Goal: Communication & Community: Answer question/provide support

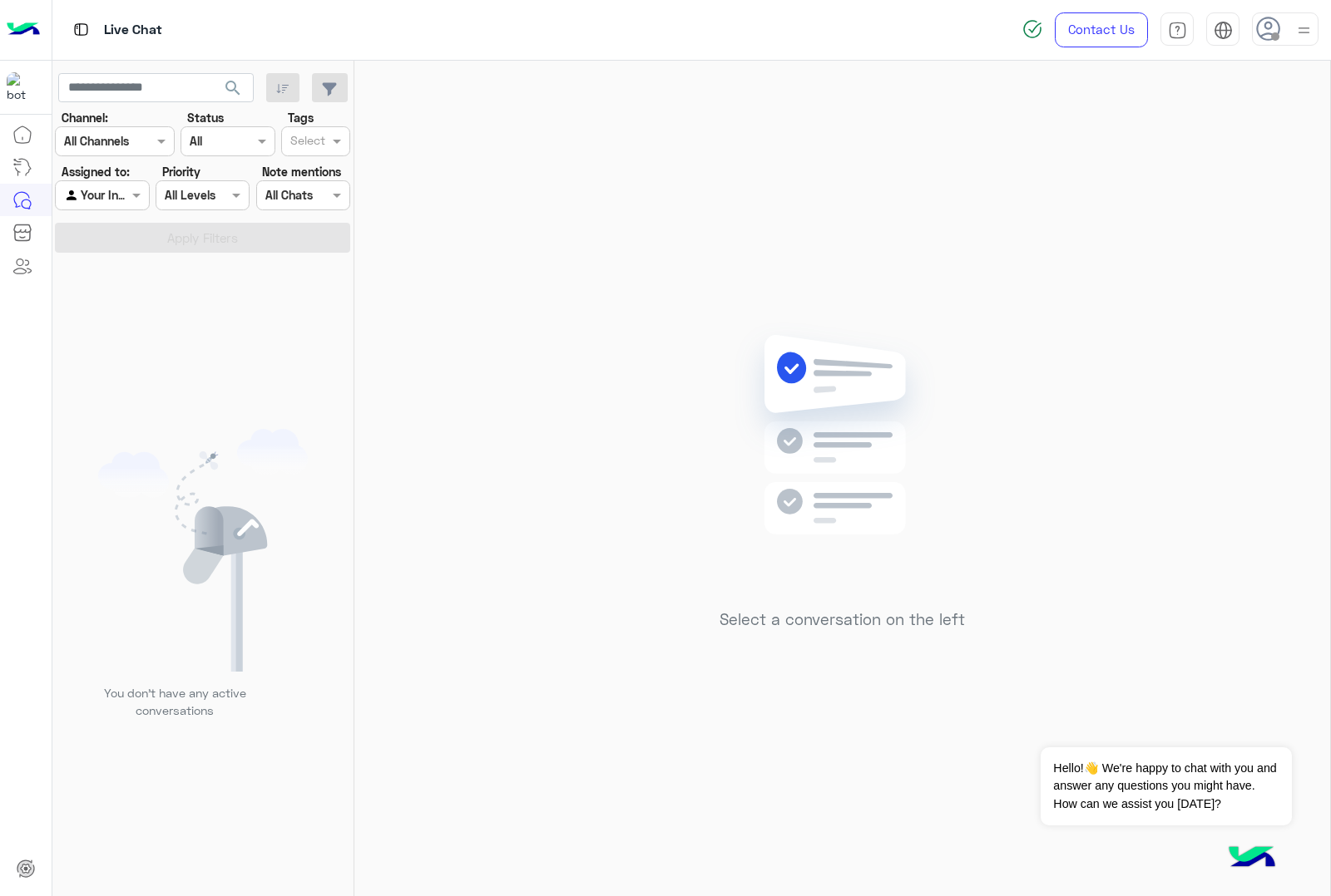
click at [1277, 29] on icon at bounding box center [1268, 28] width 25 height 25
click at [1162, 131] on span "Online" at bounding box center [1147, 126] width 32 height 17
click at [1311, 23] on img at bounding box center [1304, 31] width 19 height 19
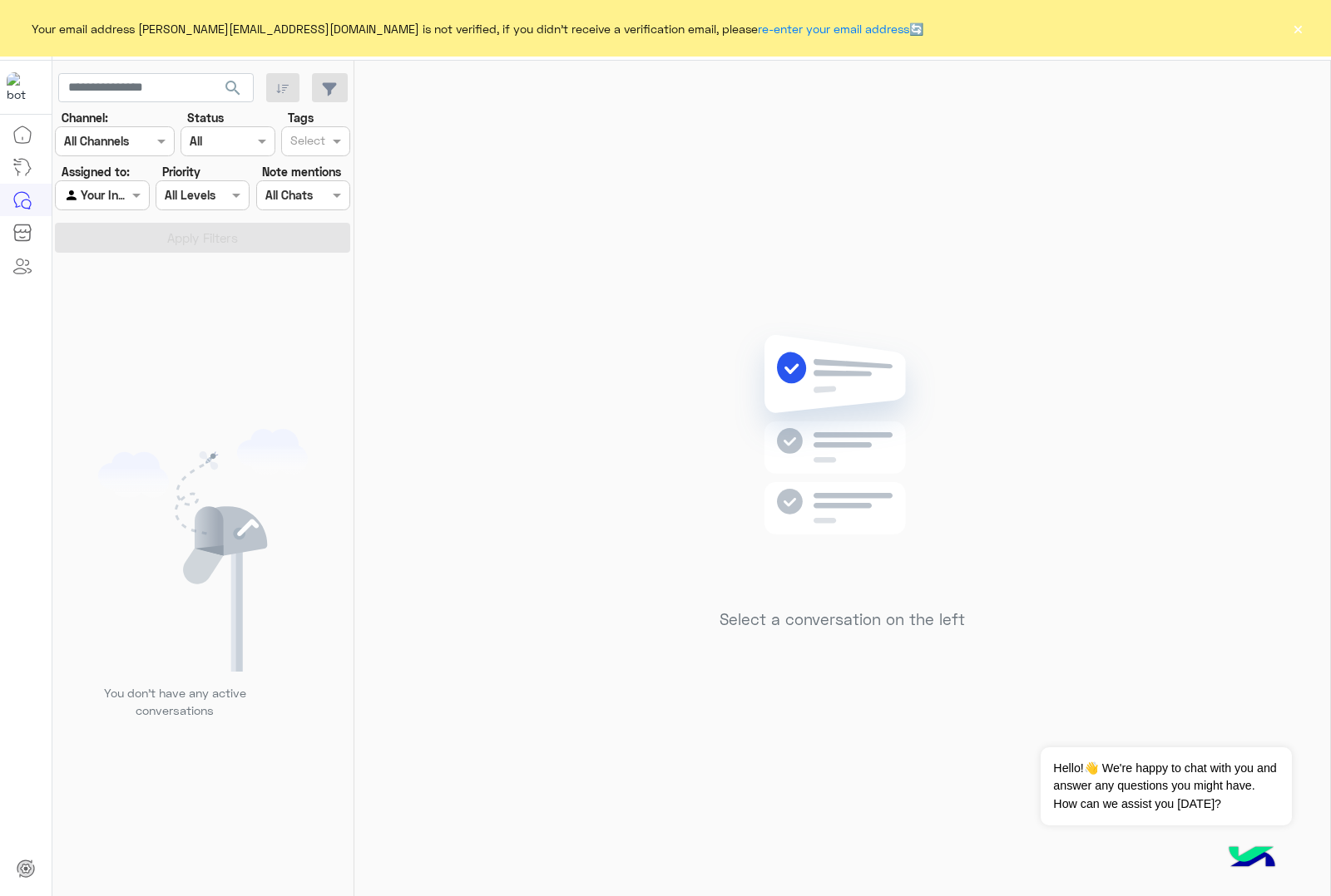
click at [1296, 27] on button "×" at bounding box center [1297, 27] width 16 height 16
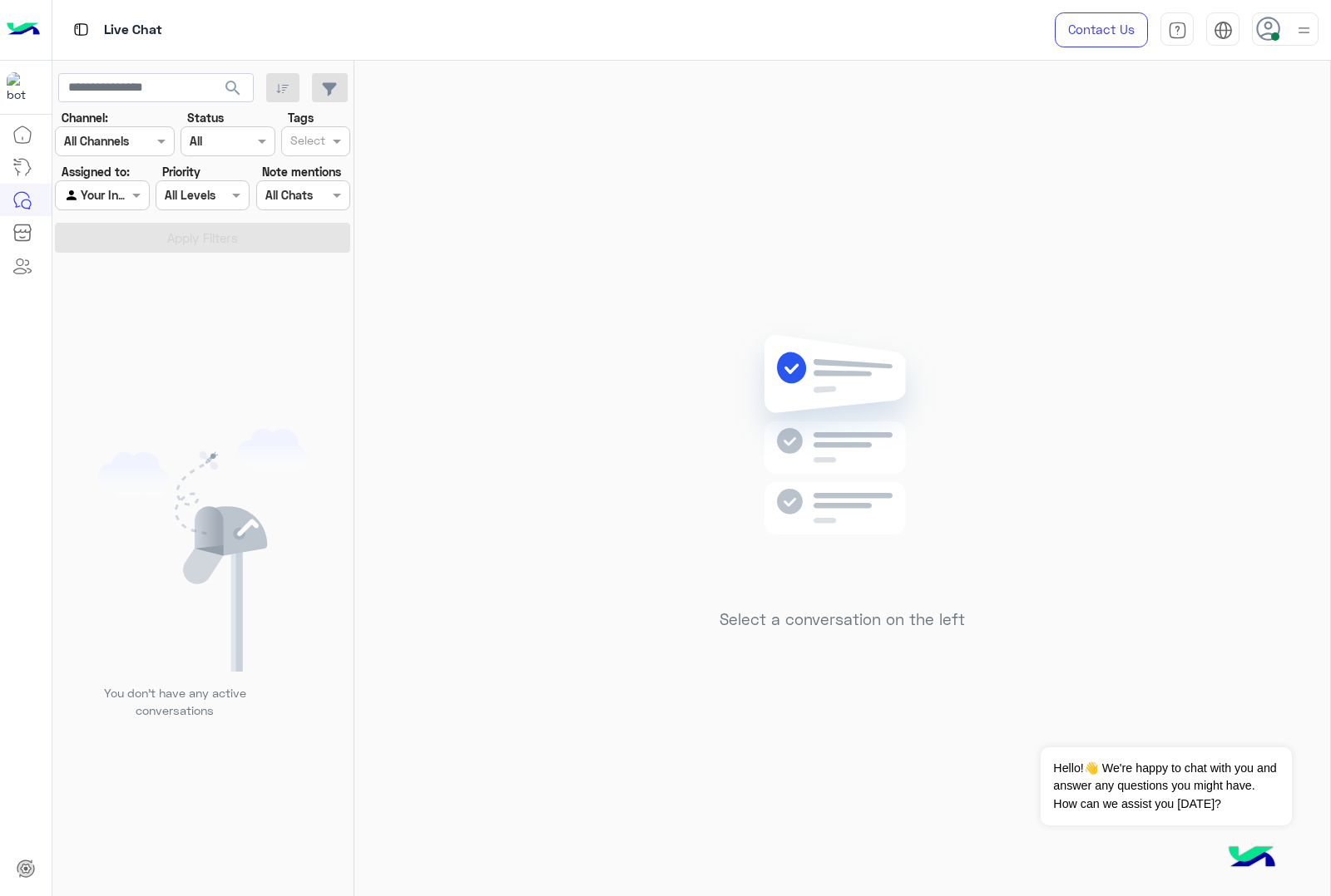
click at [587, 480] on div "Select a conversation on the left" at bounding box center [842, 481] width 976 height 842
click at [223, 353] on div "You don’t have any active conversations" at bounding box center [203, 580] width 302 height 643
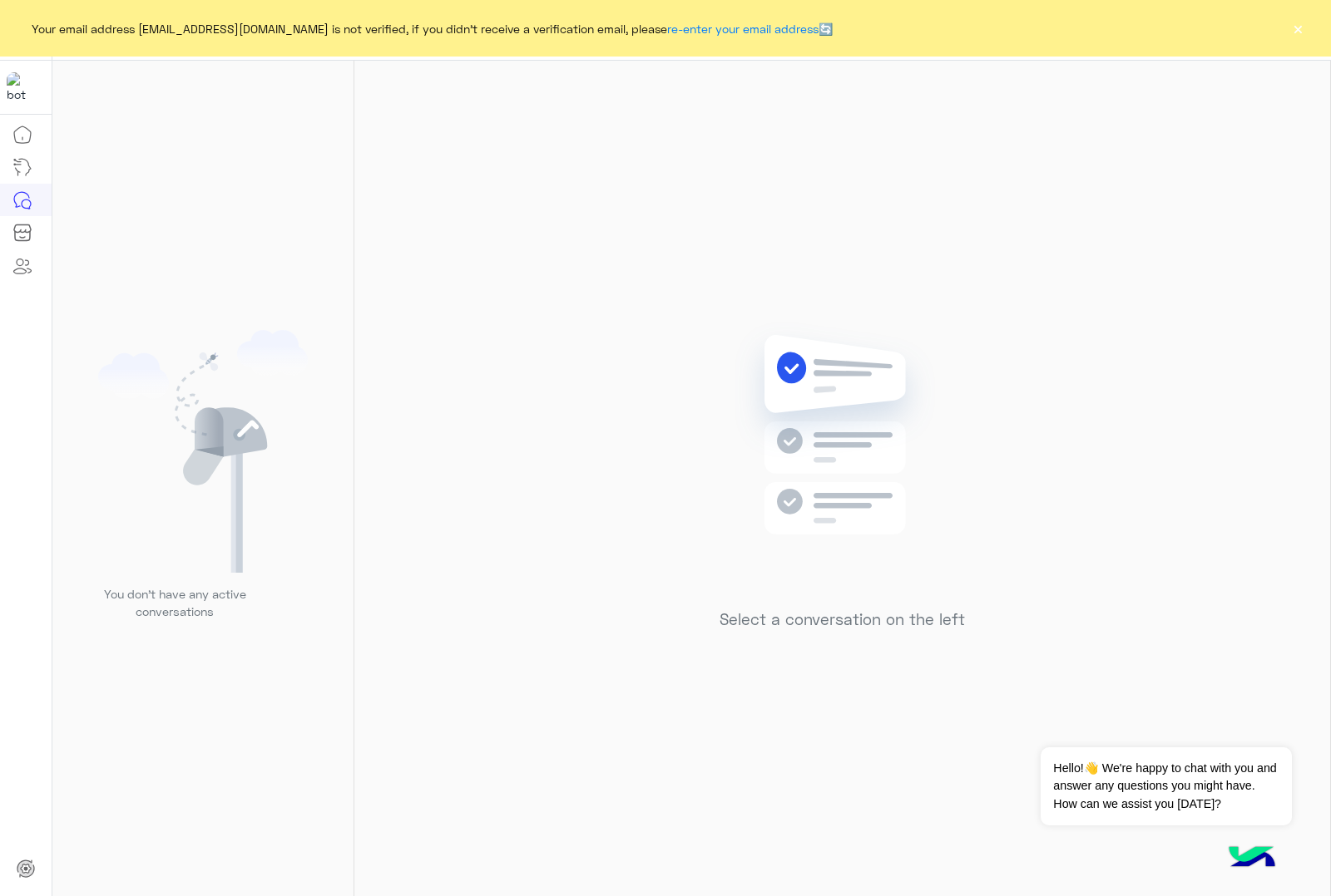
click at [1295, 25] on button "×" at bounding box center [1297, 27] width 16 height 16
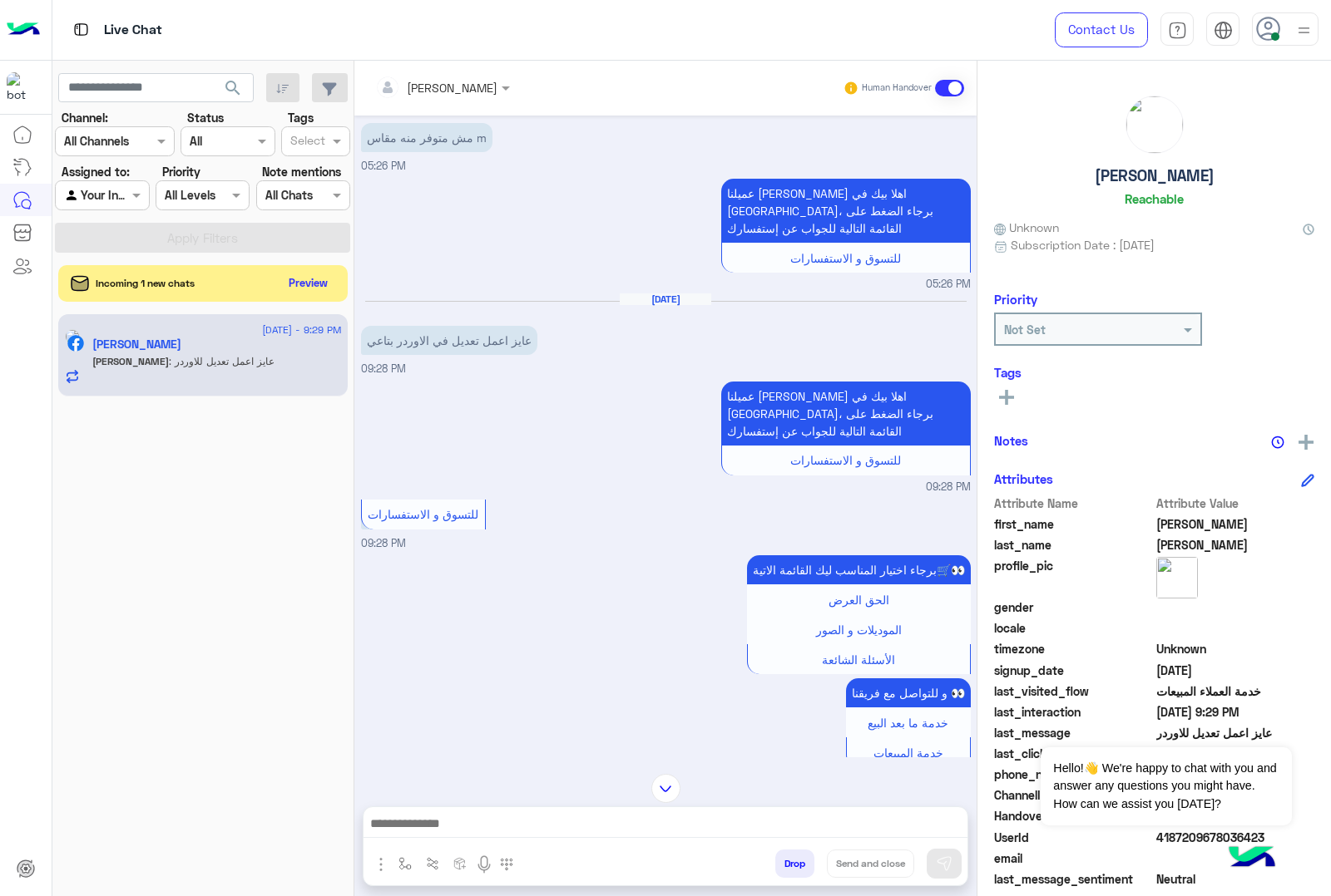
scroll to position [1825, 0]
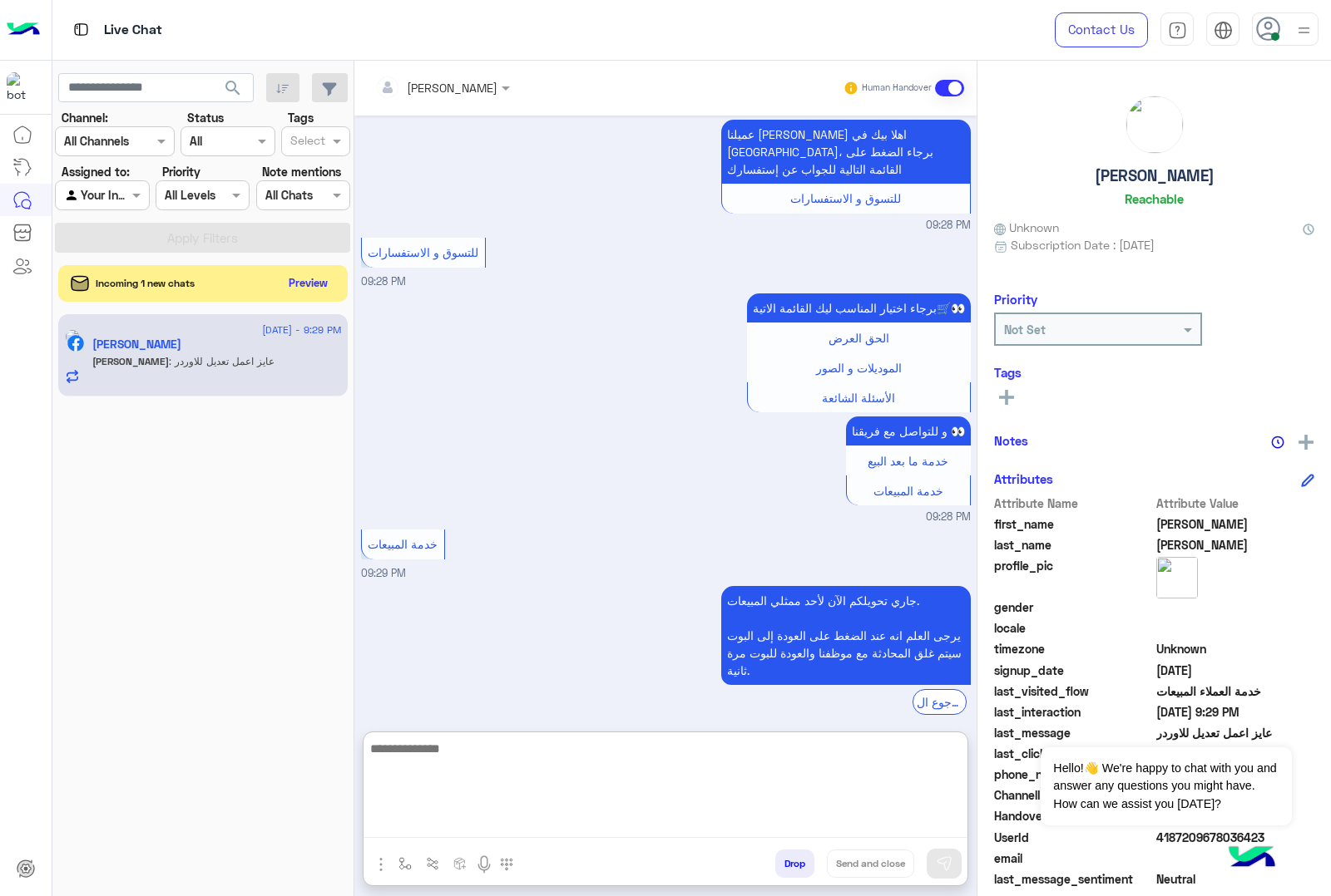
click at [522, 817] on textarea at bounding box center [665, 788] width 604 height 100
type textarea "**********"
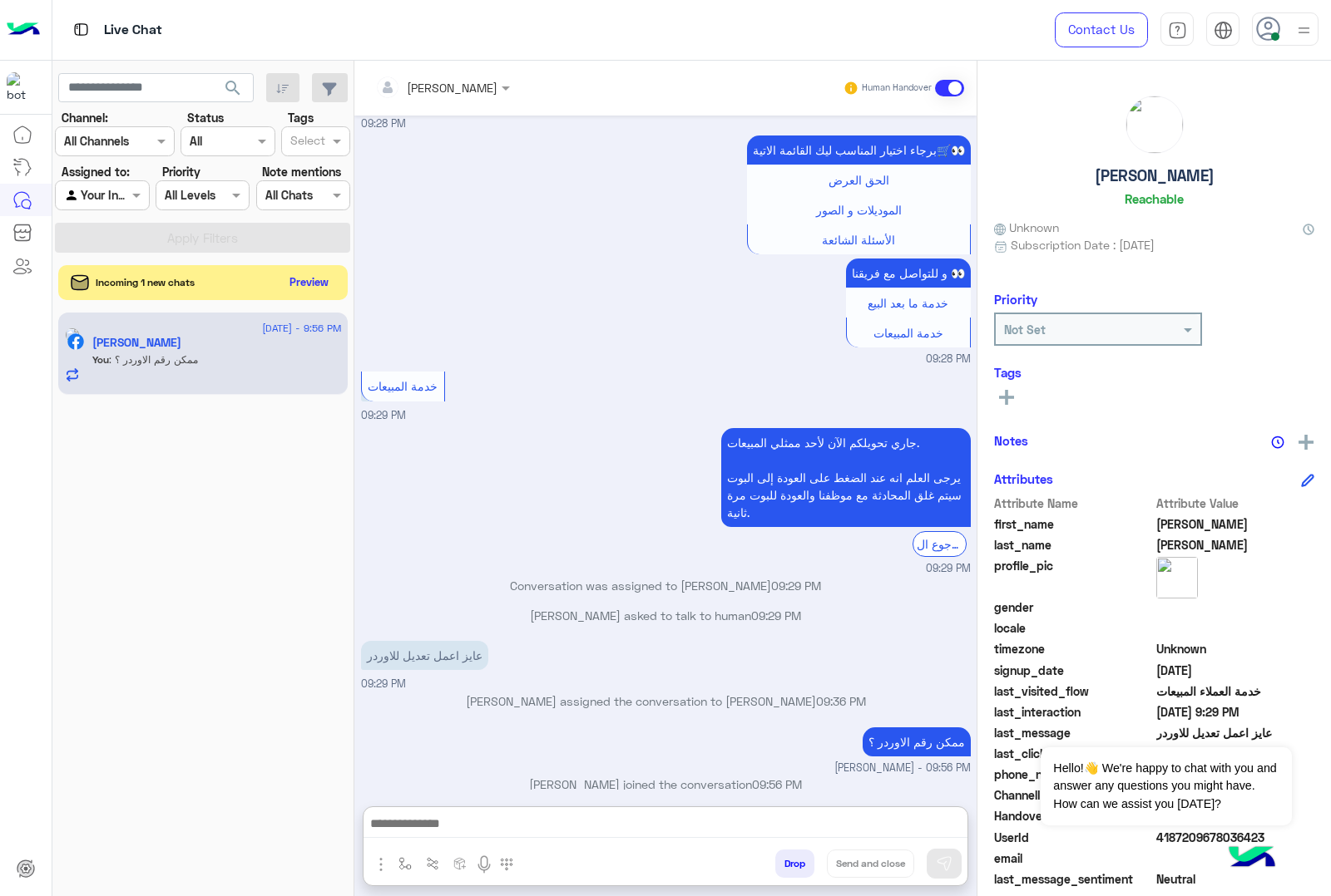
click at [302, 279] on button "Preview" at bounding box center [309, 282] width 51 height 22
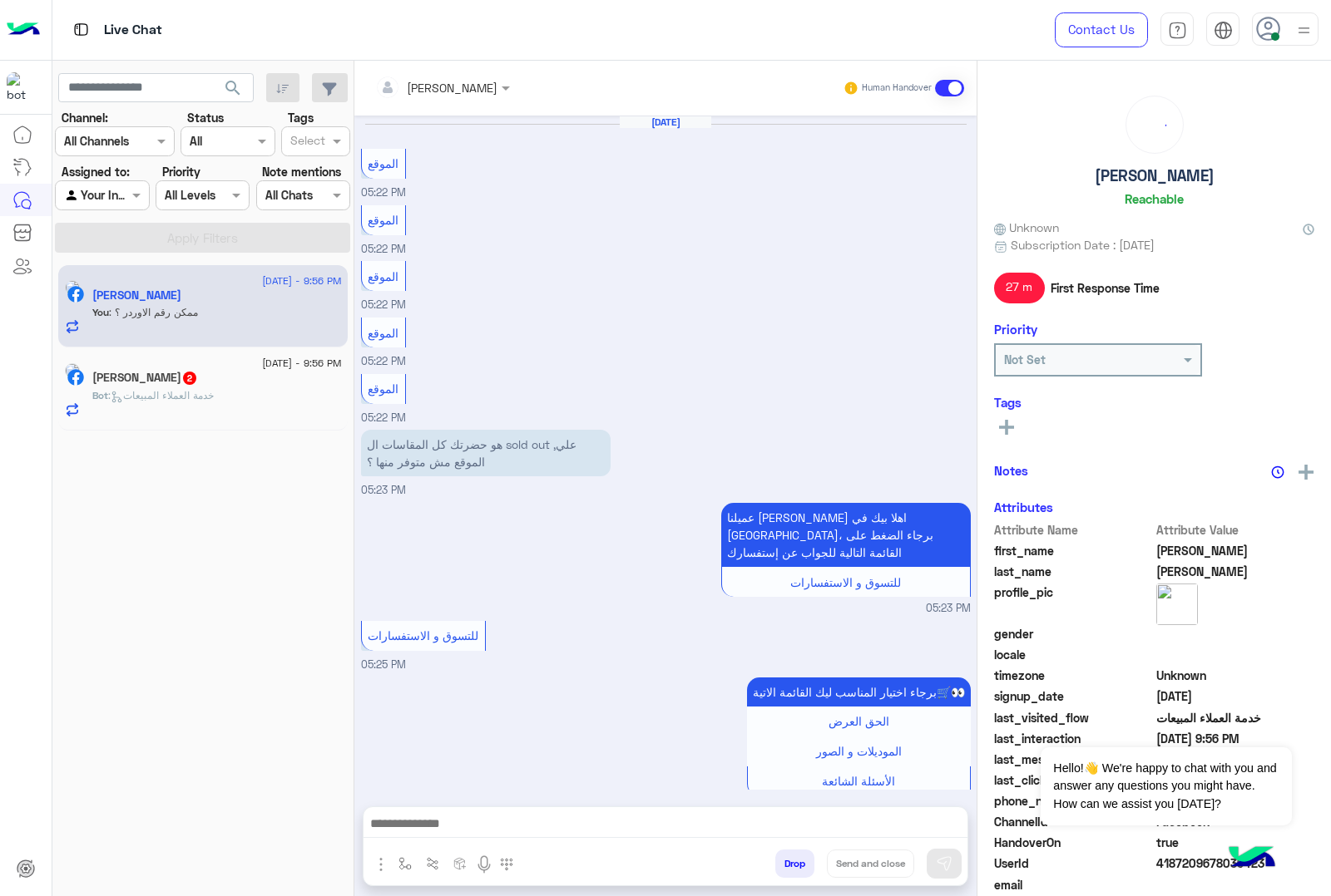
scroll to position [1797, 0]
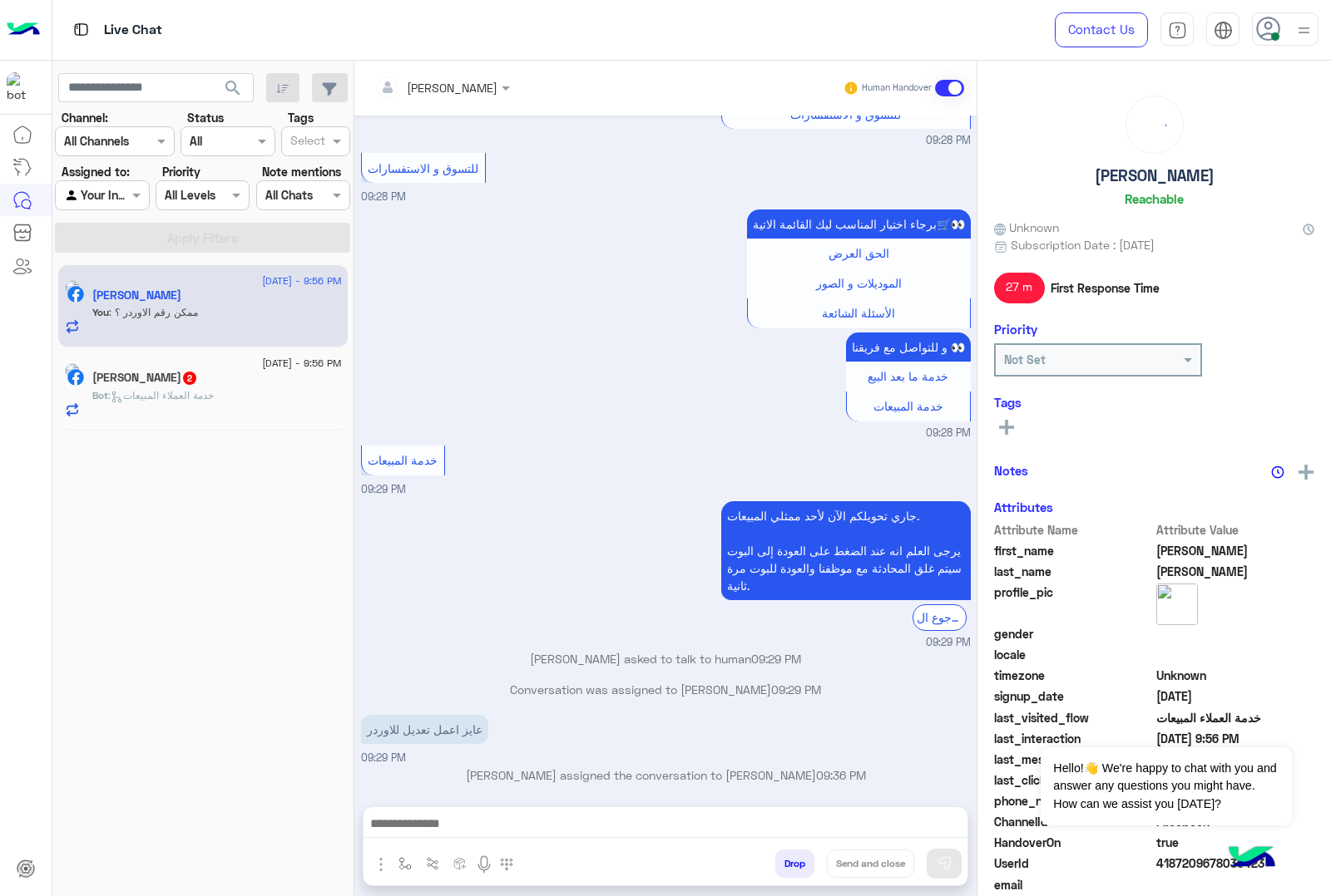
click at [249, 413] on div "Bot : خدمة العملاء المبيعات" at bounding box center [217, 403] width 249 height 29
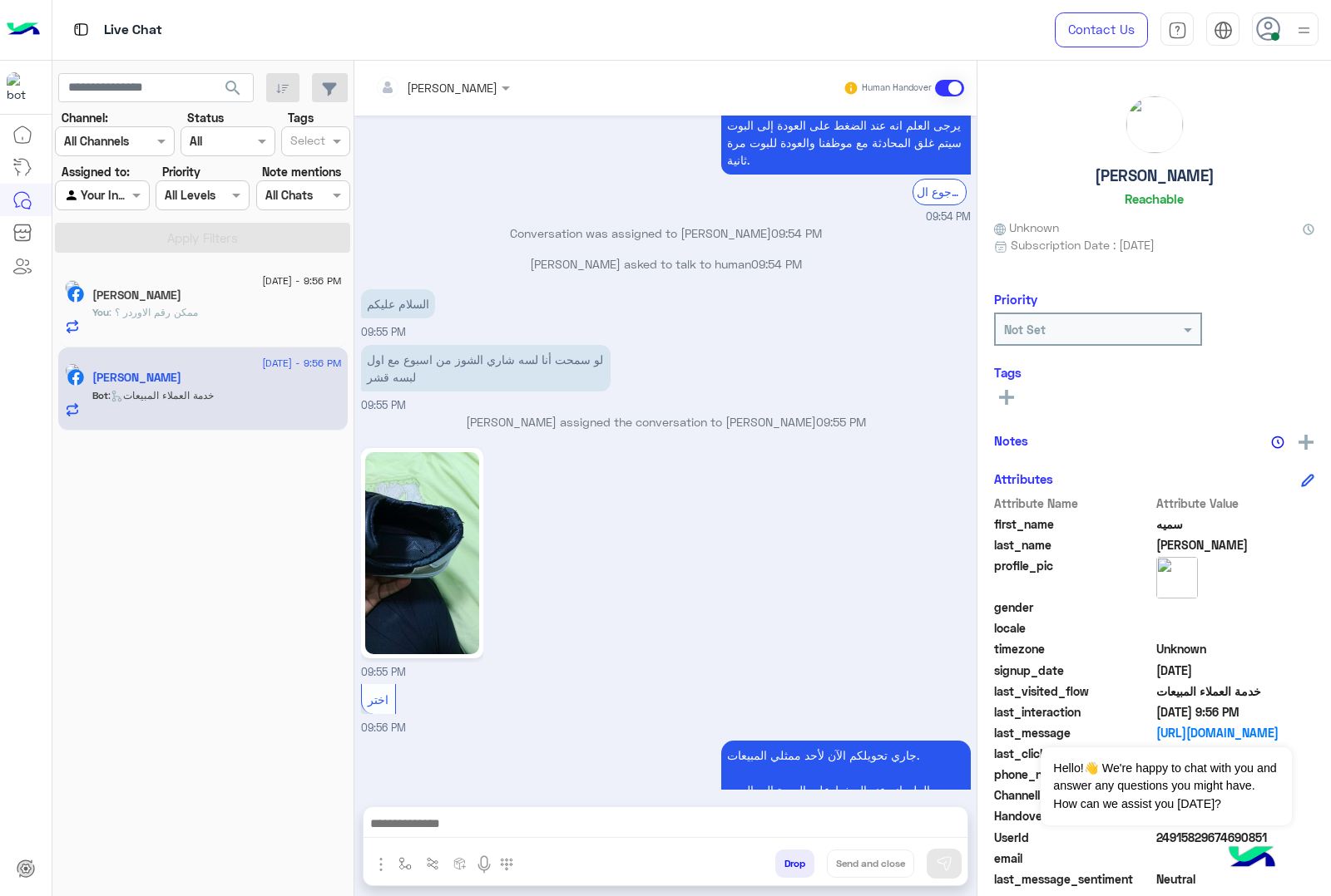
scroll to position [1777, 0]
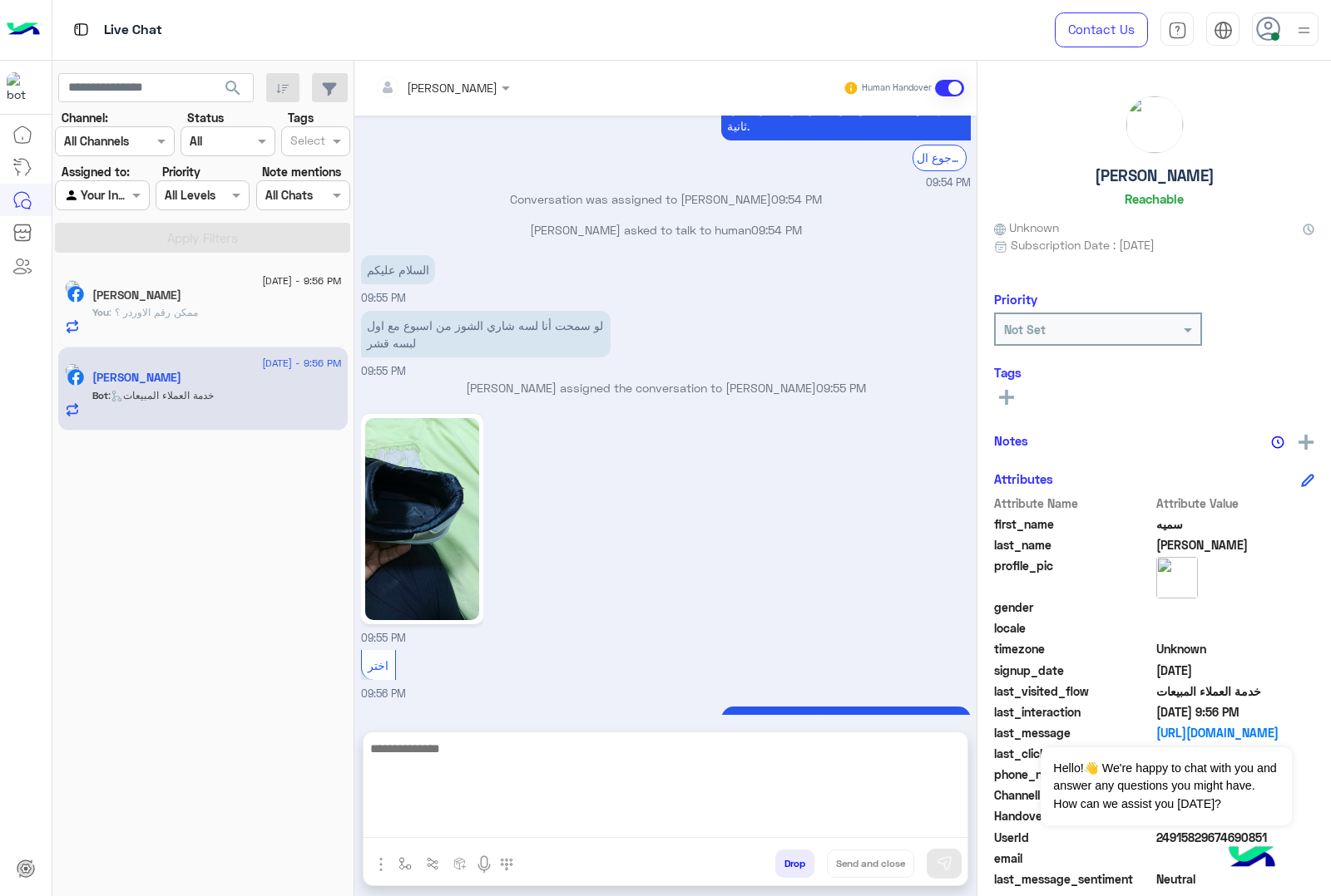
click at [580, 828] on textarea at bounding box center [665, 788] width 604 height 100
type textarea "**"
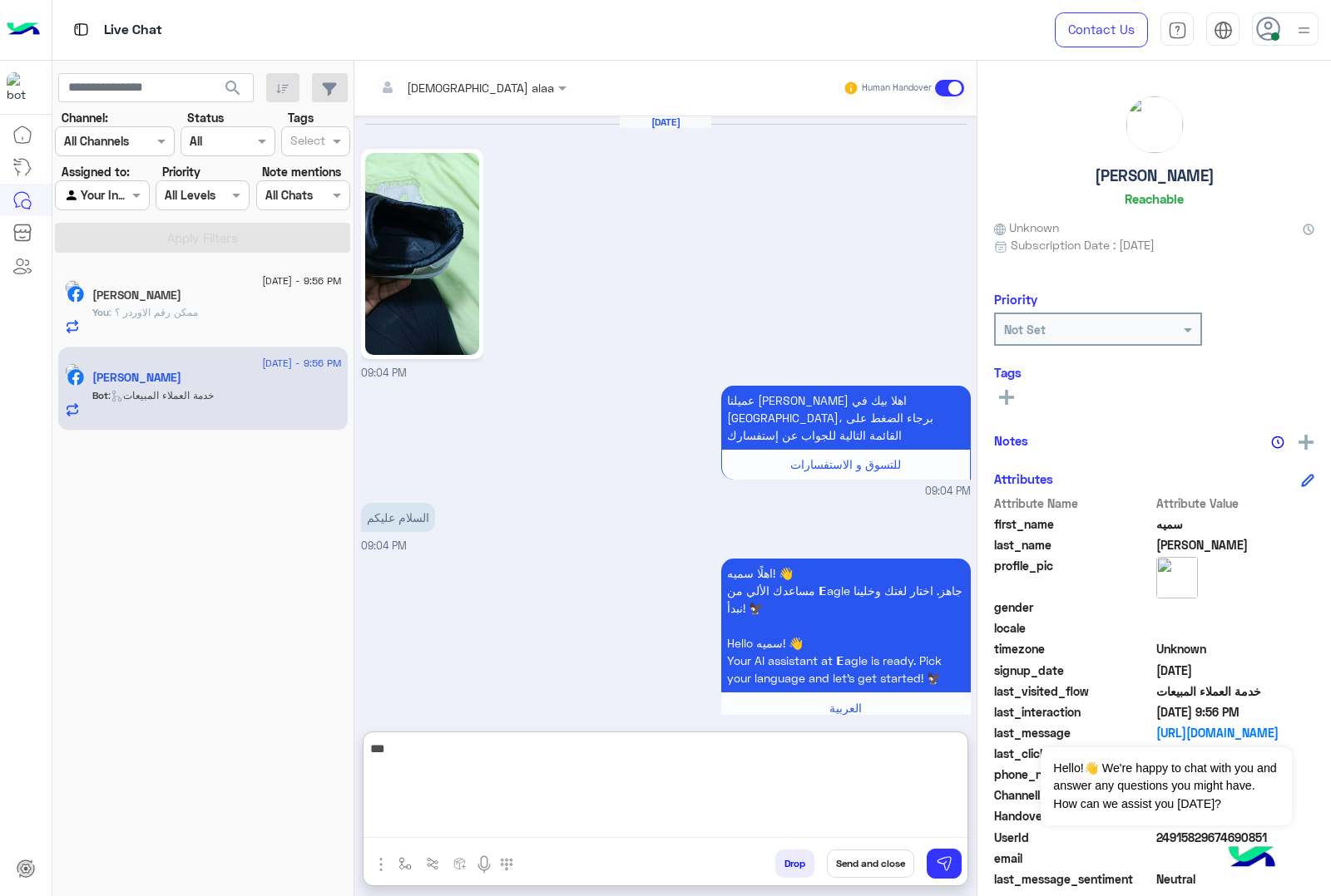
scroll to position [1912, 0]
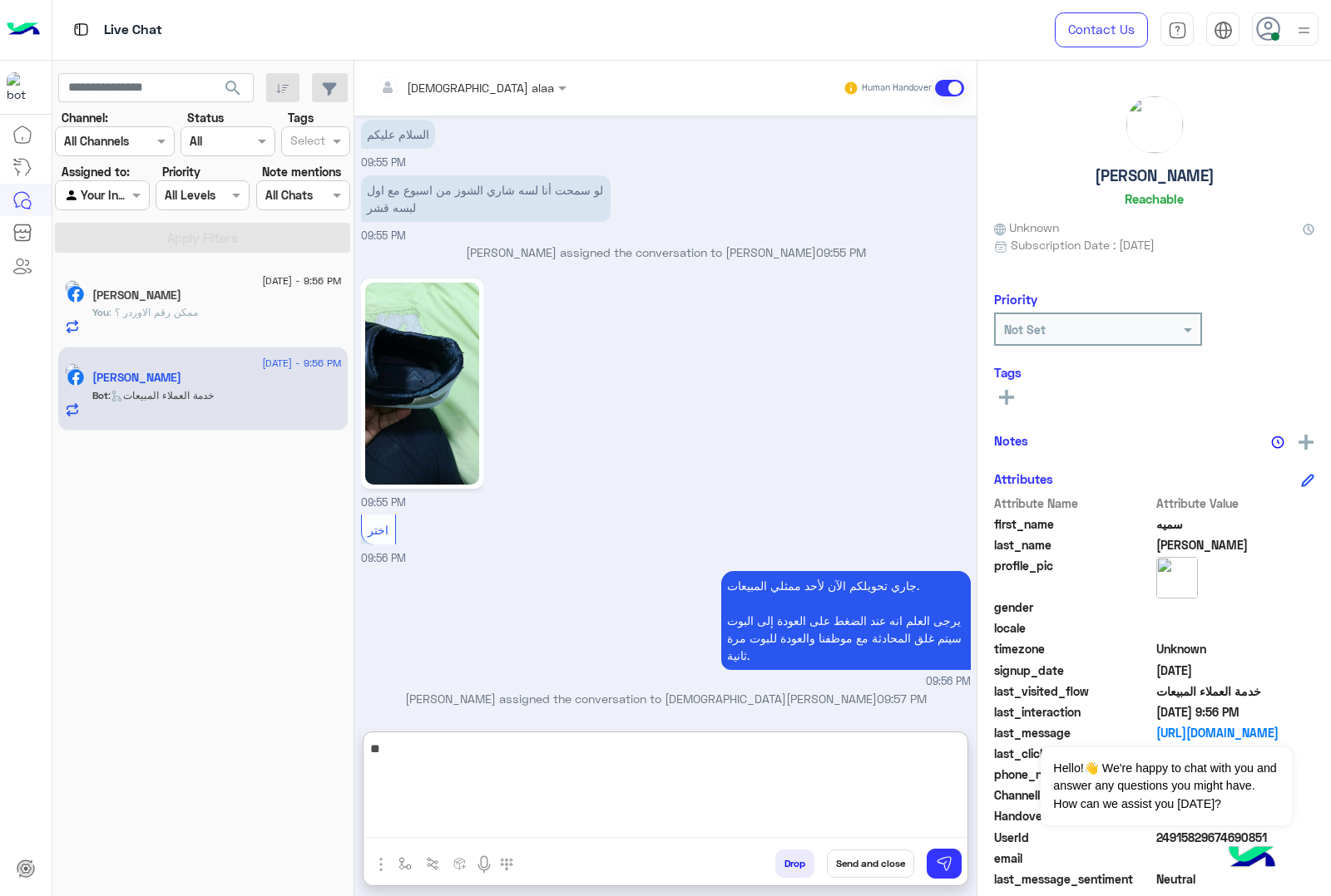
type textarea "*"
type textarea "**********"
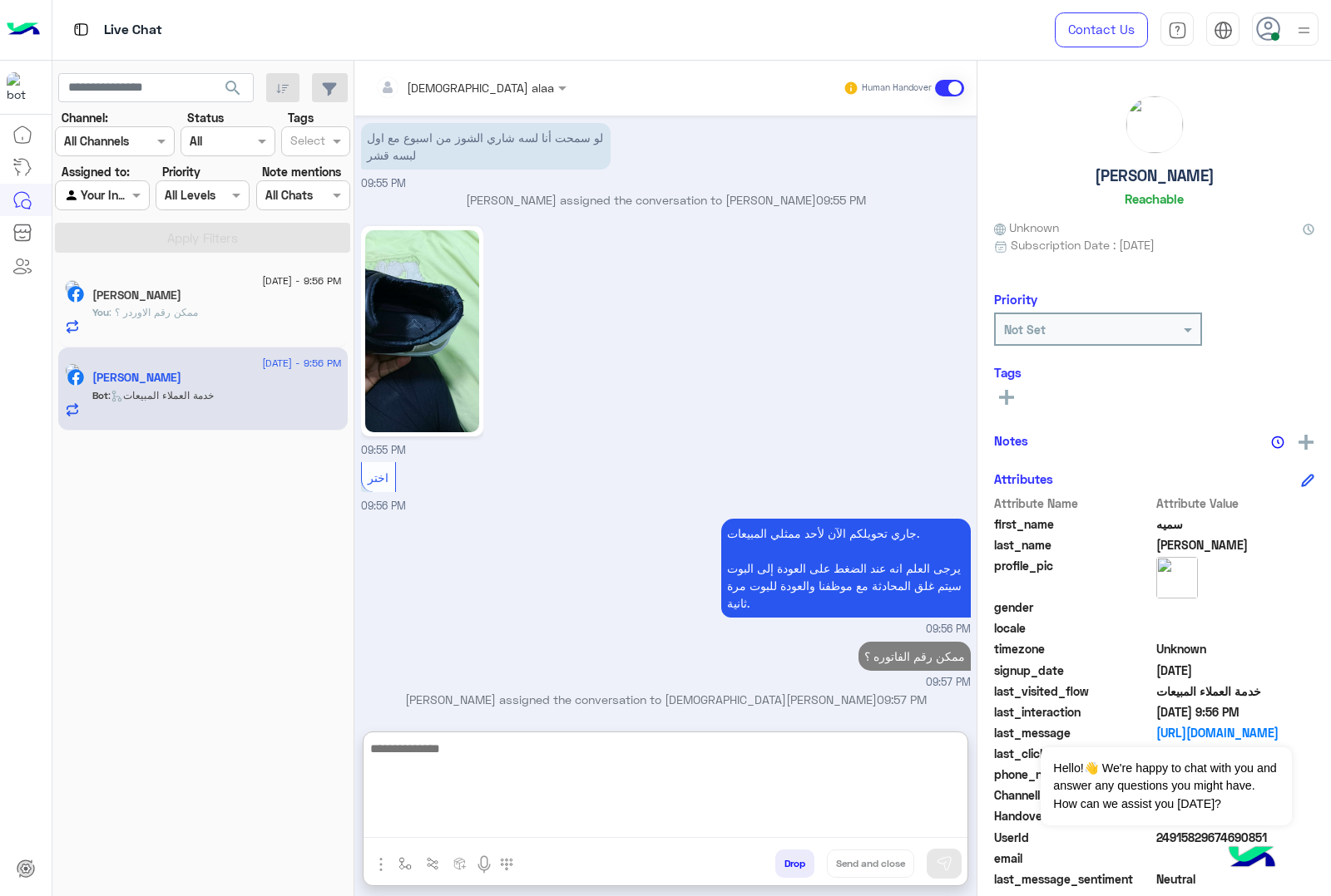
scroll to position [1995, 0]
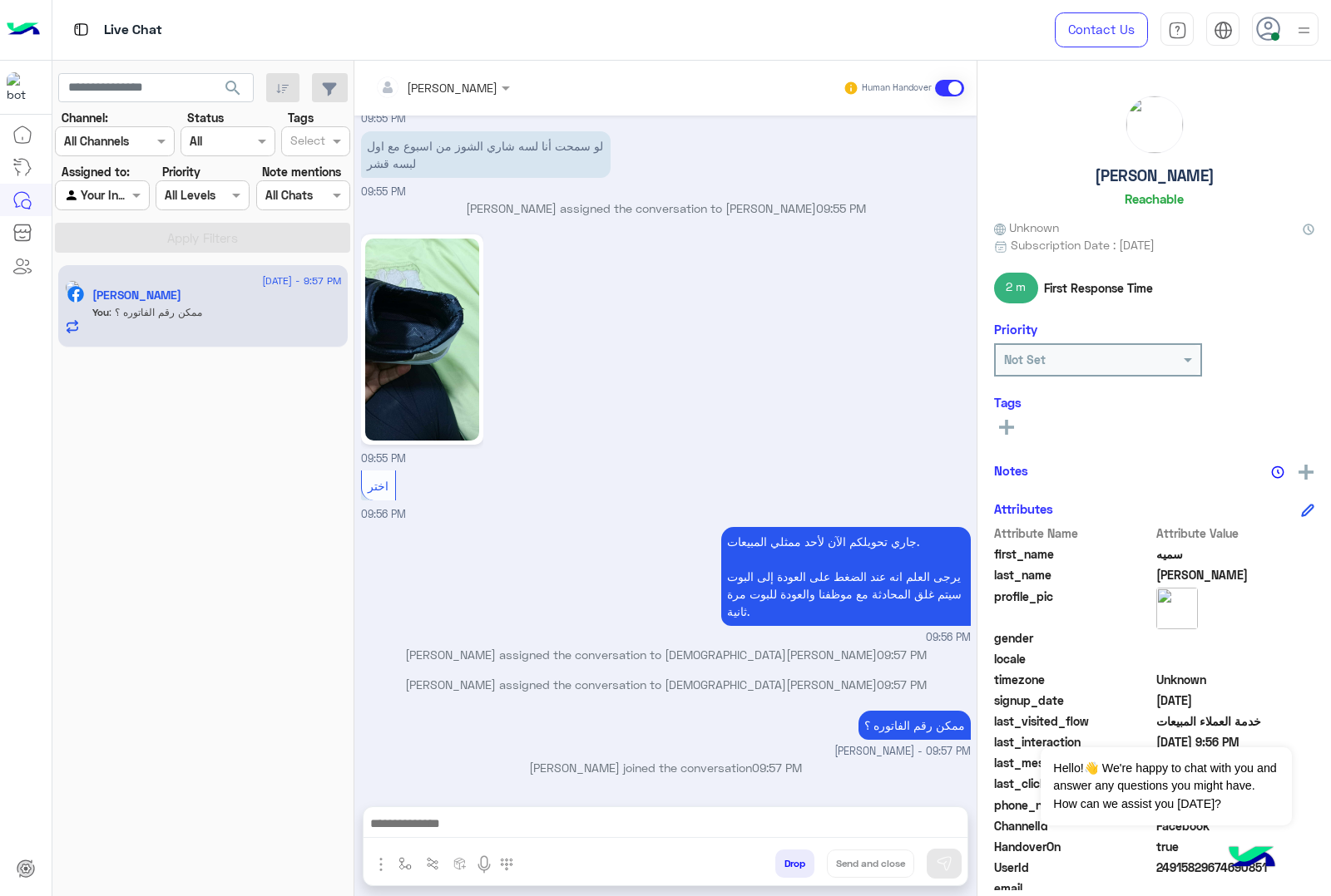
click at [201, 409] on div "30 August - 9:57 PM سميه محمد You : ممكن رقم الفاتوره ؟" at bounding box center [203, 580] width 302 height 643
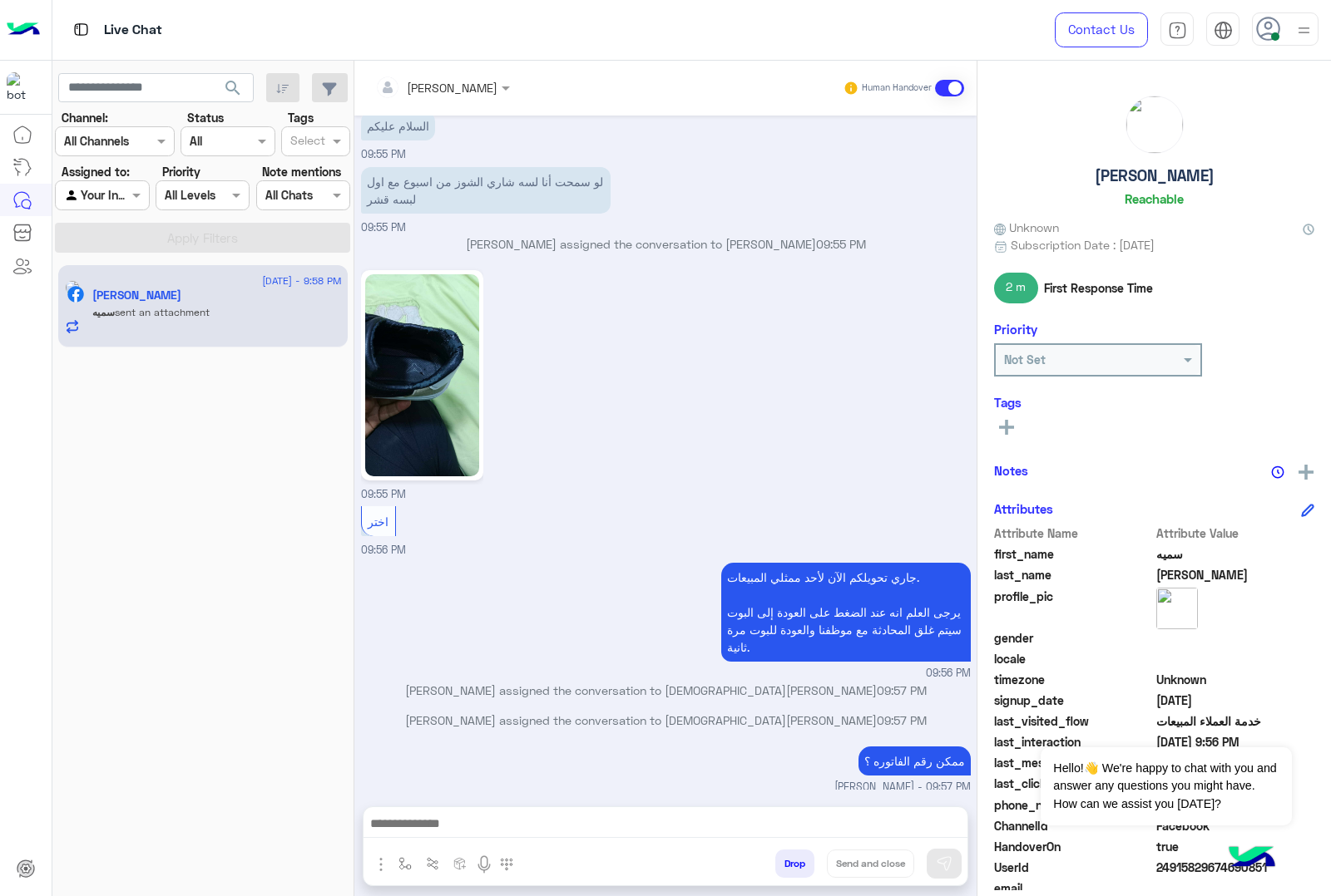
scroll to position [2157, 0]
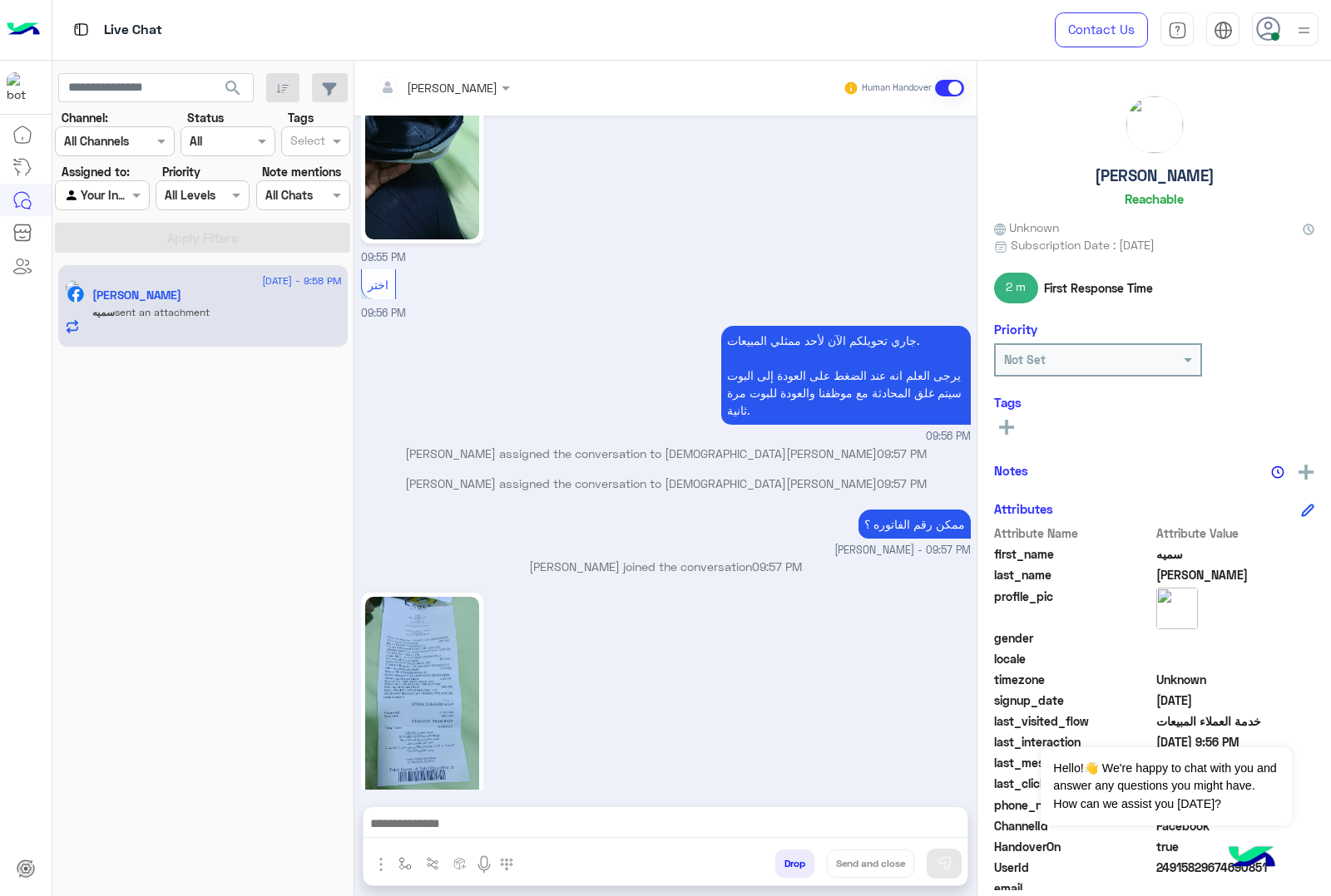
click at [463, 695] on img at bounding box center [422, 698] width 114 height 202
click at [375, 724] on img at bounding box center [422, 698] width 114 height 202
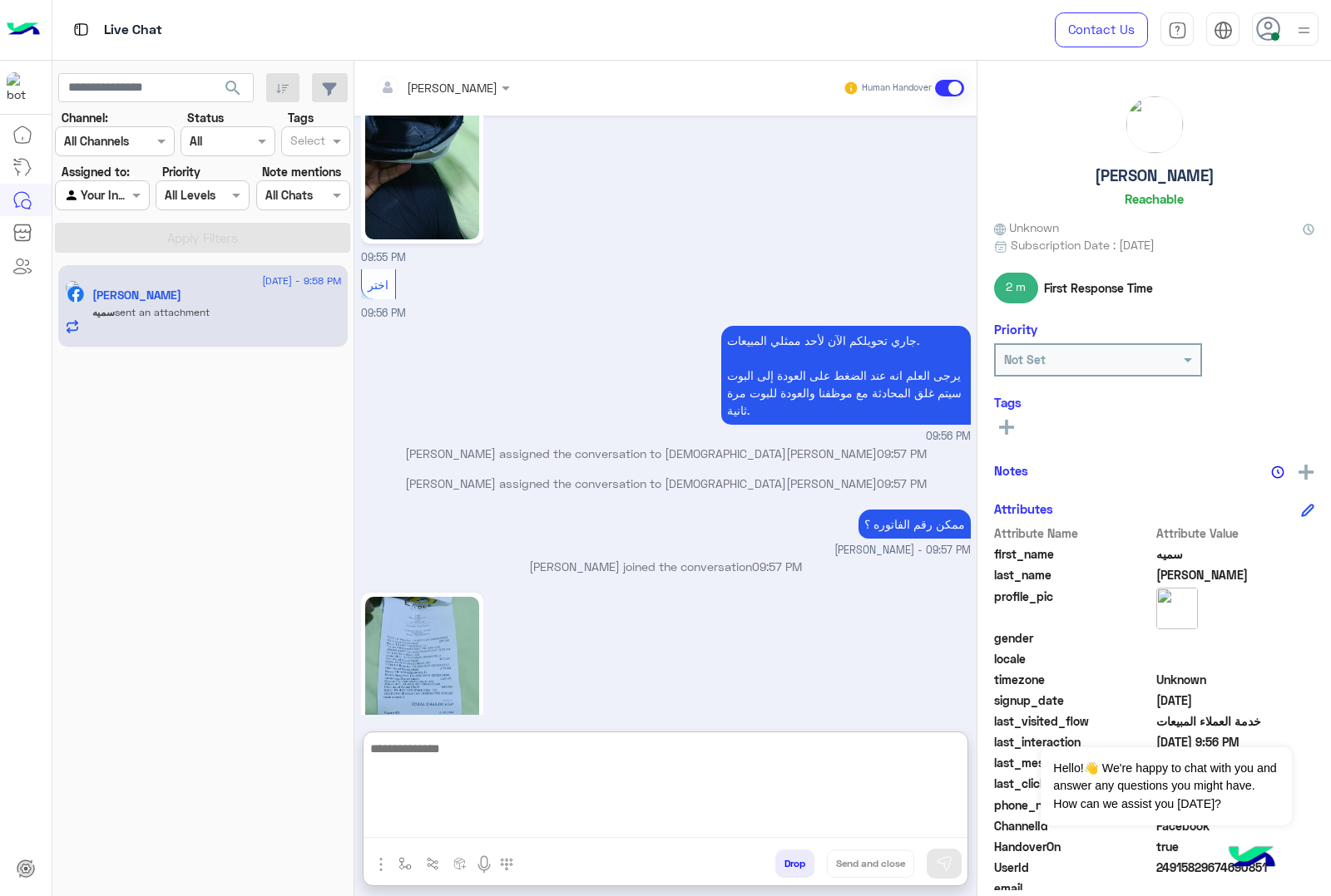
click at [488, 824] on textarea at bounding box center [665, 788] width 604 height 100
paste textarea "**********"
type textarea "**********"
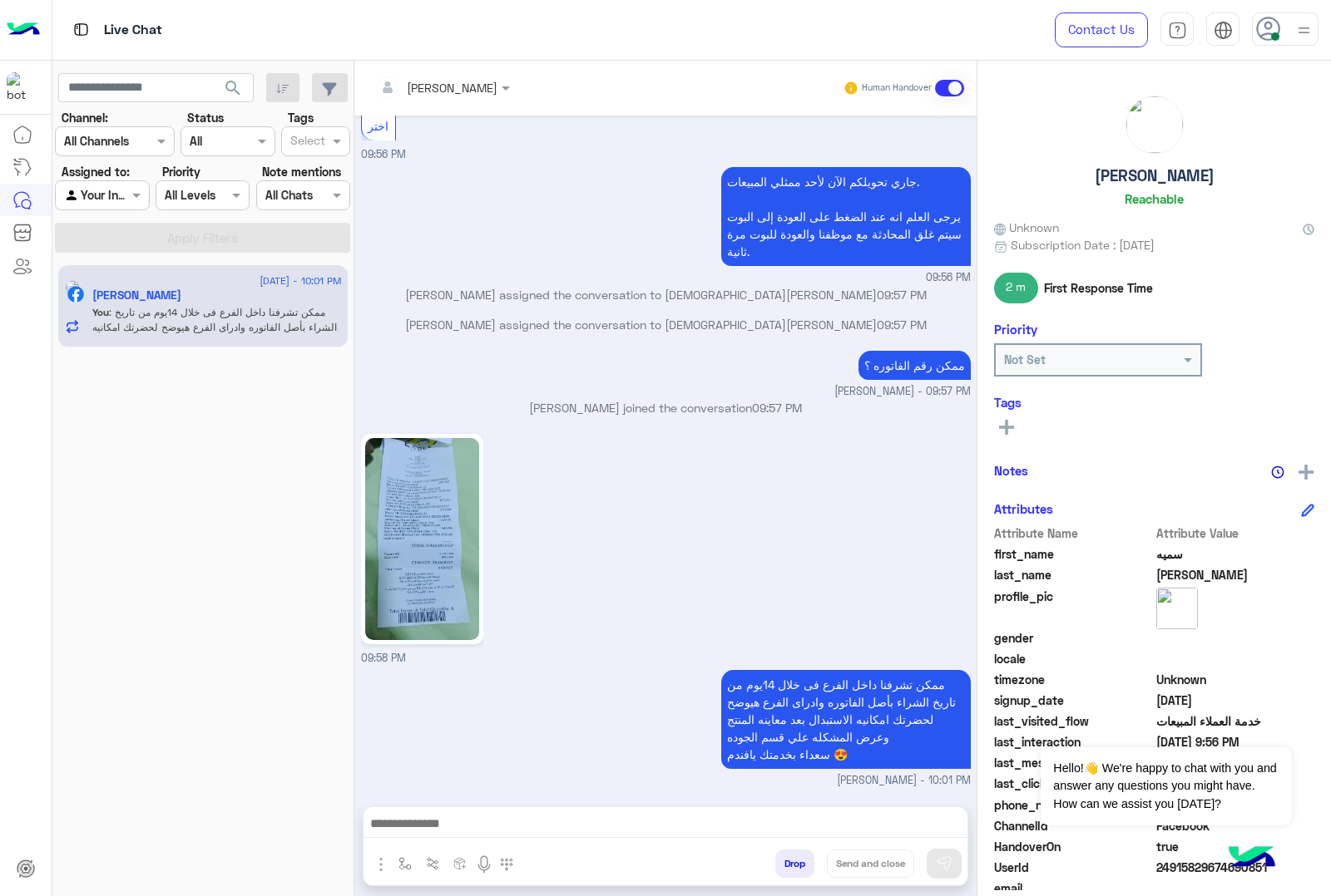
click at [1178, 175] on h5 "سميه محمد" at bounding box center [1154, 176] width 120 height 19
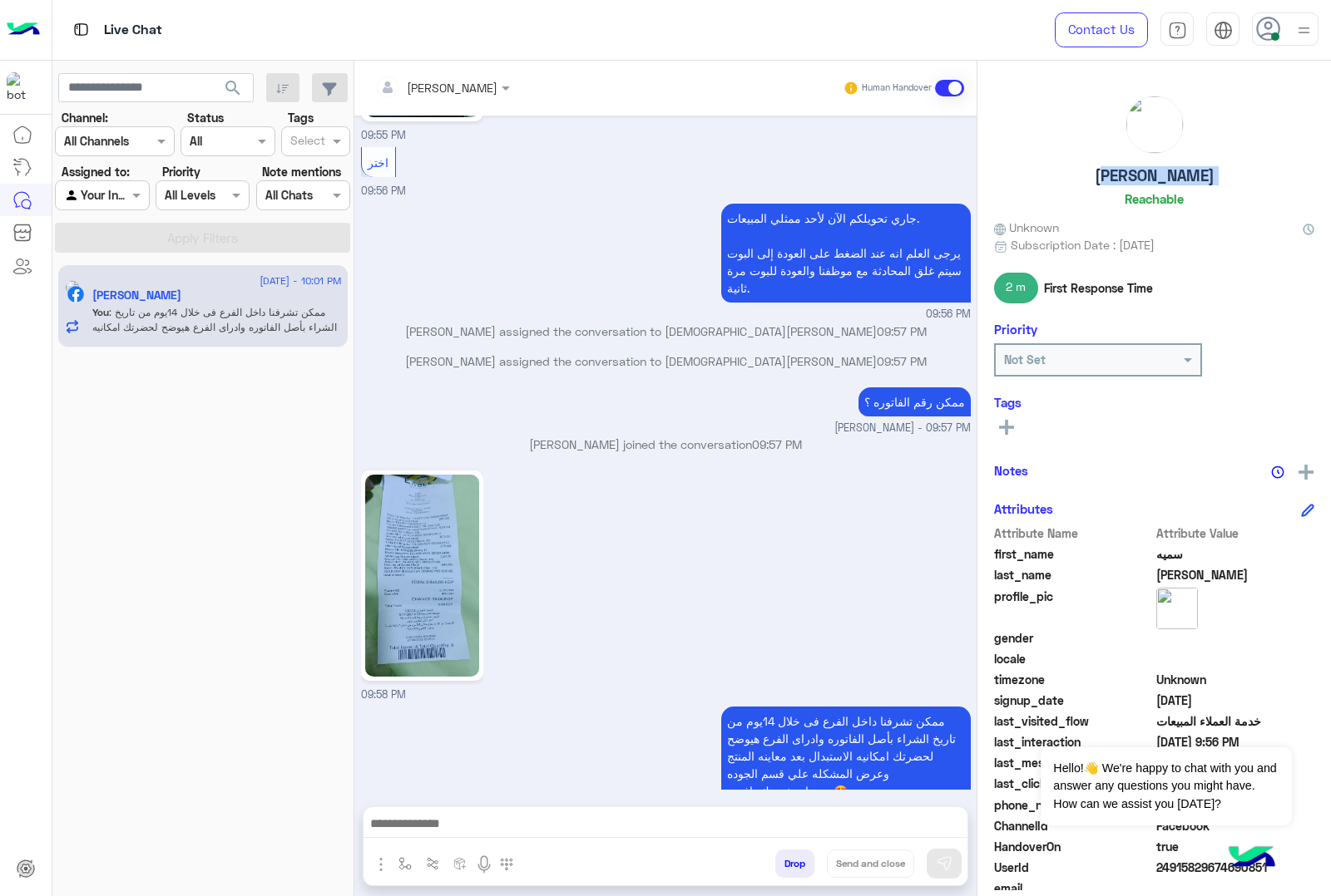
click at [1178, 175] on h5 "سميه محمد" at bounding box center [1154, 176] width 120 height 19
copy h5 "سميه محمد"
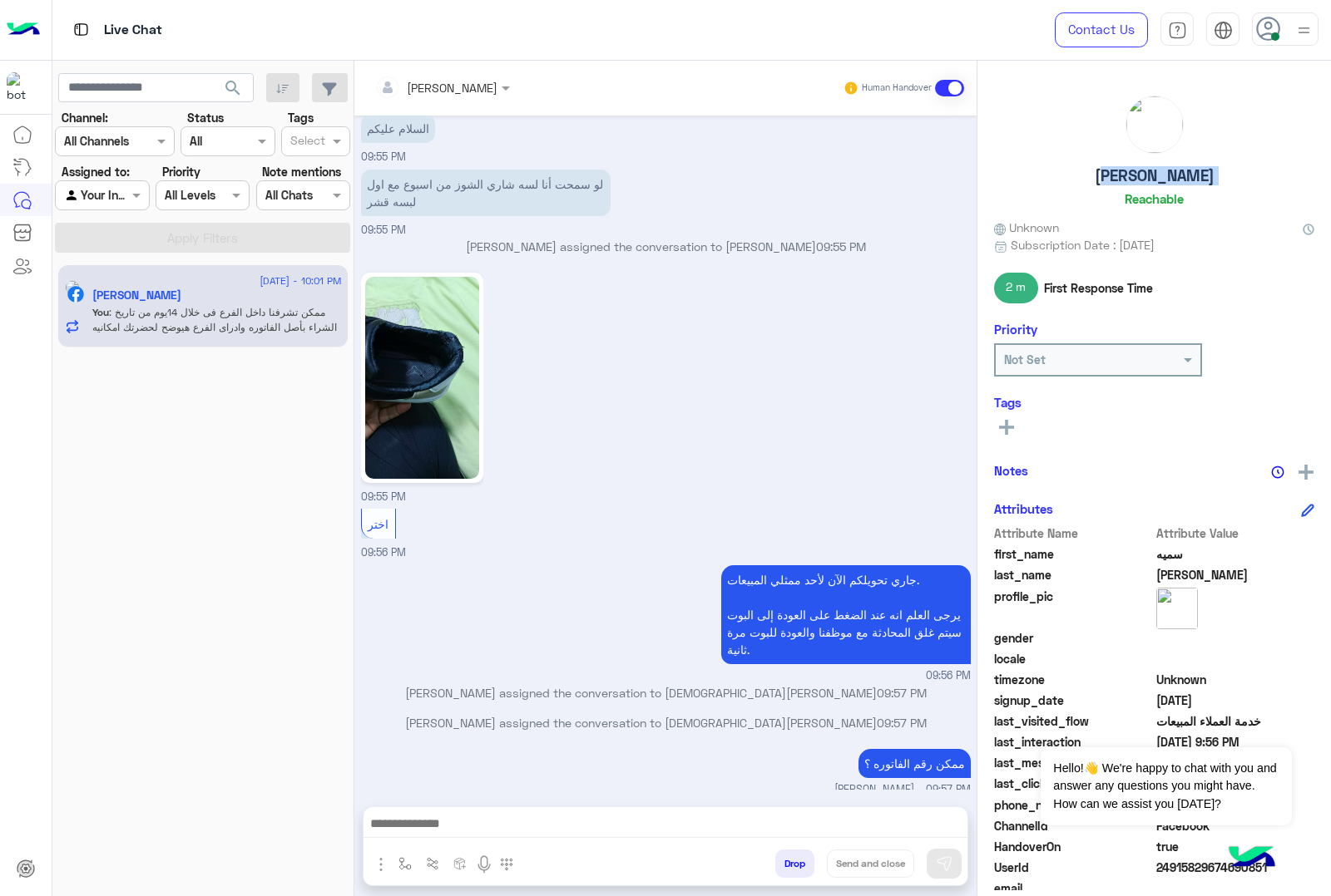
scroll to position [2279, 0]
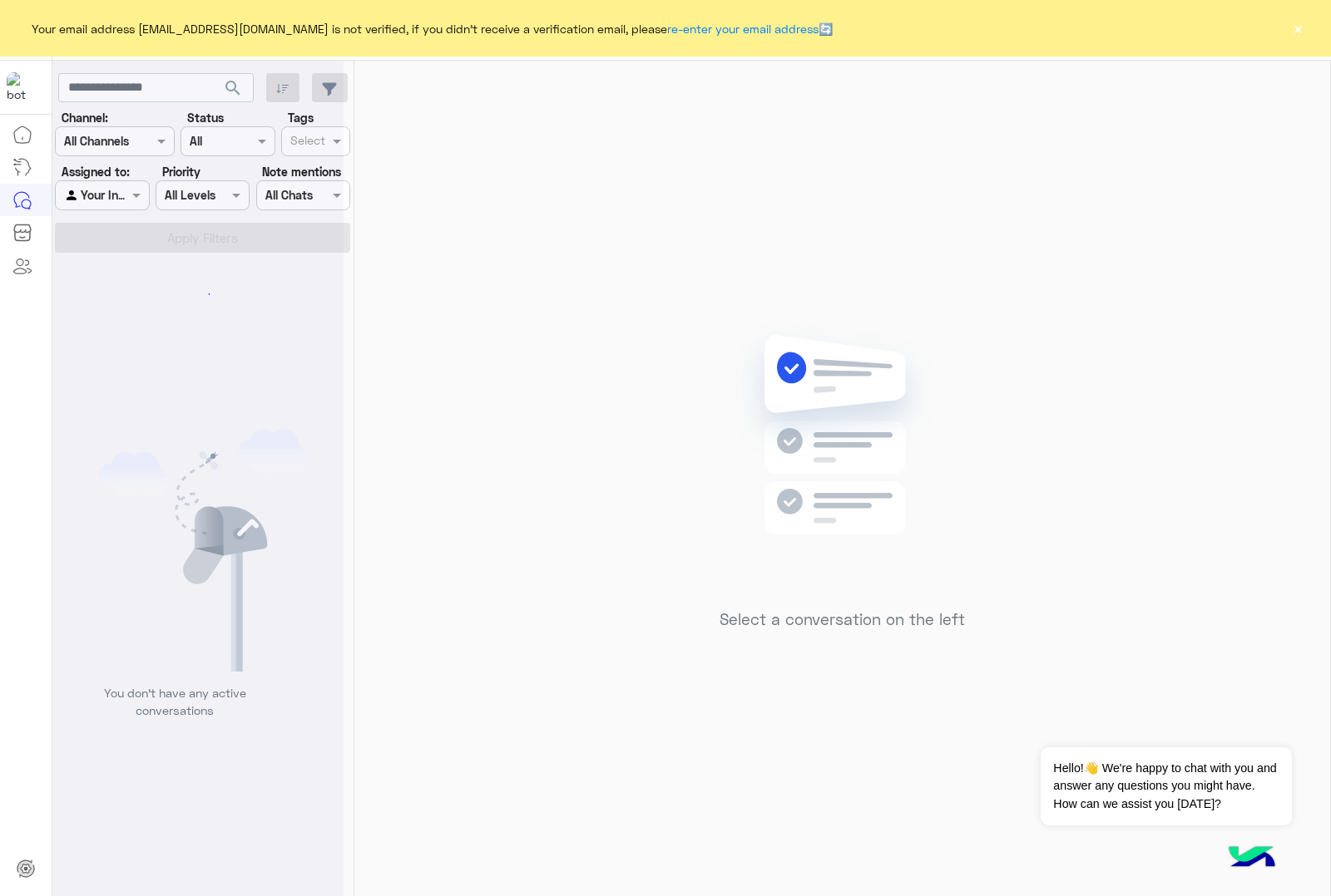
click at [1296, 25] on button "×" at bounding box center [1297, 27] width 16 height 16
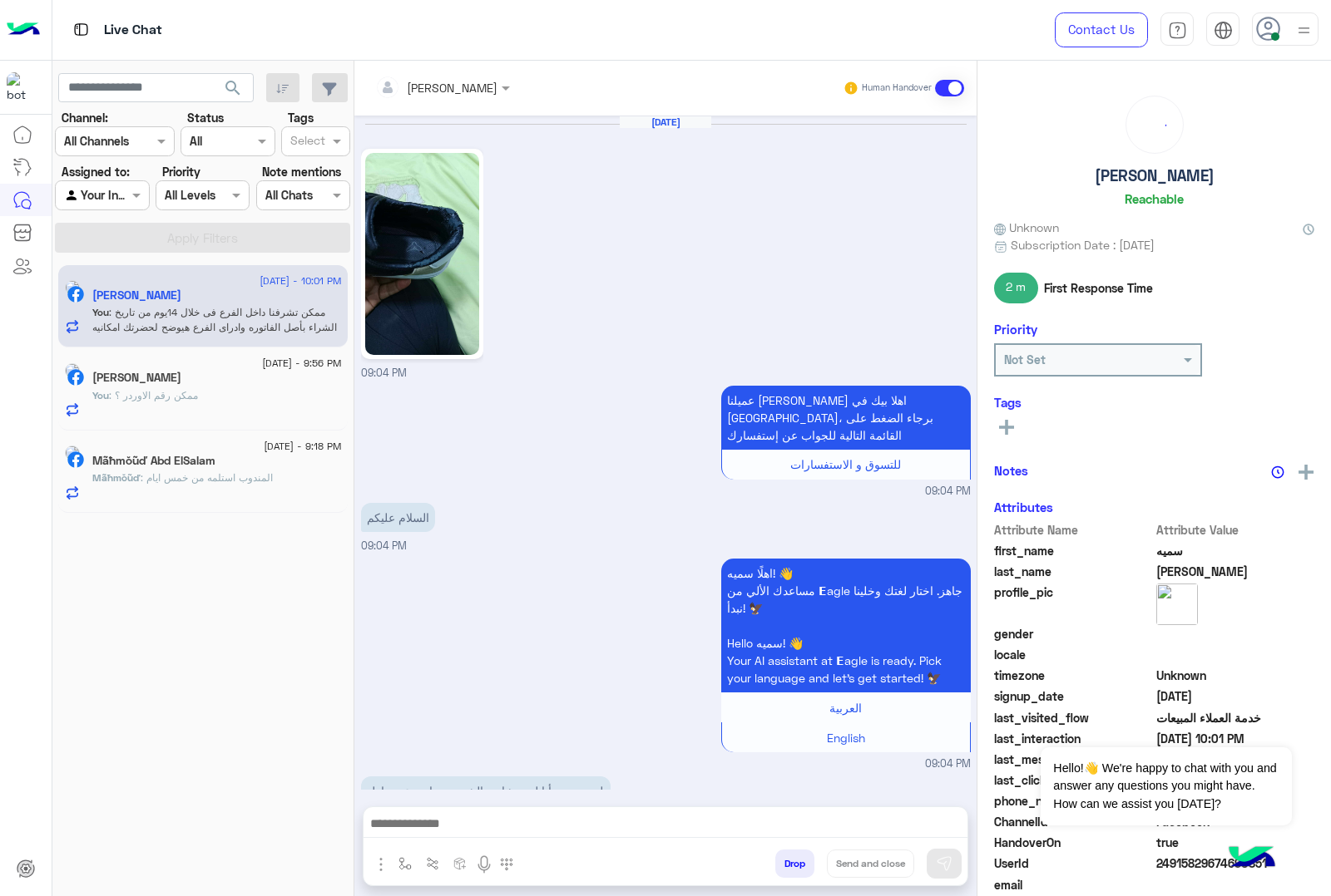
scroll to position [2250, 0]
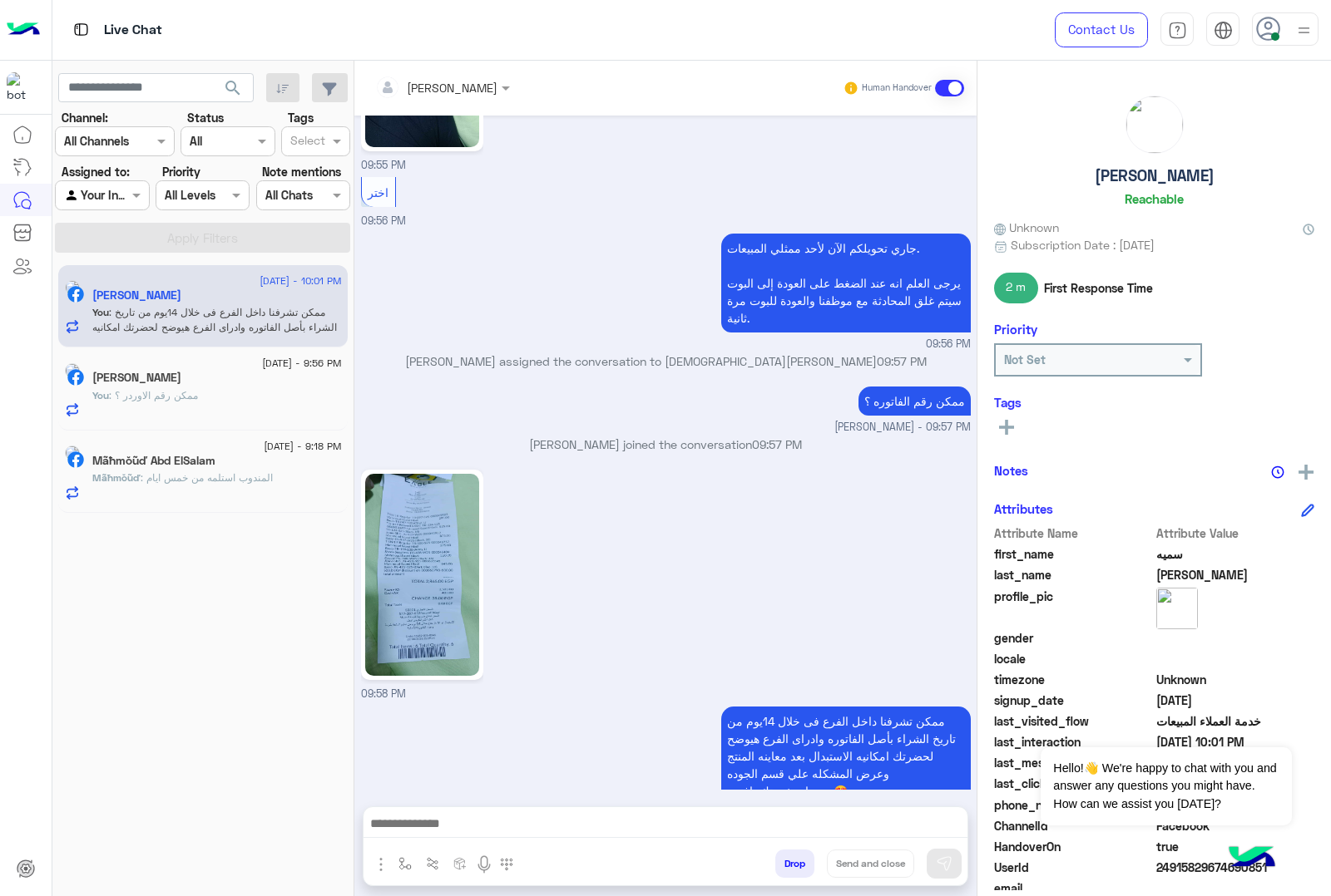
click at [181, 376] on h5 "Mahmoud Mohamed" at bounding box center [137, 378] width 89 height 15
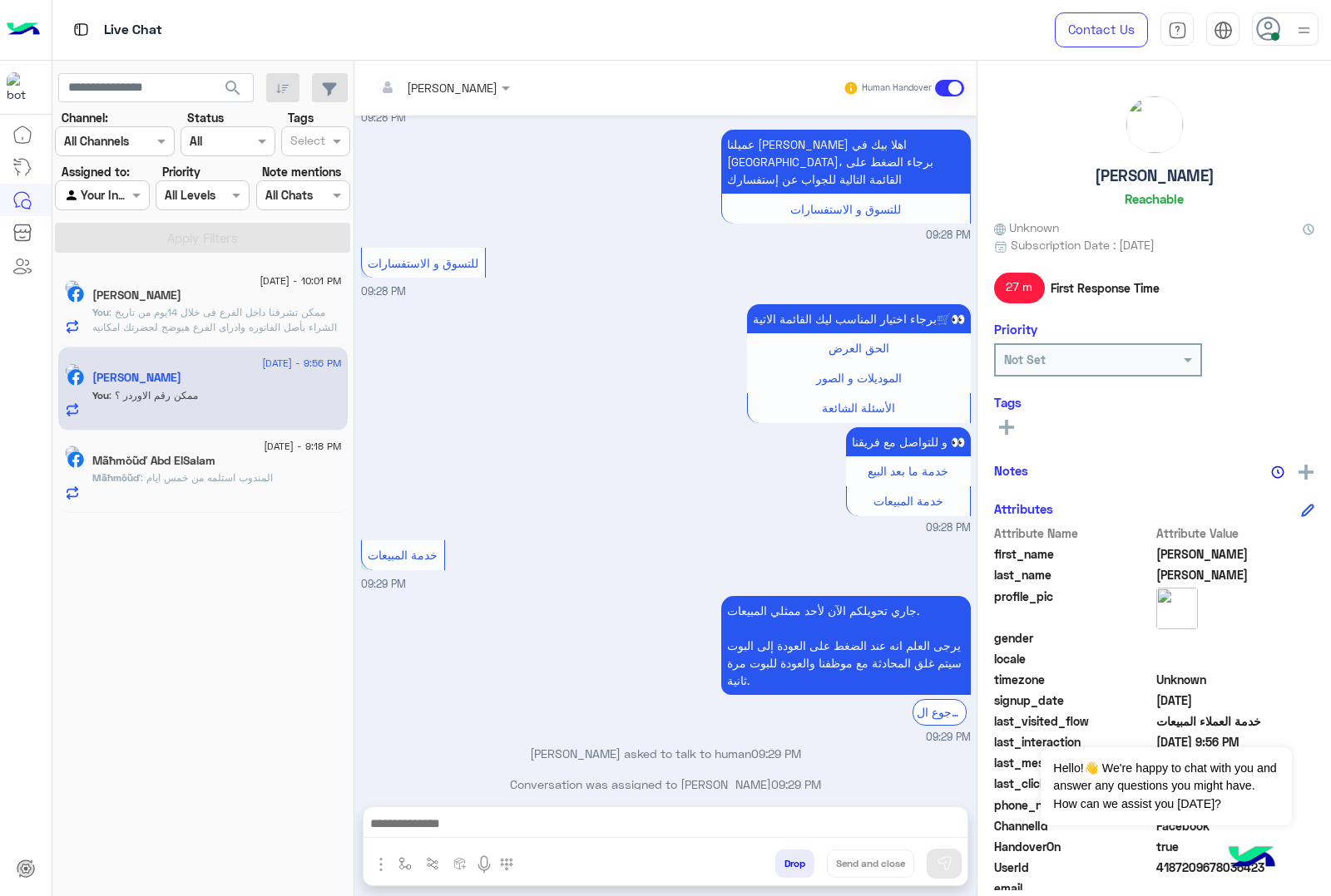
scroll to position [1796, 0]
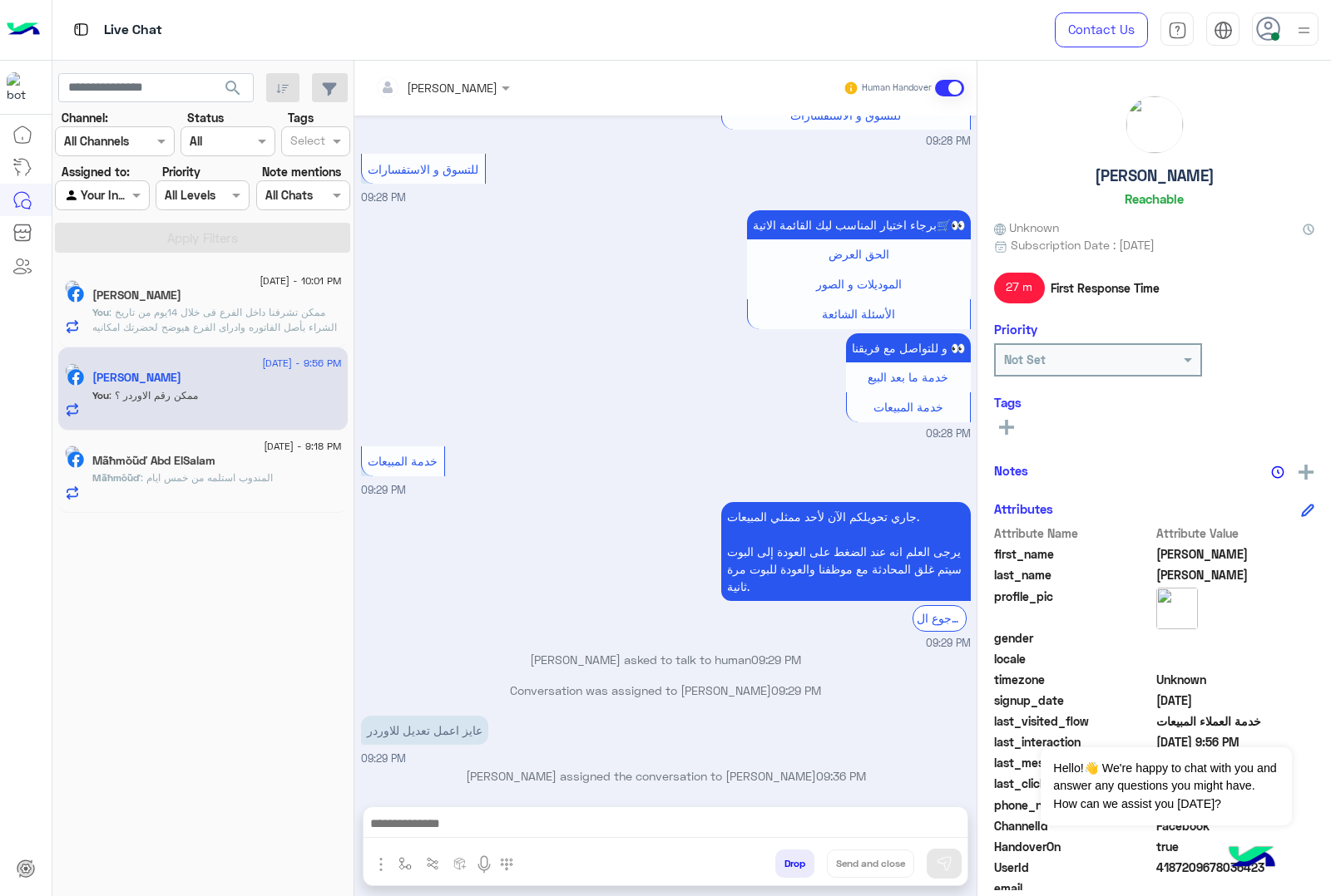
click at [243, 471] on p "Mãħmŏũď : المندوب استلمه من خمس ايام" at bounding box center [182, 478] width 180 height 15
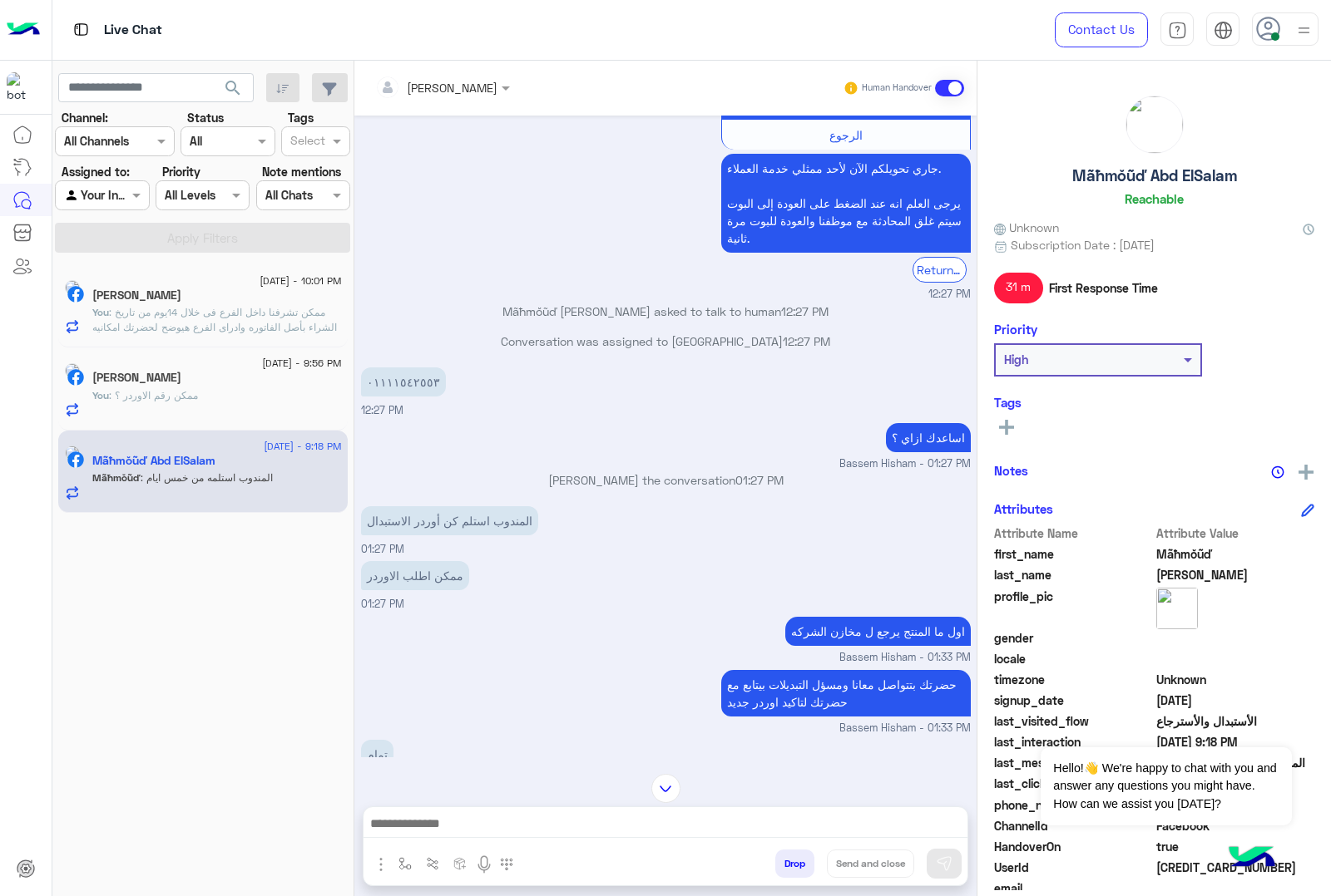
scroll to position [482, 0]
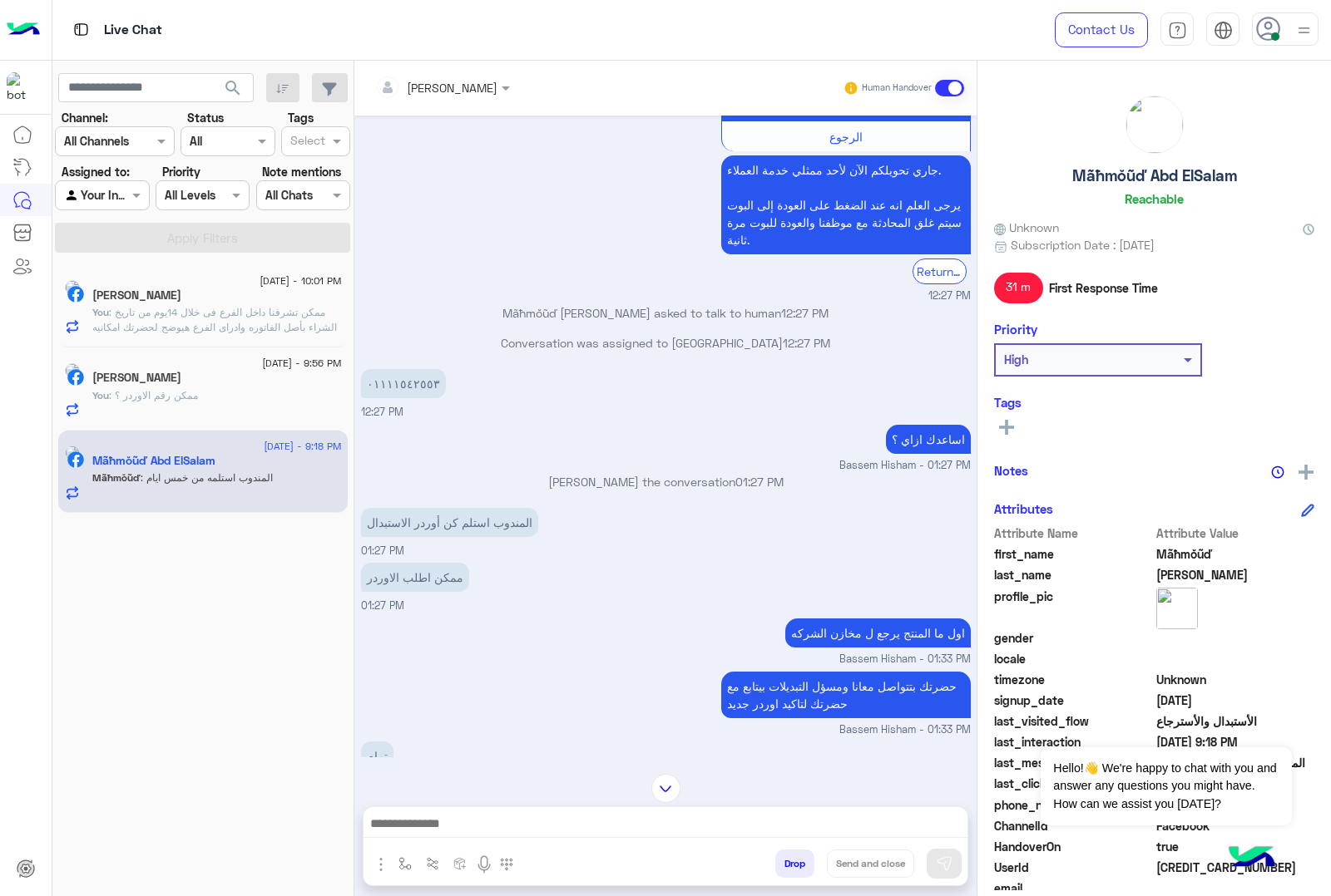
click at [397, 384] on p "٠١١١١٥٤٢٥٥٣" at bounding box center [403, 384] width 85 height 29
copy p "٠١١١١٥٤٢٥٥٣"
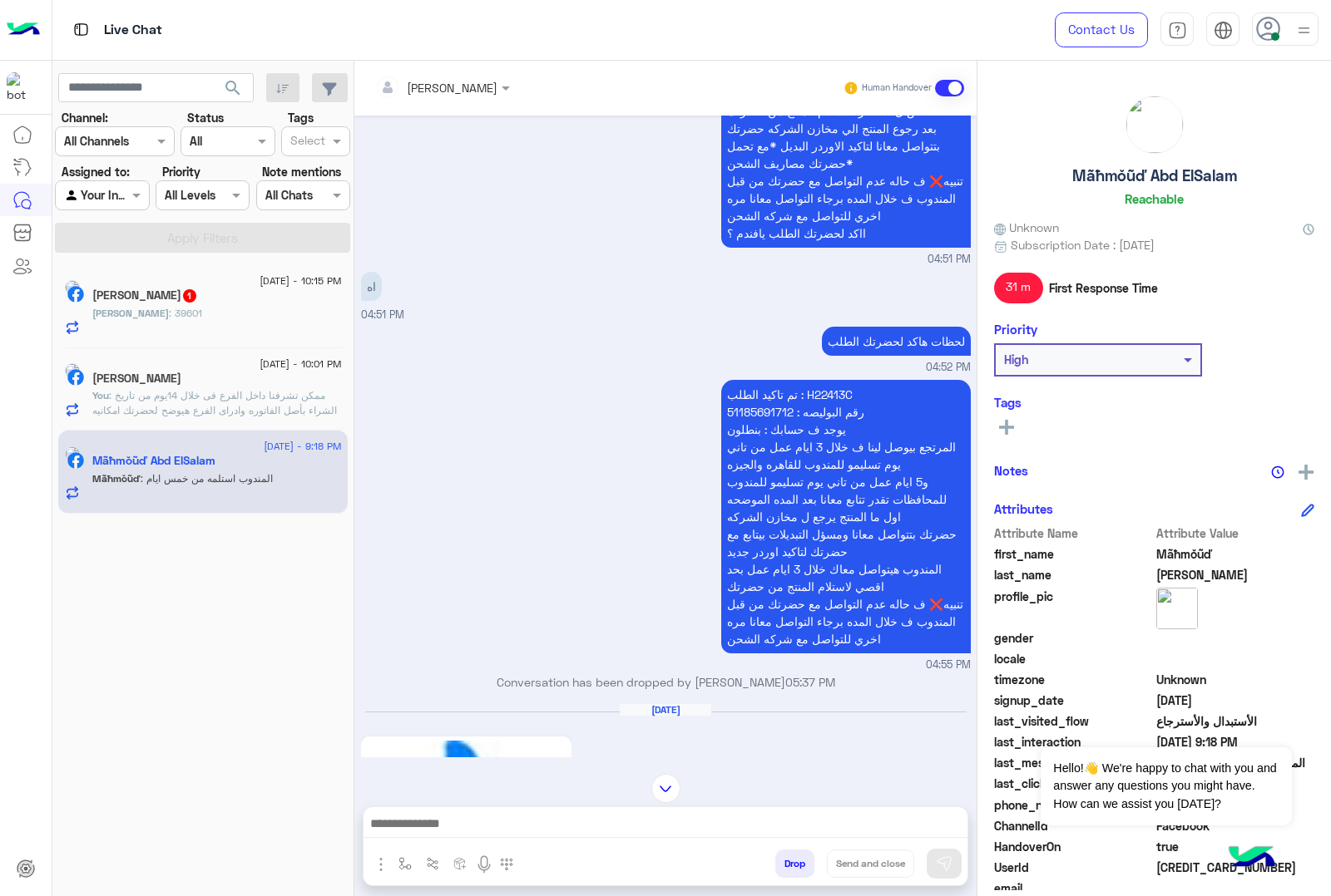
scroll to position [1998, 0]
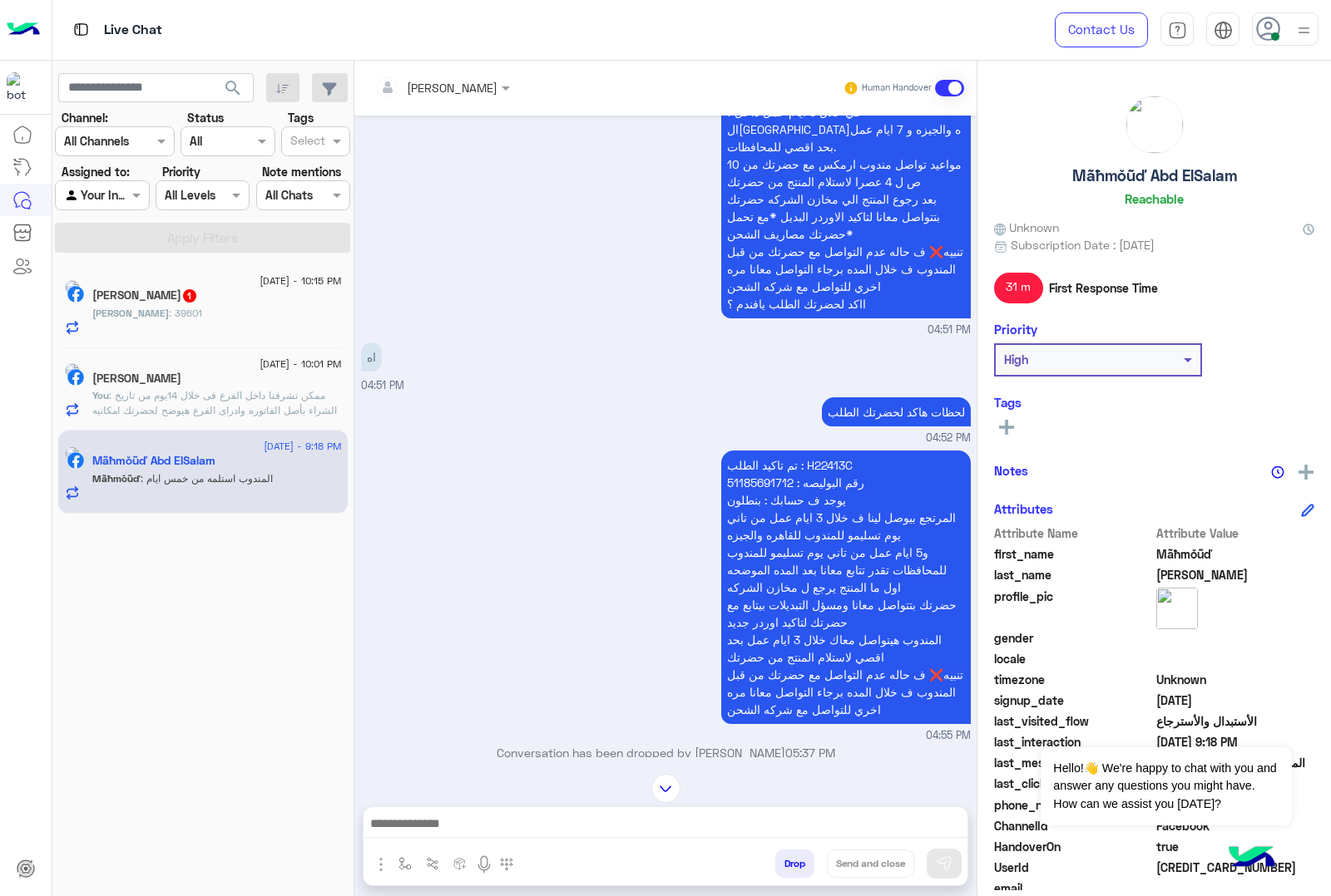
click at [811, 463] on p "تم تاكيد الطلب : H22413C رقم البوليصه : 51185691712 يوجد ف حسابك : بنطلون المرت…" at bounding box center [846, 587] width 249 height 274
click at [857, 468] on p "تم تاكيد الطلب : H22413C رقم البوليصه : 51185691712 يوجد ف حسابك : بنطلون المرت…" at bounding box center [846, 587] width 249 height 274
click at [832, 463] on p "تم تاكيد الطلب : H22413C رقم البوليصه : 51185691712 يوجد ف حسابك : بنطلون المرت…" at bounding box center [846, 587] width 249 height 274
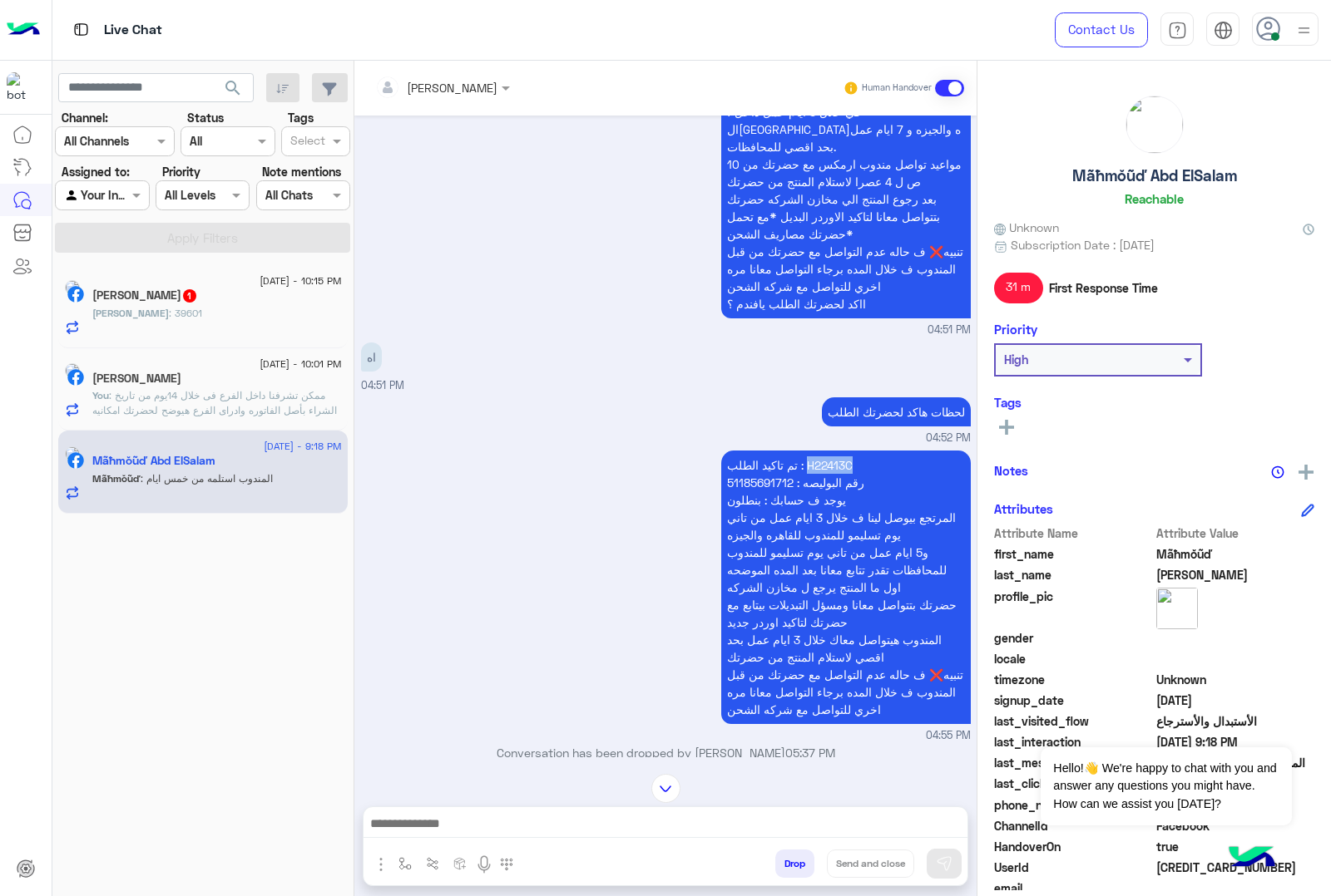
click at [832, 463] on p "تم تاكيد الطلب : H22413C رقم البوليصه : 51185691712 يوجد ف حسابك : بنطلون المرت…" at bounding box center [846, 587] width 249 height 274
copy p "H22413C"
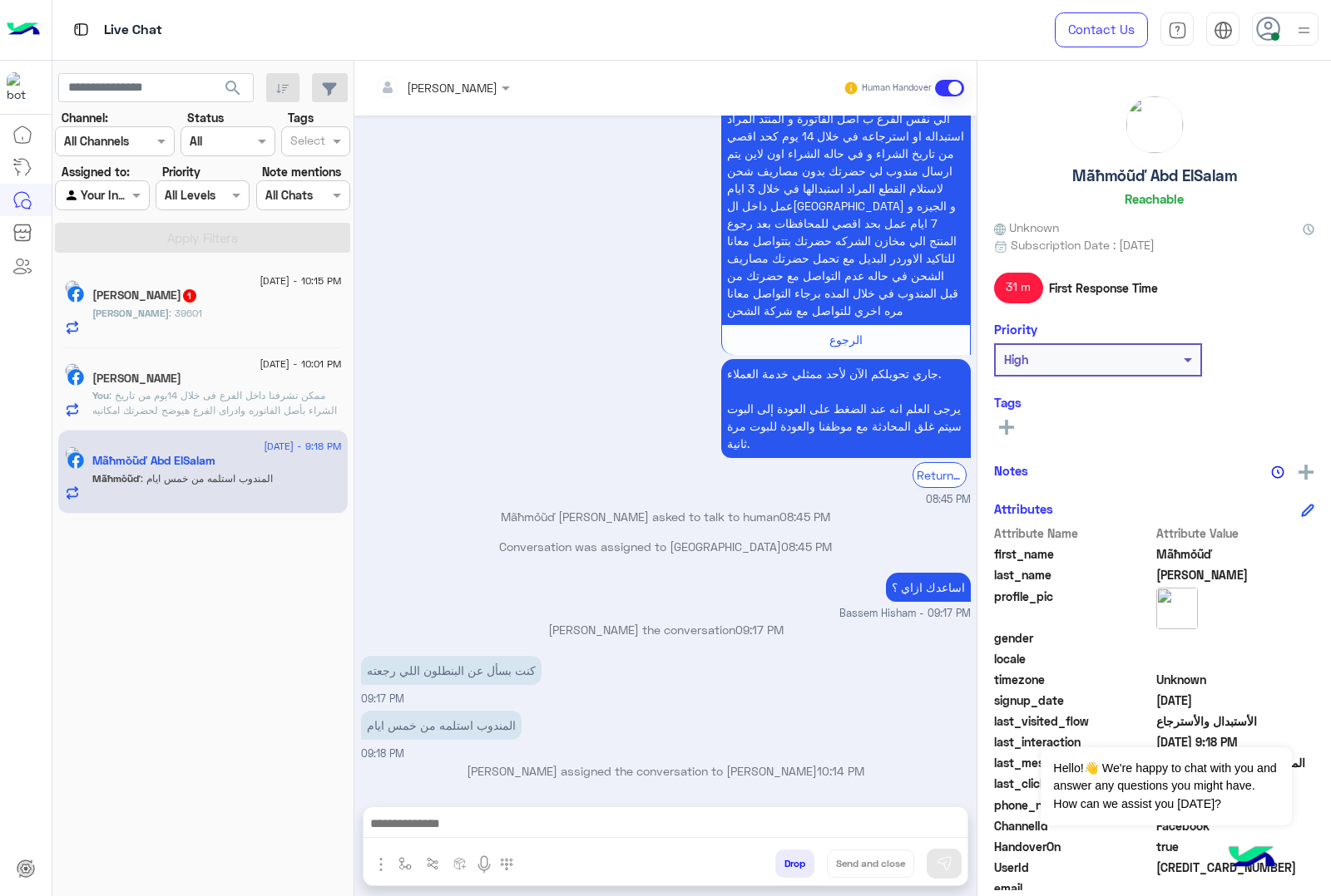
scroll to position [5635, 0]
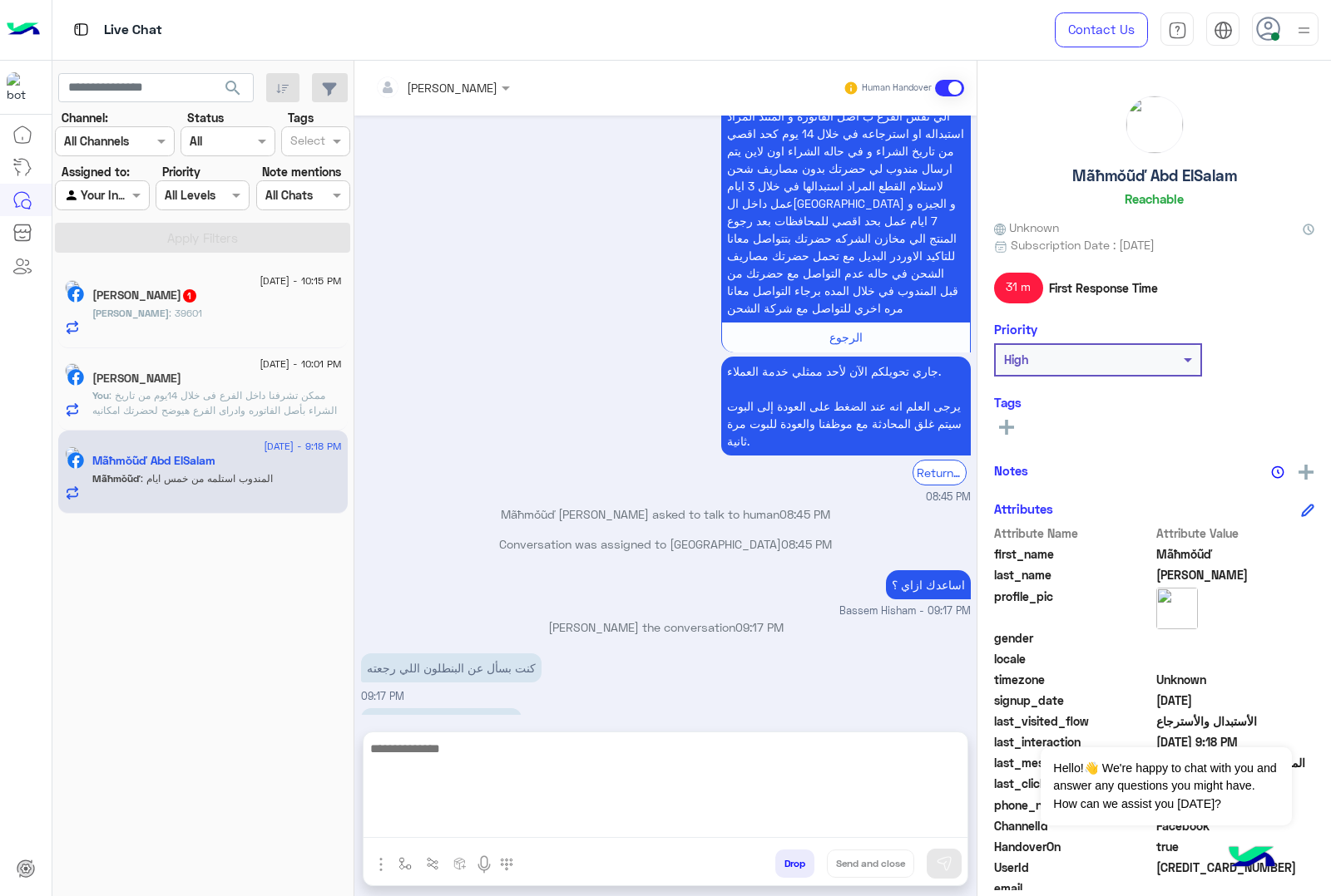
click at [587, 822] on textarea at bounding box center [665, 788] width 604 height 100
paste textarea "**********"
type textarea "**********"
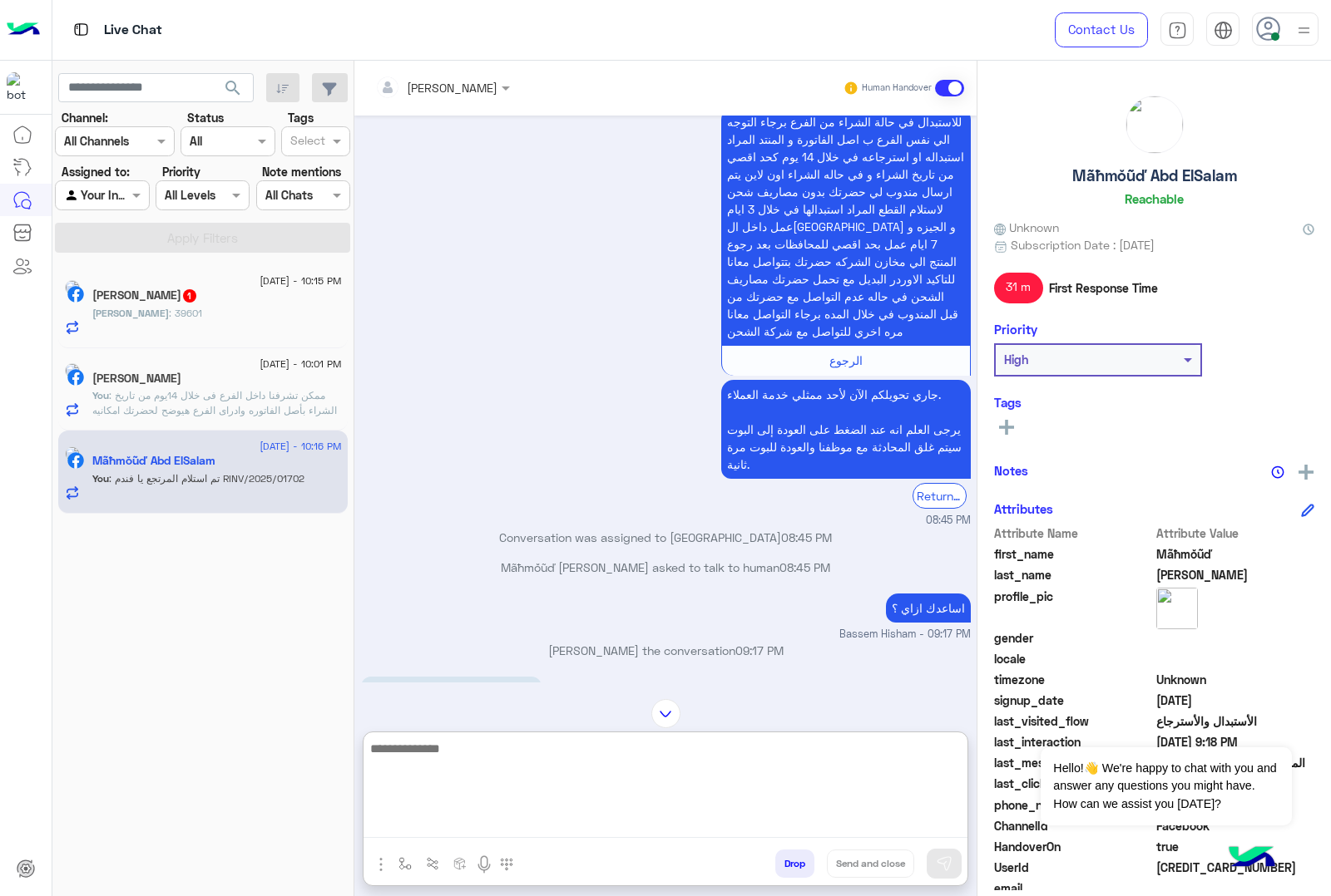
scroll to position [5810, 0]
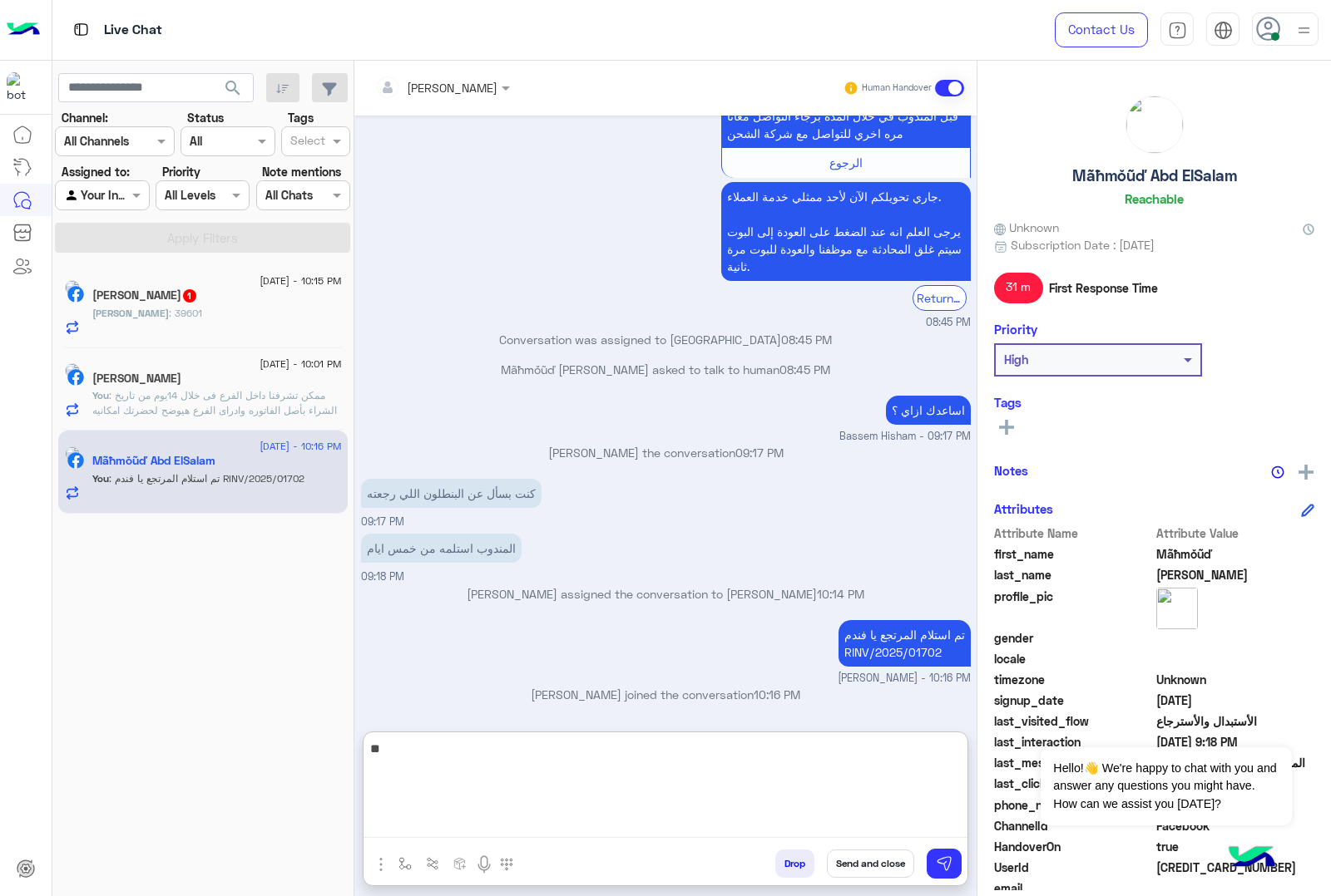
type textarea "*"
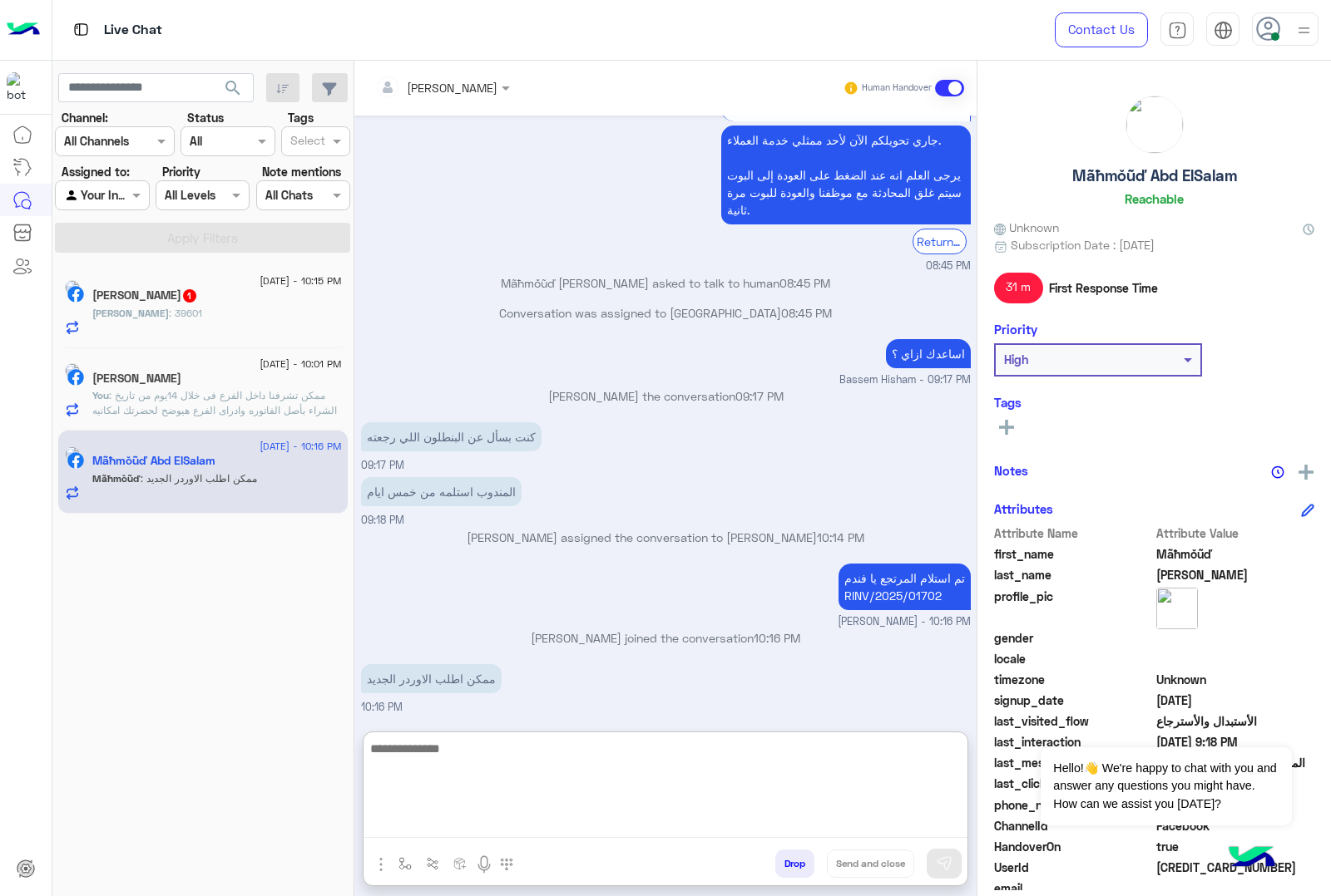
paste textarea "**********"
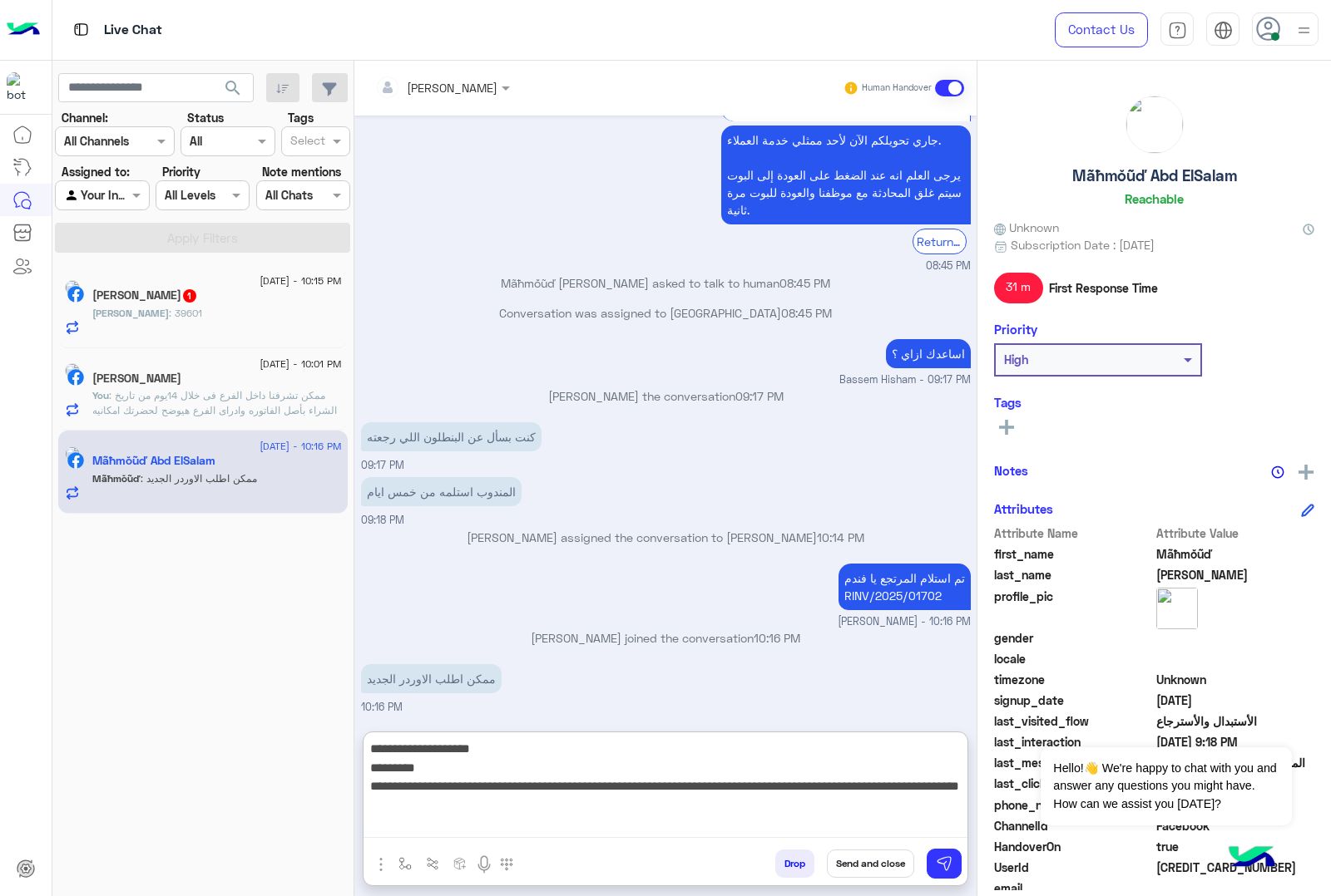
type textarea "**********"
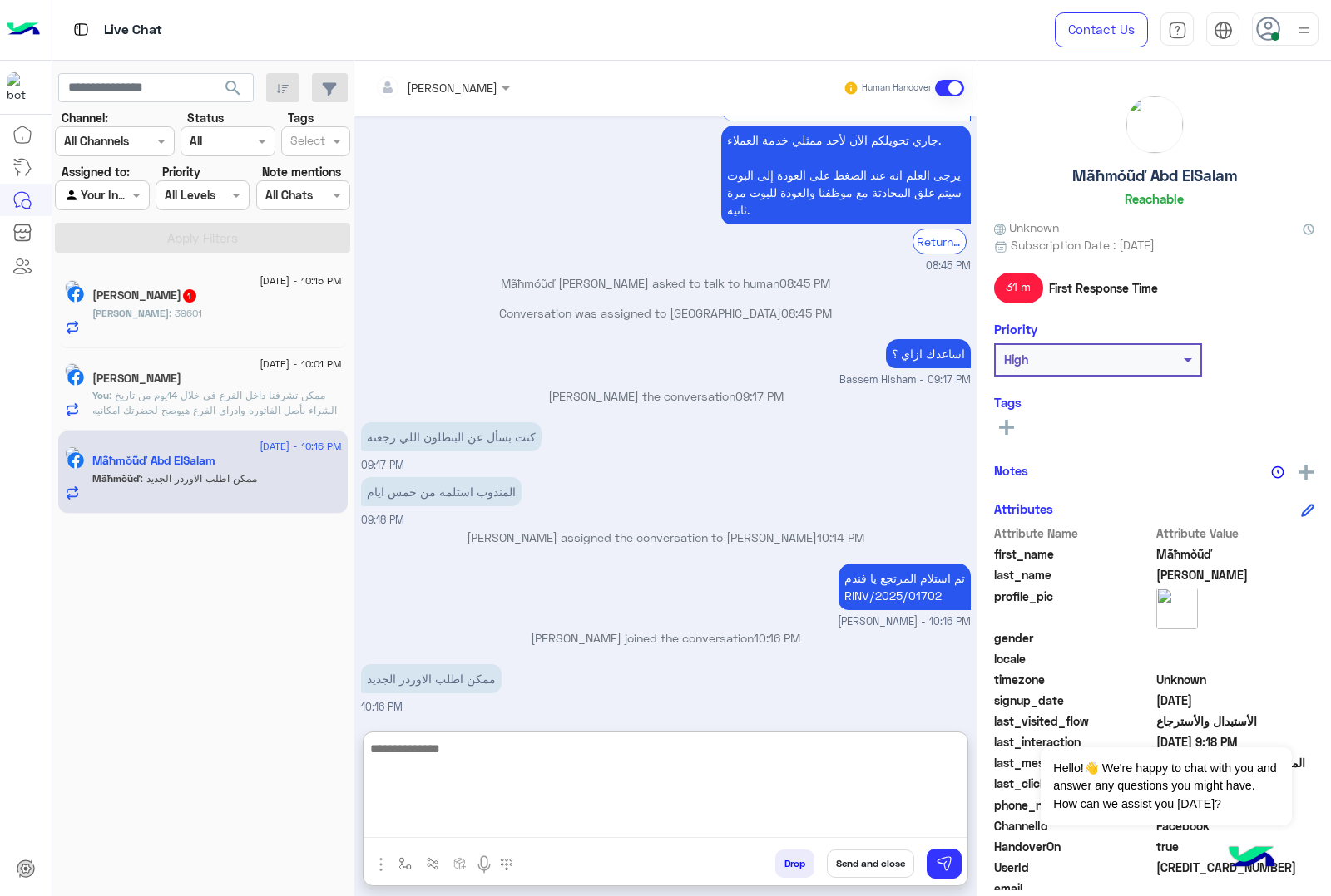
scroll to position [5989, 0]
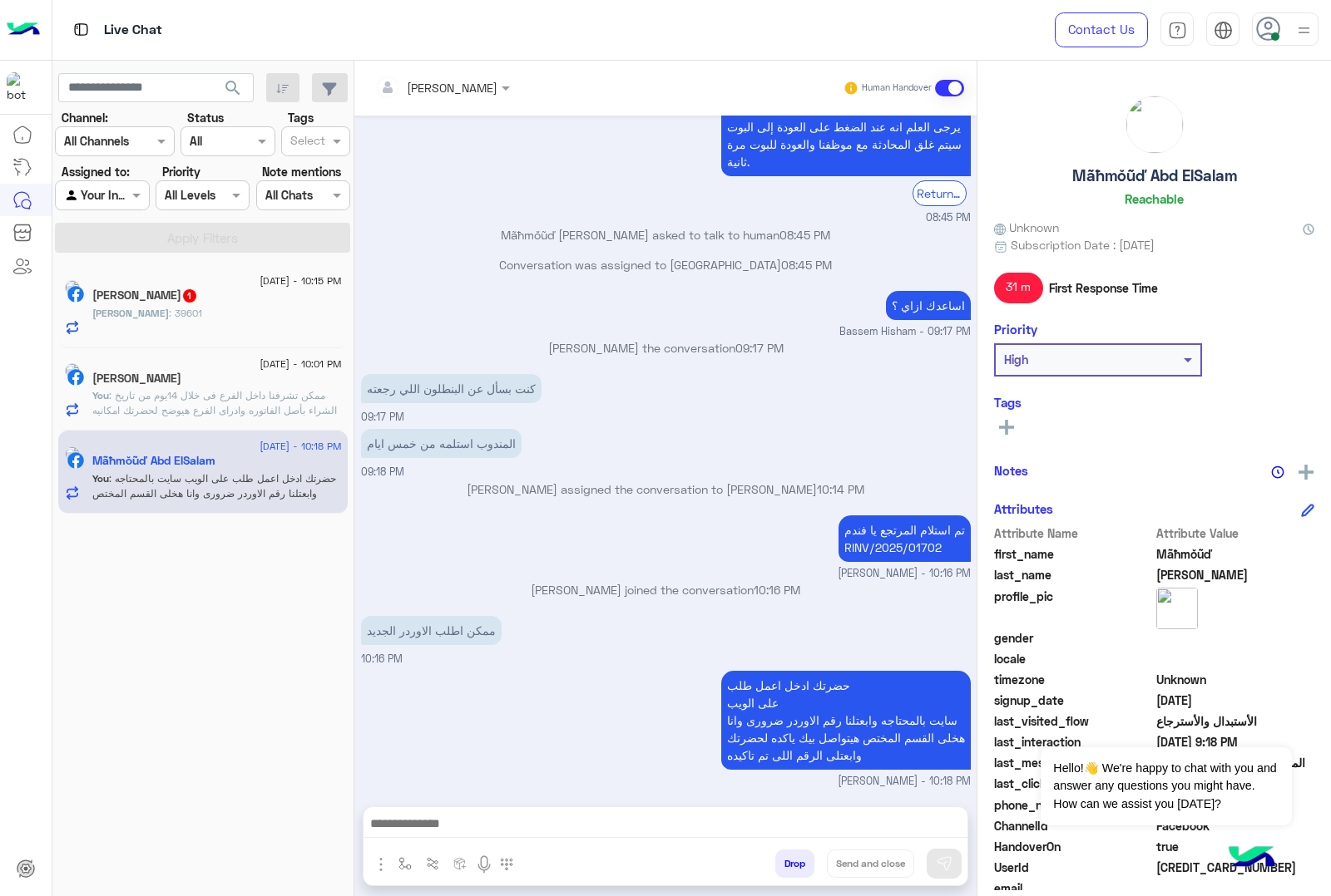
click at [168, 320] on p "Mahmoud : 39601" at bounding box center [147, 314] width 110 height 15
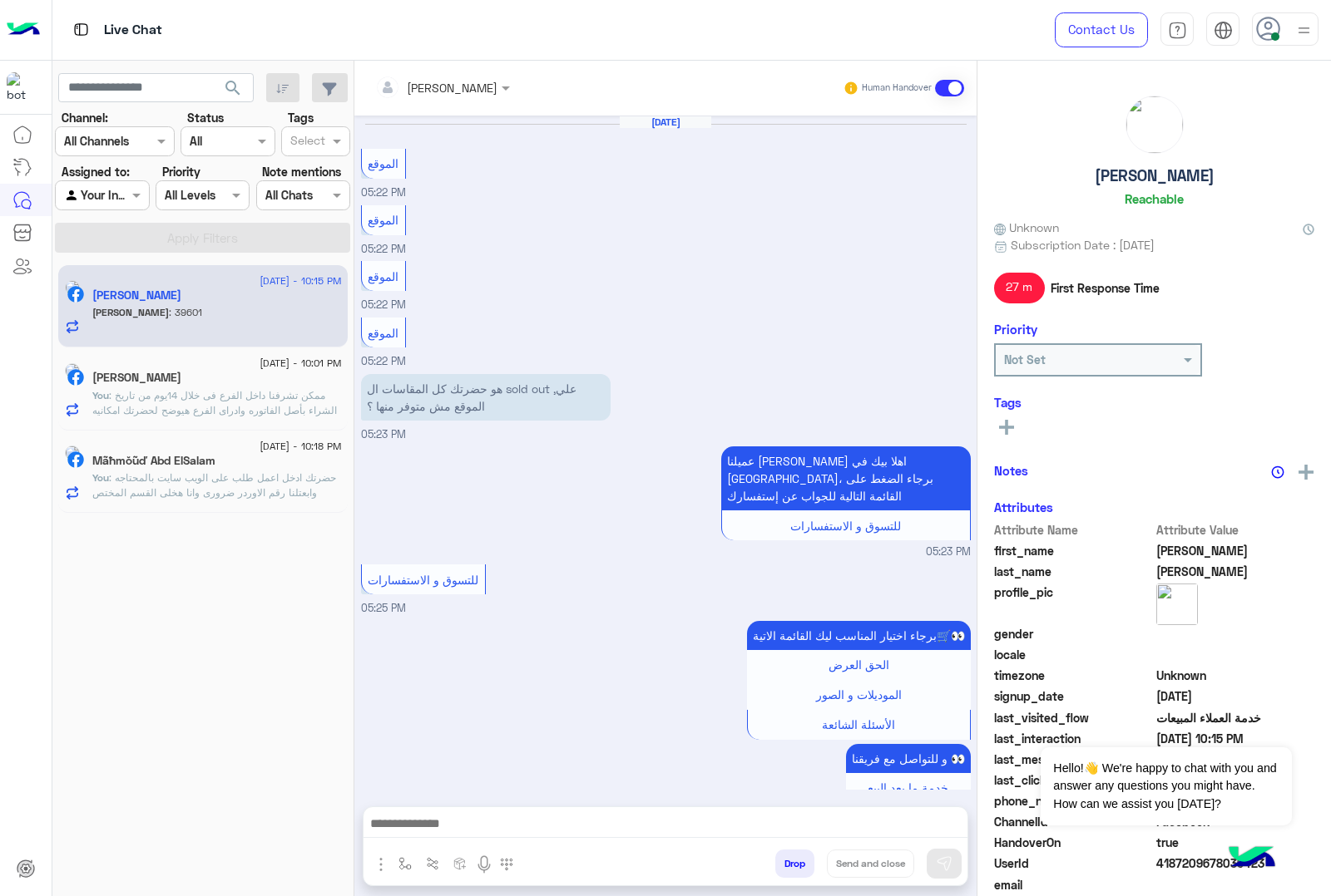
scroll to position [1796, 0]
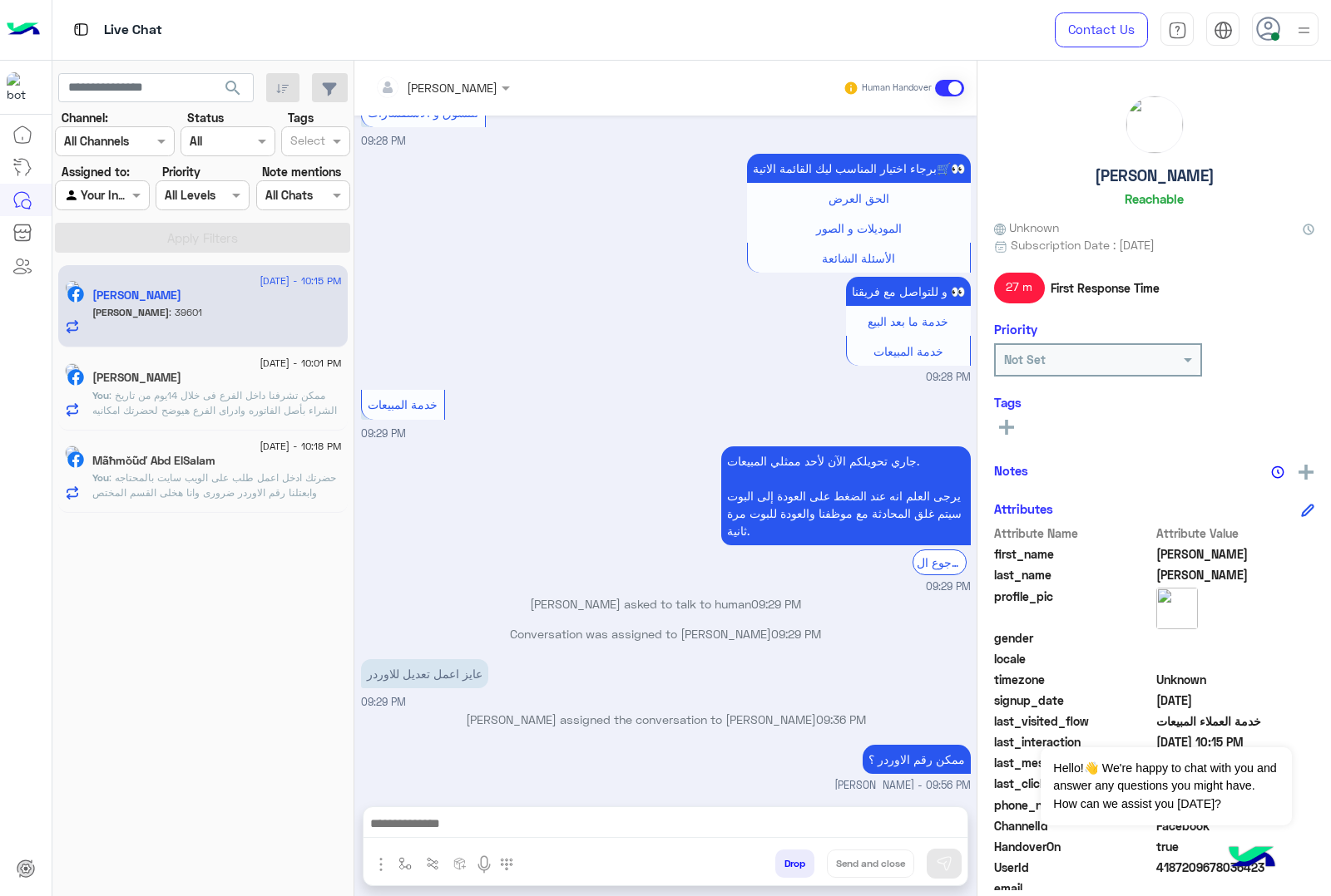
click at [367, 828] on p "39601" at bounding box center [383, 842] width 44 height 29
copy p "39601"
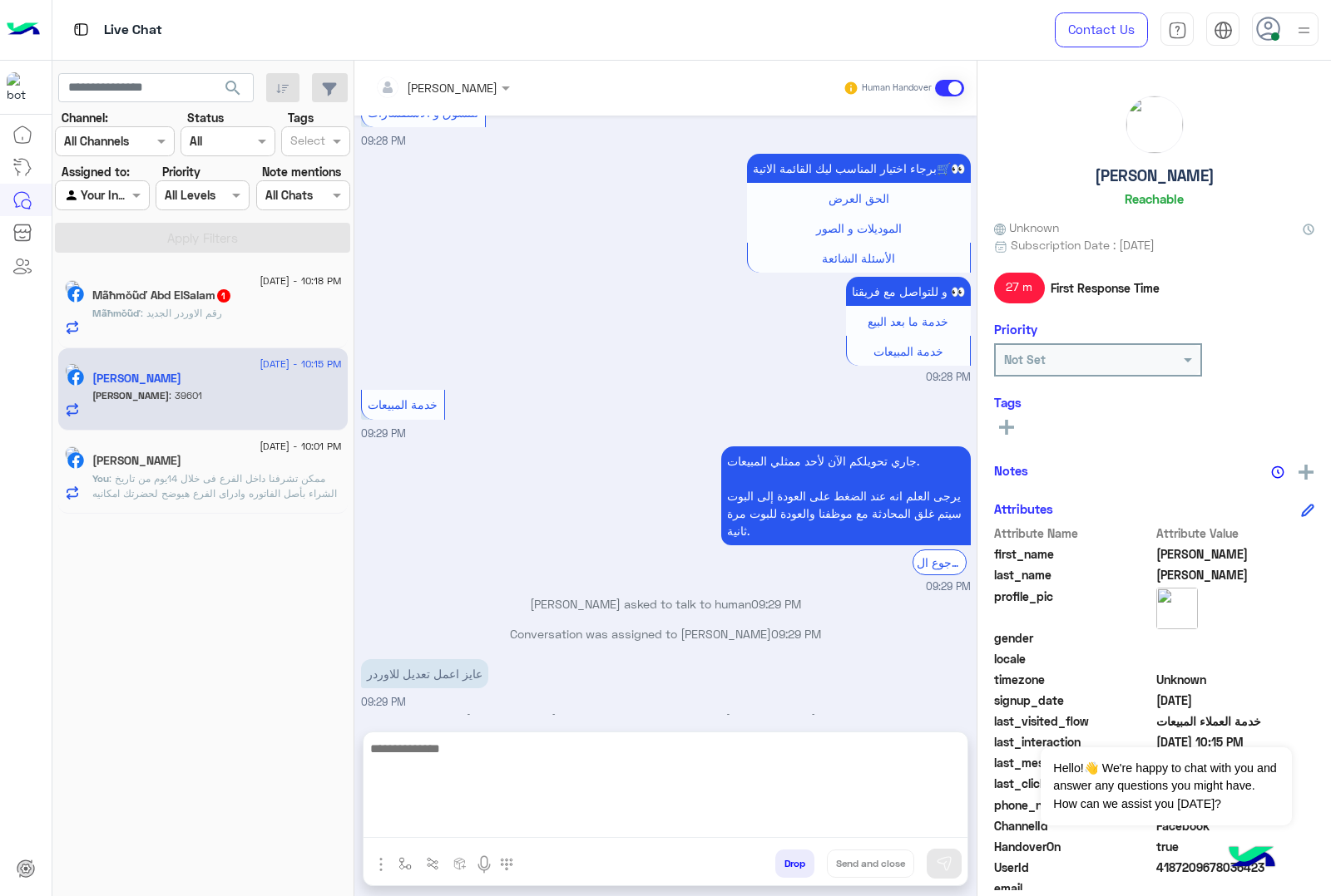
click at [534, 828] on textarea at bounding box center [665, 788] width 604 height 100
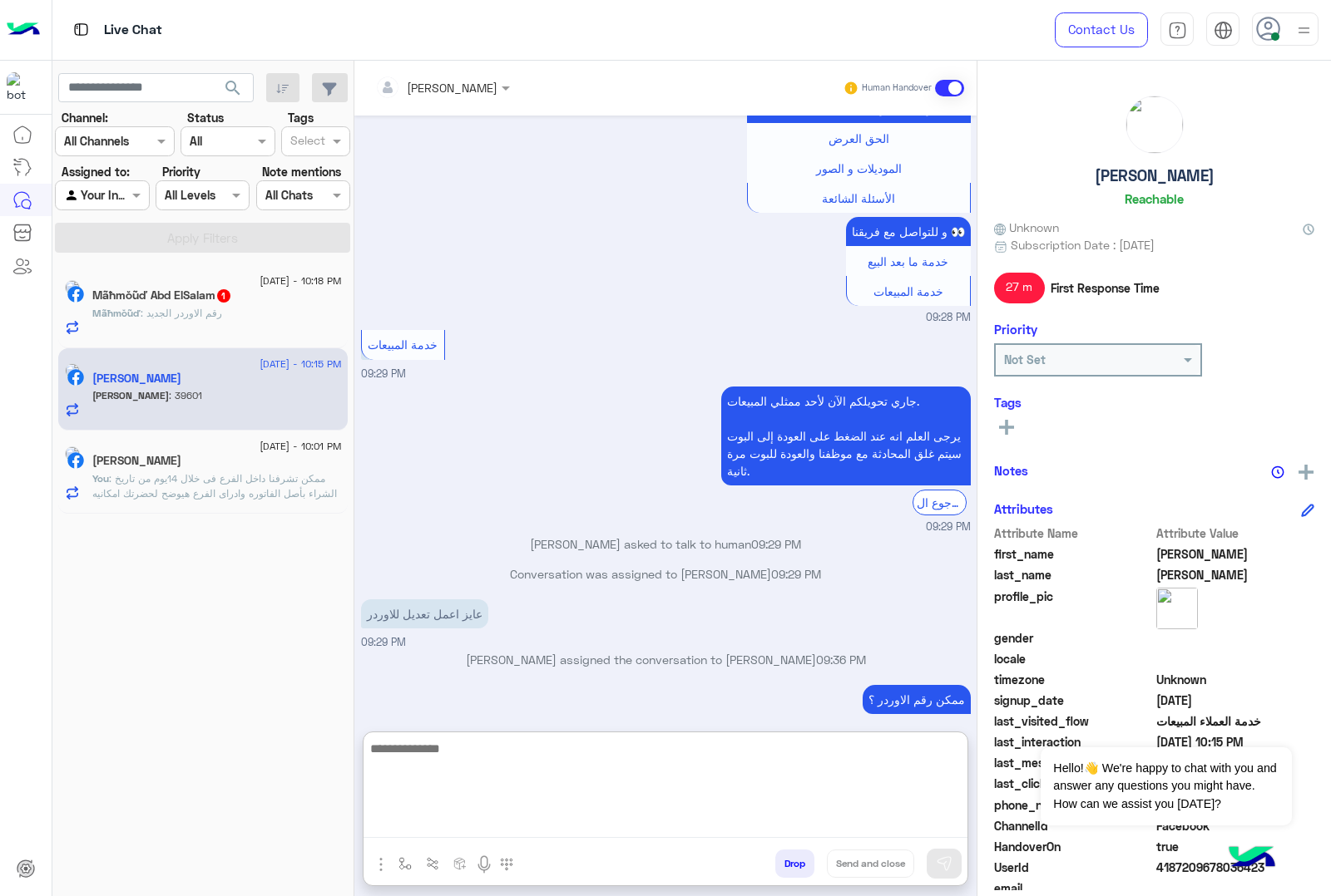
scroll to position [1871, 0]
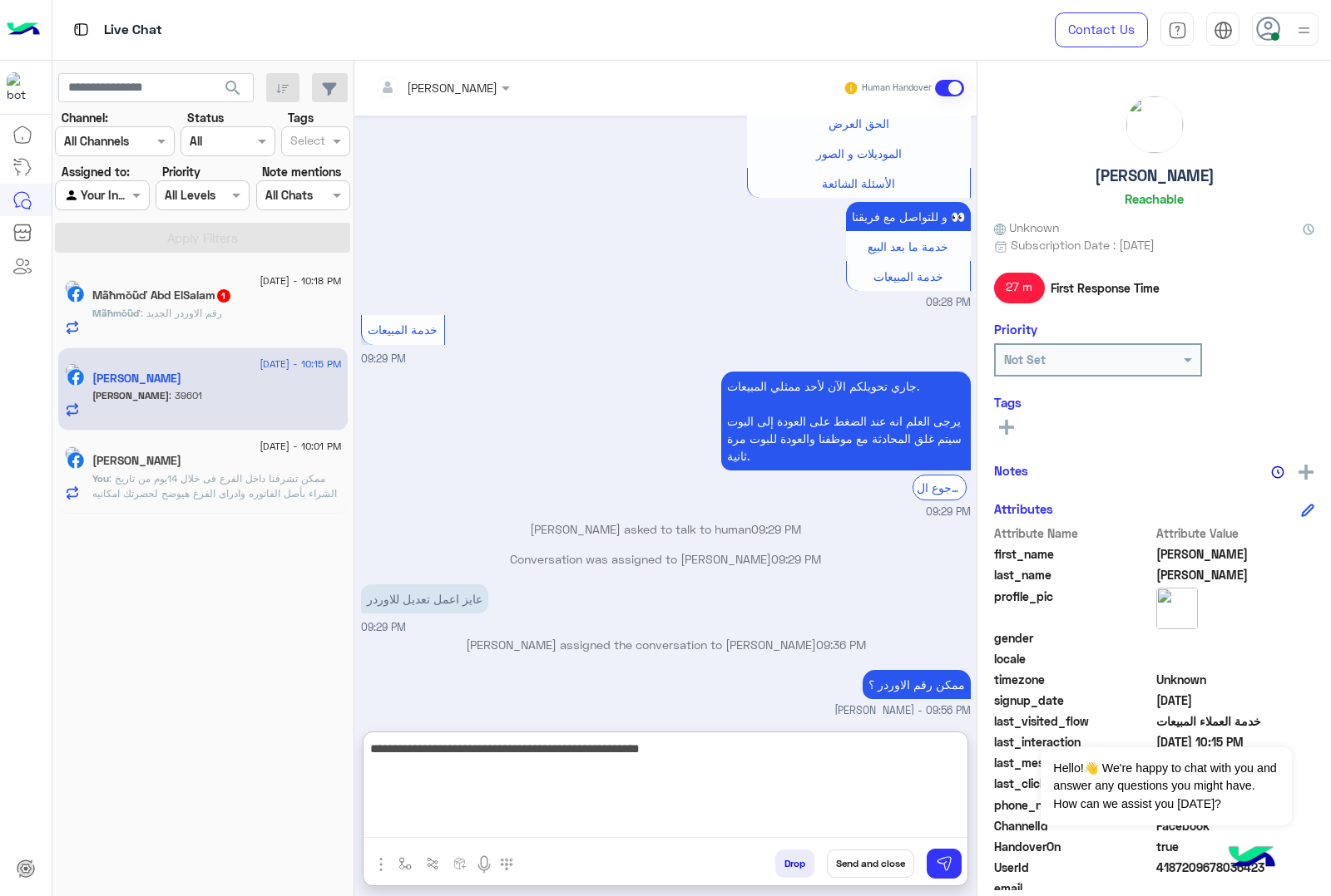
type textarea "**********"
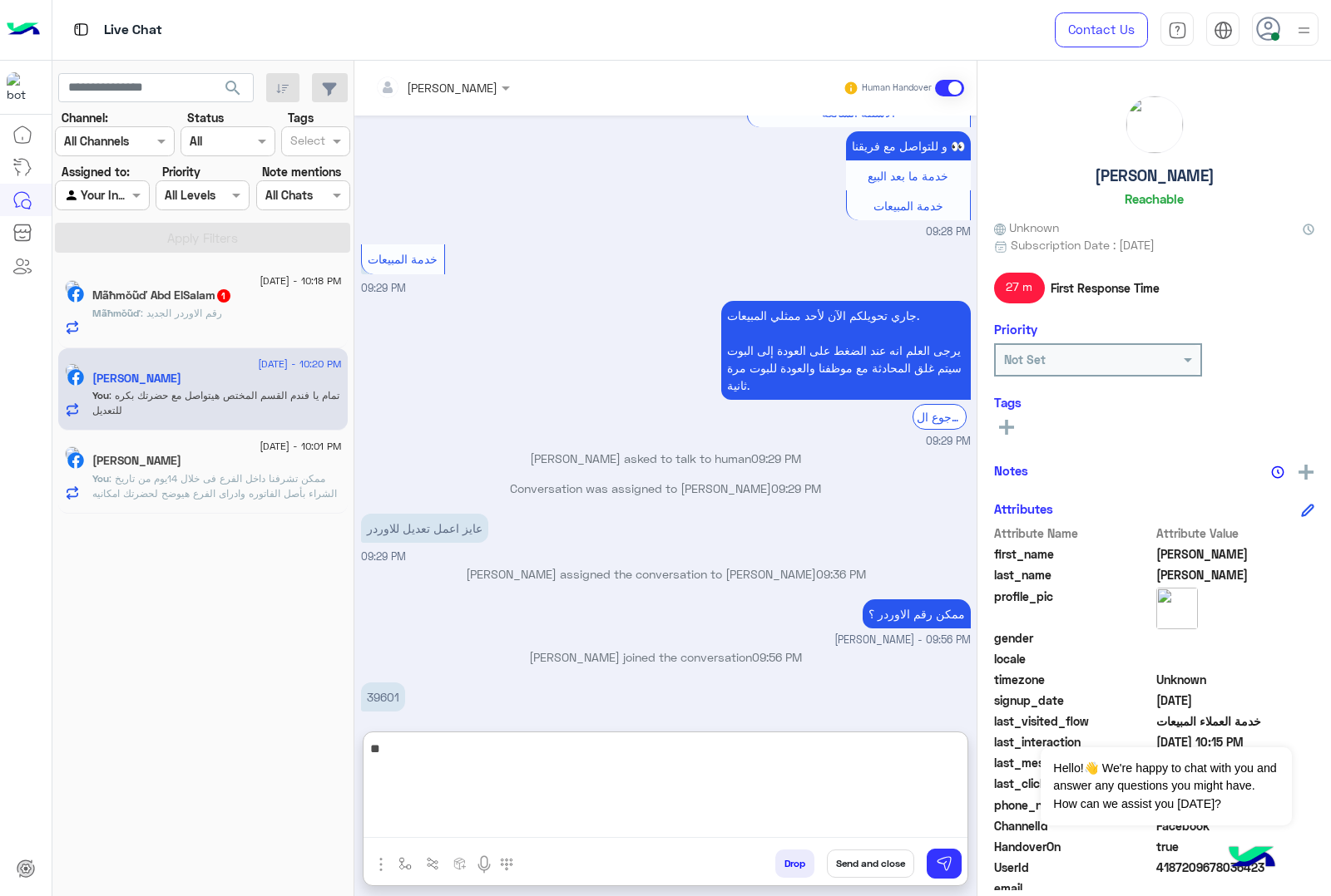
type textarea "*"
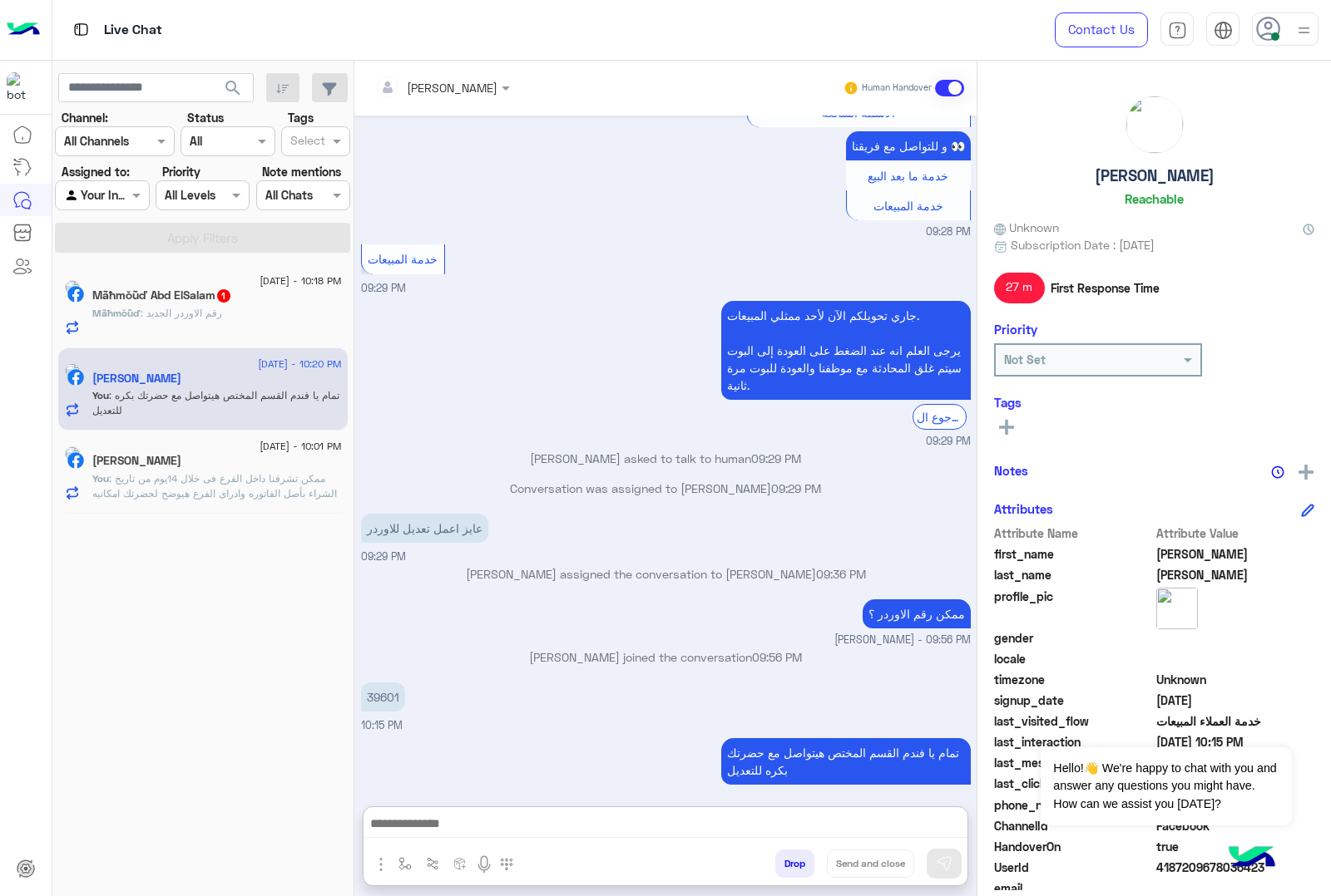
click at [222, 311] on span ": رقم الاوردر الجديد" at bounding box center [181, 313] width 81 height 13
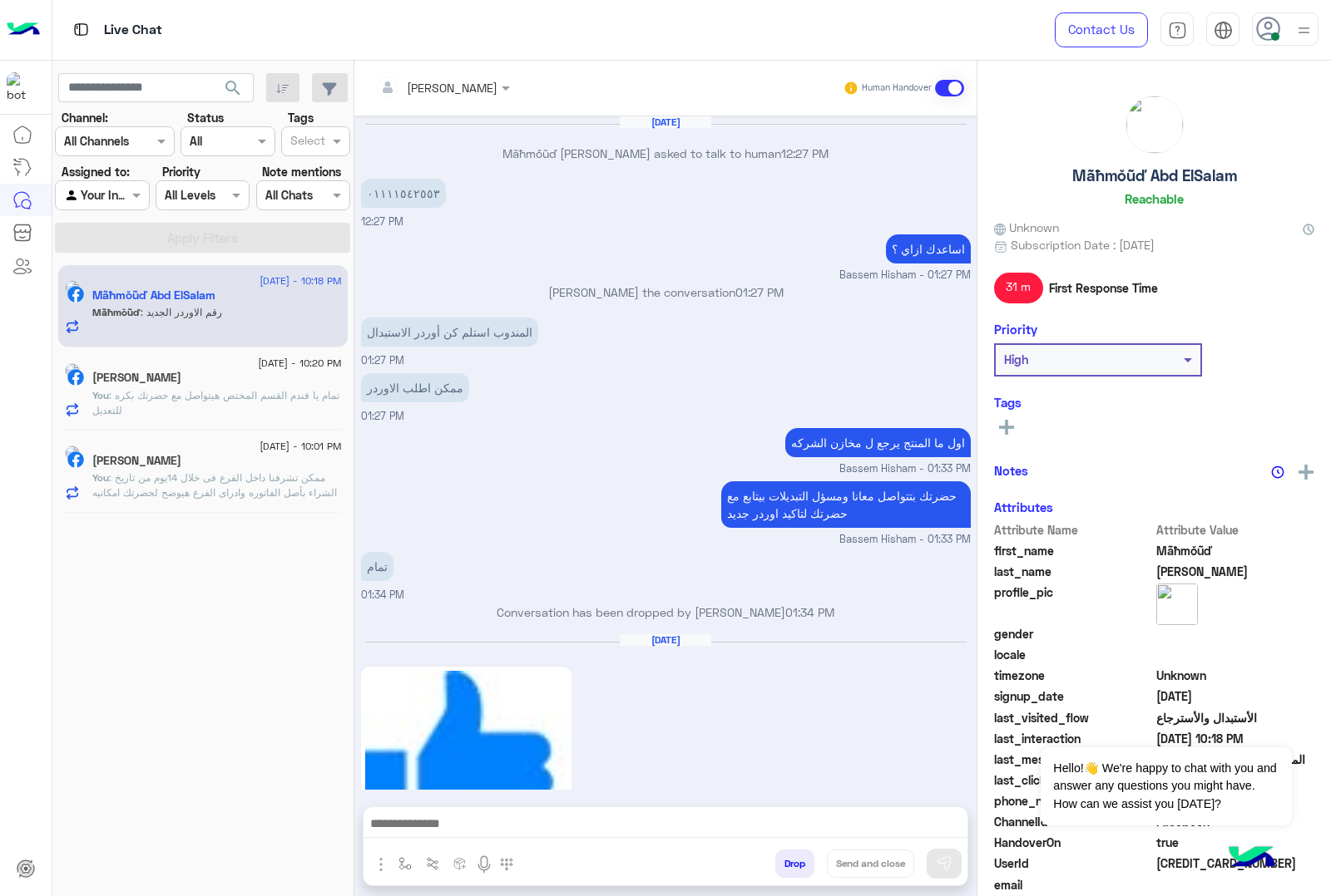
scroll to position [1806, 0]
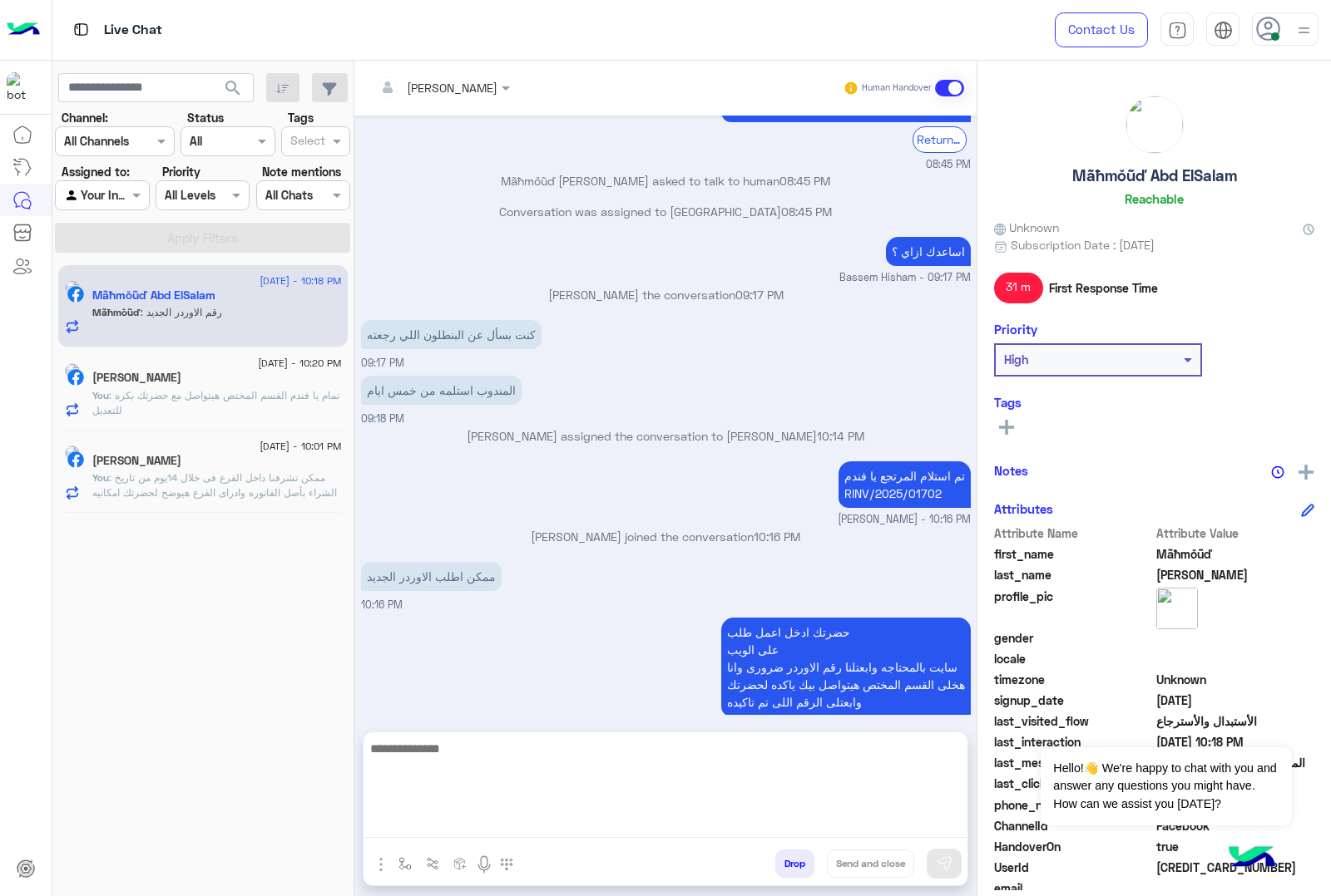
click at [452, 817] on textarea at bounding box center [665, 788] width 604 height 100
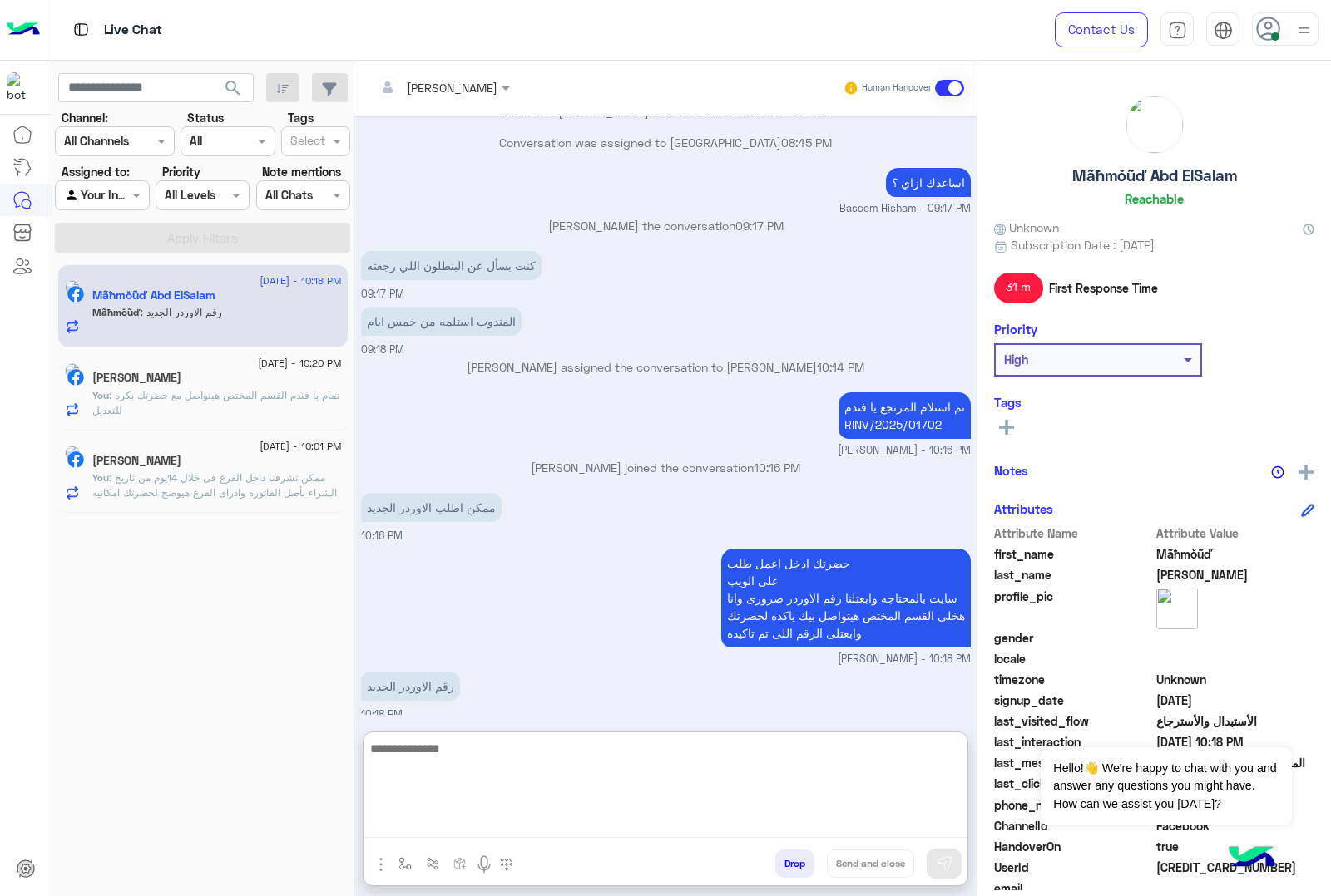
scroll to position [1881, 0]
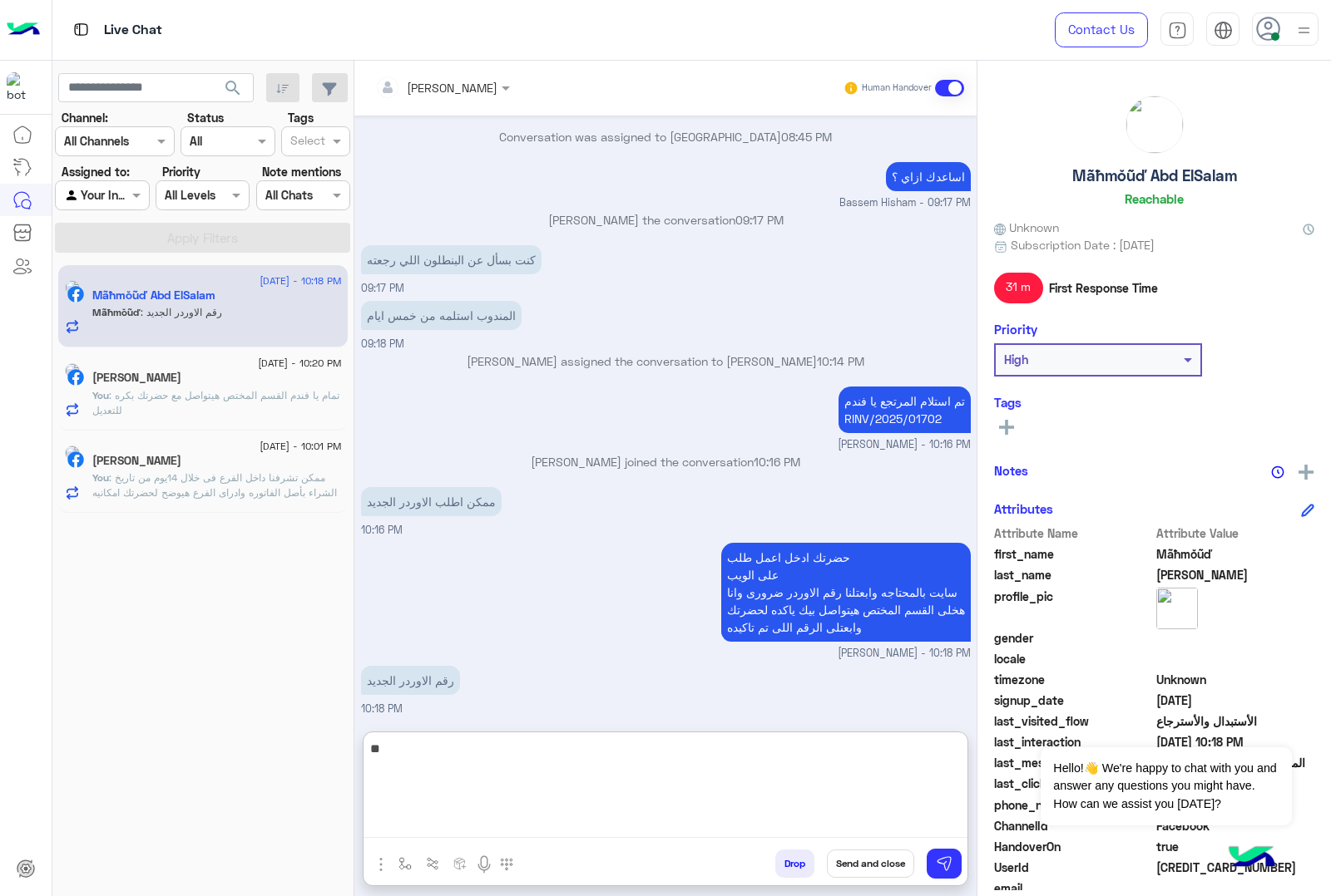
type textarea "*"
type textarea "**********"
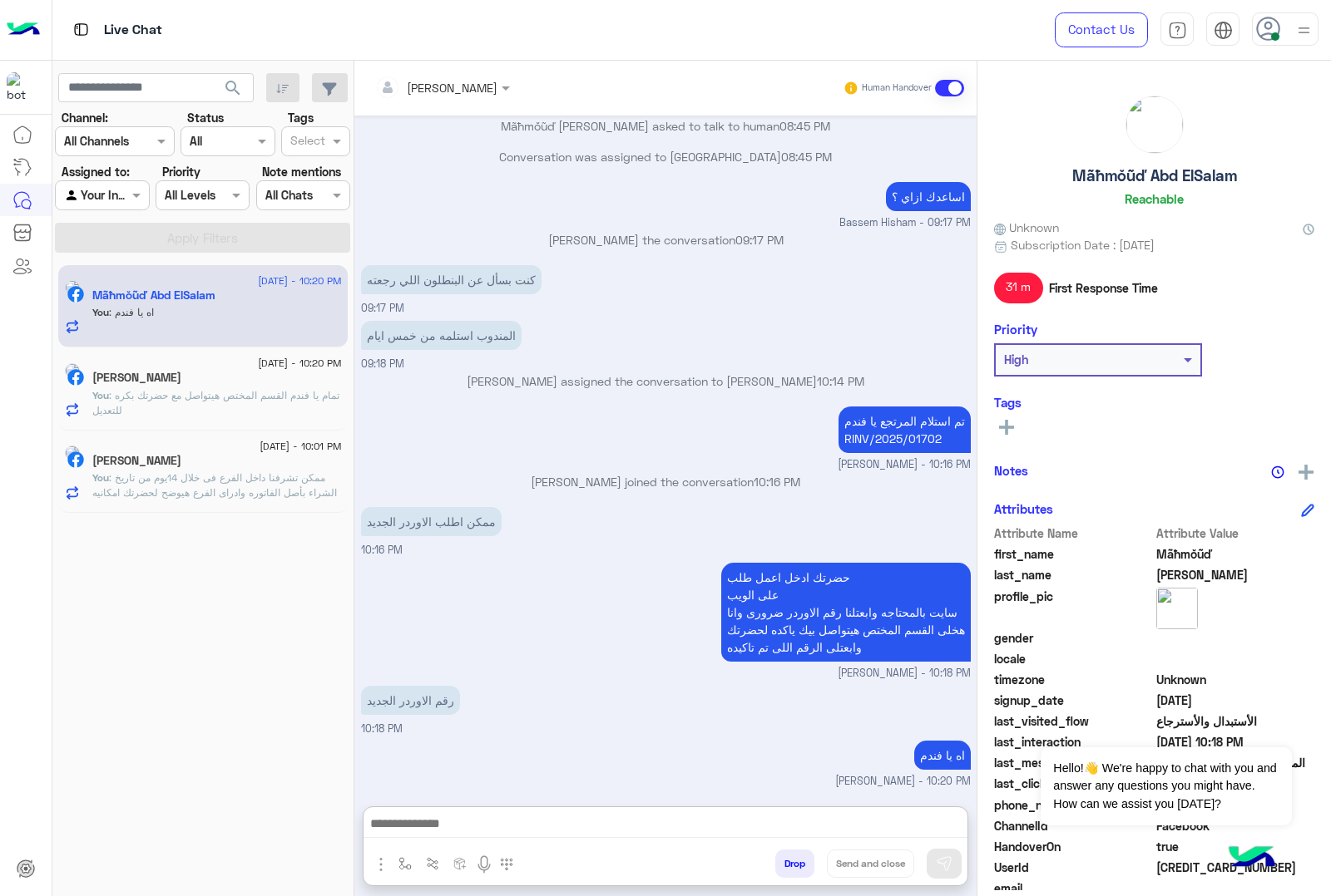
click at [165, 380] on h5 "Mahmoud Mohamed" at bounding box center [137, 378] width 89 height 15
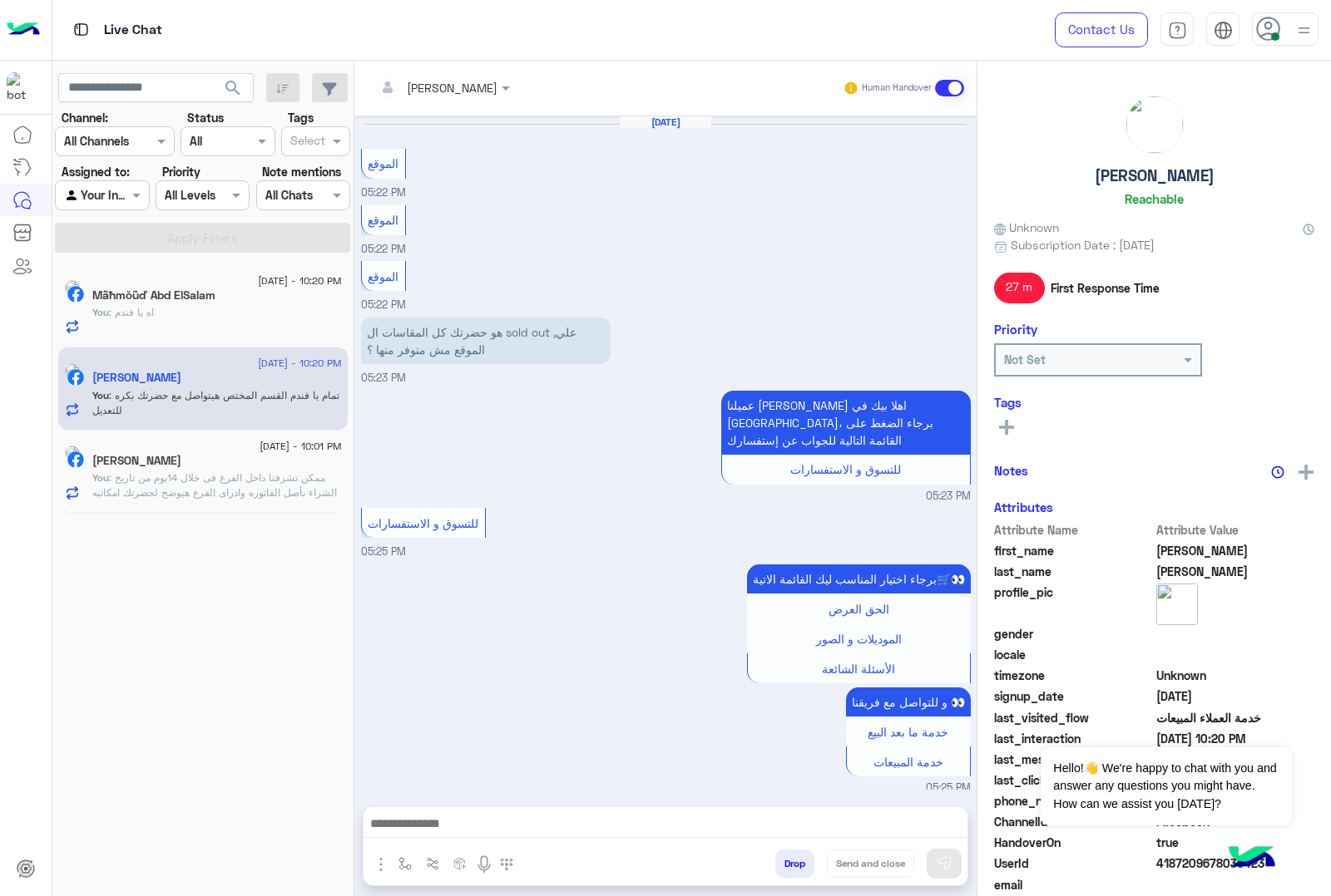
scroll to position [1810, 0]
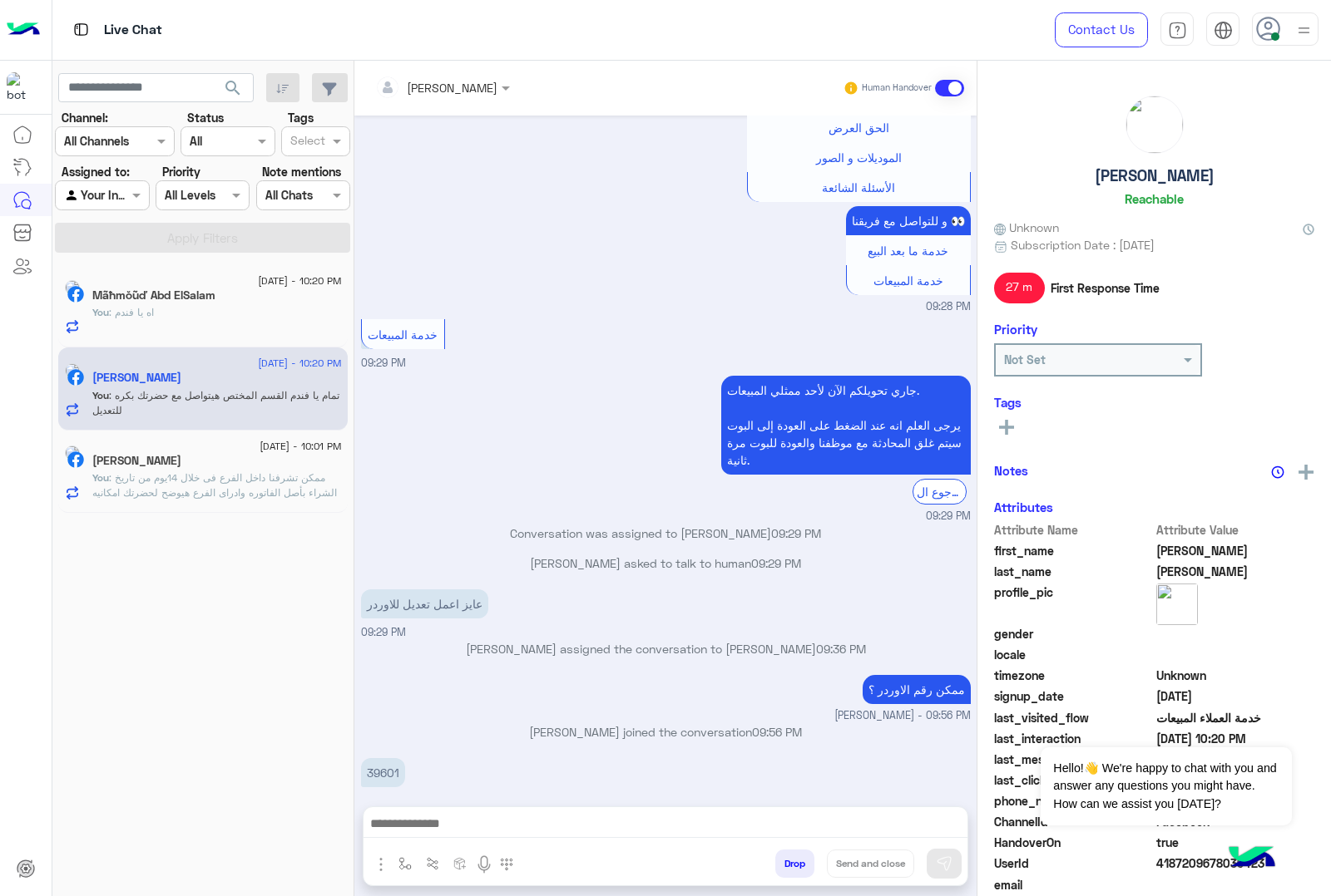
click at [1108, 169] on h5 "Mahmoud Mohamed" at bounding box center [1154, 176] width 120 height 19
copy h5 "Mahmoud Mohamed"
click at [213, 322] on div "You : اه يا فندم" at bounding box center [217, 320] width 249 height 29
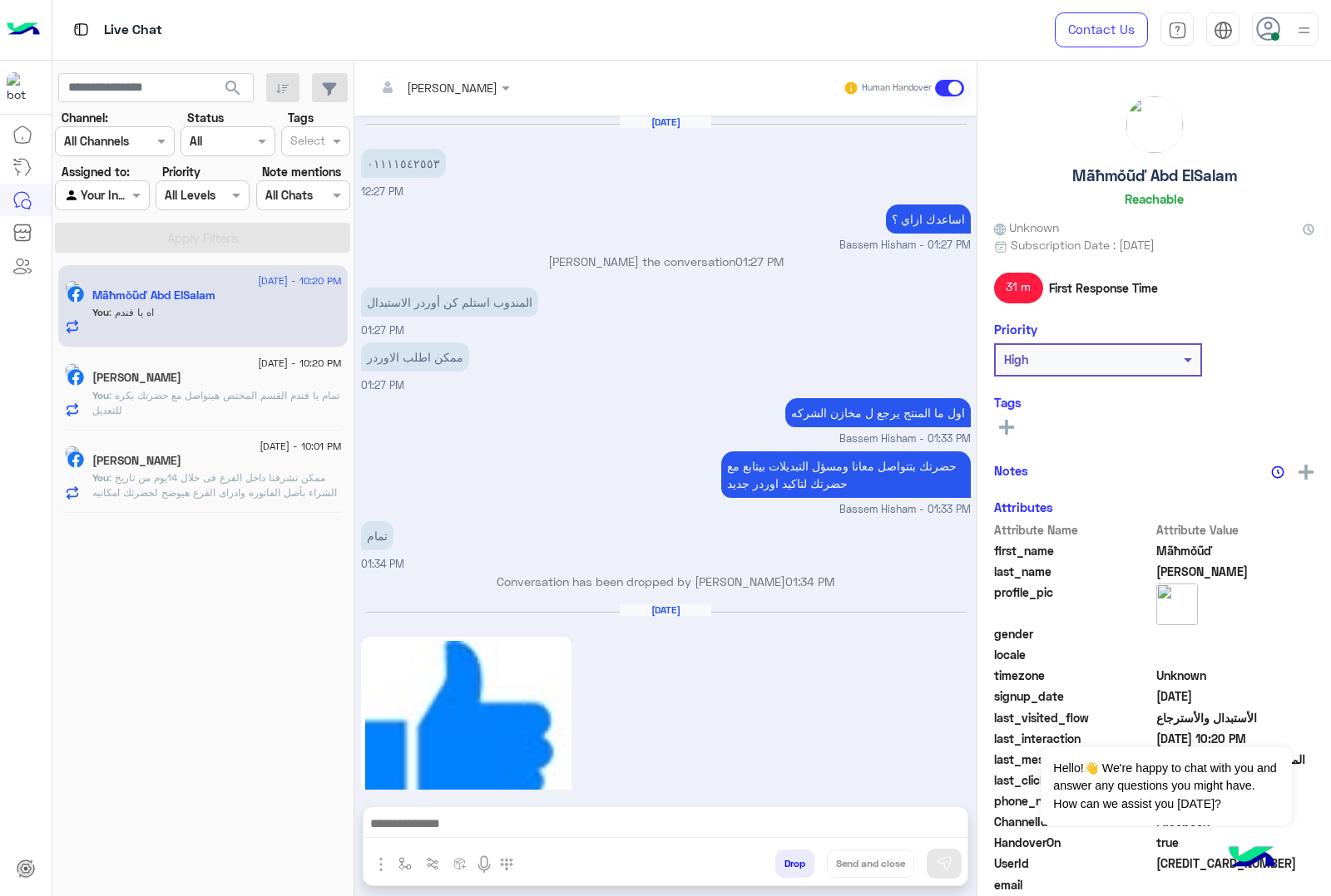
scroll to position [1830, 0]
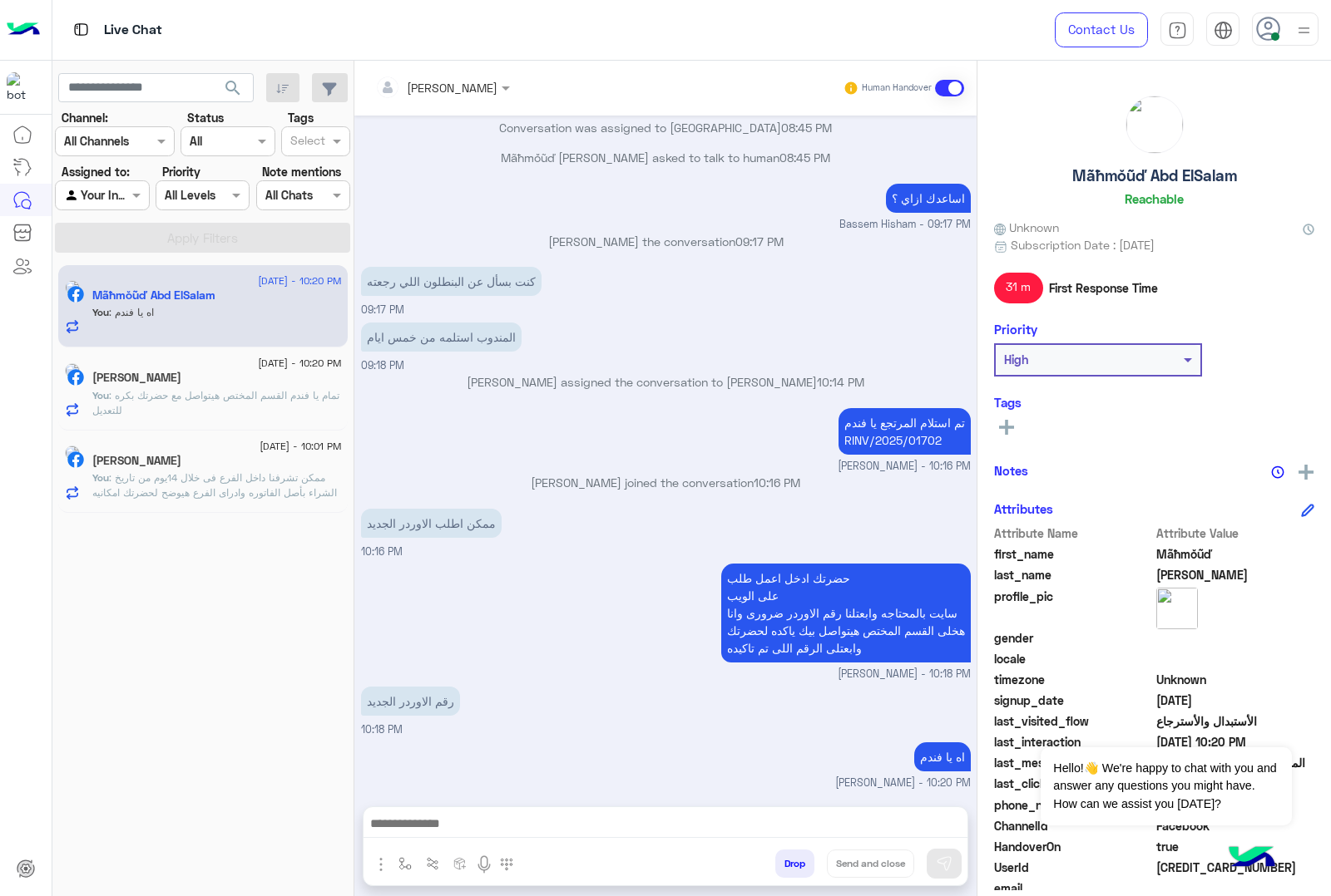
click at [180, 397] on span ": تمام يا فندم القسم المختص هيتواصل مع حضرتك بكره للتعديل" at bounding box center [215, 403] width 247 height 27
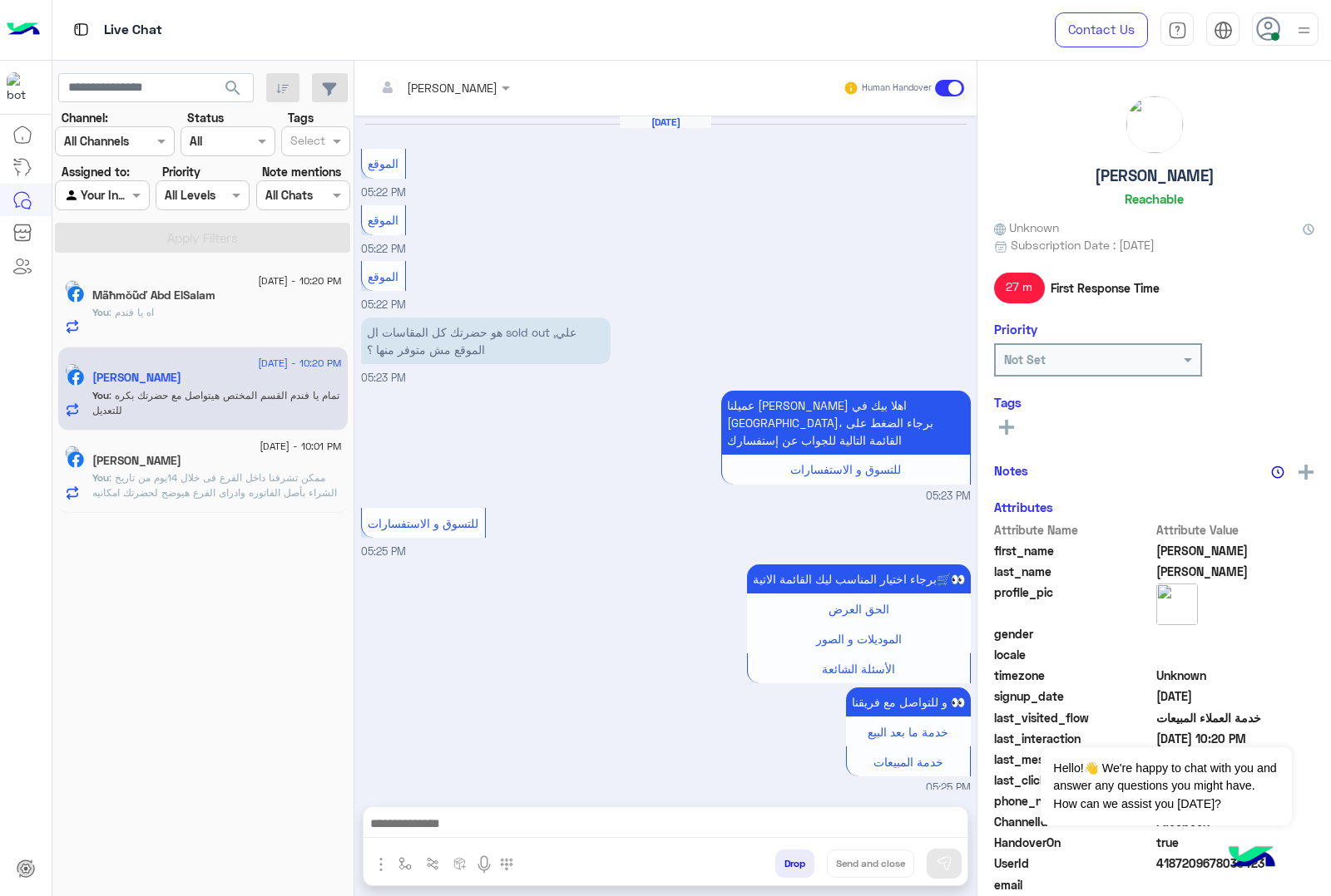
scroll to position [1810, 0]
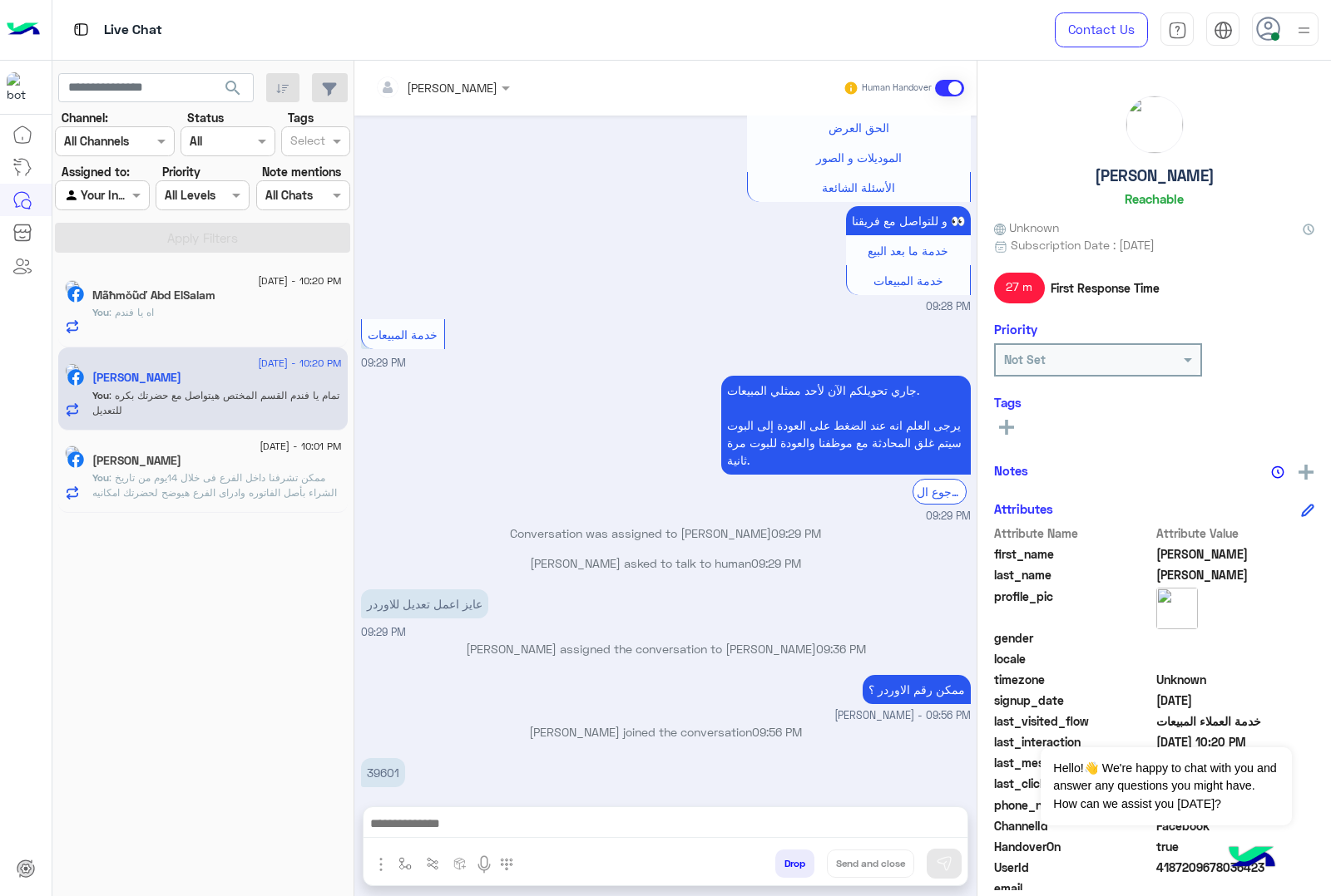
click at [152, 310] on span ": اه يا فندم" at bounding box center [131, 312] width 45 height 13
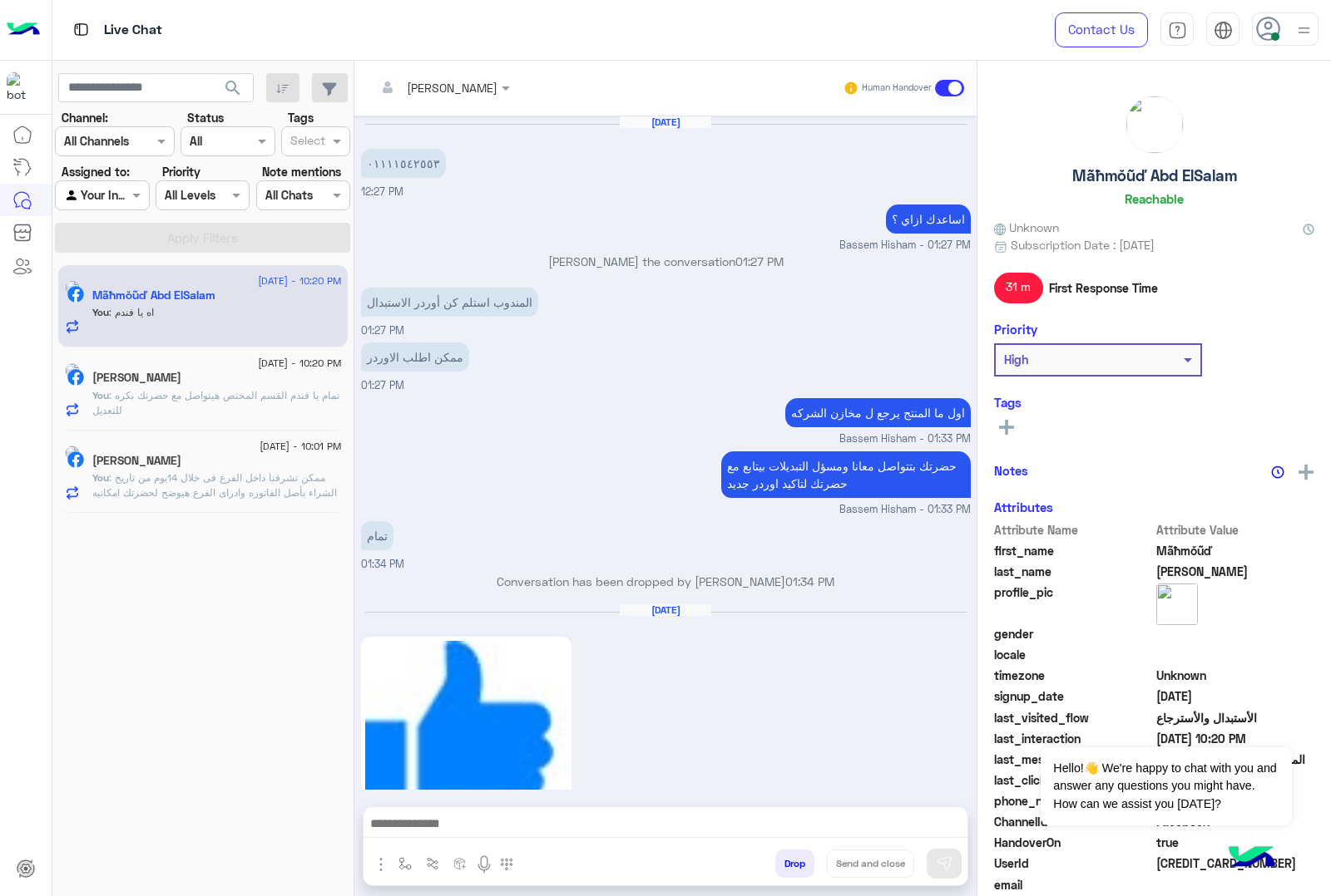
scroll to position [1830, 0]
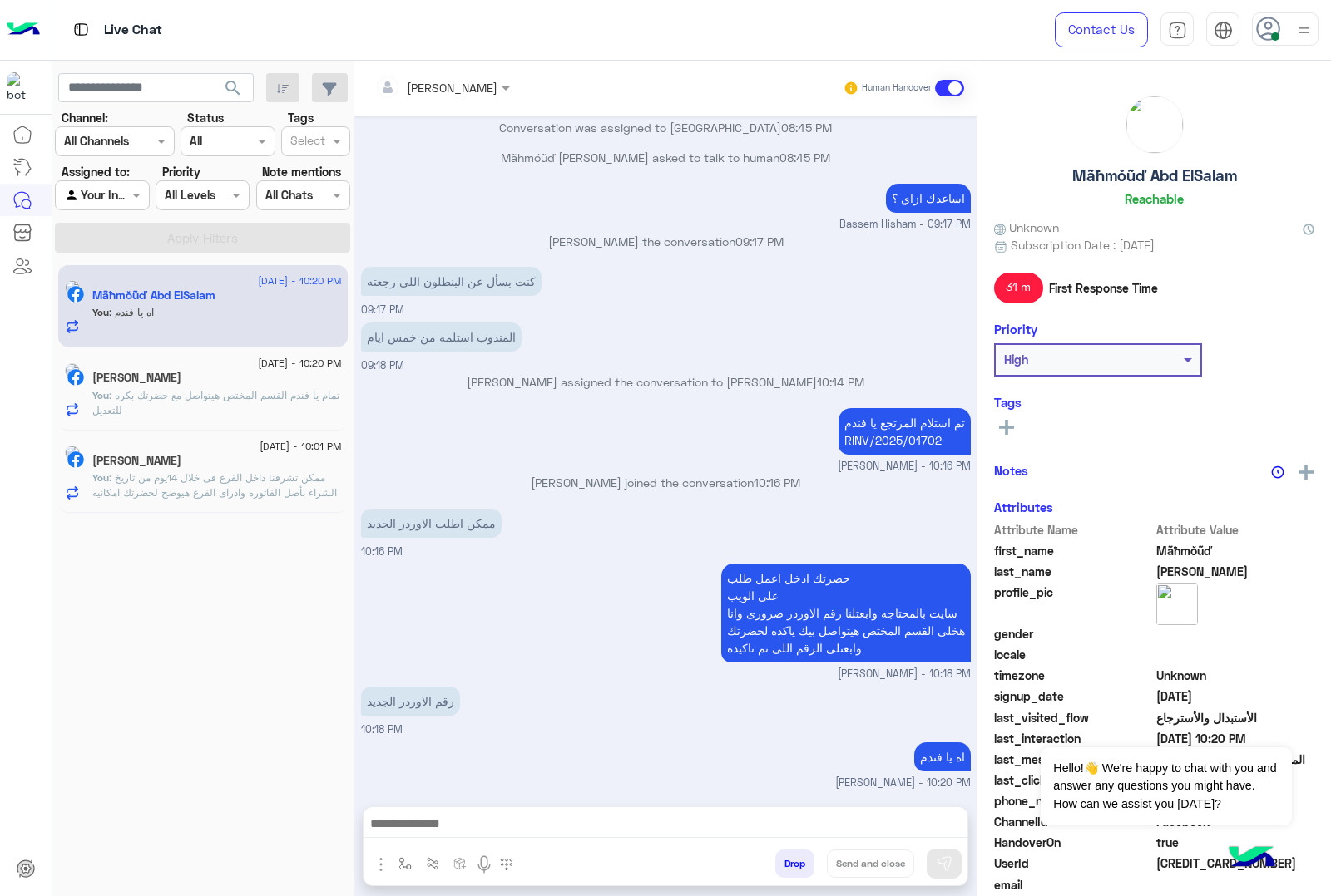
click at [1188, 175] on h5 "Mãħmŏũď Abd ElSalam" at bounding box center [1154, 176] width 165 height 19
copy h5 "Mãħmŏũď Abd ElSalam"
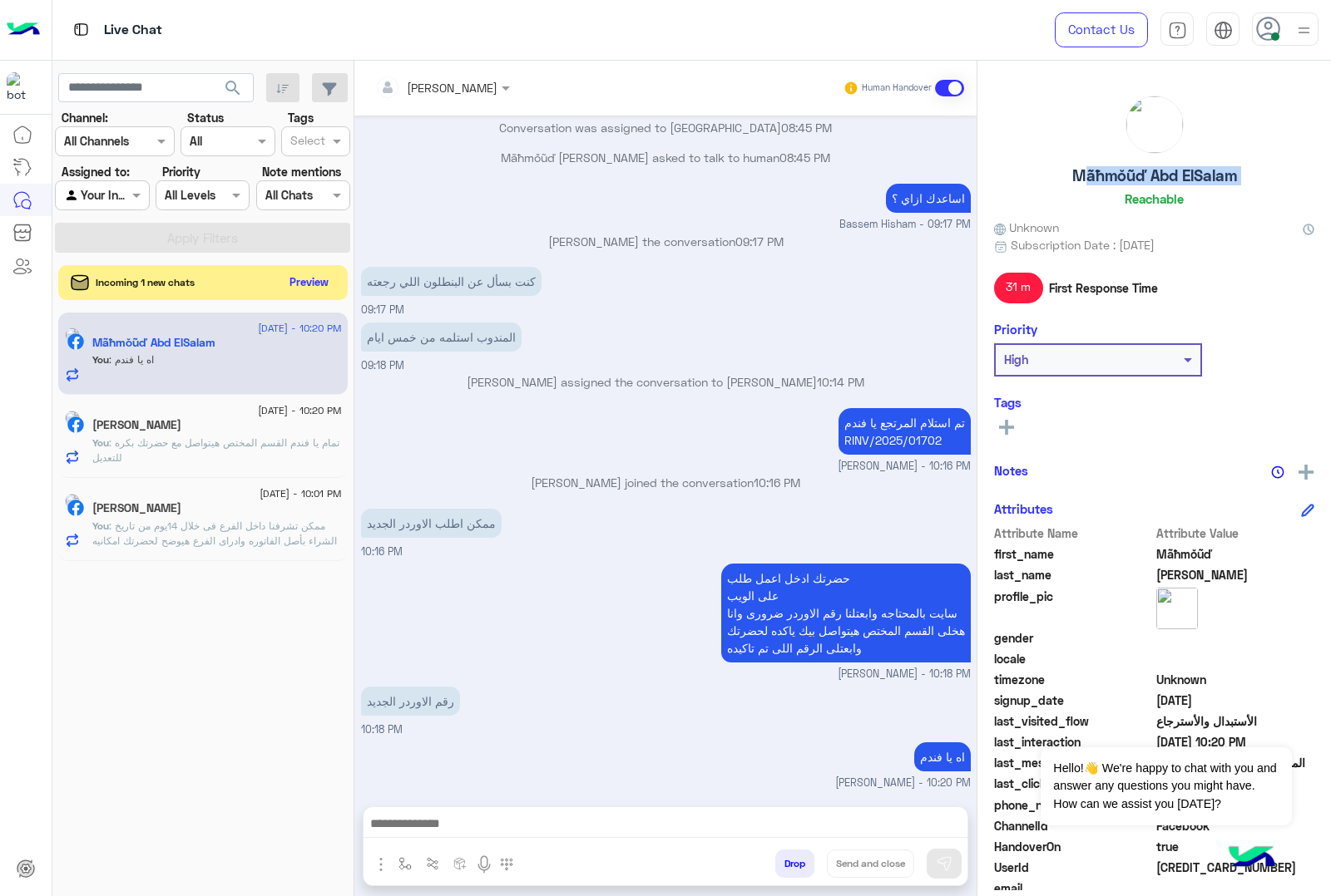
click at [304, 280] on button "Preview" at bounding box center [309, 282] width 51 height 22
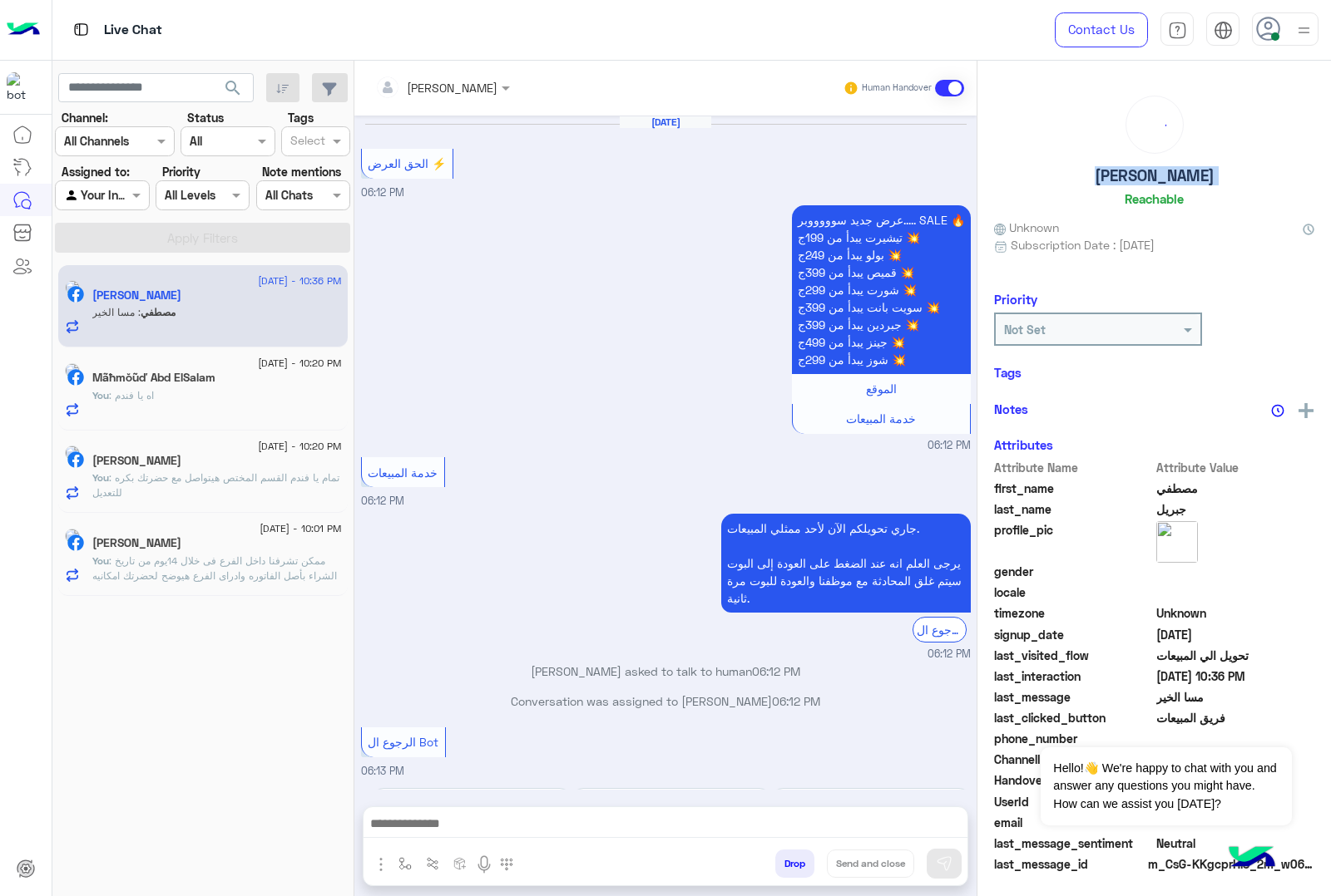
scroll to position [1584, 0]
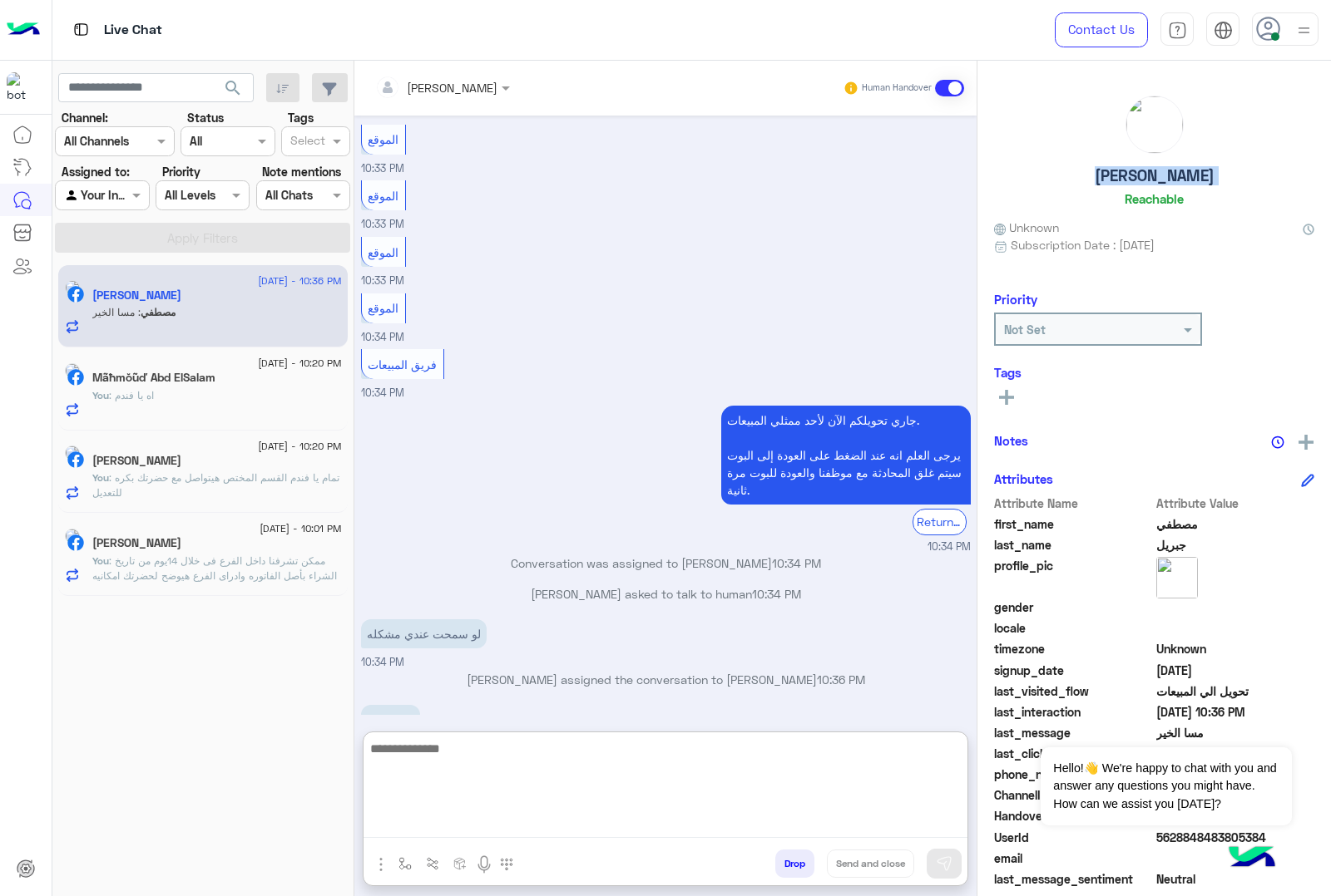
click at [435, 820] on textarea at bounding box center [665, 788] width 604 height 100
type textarea "**********"
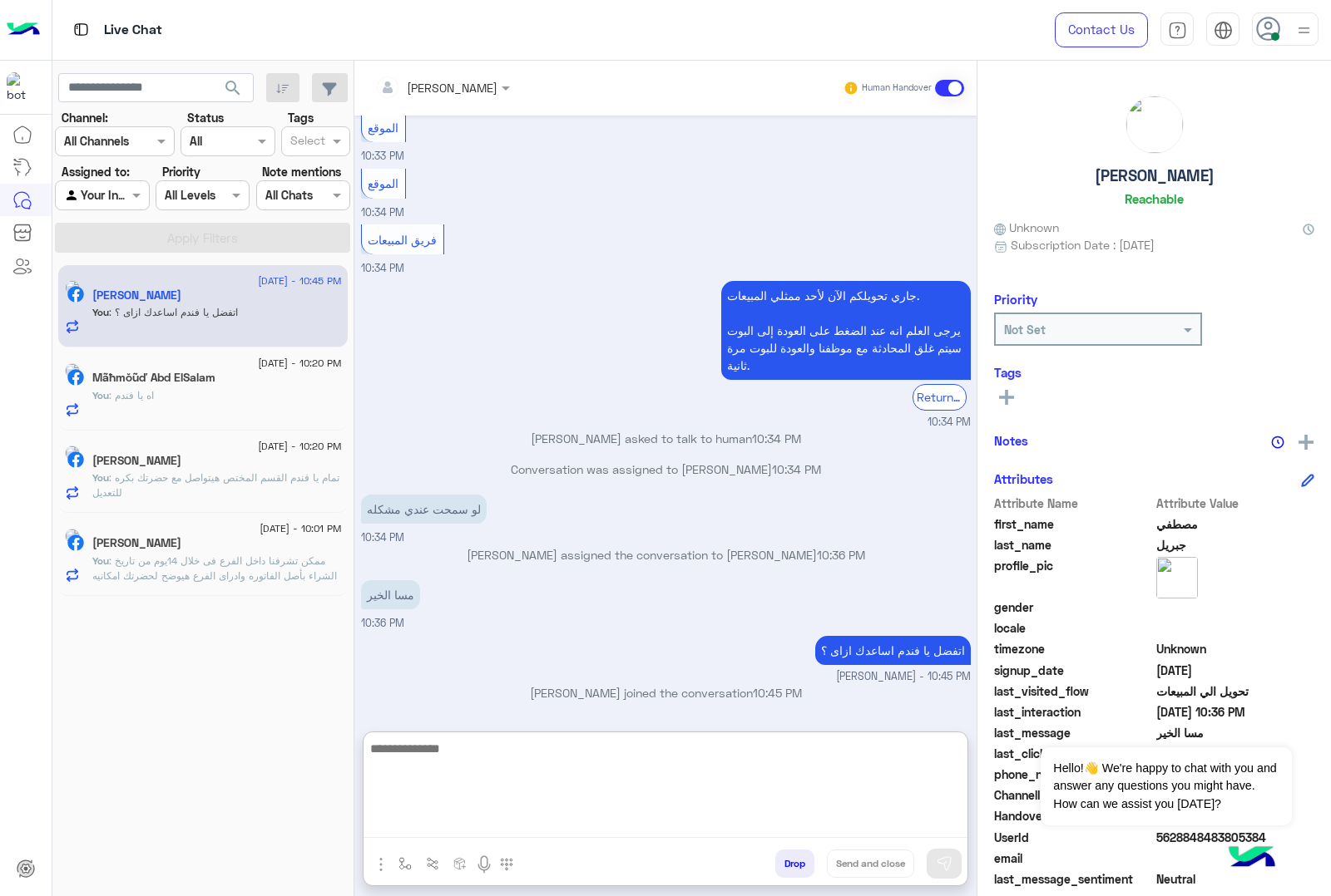
scroll to position [1742, 0]
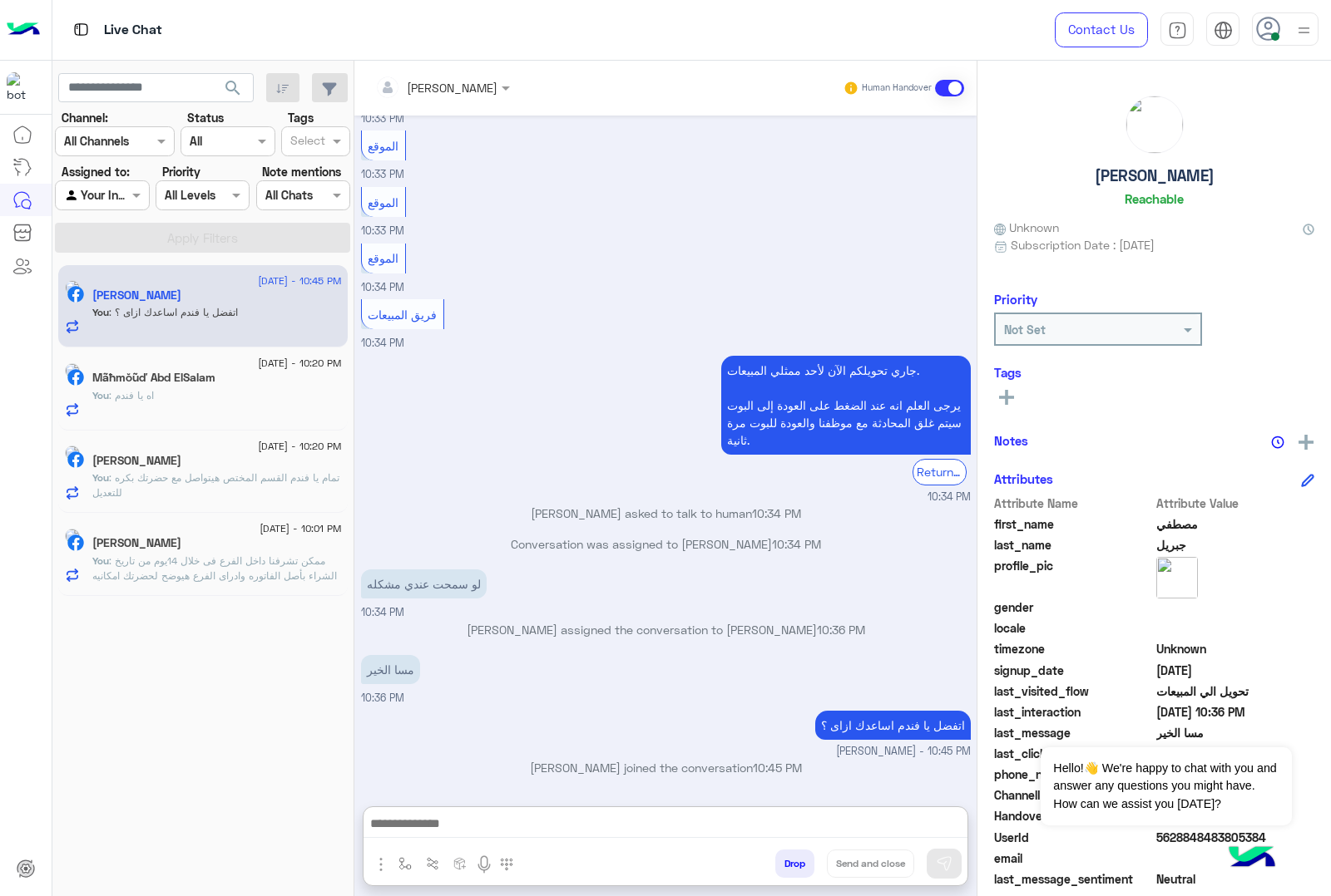
click at [184, 376] on h5 "Mãħmŏũď Abd ElSalam" at bounding box center [154, 378] width 123 height 15
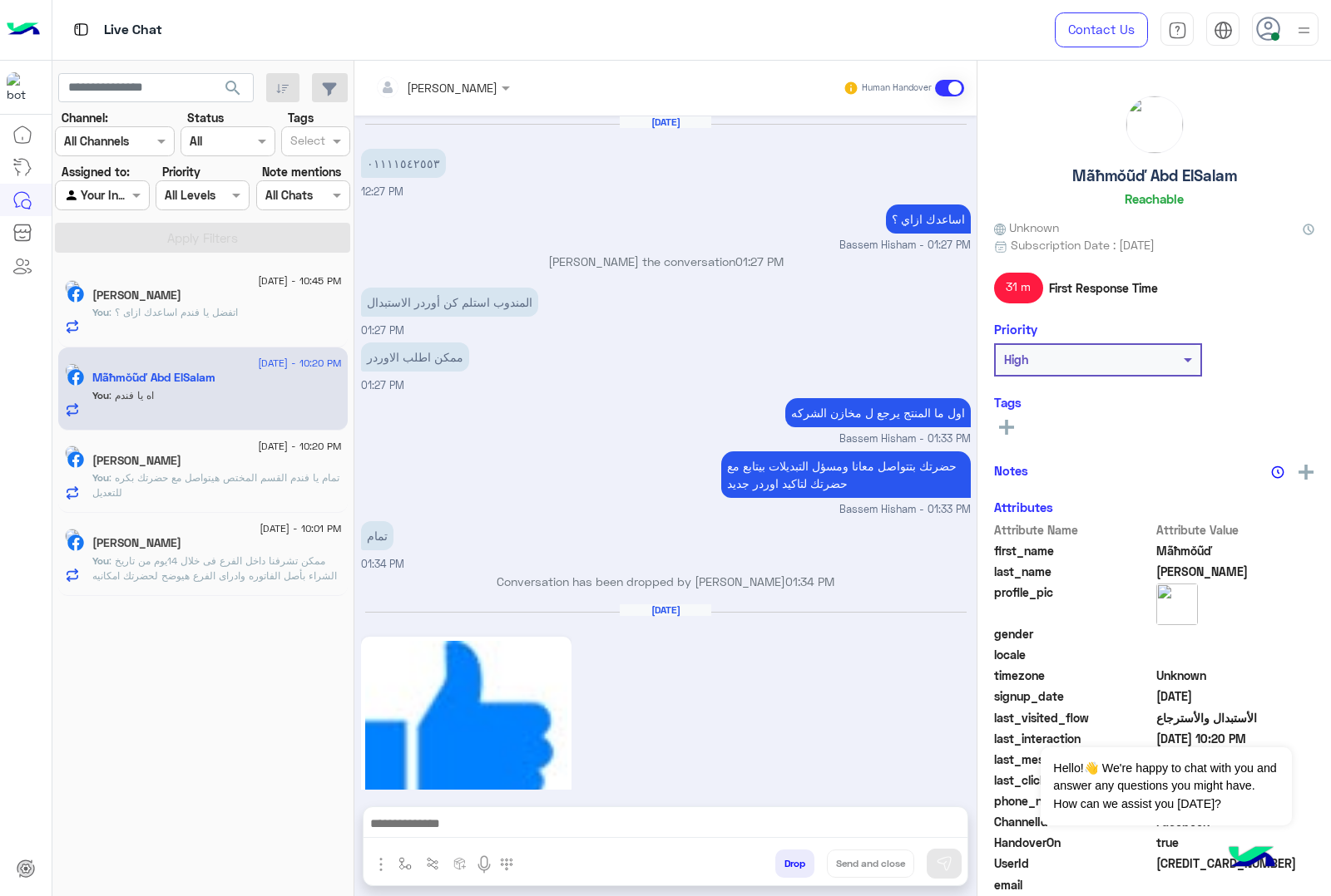
scroll to position [1830, 0]
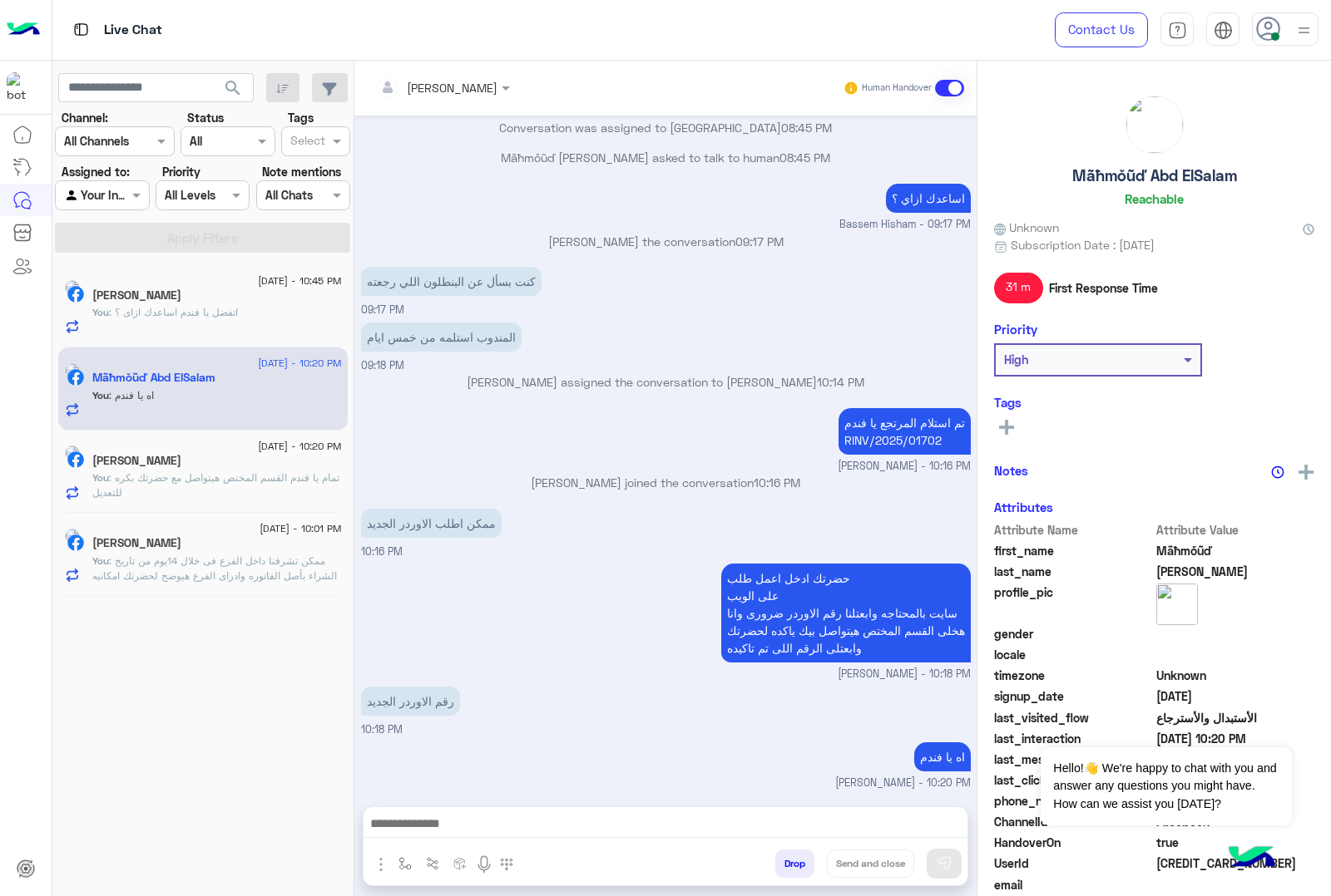
click at [190, 470] on div "Mahmoud Mohamed" at bounding box center [217, 463] width 249 height 17
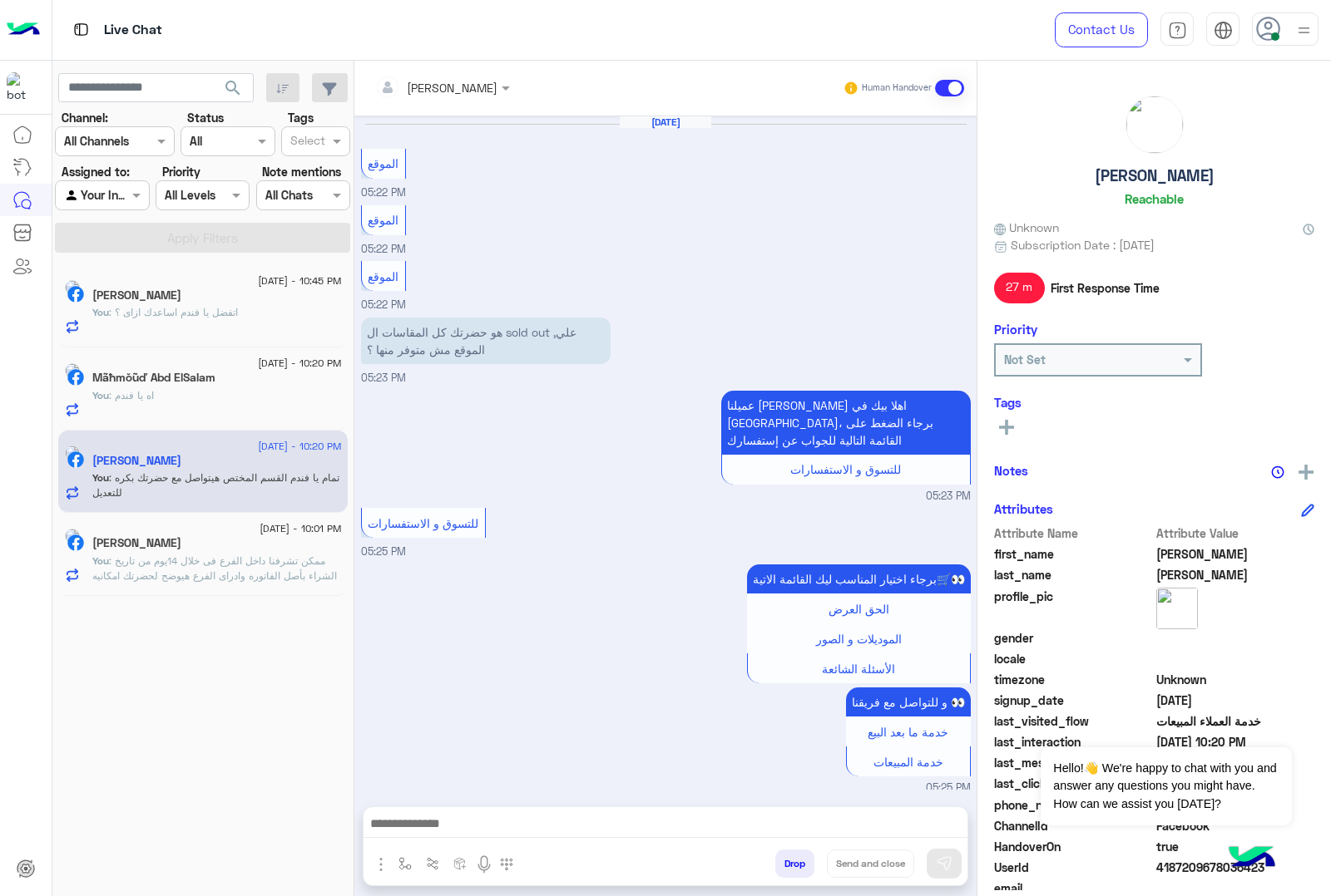
scroll to position [1810, 0]
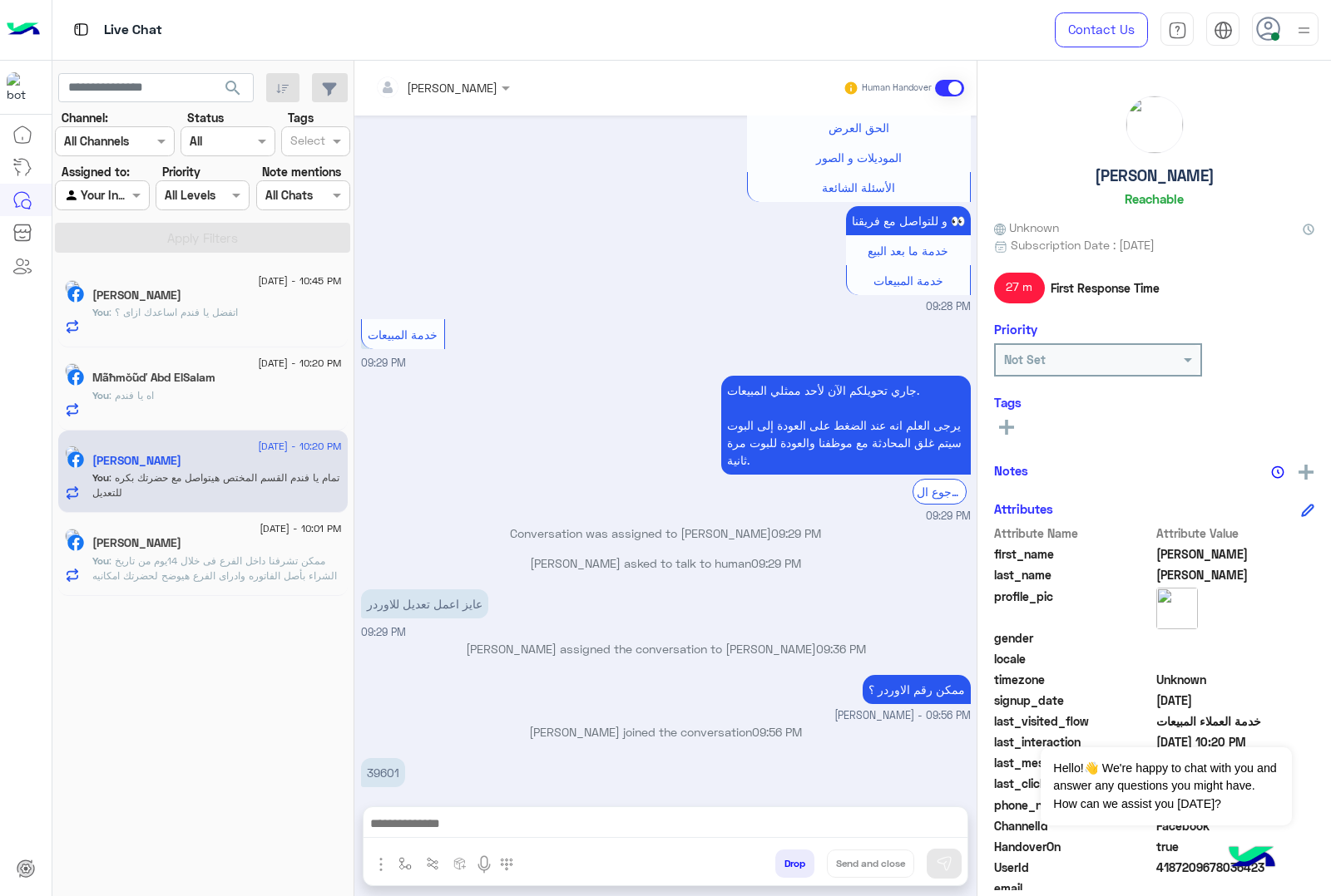
click at [312, 579] on p "You : ممكن تشرفنا داخل الفرع فى خلال 14يوم من تاريخ الشراء بأصل الفاتوره وادراى…" at bounding box center [217, 584] width 249 height 60
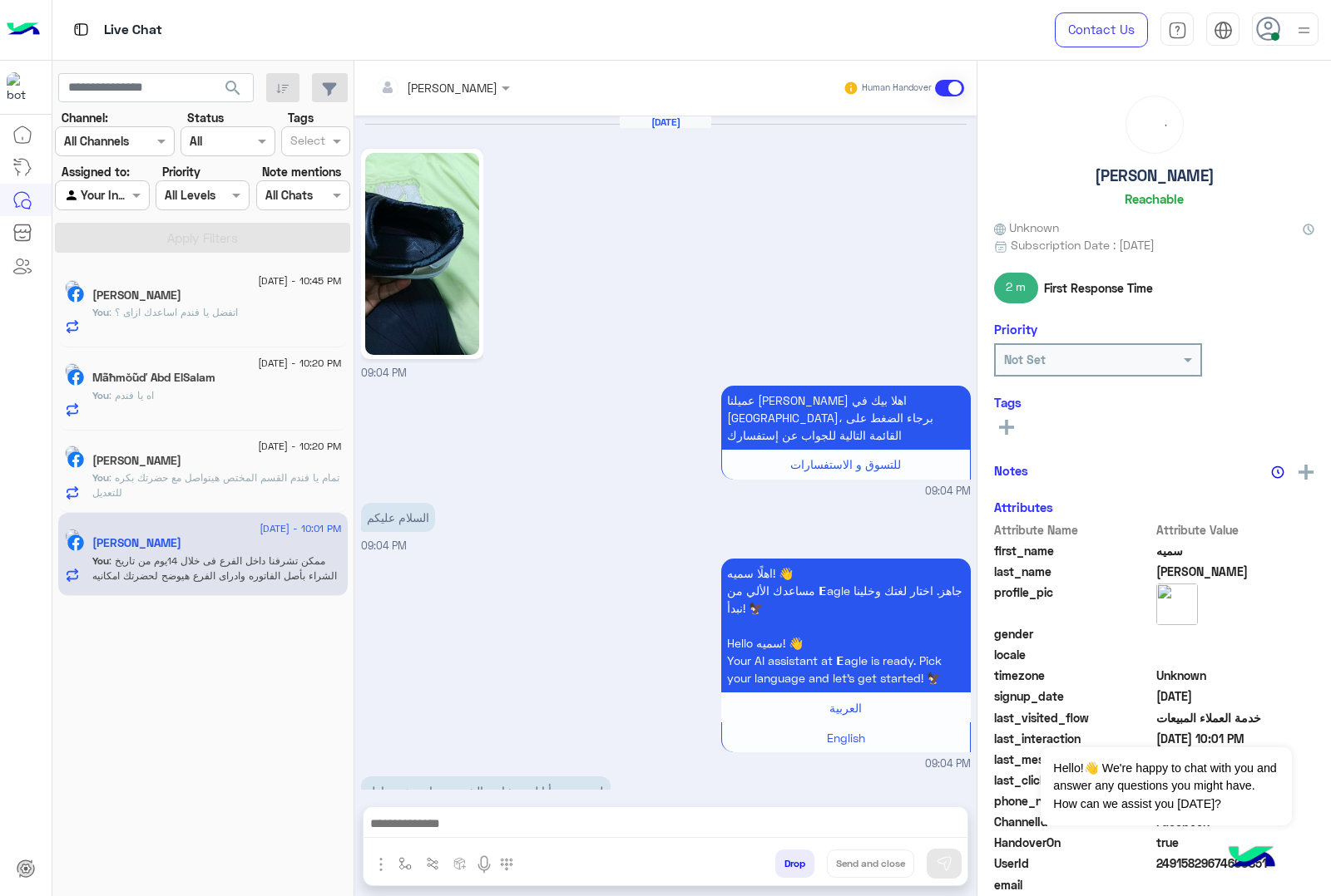
scroll to position [2250, 0]
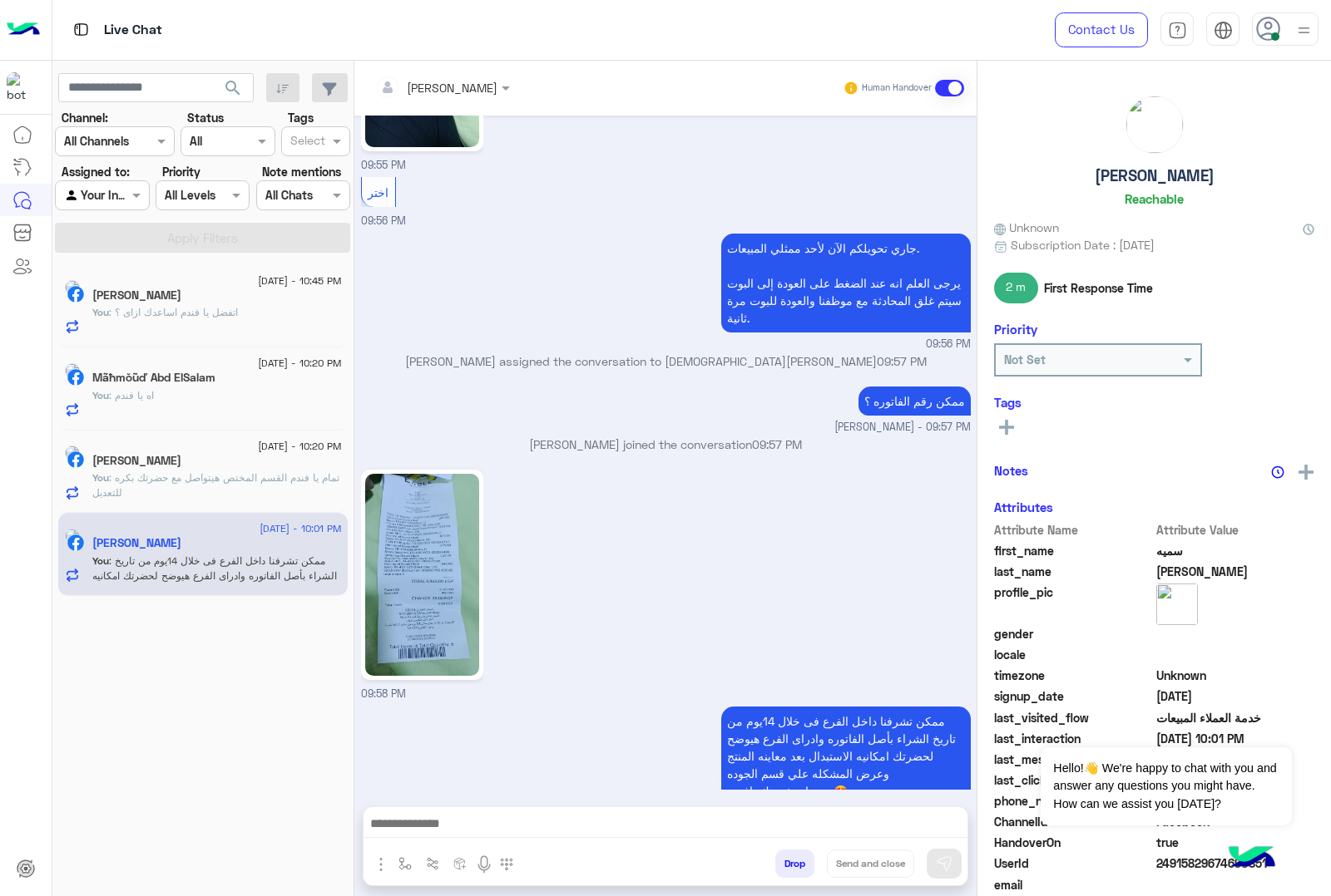
click at [795, 863] on button "Drop" at bounding box center [795, 864] width 39 height 28
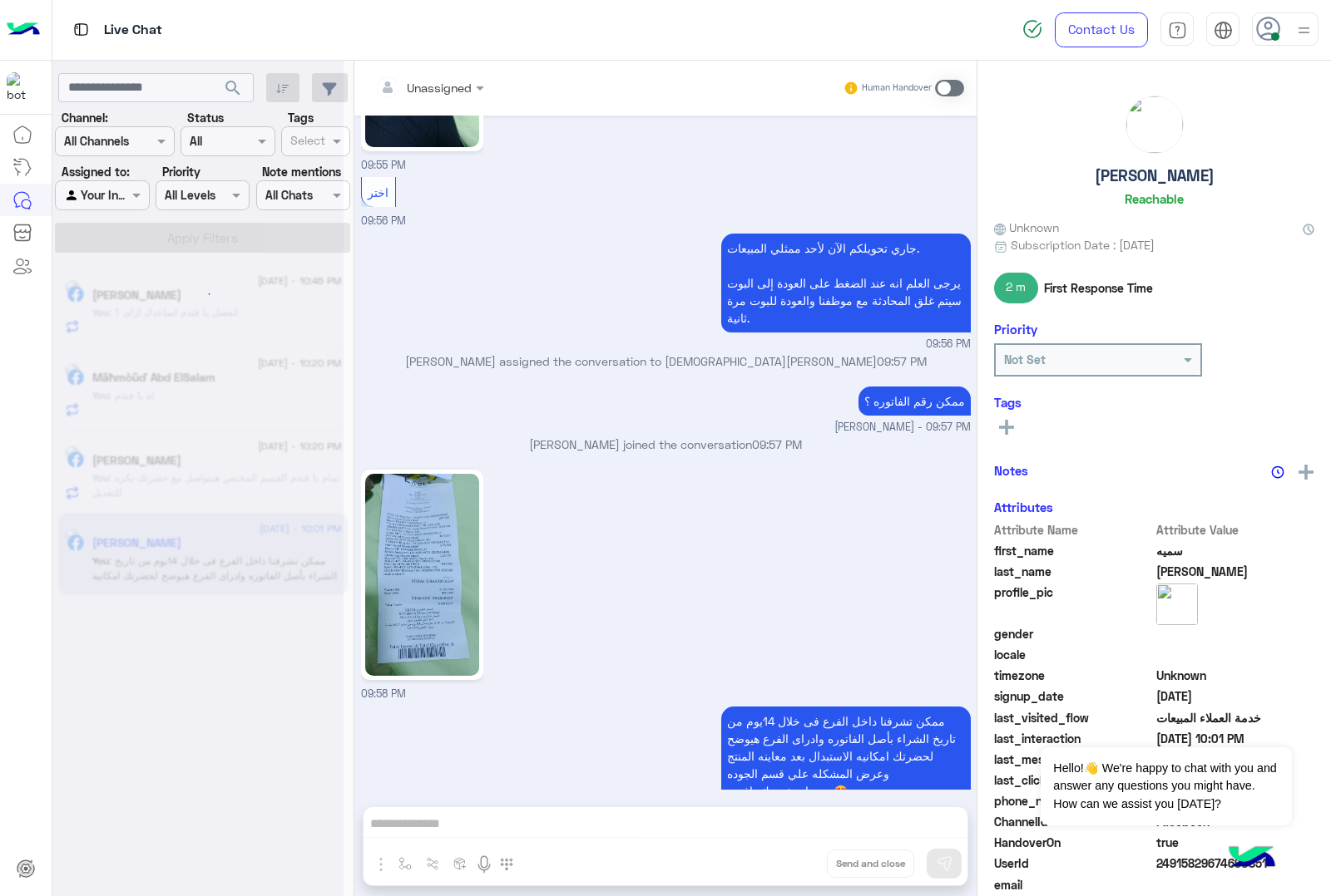
scroll to position [2280, 0]
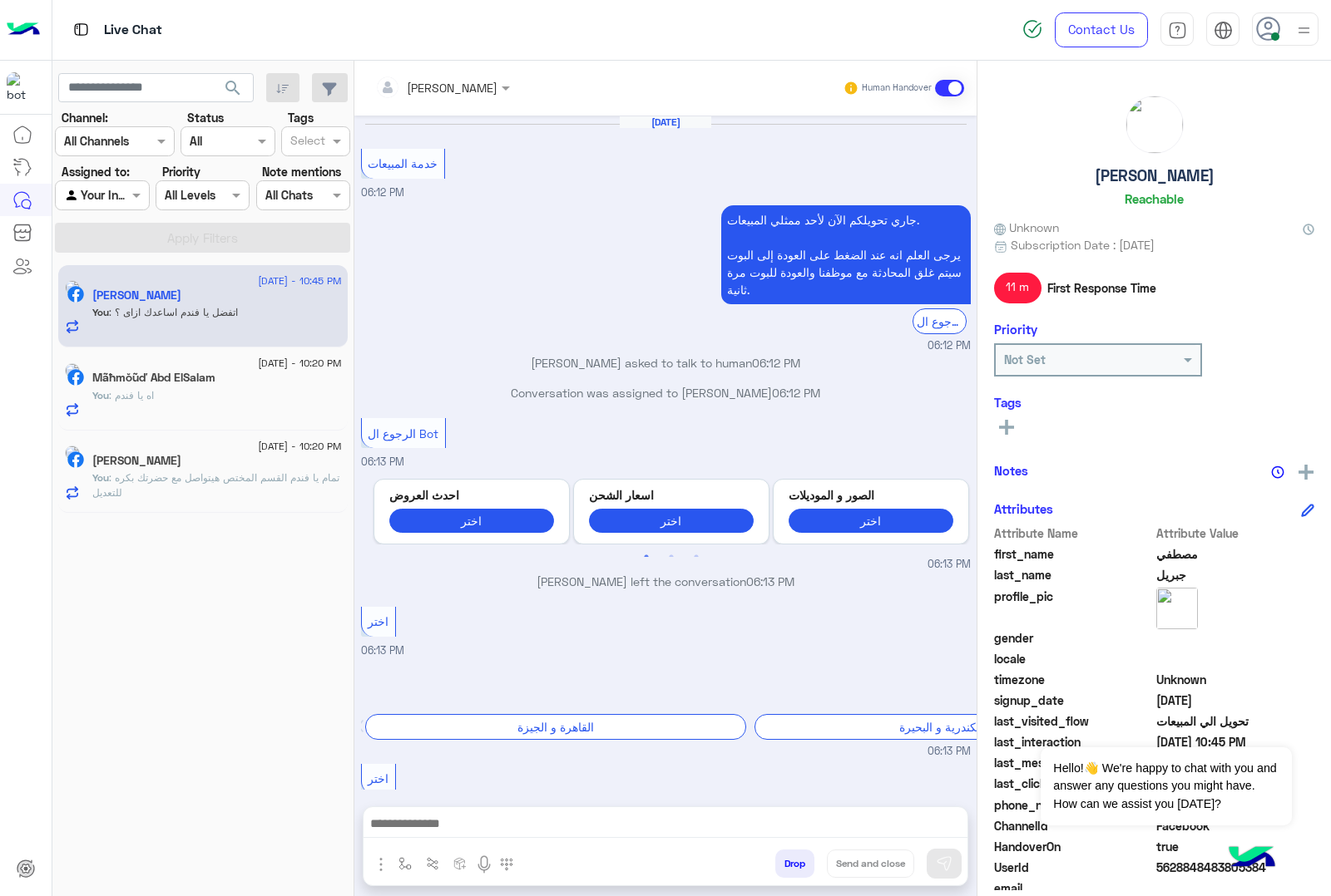
scroll to position [1358, 0]
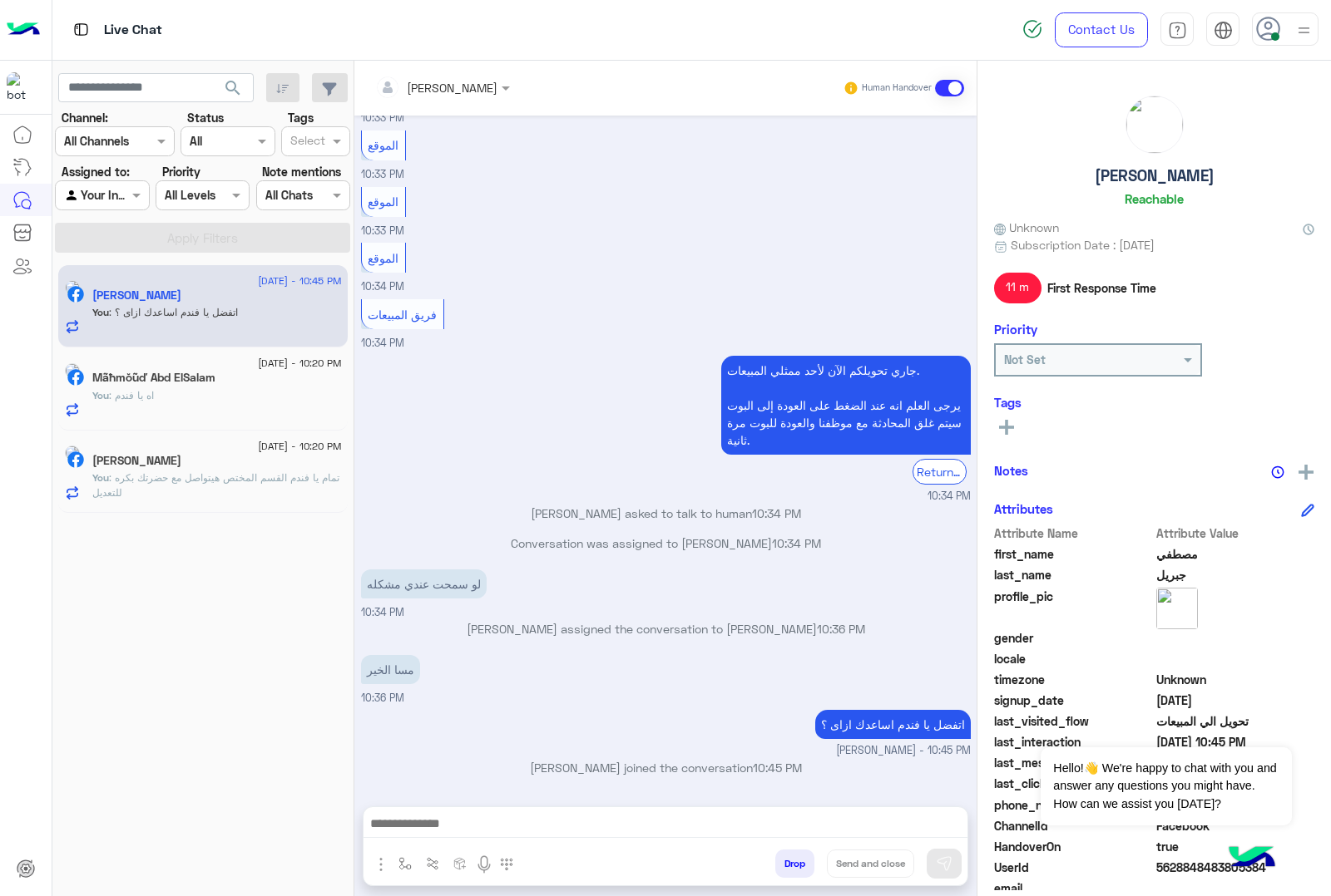
click at [194, 484] on span ": تمام يا فندم القسم المختص هيتواصل مع حضرتك بكره للتعديل" at bounding box center [215, 485] width 247 height 27
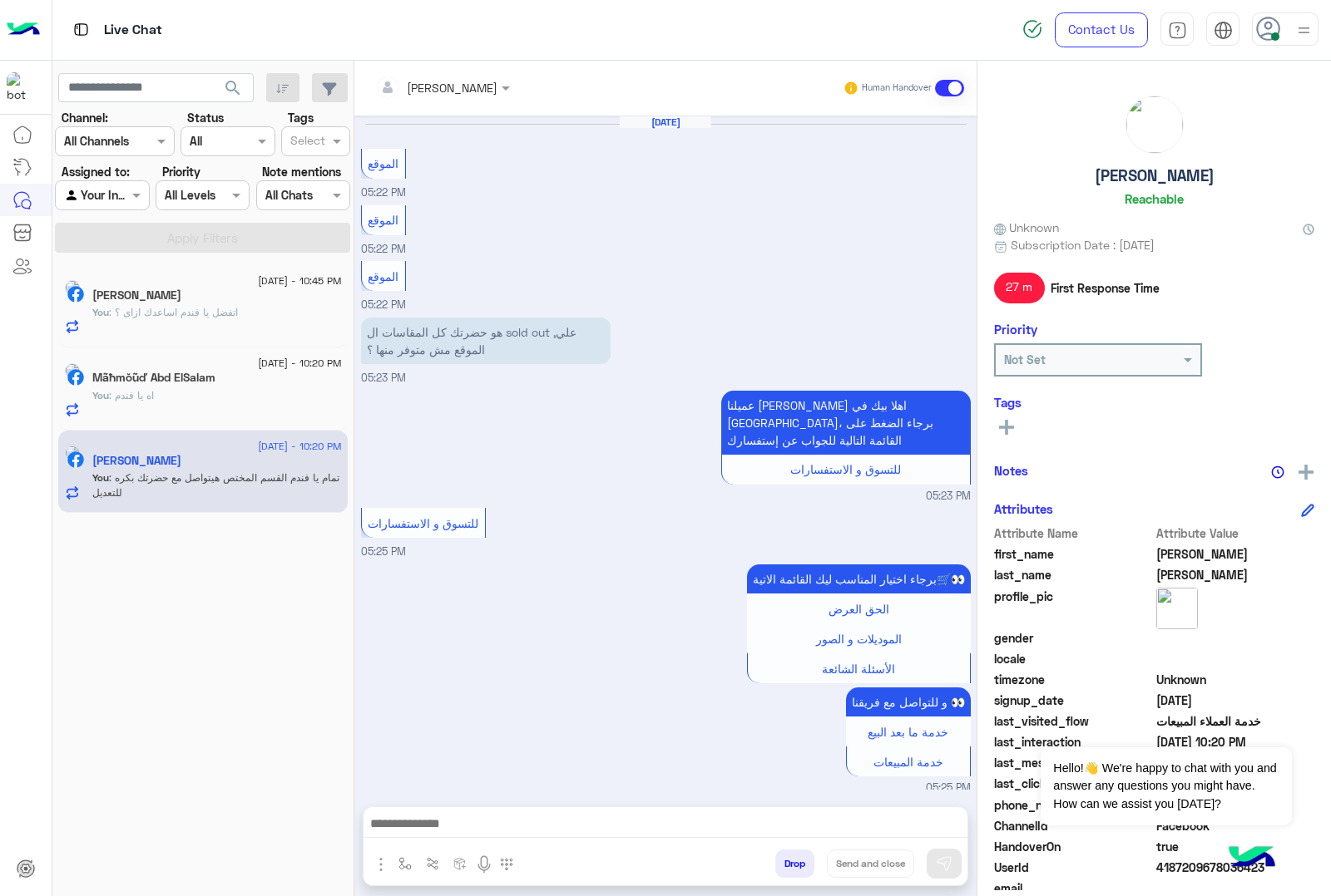
scroll to position [1810, 0]
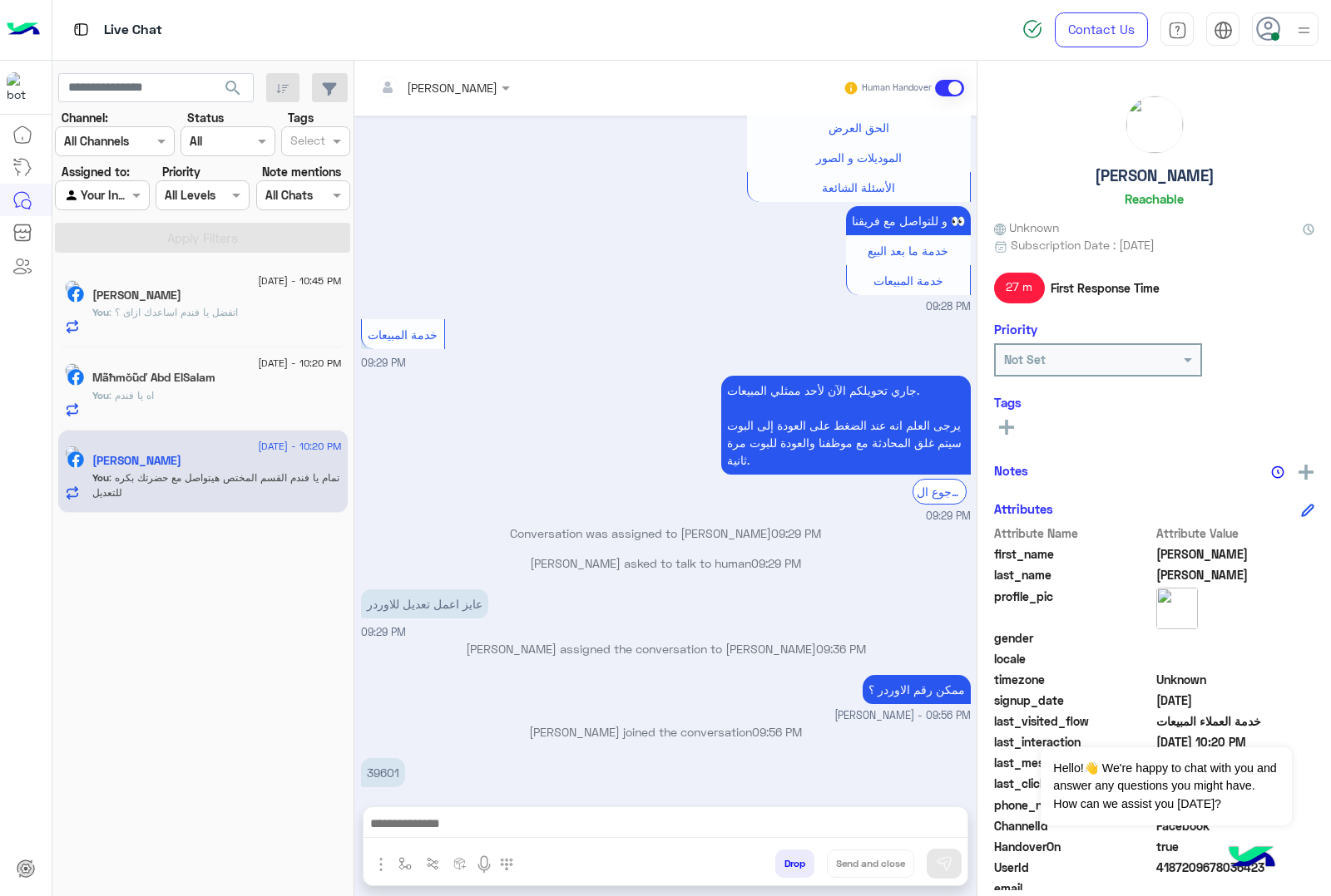
click at [795, 858] on button "Drop" at bounding box center [795, 864] width 39 height 28
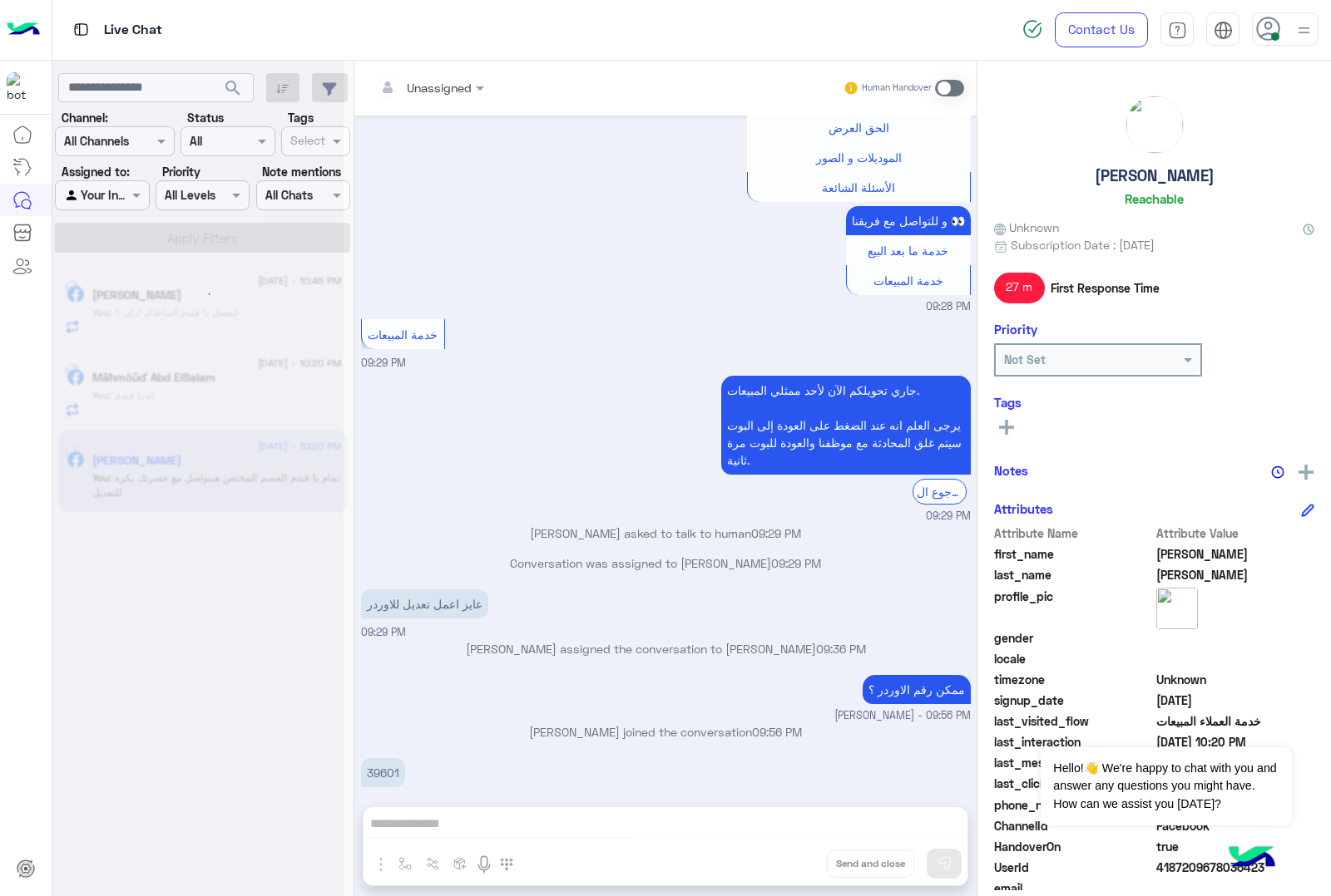
scroll to position [1840, 0]
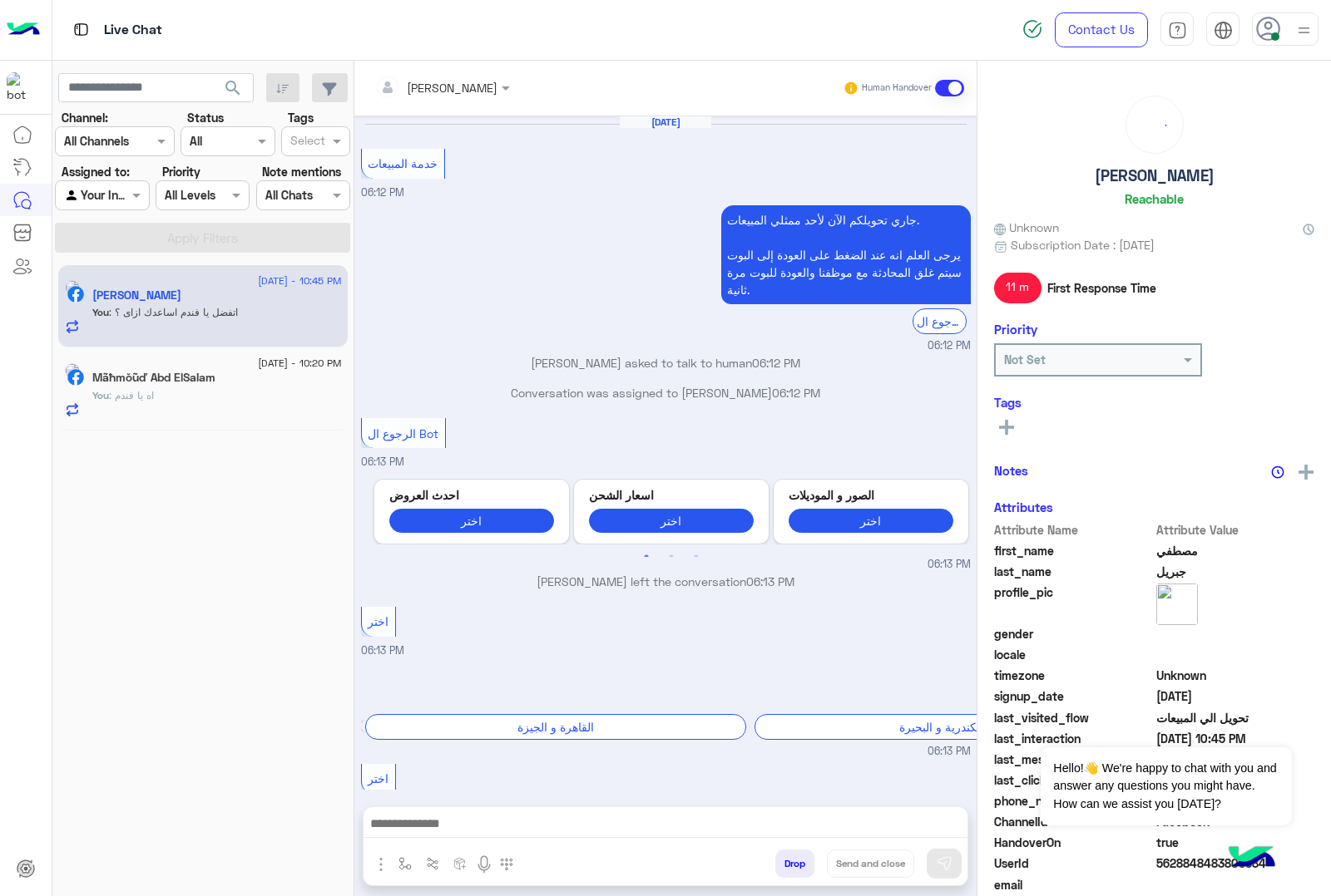
scroll to position [1358, 0]
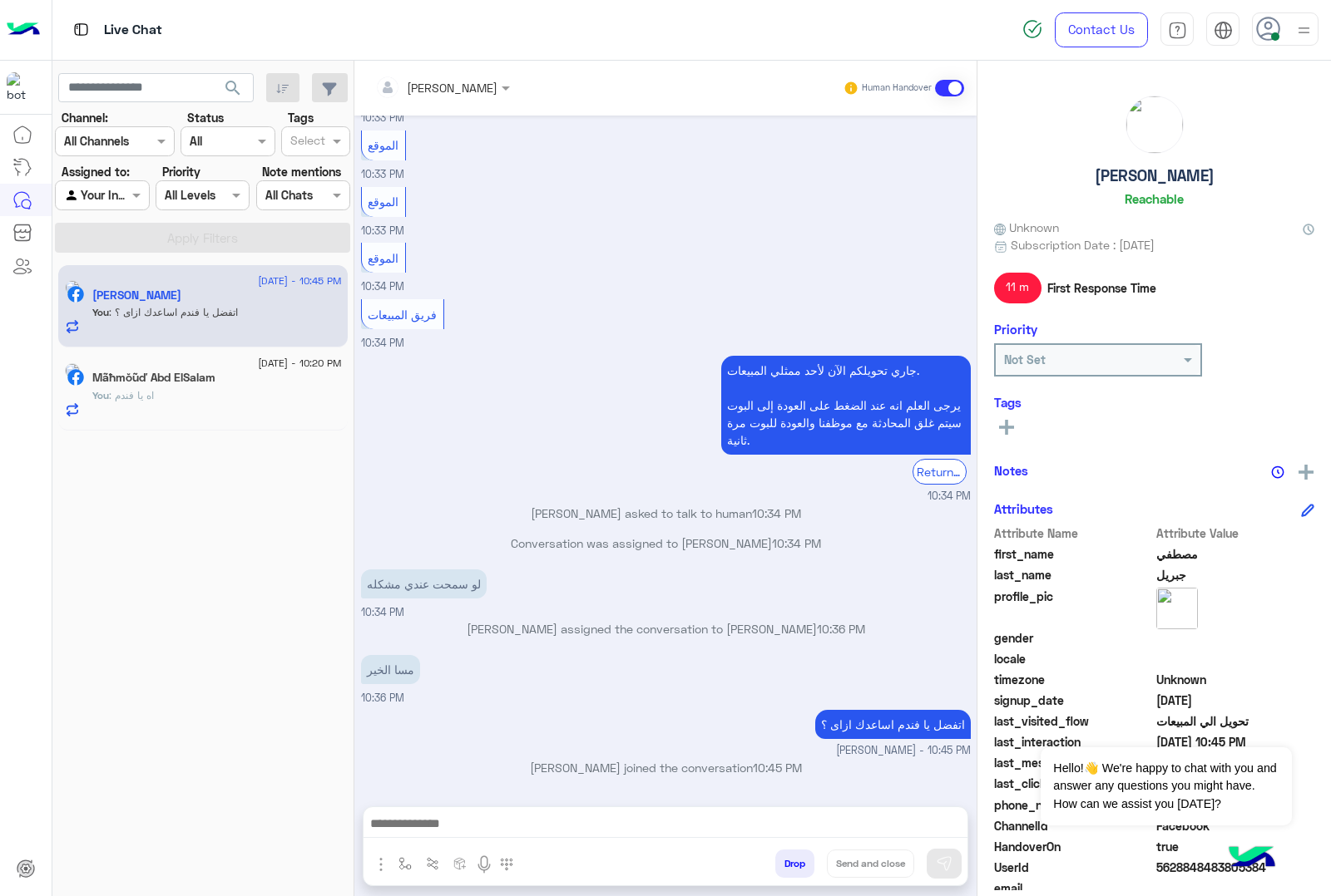
click at [276, 389] on div "You : اه يا فندم" at bounding box center [217, 403] width 249 height 29
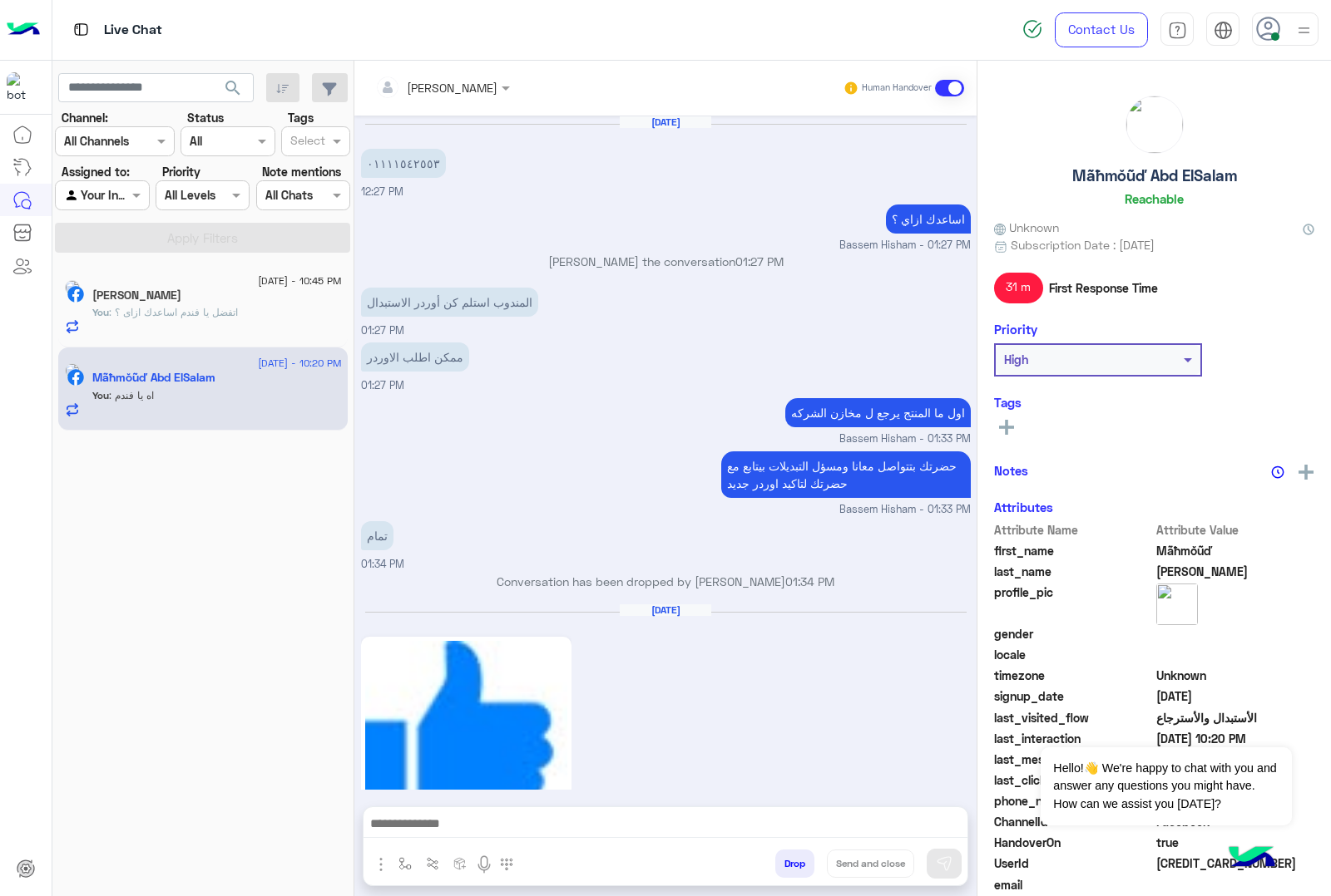
scroll to position [1830, 0]
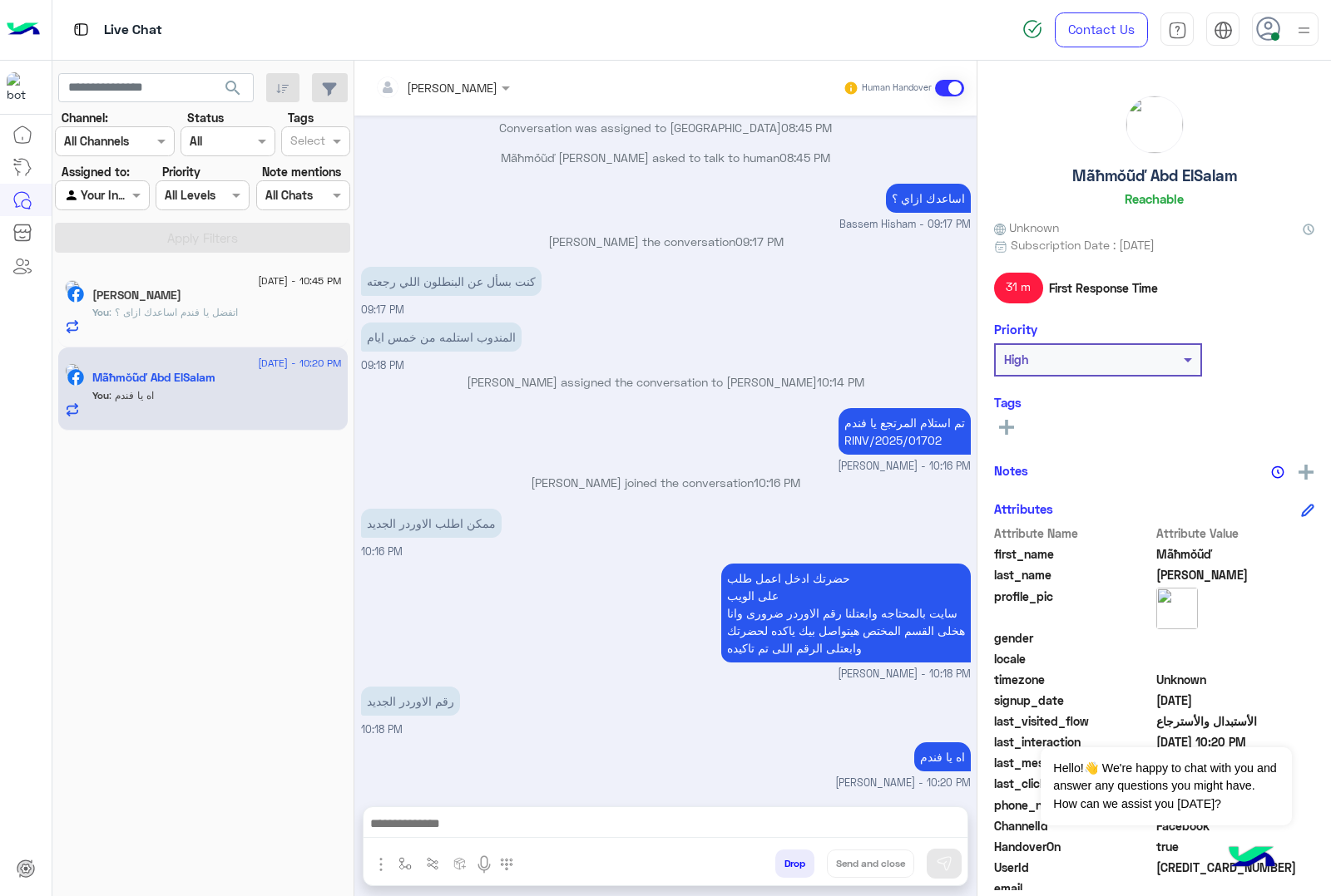
click at [296, 301] on div "مصطفي جبريل" at bounding box center [217, 297] width 249 height 17
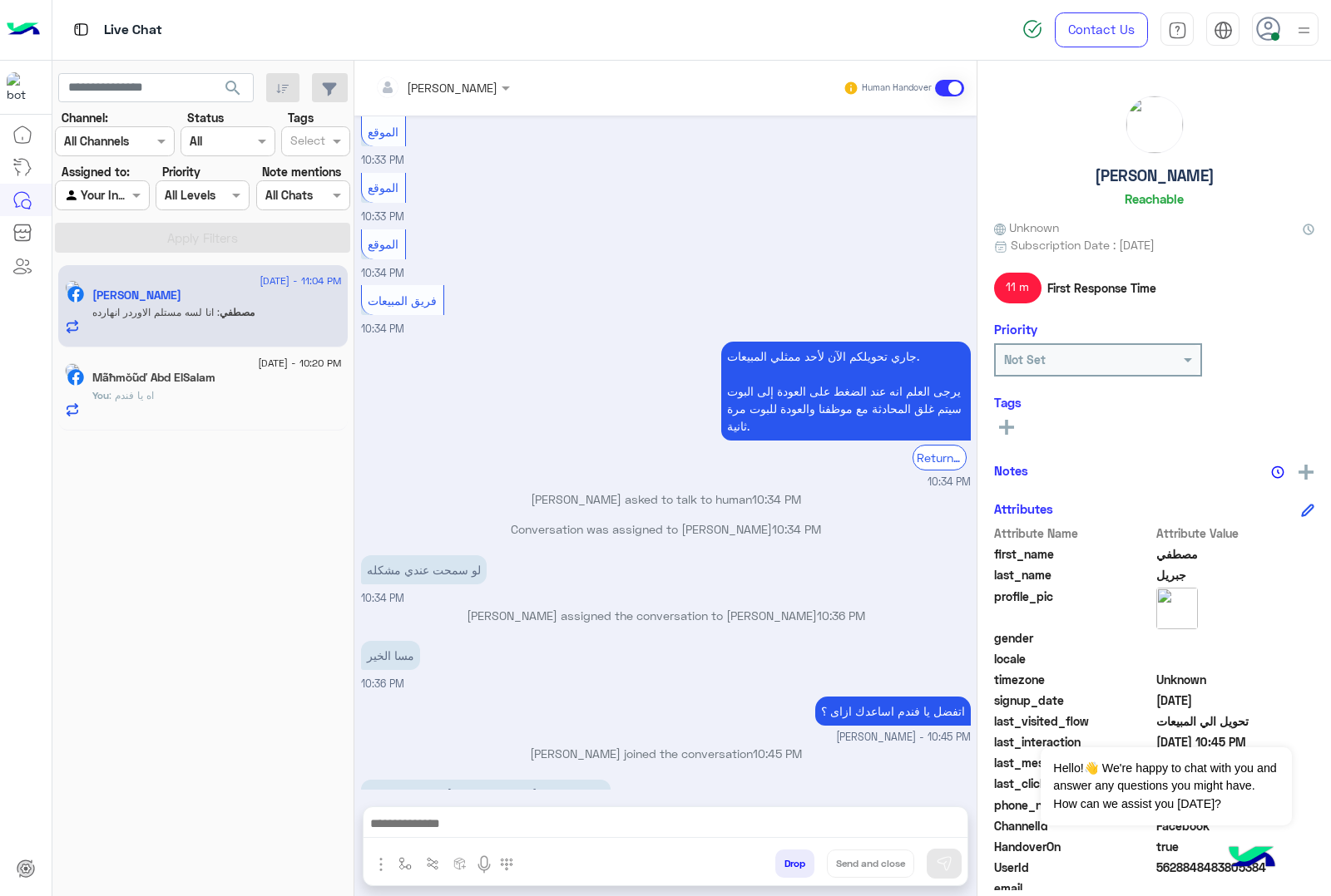
scroll to position [2296, 0]
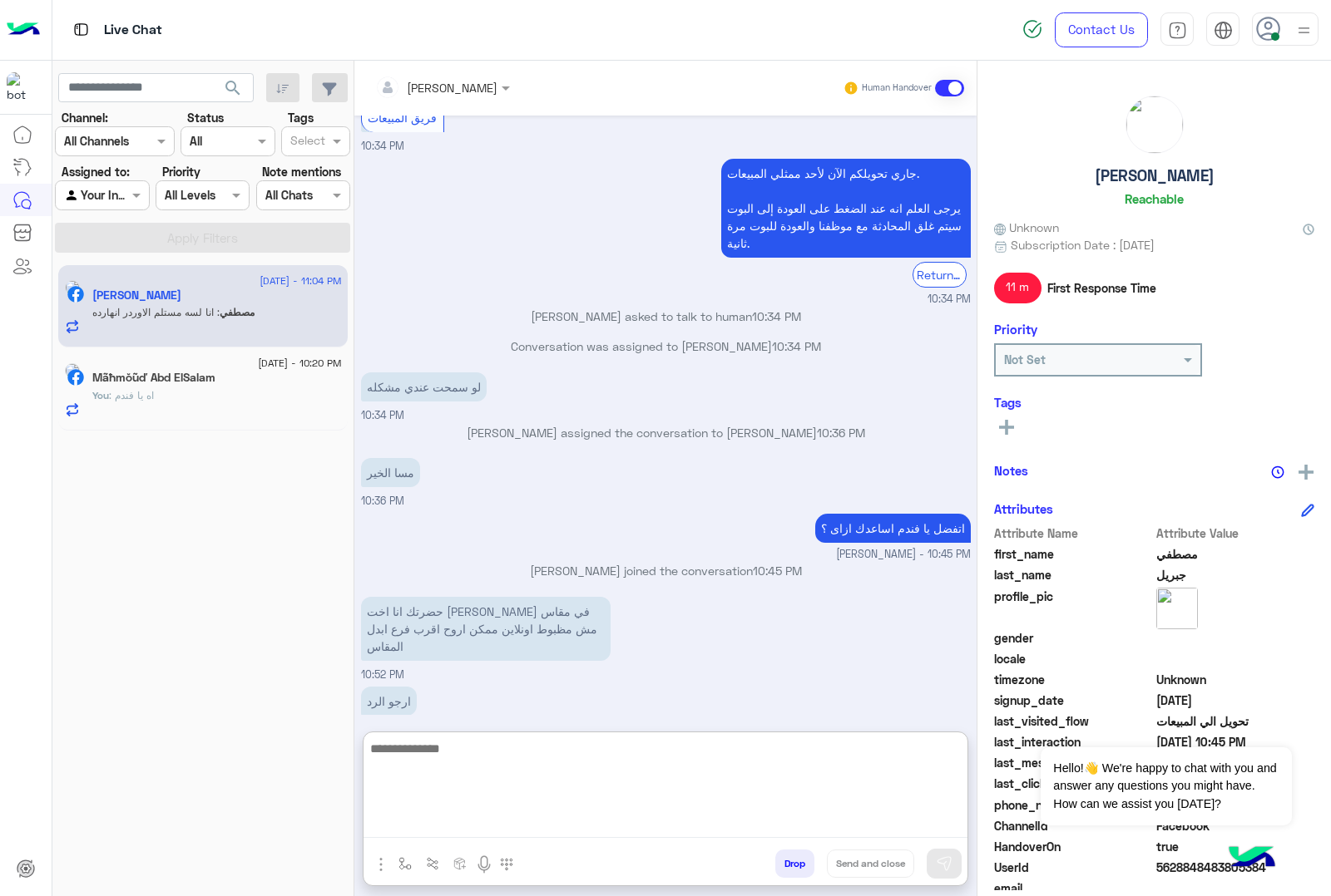
click at [445, 817] on textarea at bounding box center [665, 788] width 604 height 100
type textarea "*"
type textarea "**********"
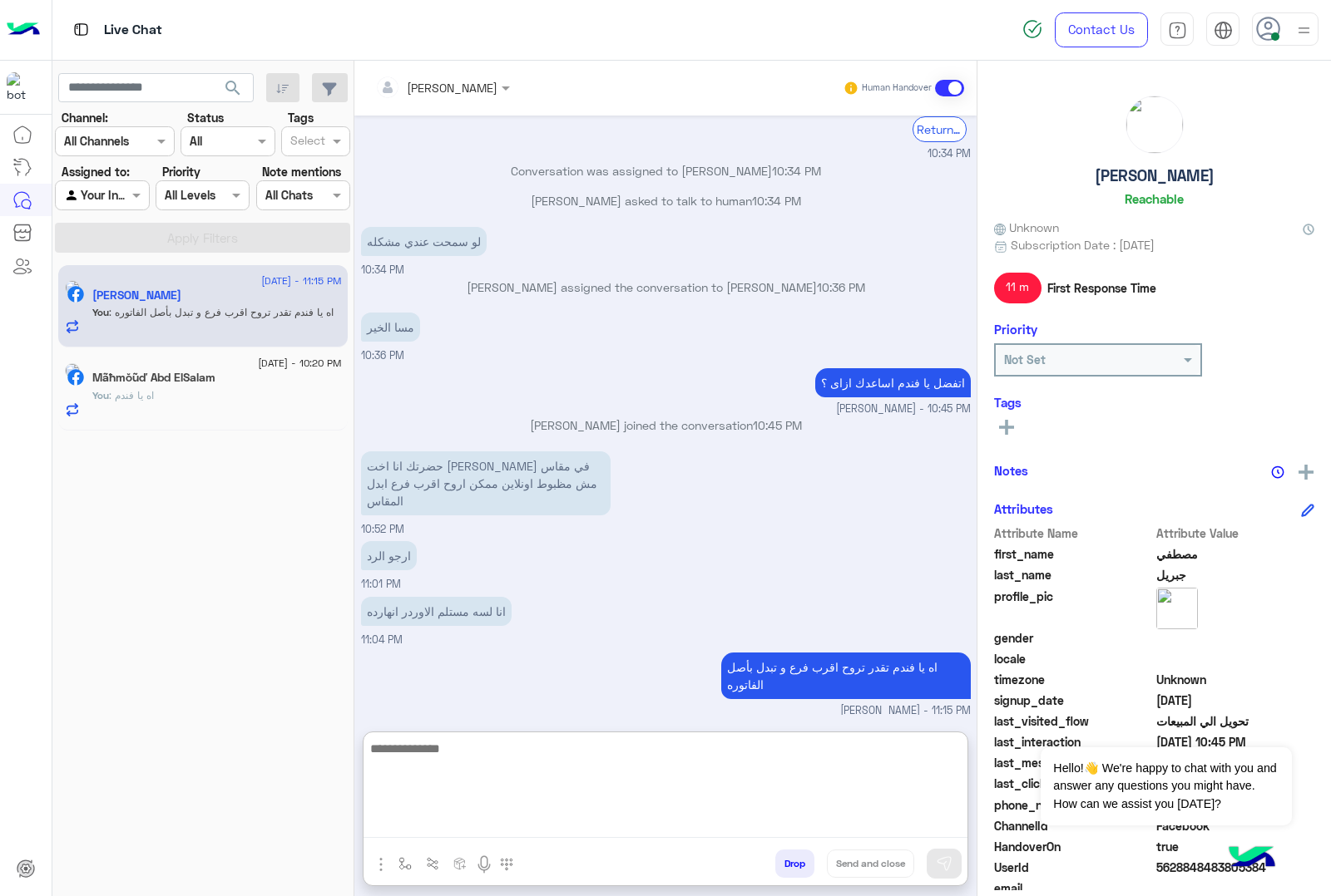
scroll to position [2442, 0]
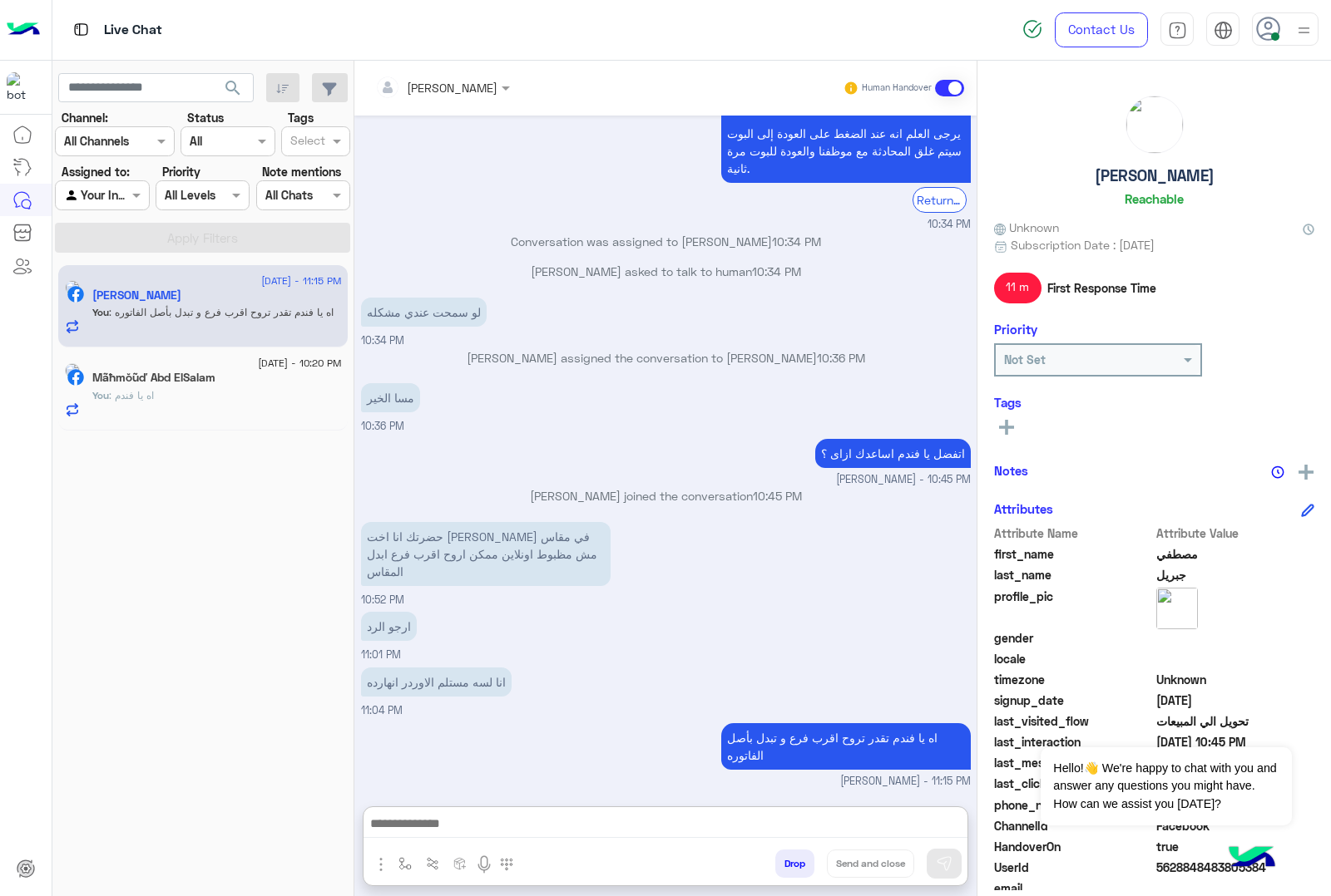
click at [268, 375] on div "Mãħmŏũď Abd ElSalam" at bounding box center [217, 380] width 249 height 17
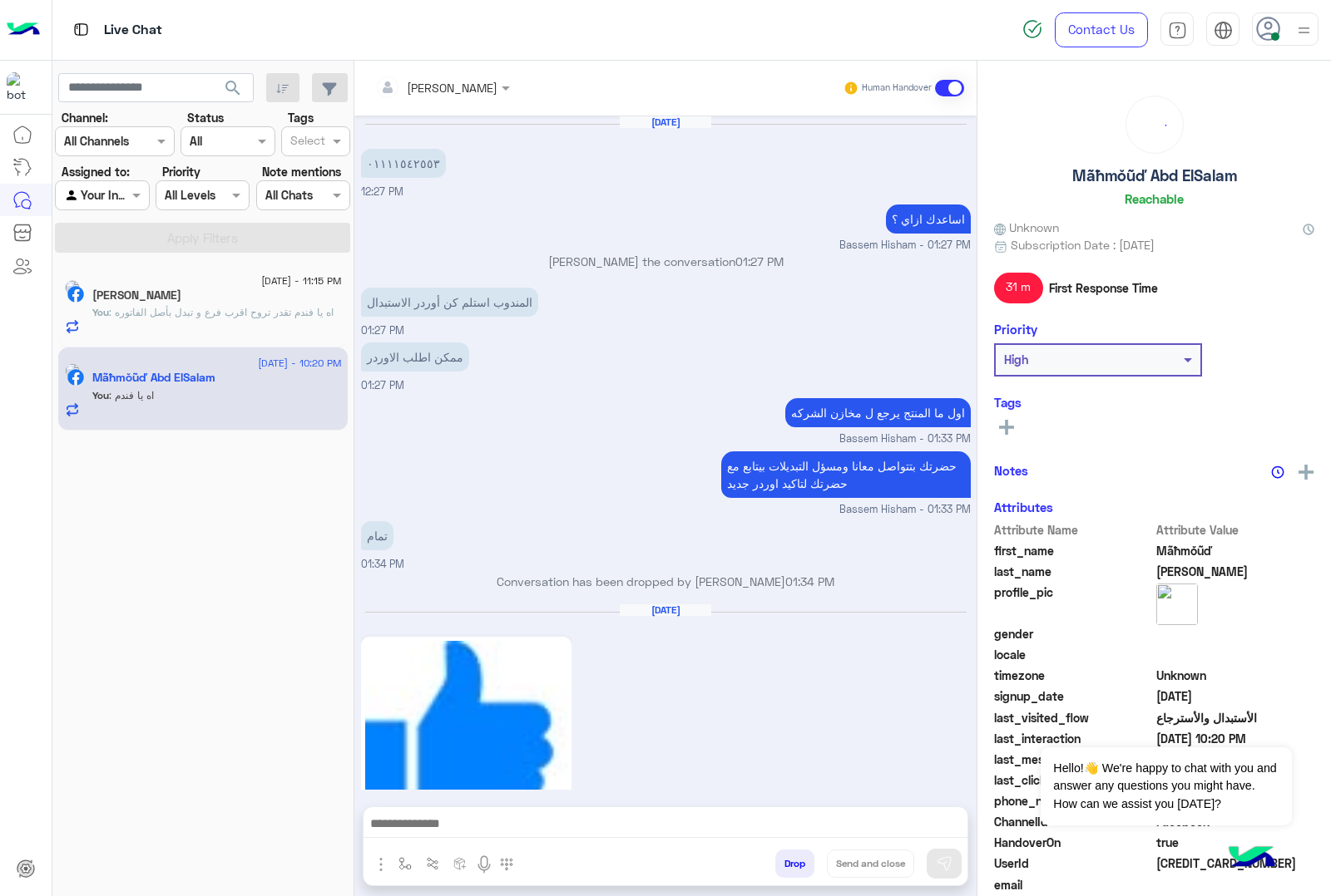
scroll to position [1830, 0]
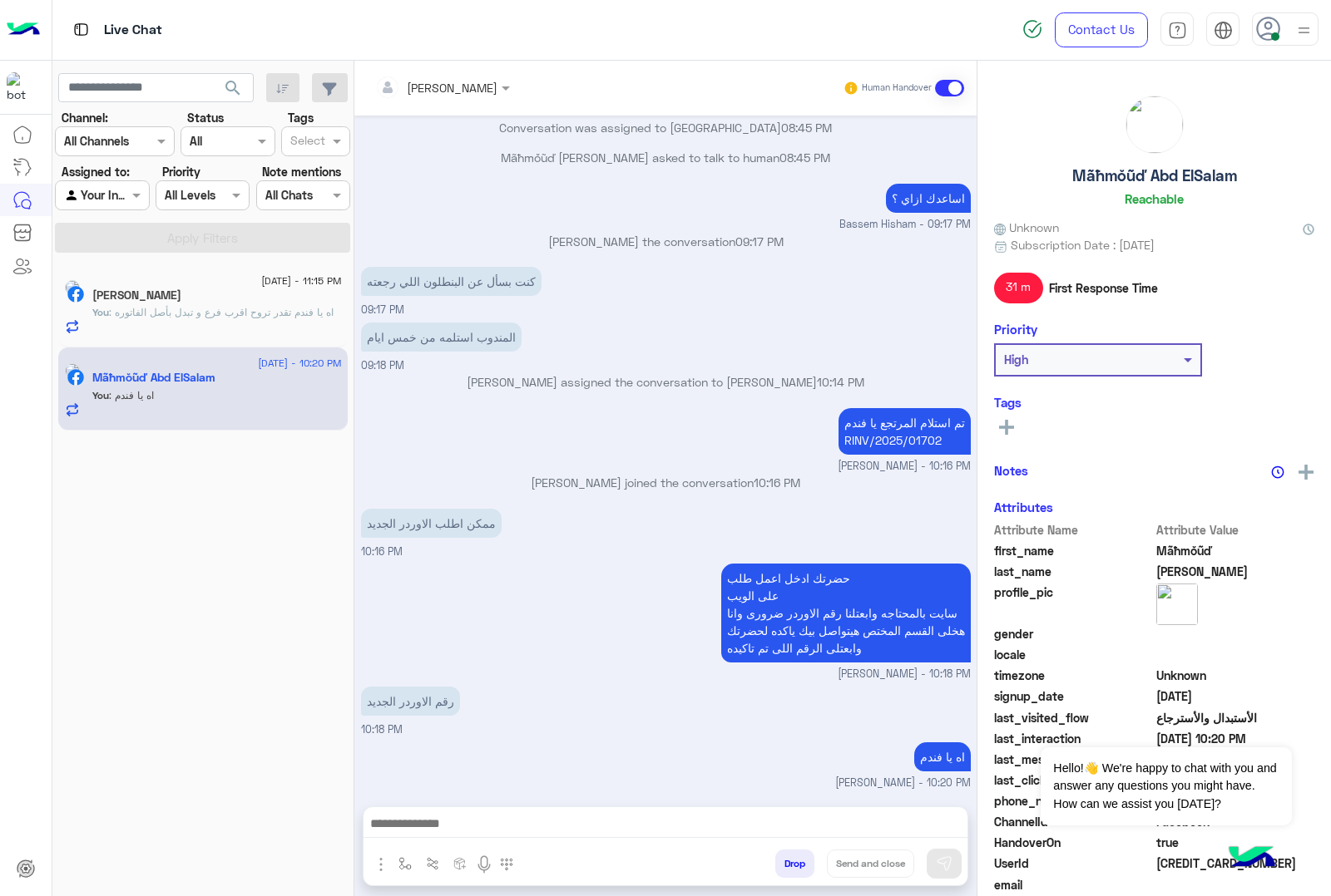
click at [786, 867] on button "Drop" at bounding box center [795, 864] width 39 height 28
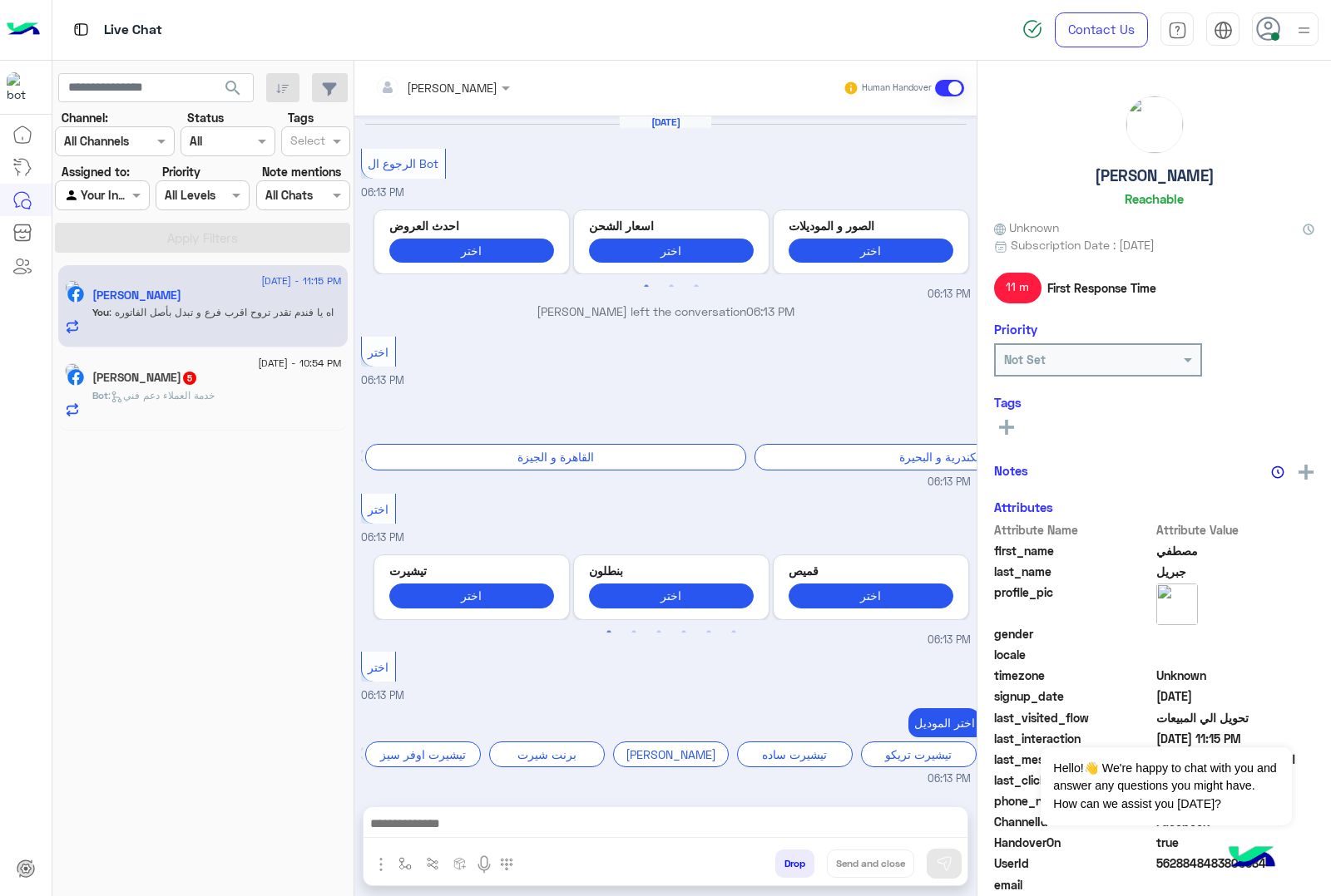
scroll to position [1341, 0]
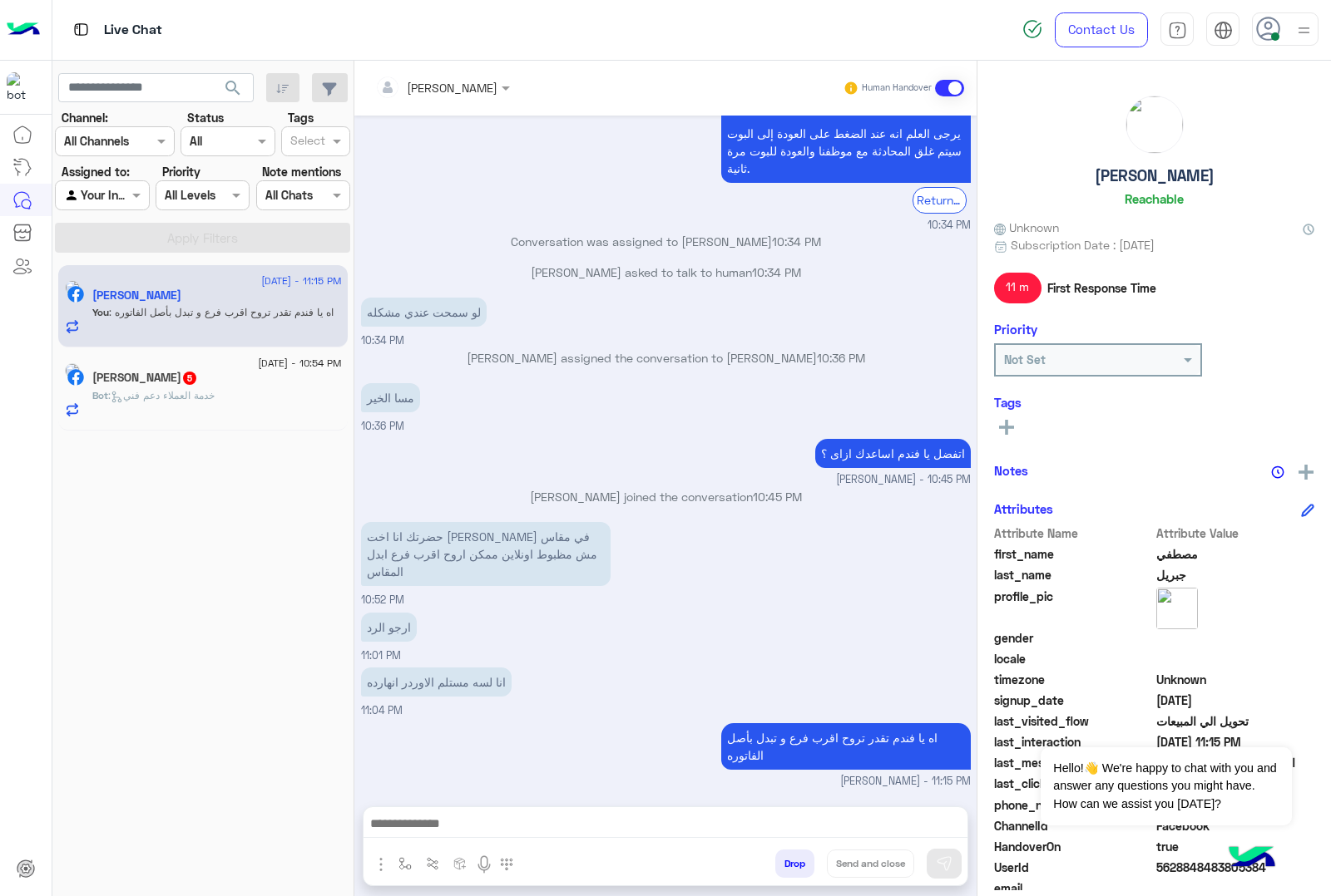
click at [271, 385] on div "Ahlam Mohammed 5" at bounding box center [217, 380] width 249 height 17
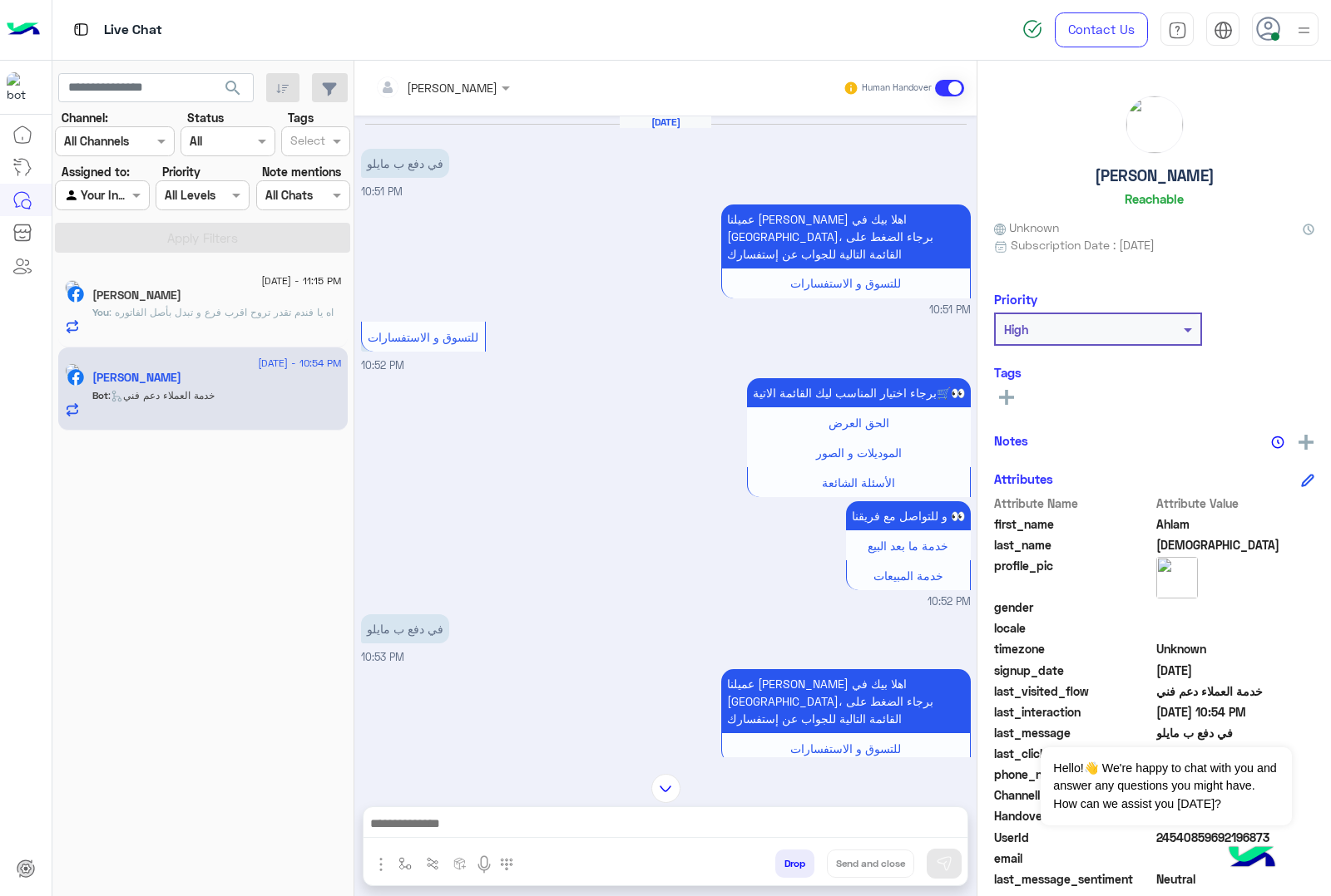
scroll to position [455, 0]
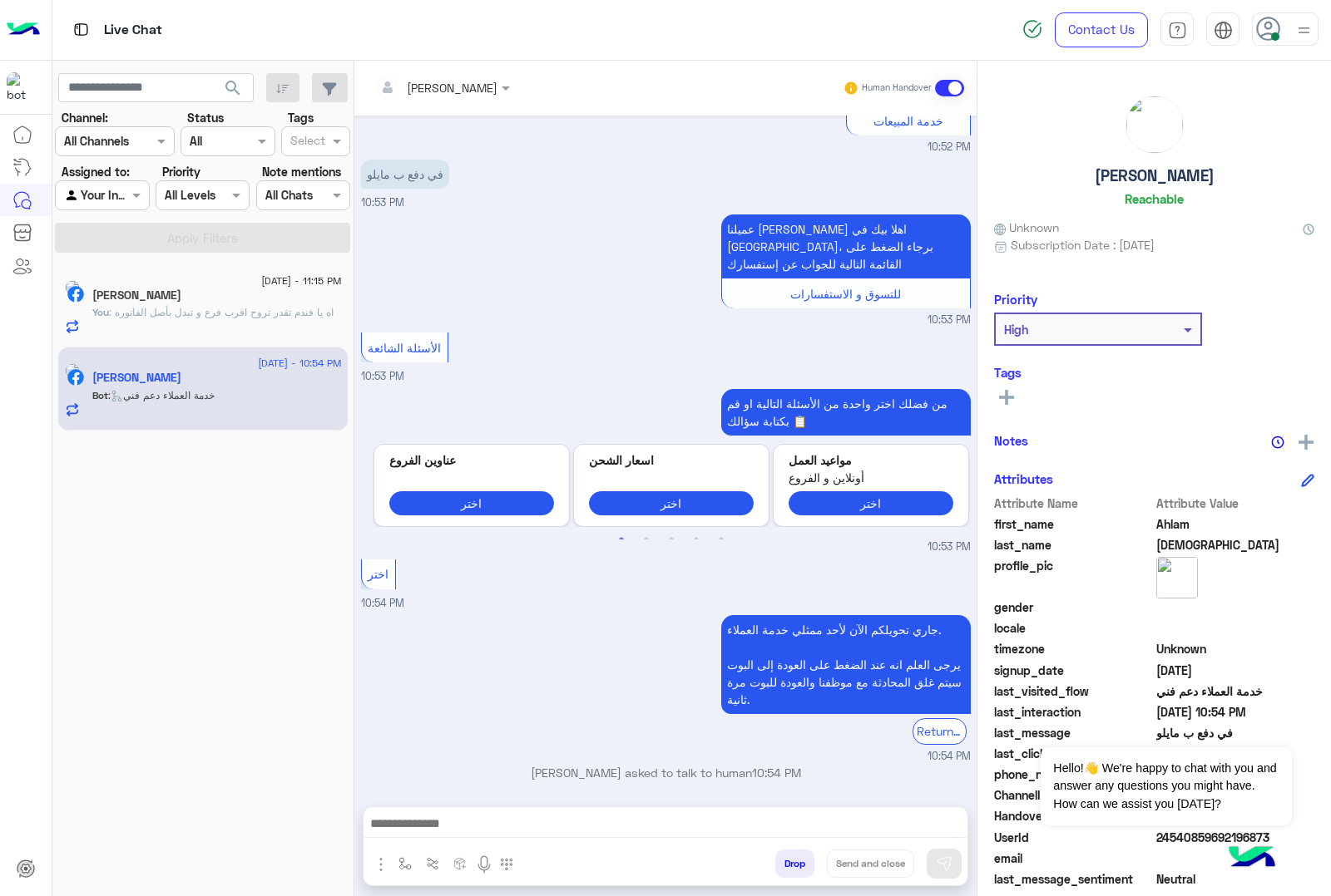
click at [531, 811] on div at bounding box center [665, 828] width 604 height 42
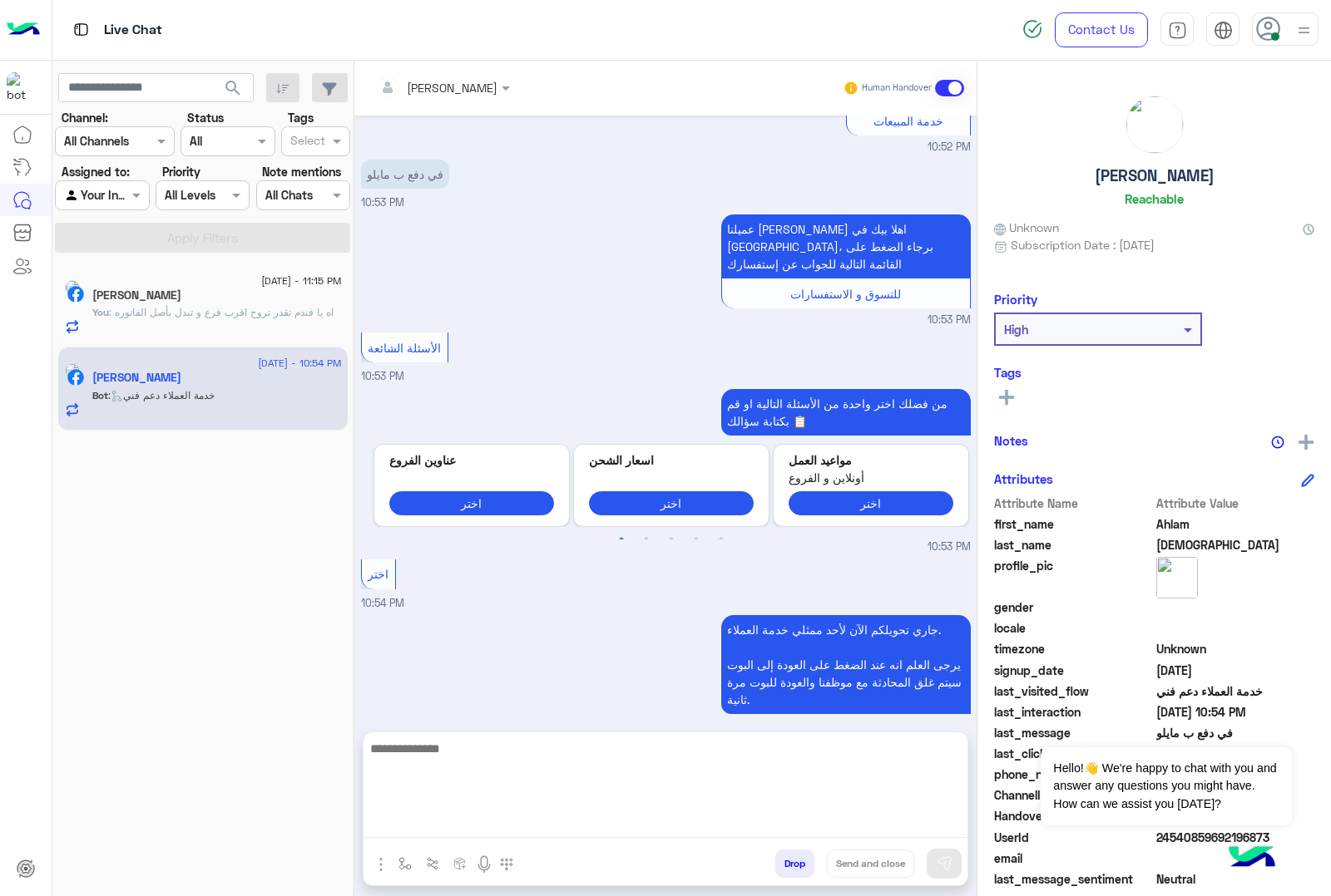
click at [526, 821] on textarea at bounding box center [665, 788] width 604 height 100
type textarea "**********"
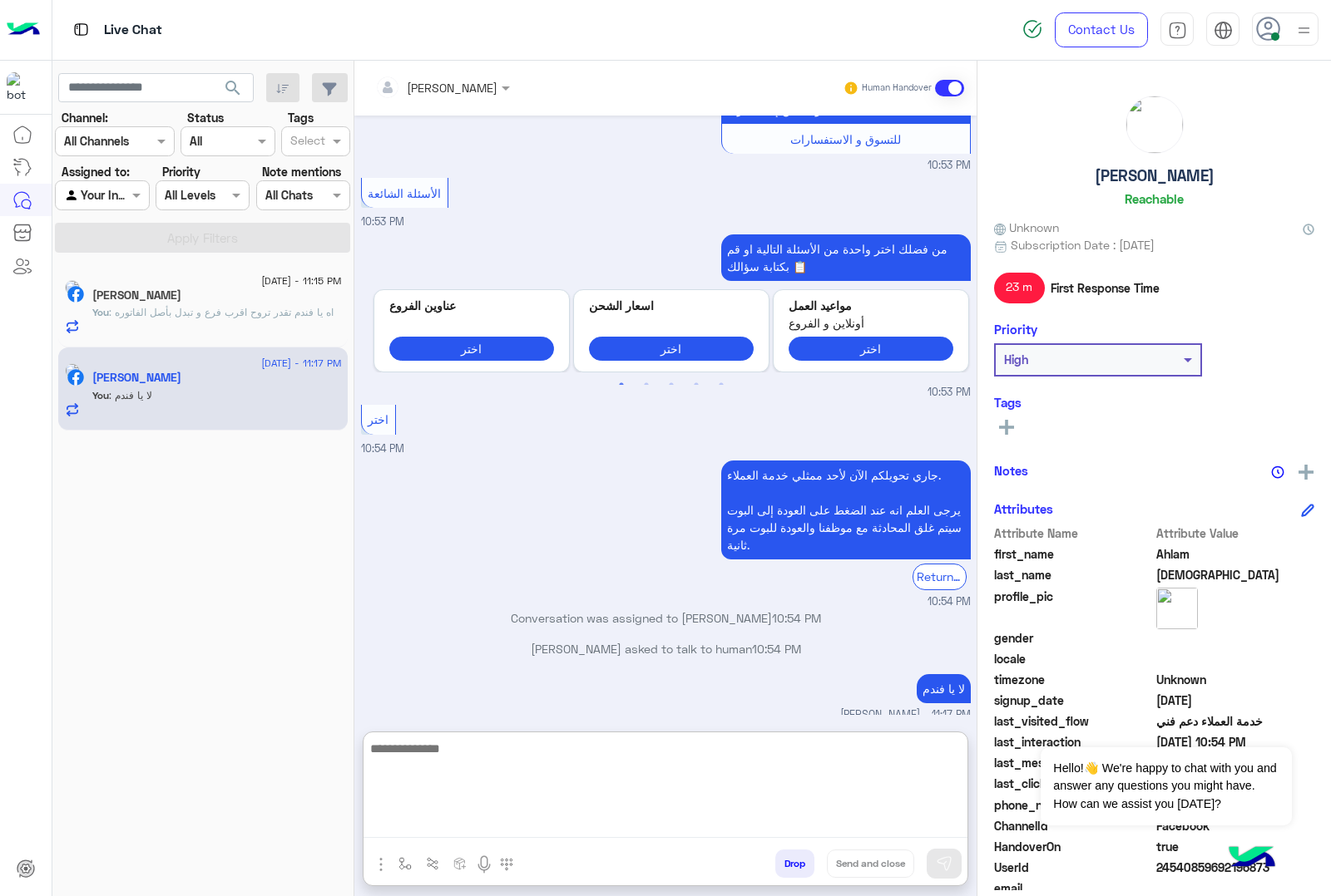
scroll to position [613, 0]
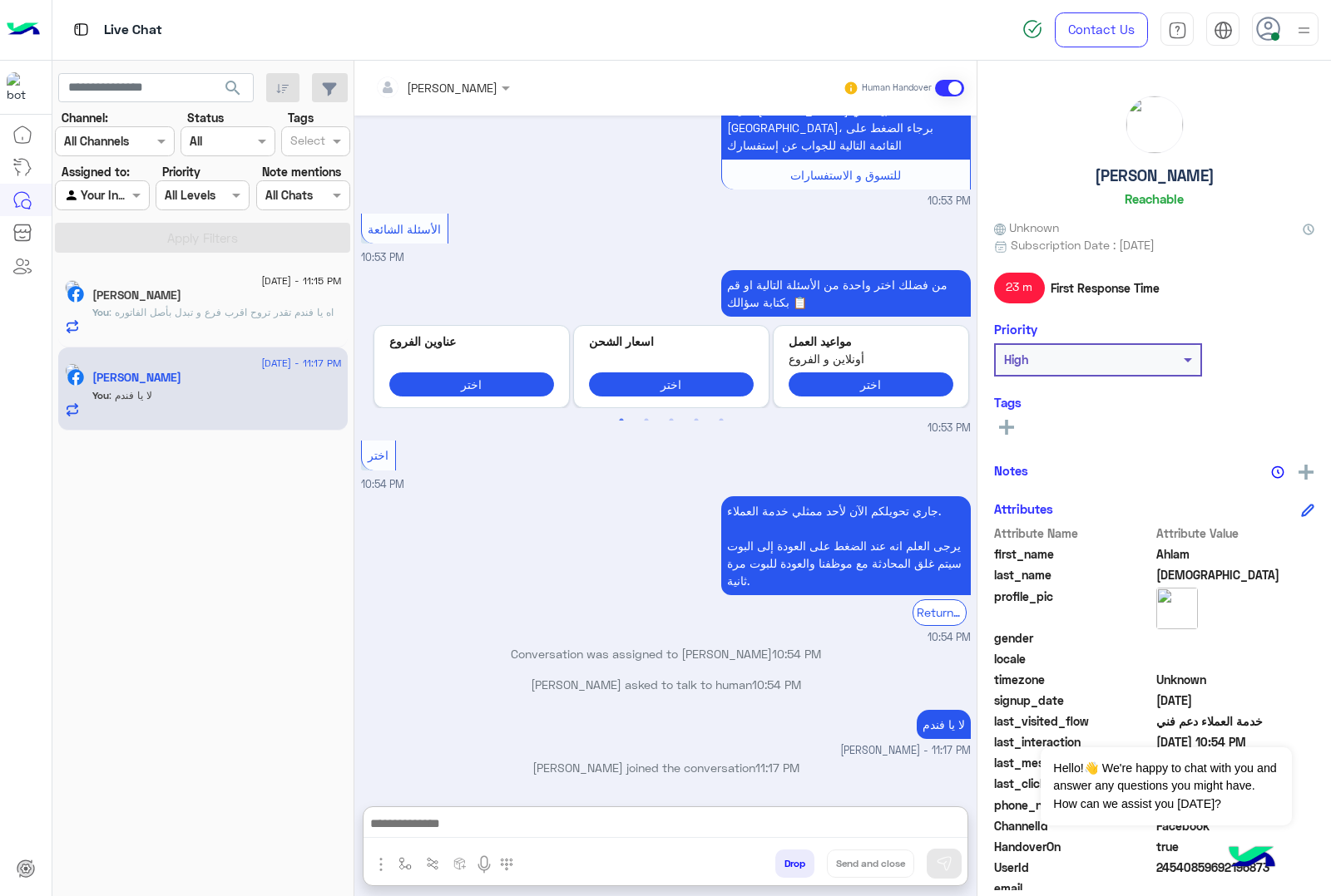
click at [212, 305] on div "مصطفي جبريل" at bounding box center [217, 297] width 249 height 17
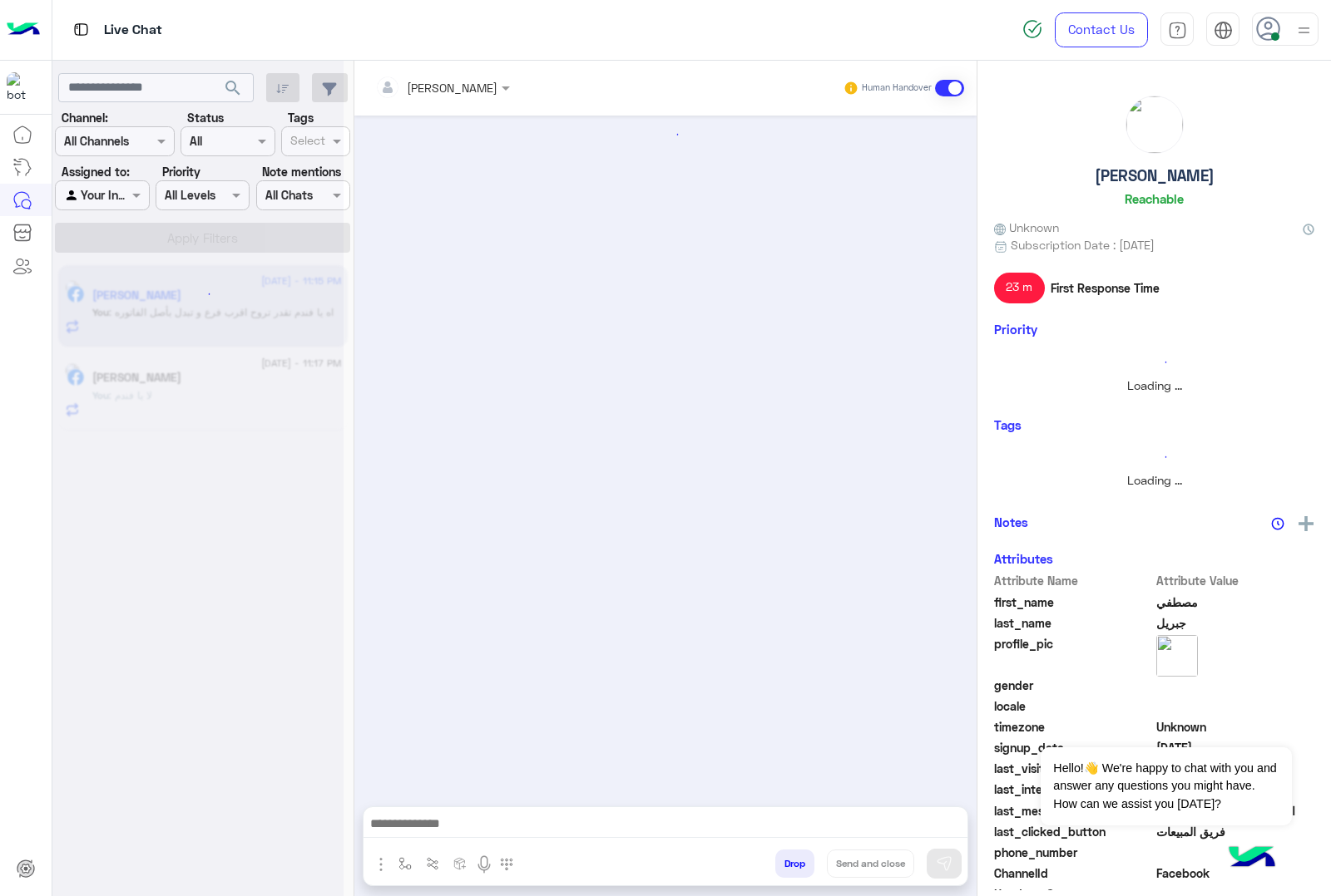
click at [1160, 173] on h5 "مصطفي جبريل" at bounding box center [1154, 176] width 120 height 19
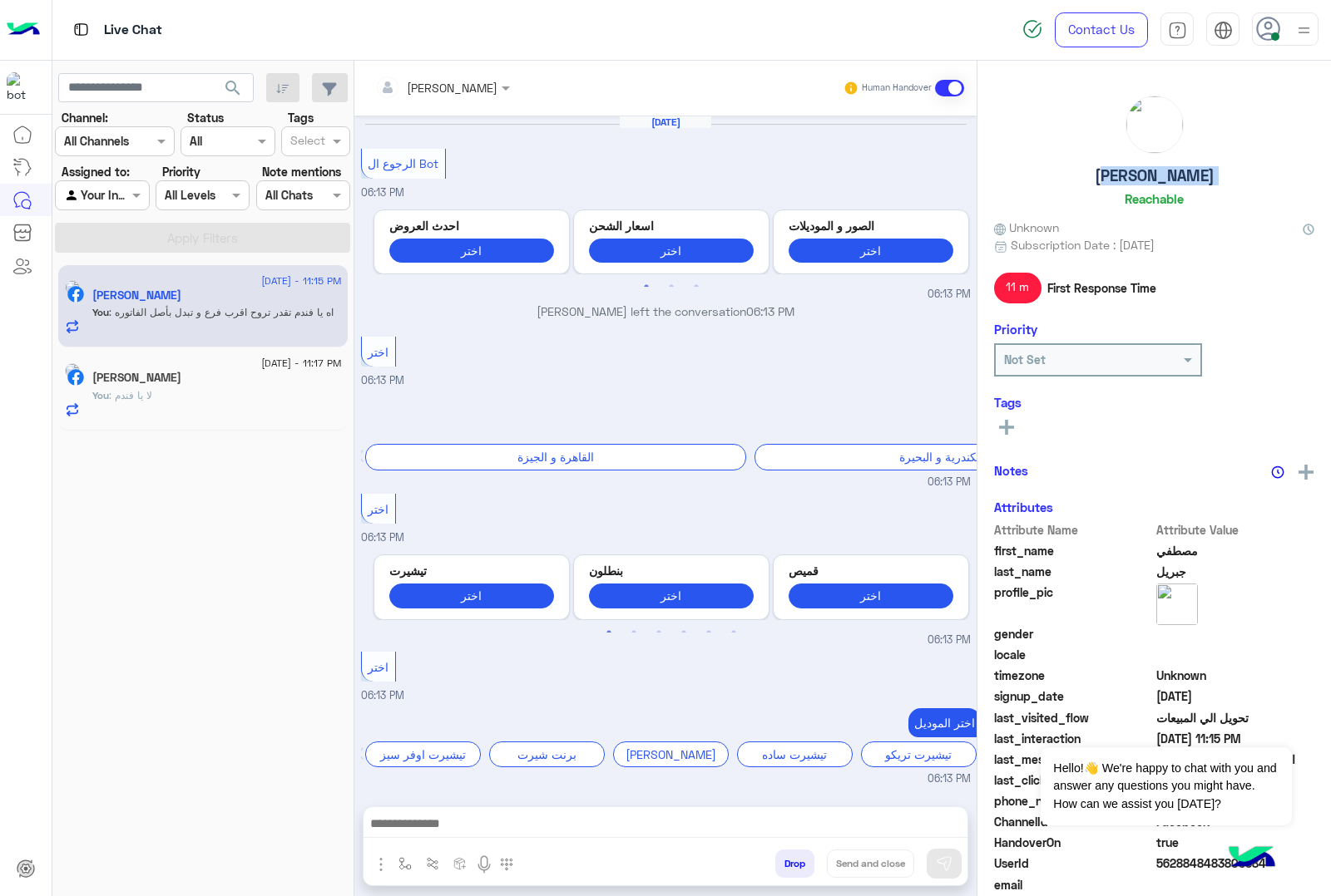
scroll to position [1341, 0]
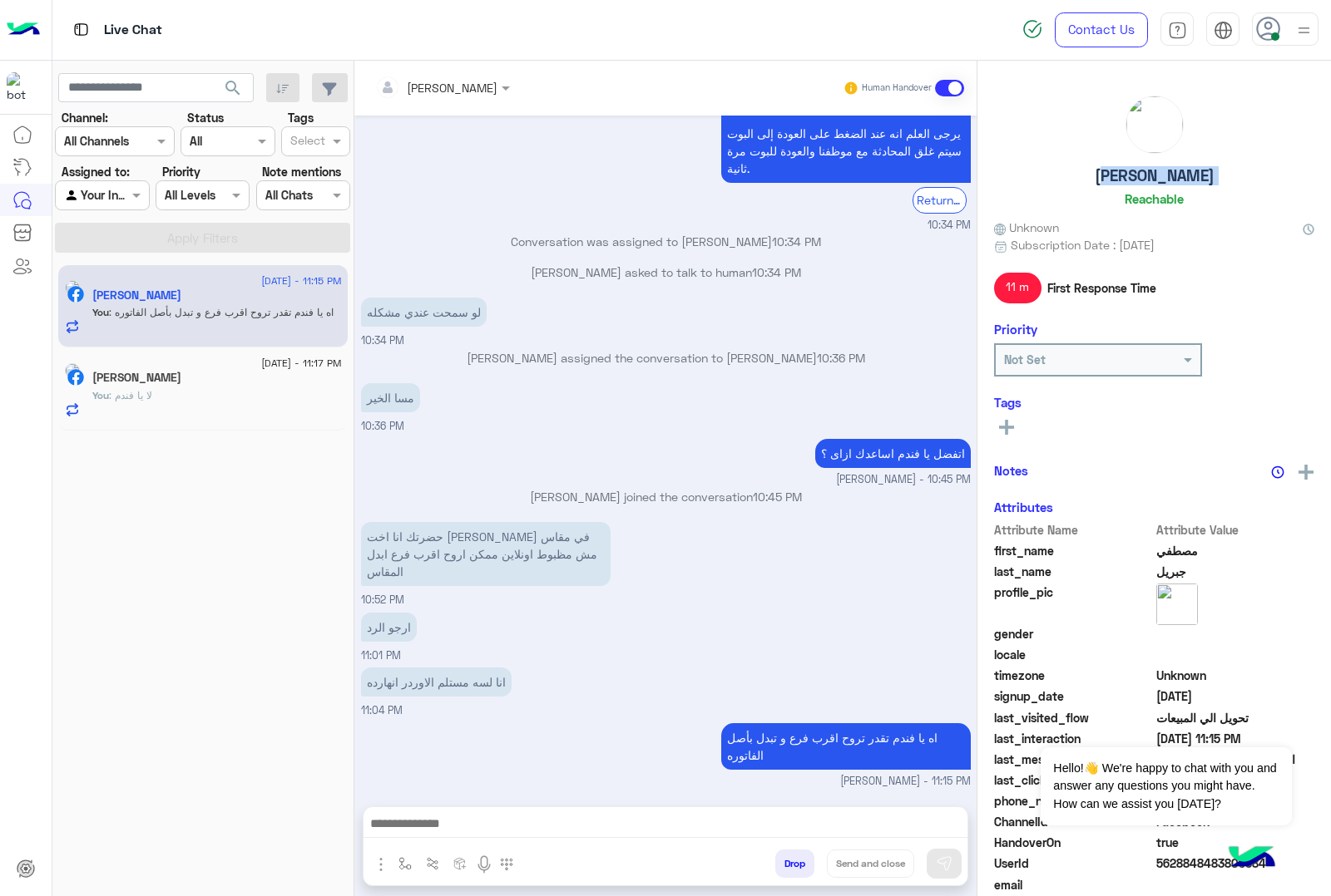
copy h5 "مصطفي جبريل"
click at [196, 402] on div "You : لا يا فندم" at bounding box center [217, 403] width 249 height 29
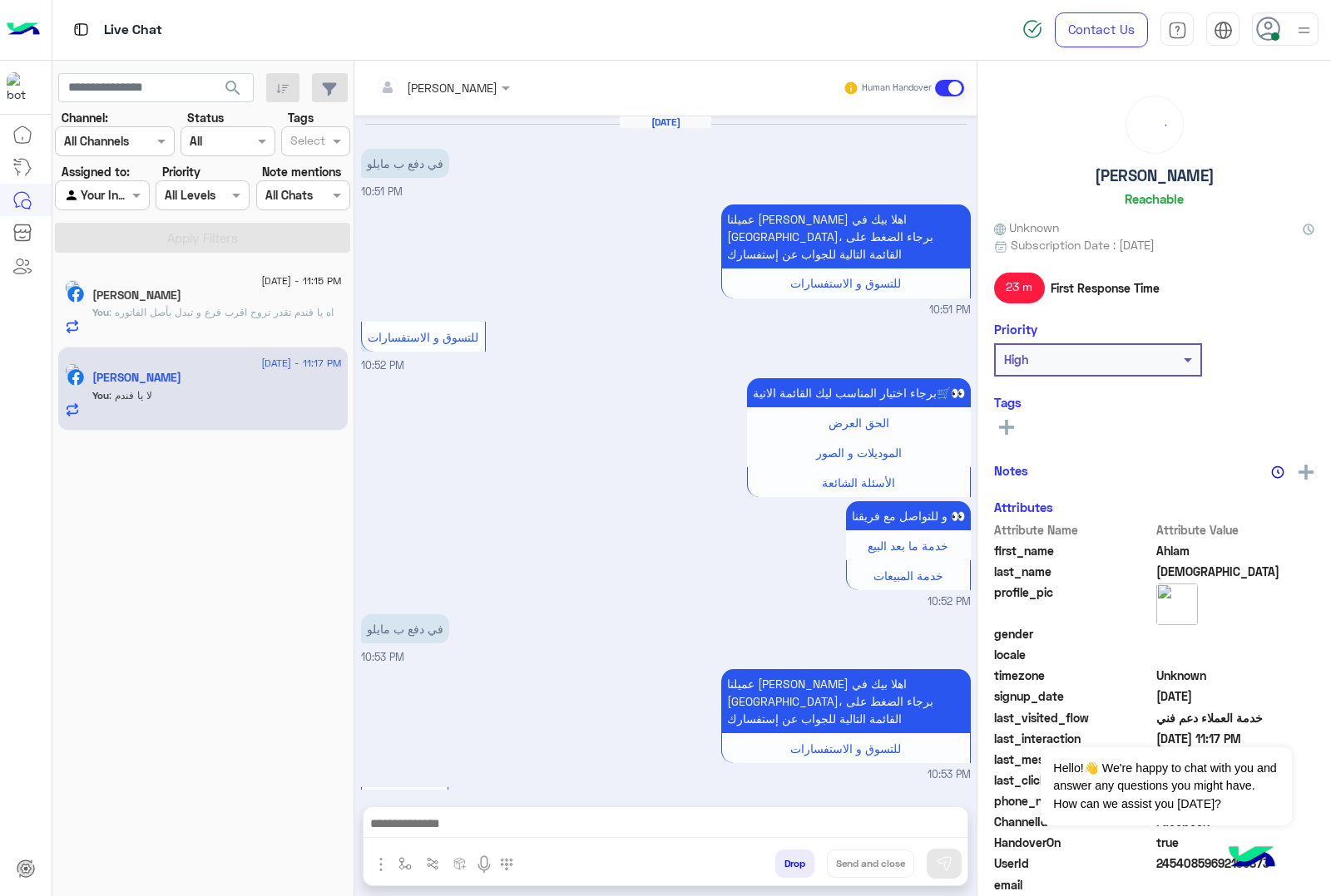
scroll to position [538, 0]
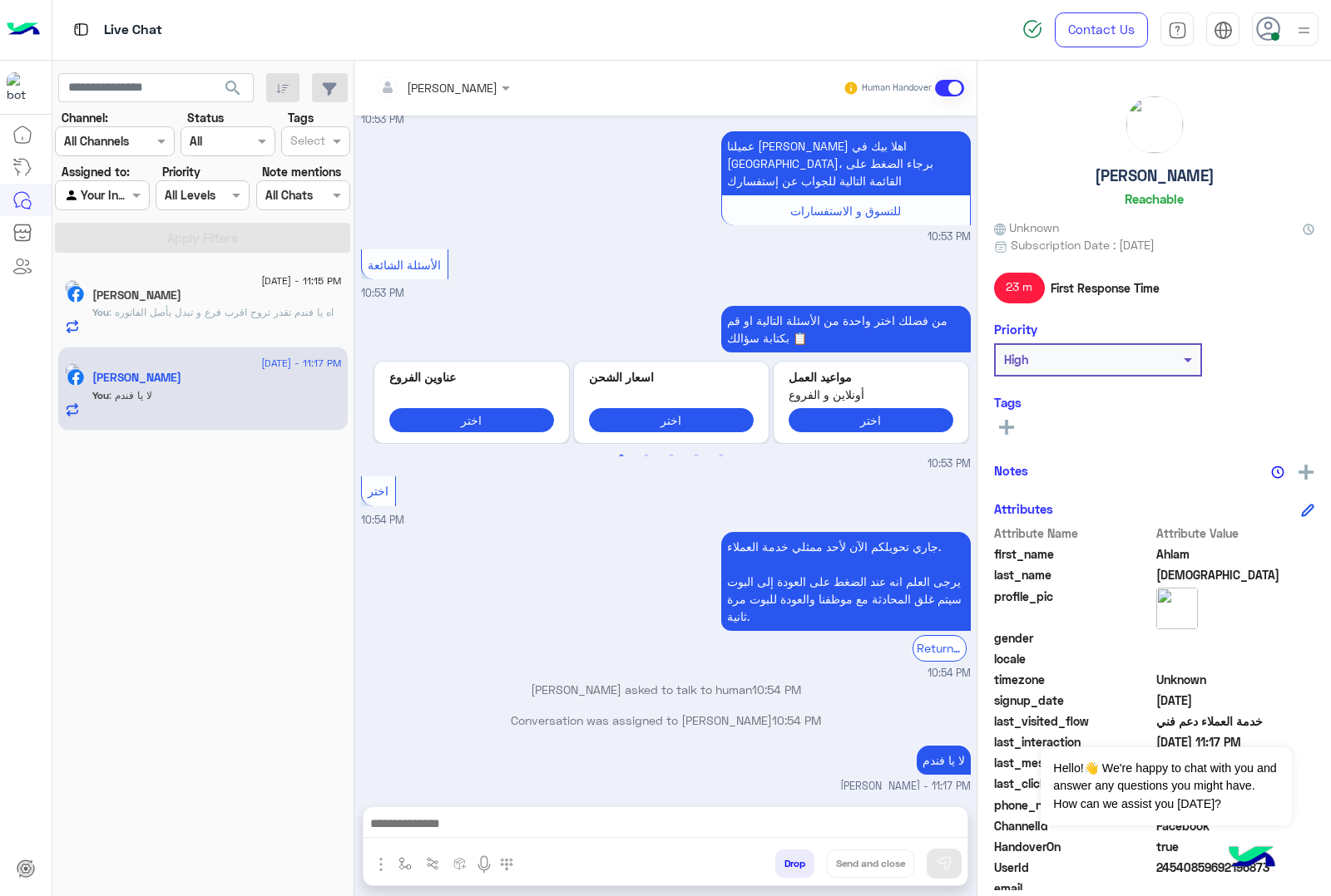
click at [1147, 168] on h5 "Ahlam Mohammed" at bounding box center [1154, 176] width 120 height 19
copy h5 "Ahlam Mohammed"
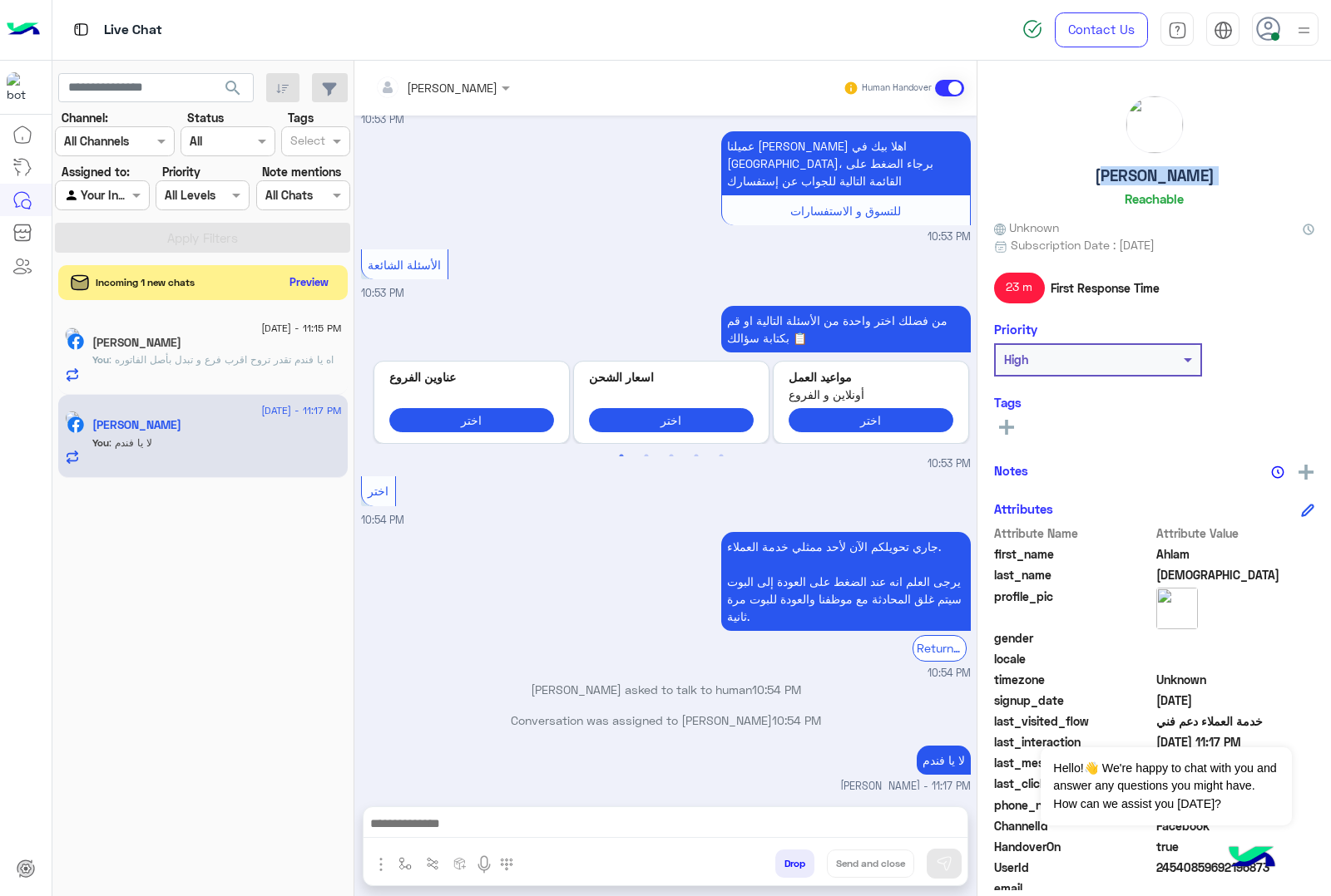
click at [309, 276] on button "Preview" at bounding box center [309, 282] width 51 height 22
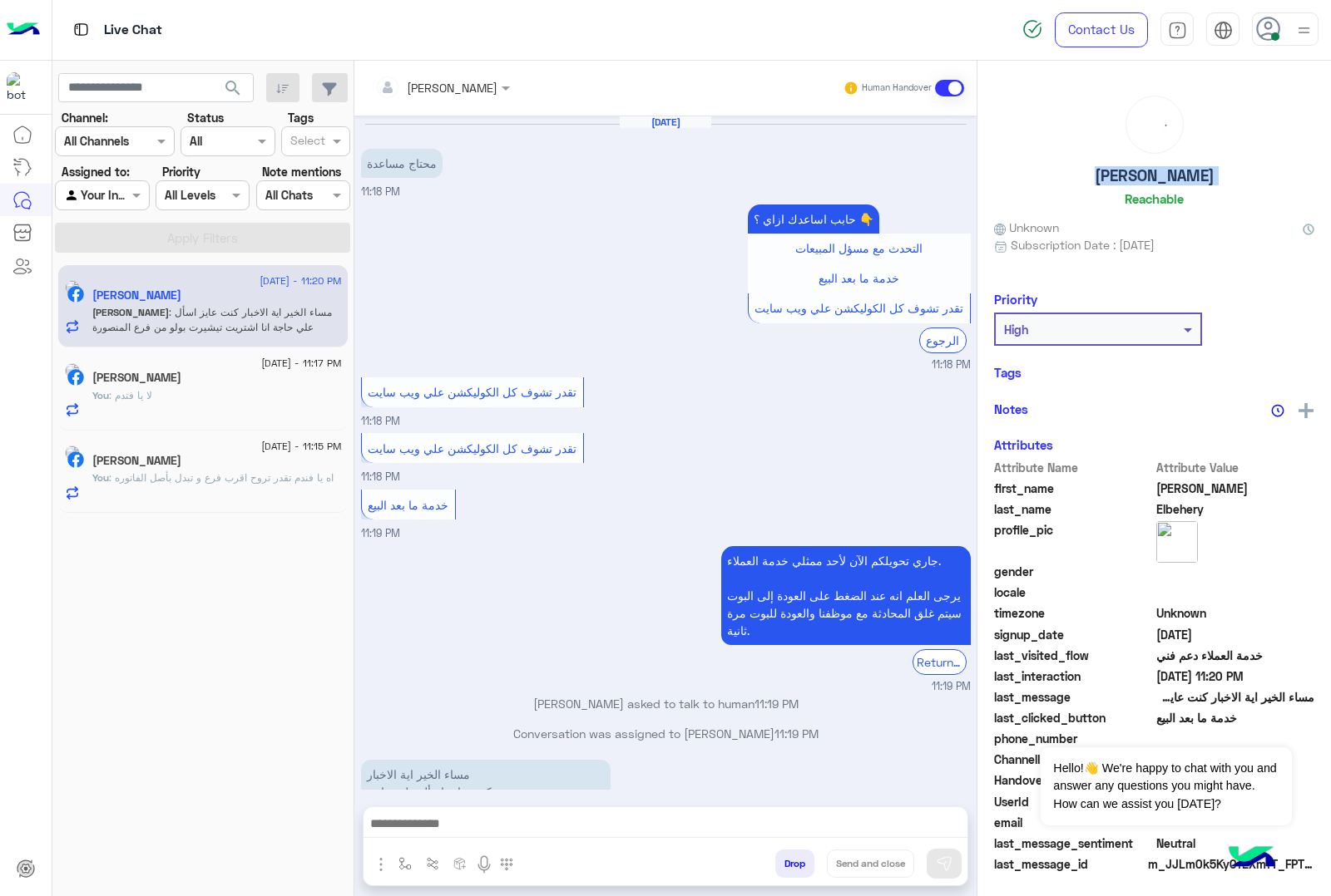
scroll to position [90, 0]
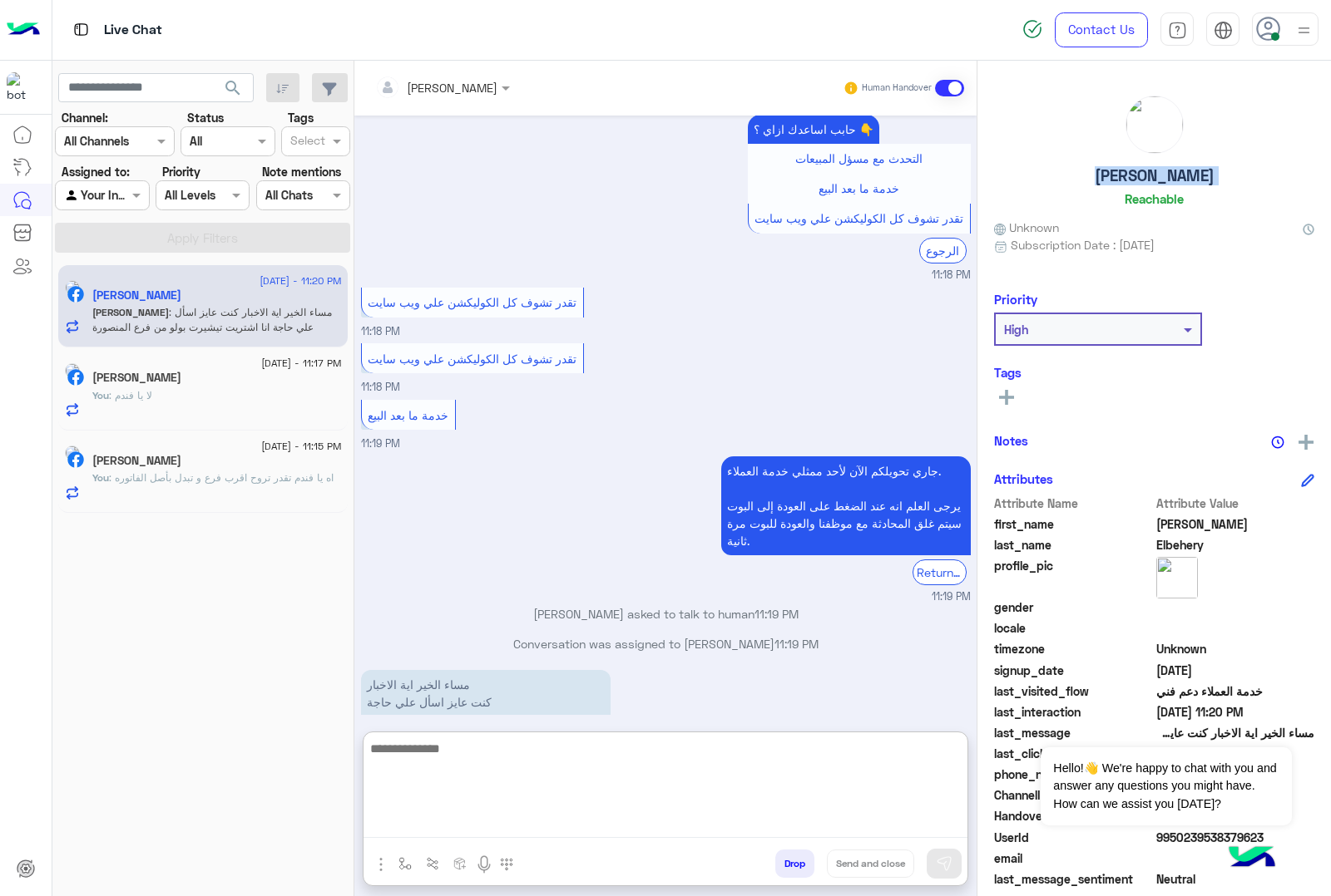
click at [420, 817] on textarea at bounding box center [665, 788] width 604 height 100
type textarea "**********"
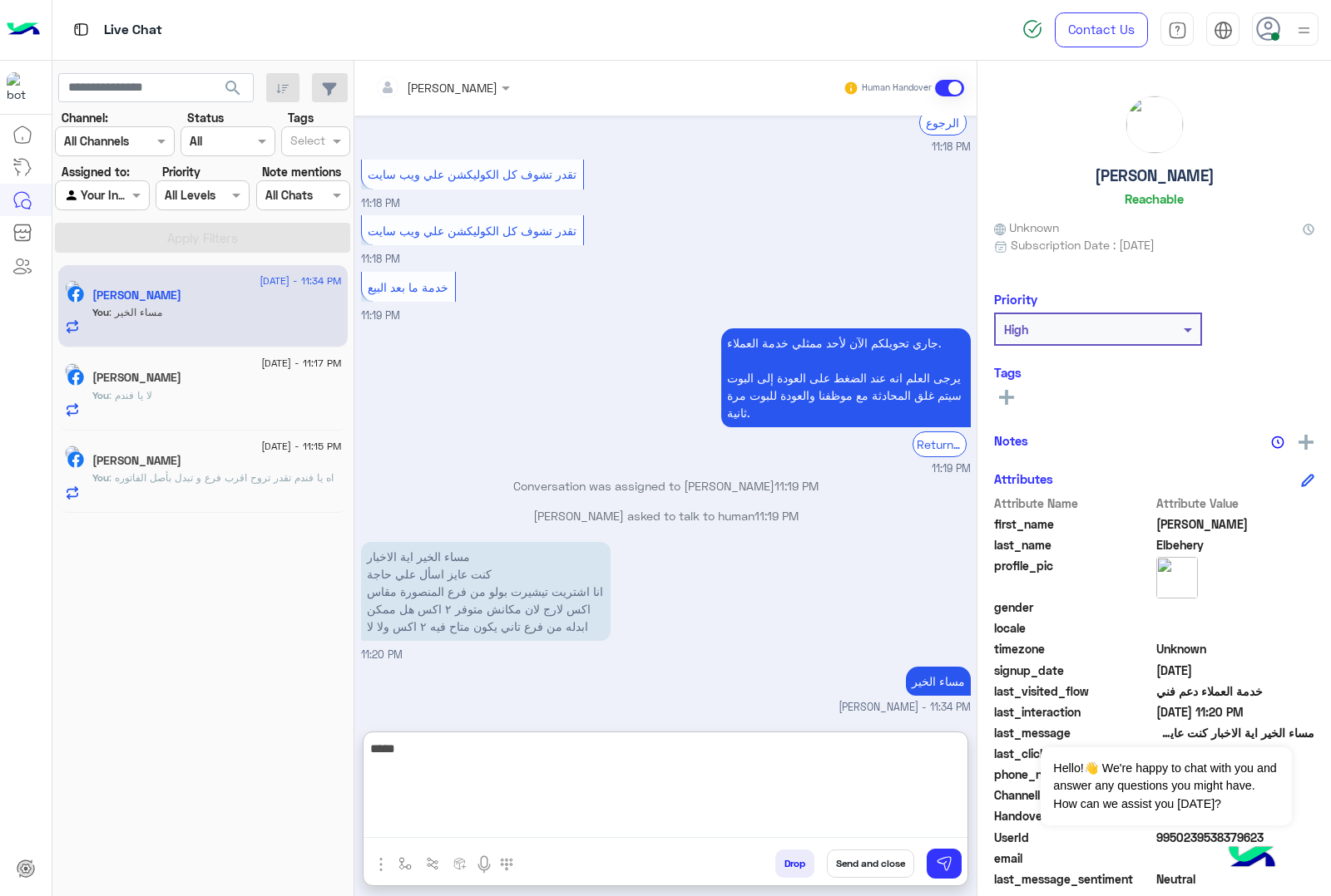
scroll to position [247, 0]
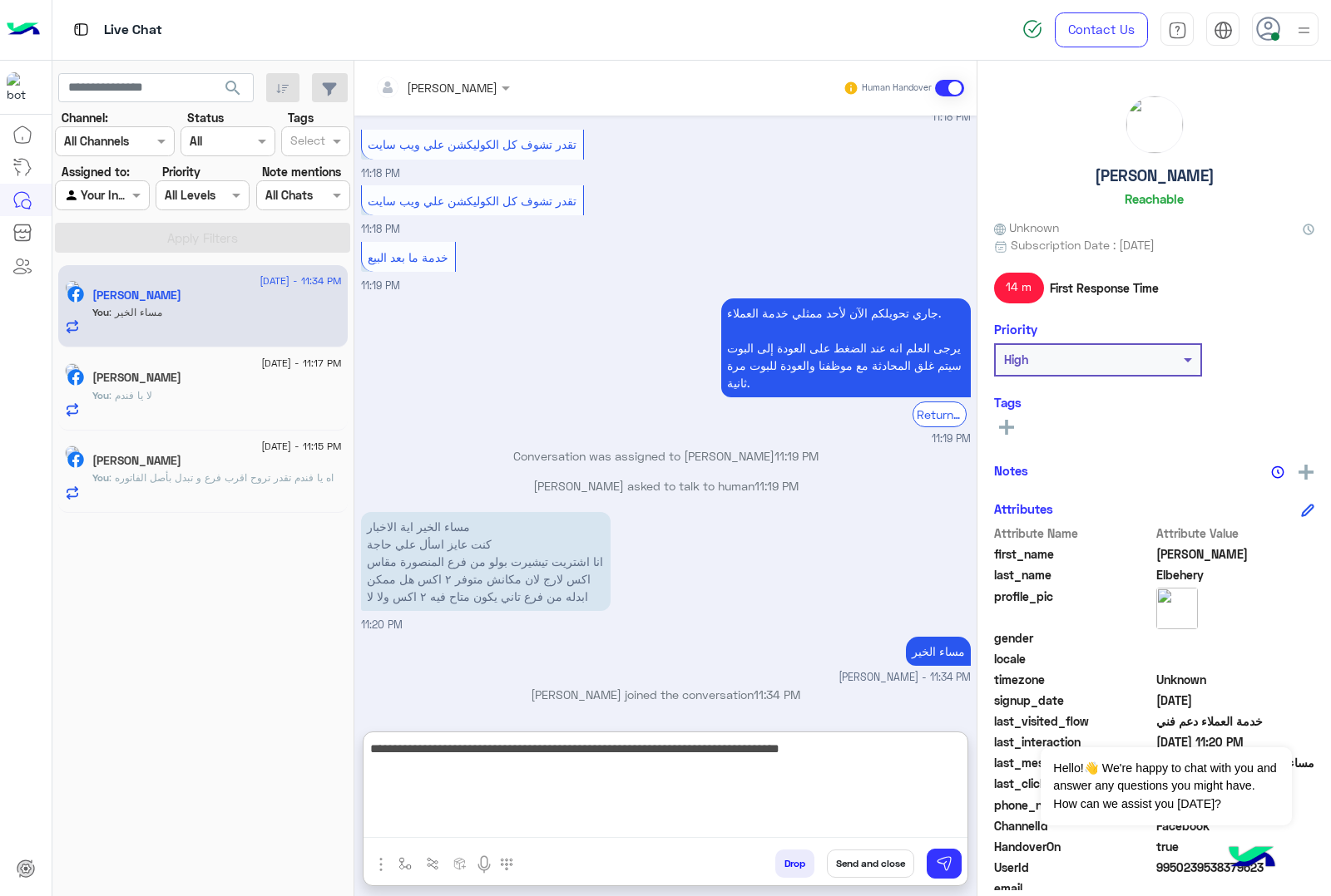
type textarea "**********"
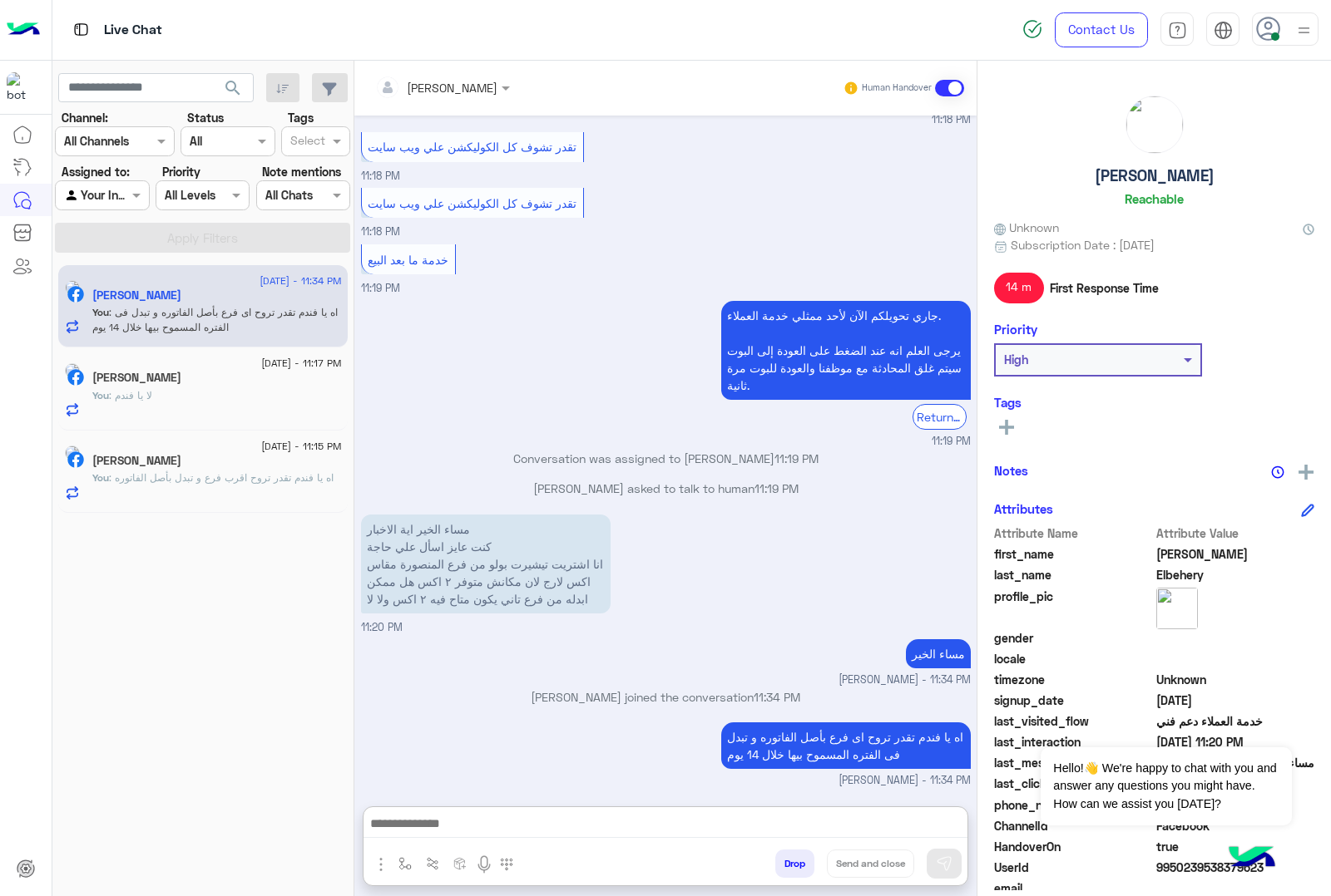
click at [225, 404] on div "You : لا يا فندم" at bounding box center [217, 403] width 249 height 29
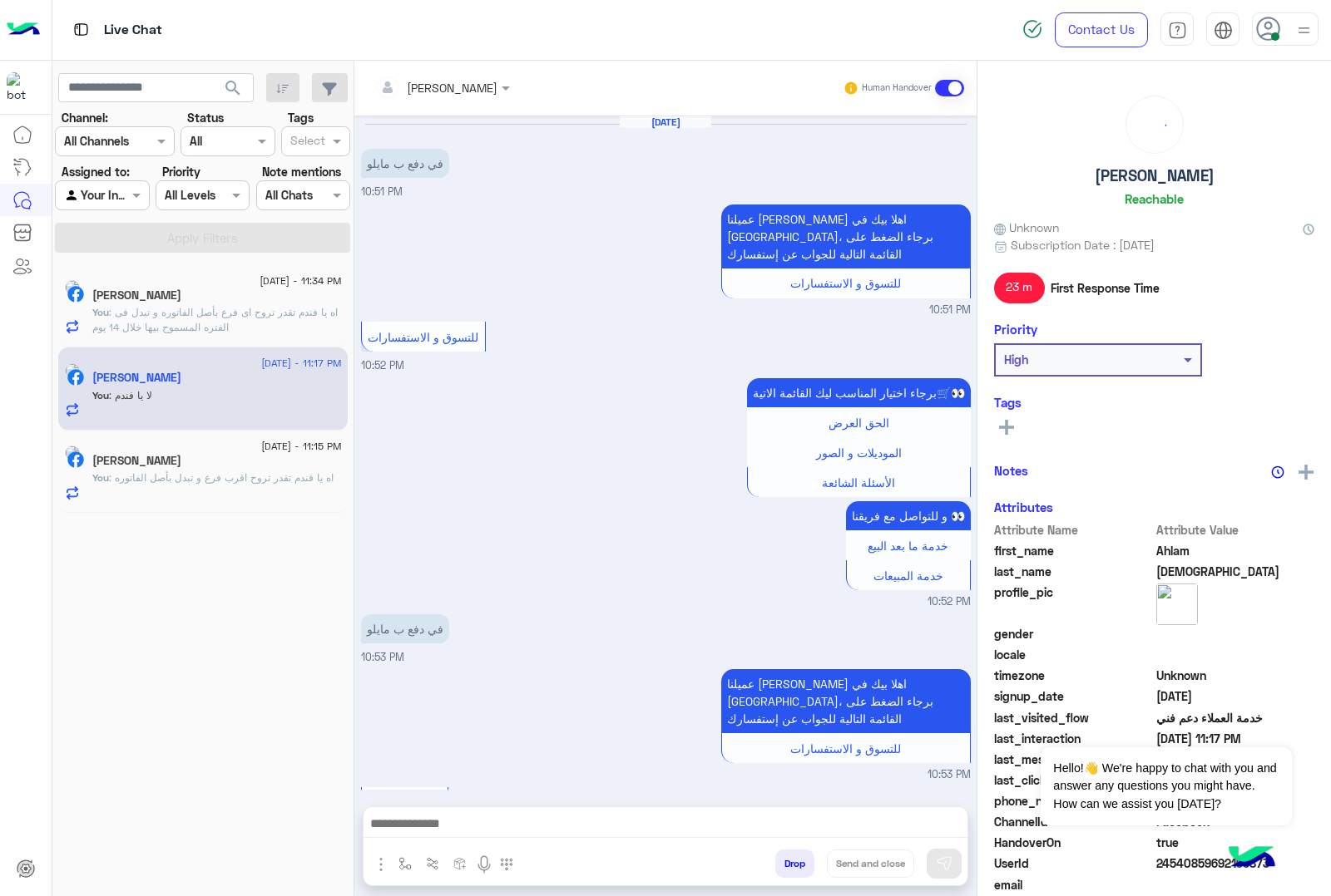
scroll to position [538, 0]
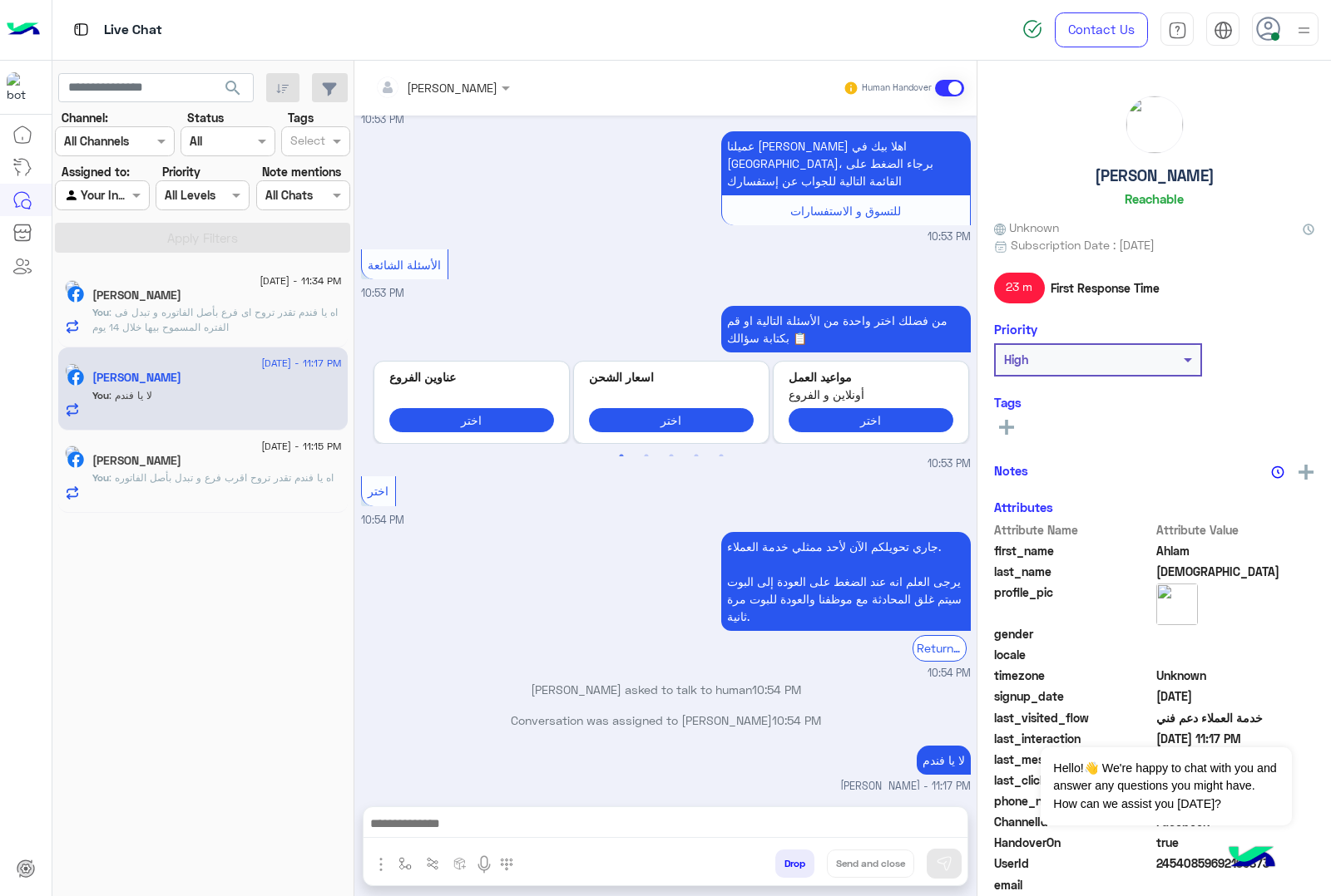
click at [796, 858] on button "Drop" at bounding box center [795, 864] width 39 height 28
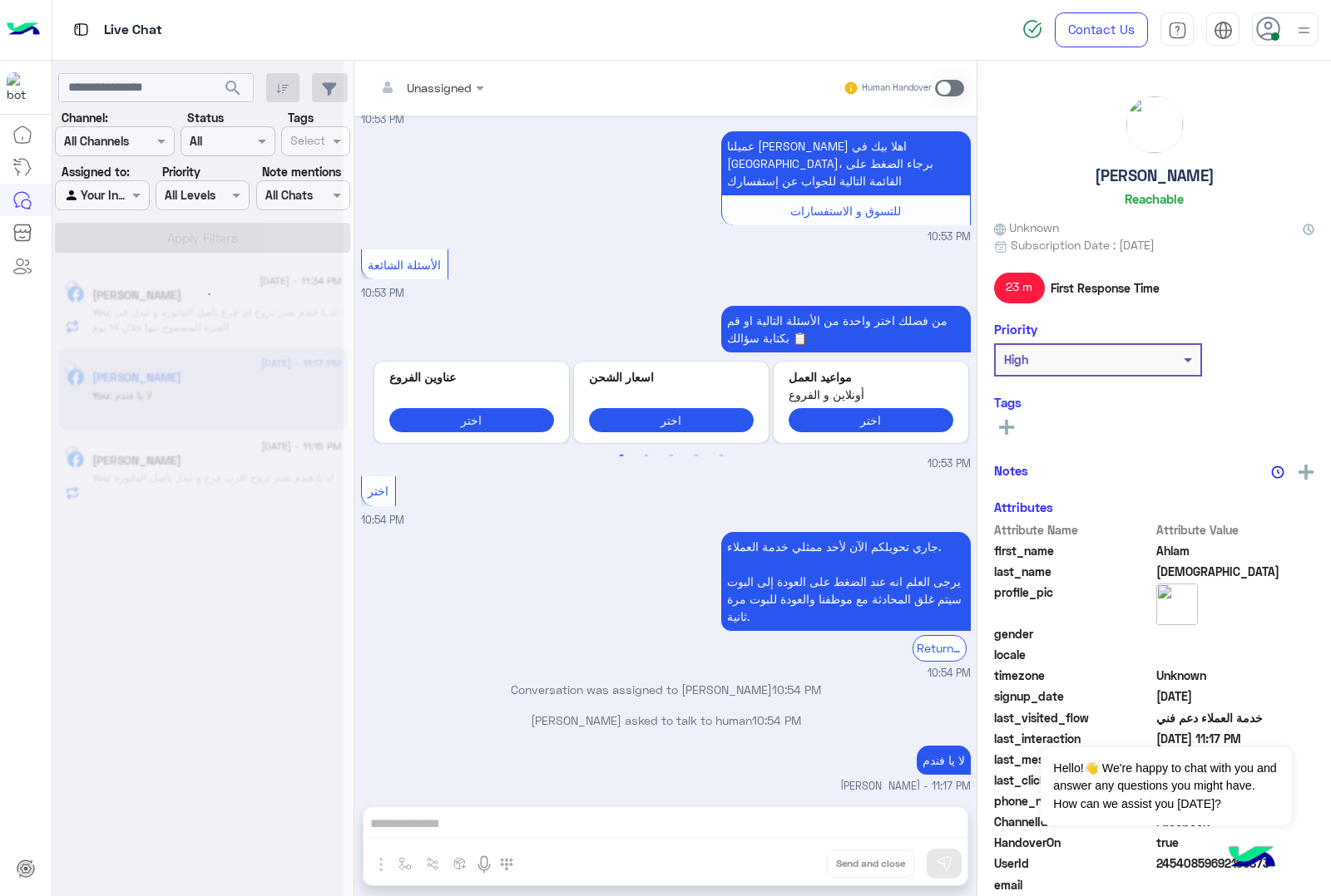
scroll to position [567, 0]
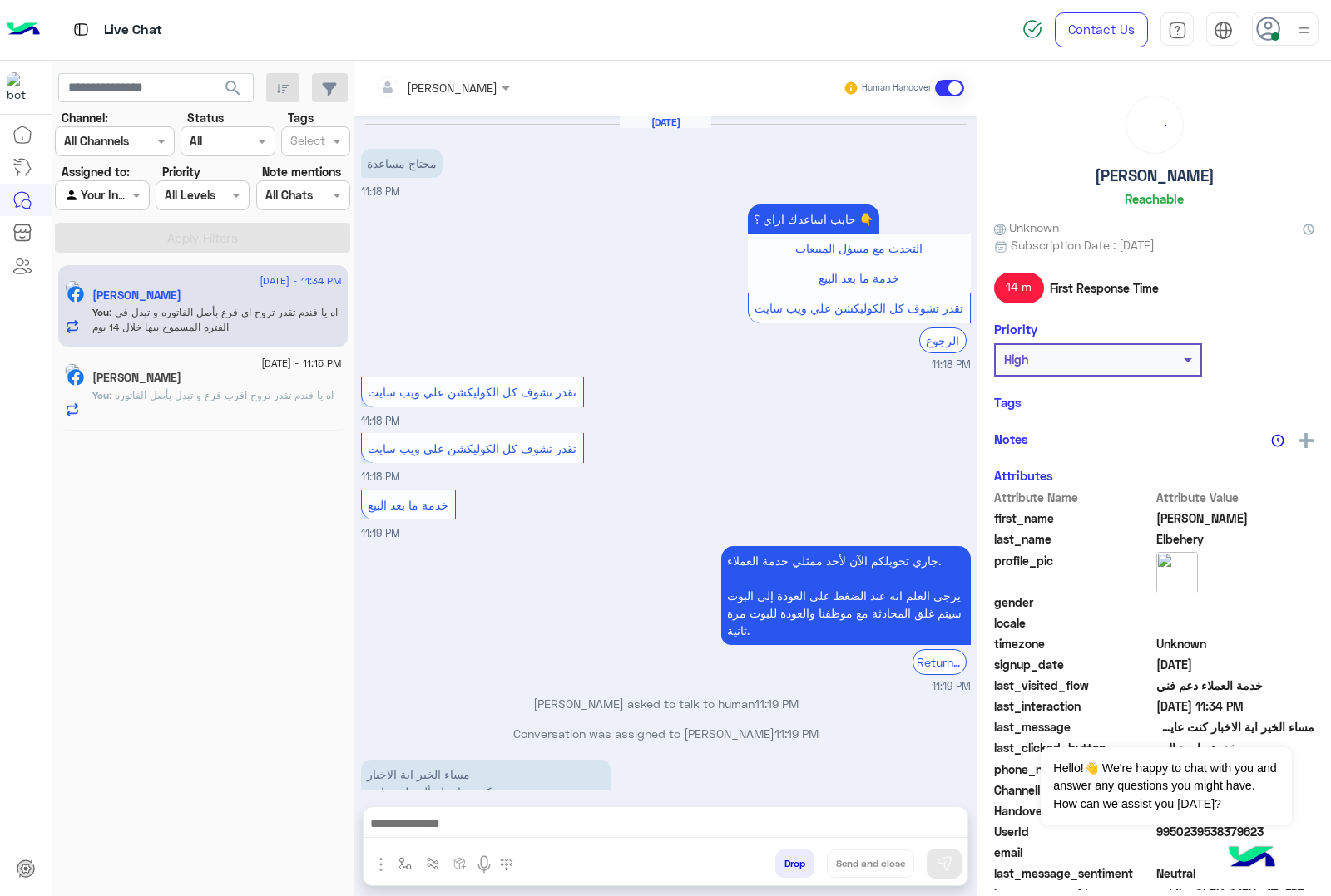
scroll to position [243, 0]
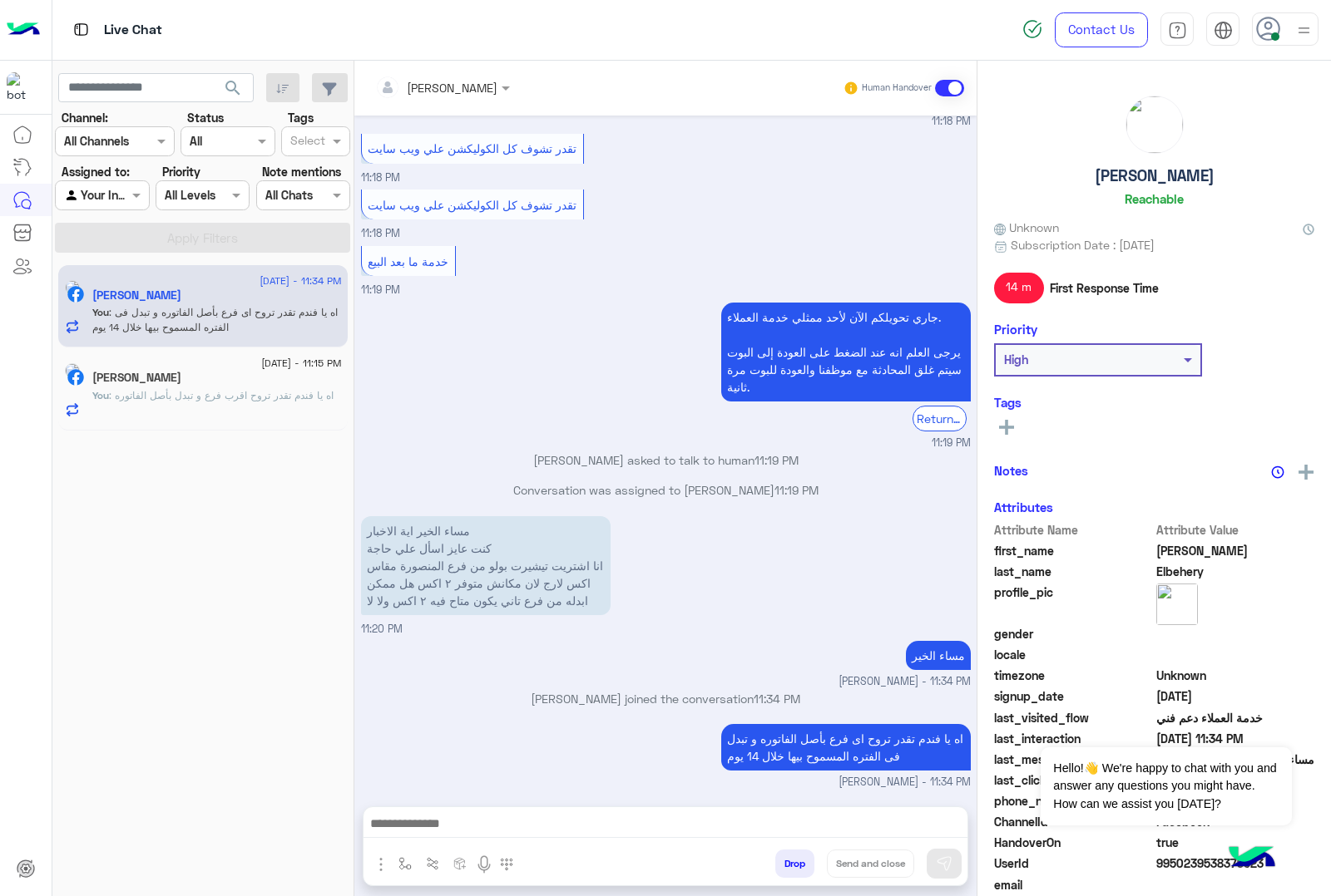
click at [230, 387] on div "مصطفي جبريل" at bounding box center [217, 380] width 249 height 17
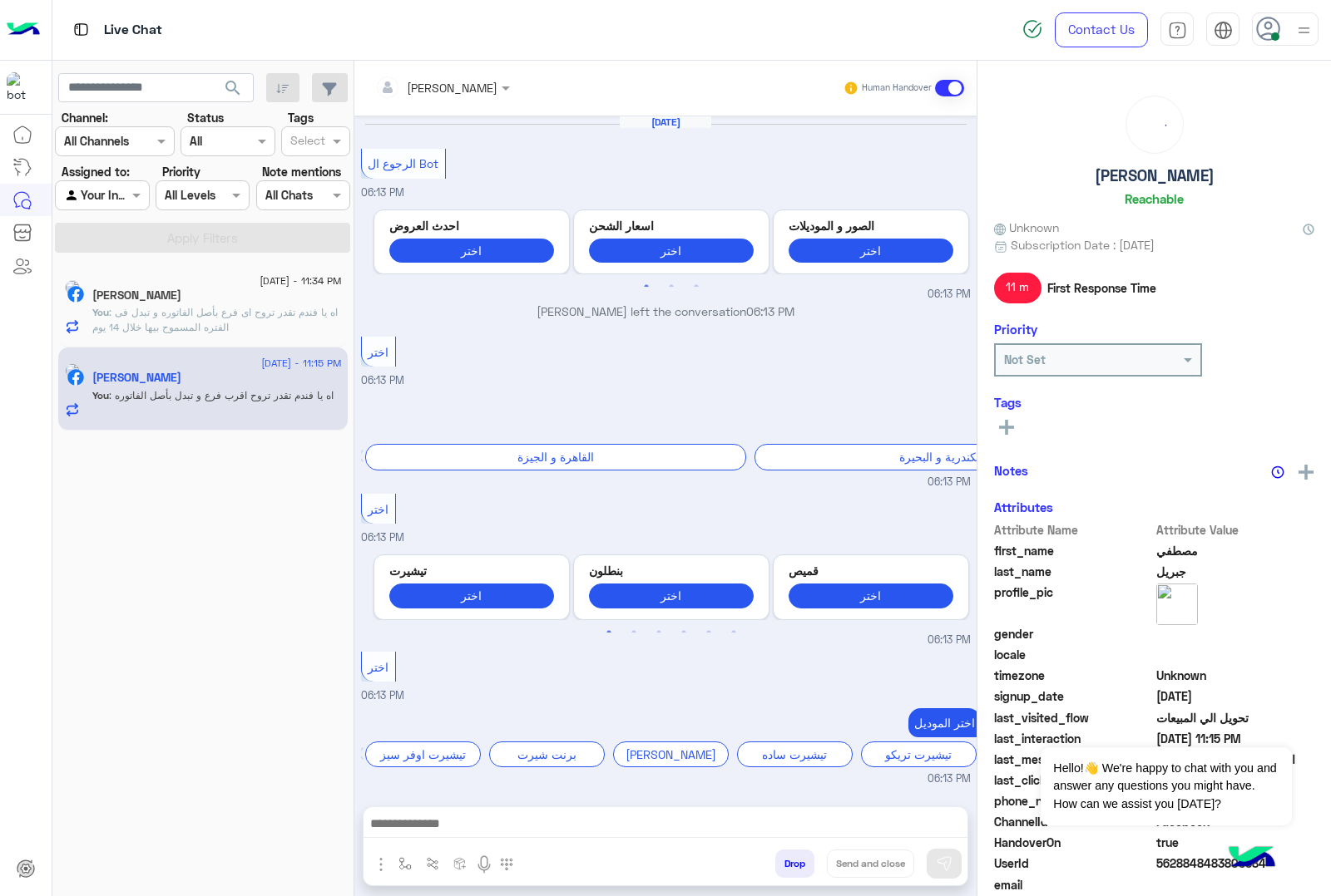
scroll to position [1341, 0]
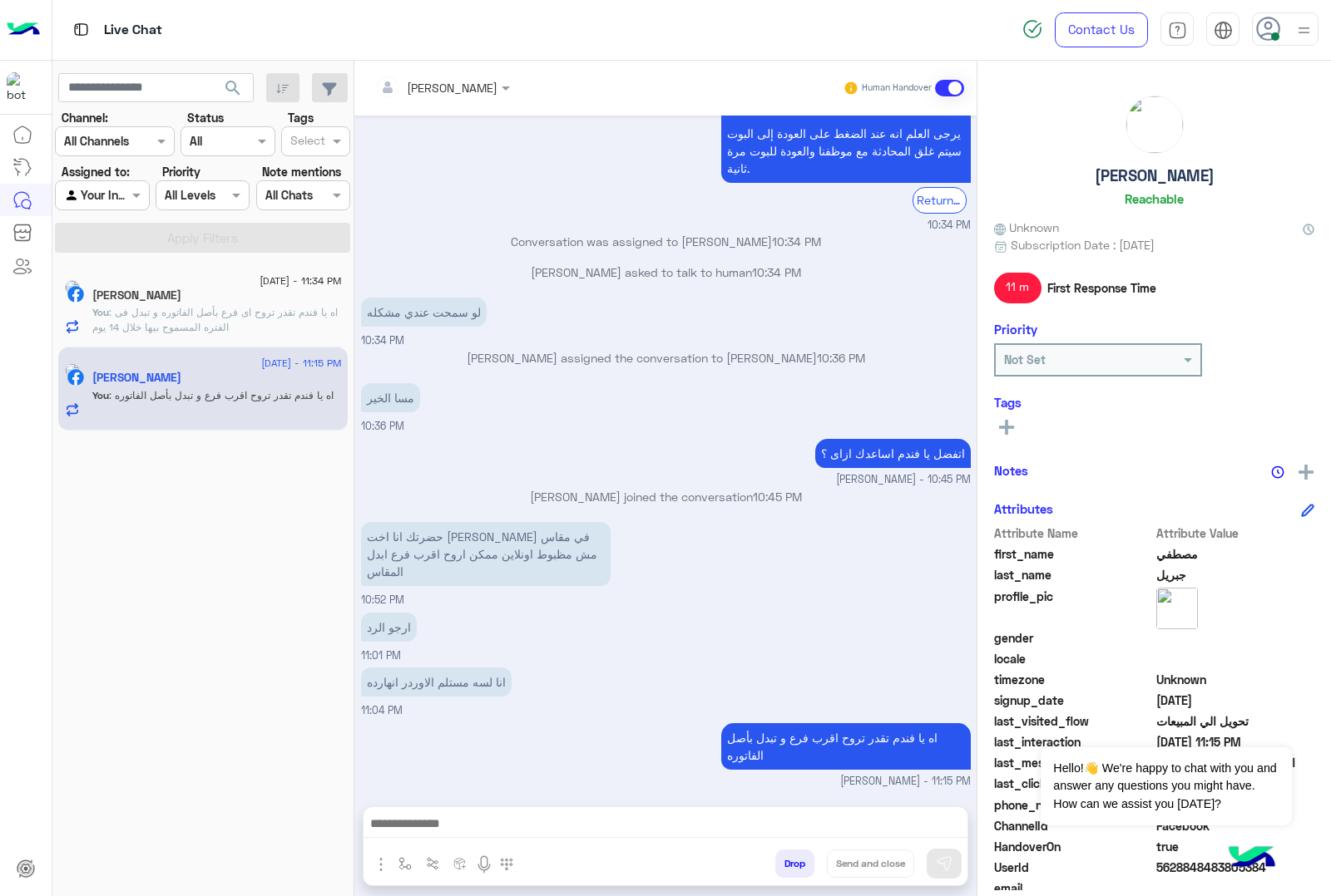
click at [787, 870] on button "Drop" at bounding box center [795, 864] width 39 height 28
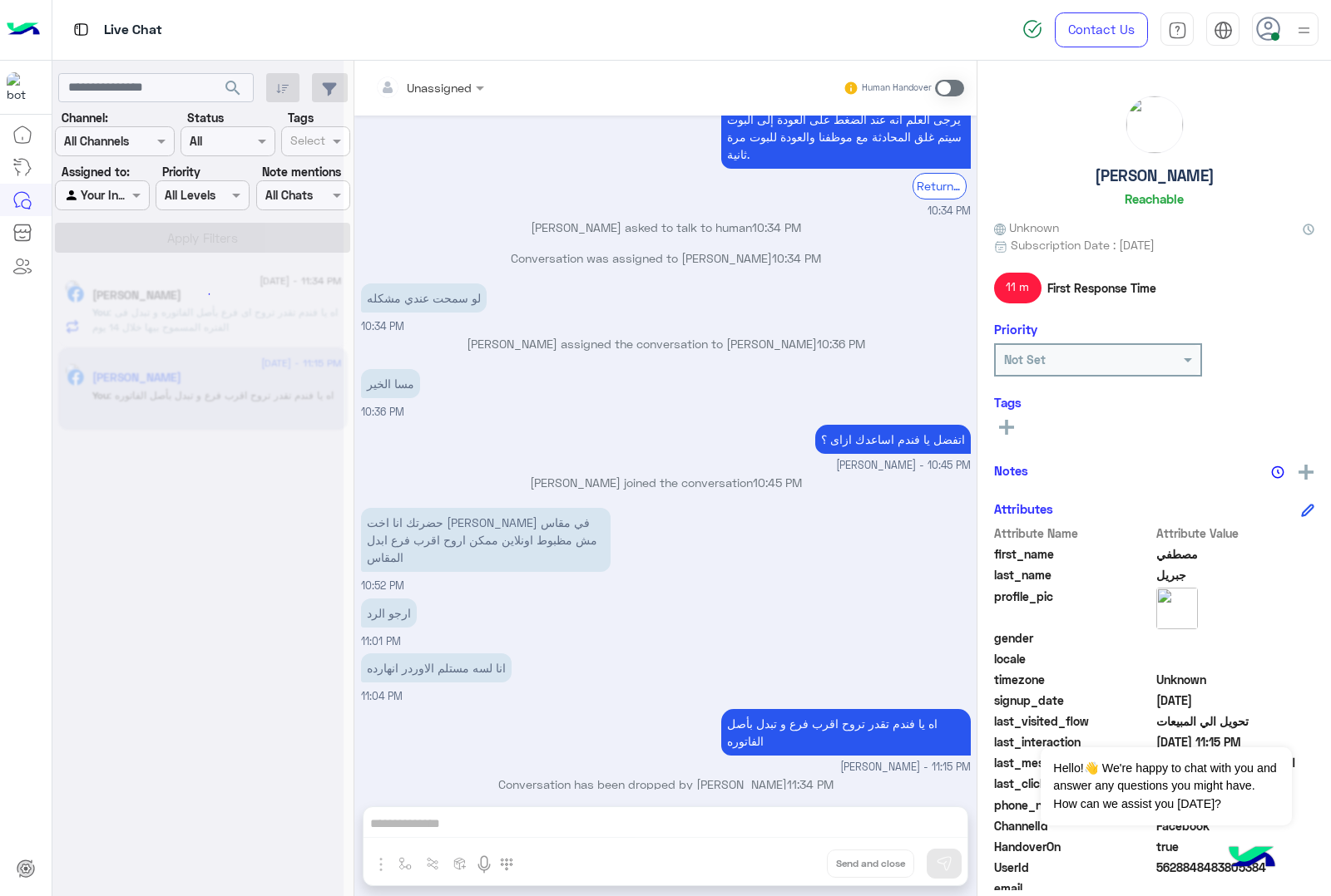
scroll to position [1372, 0]
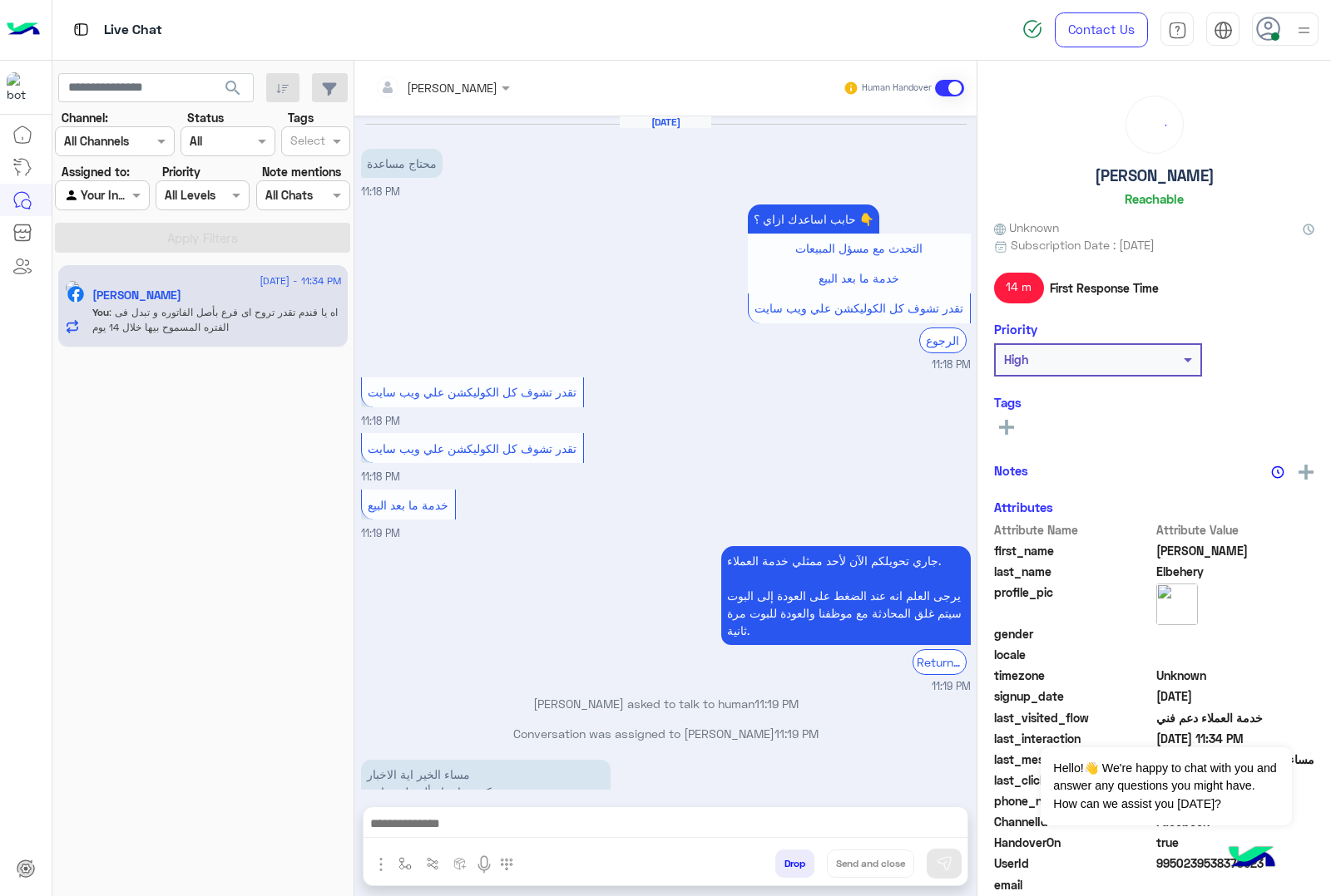
scroll to position [243, 0]
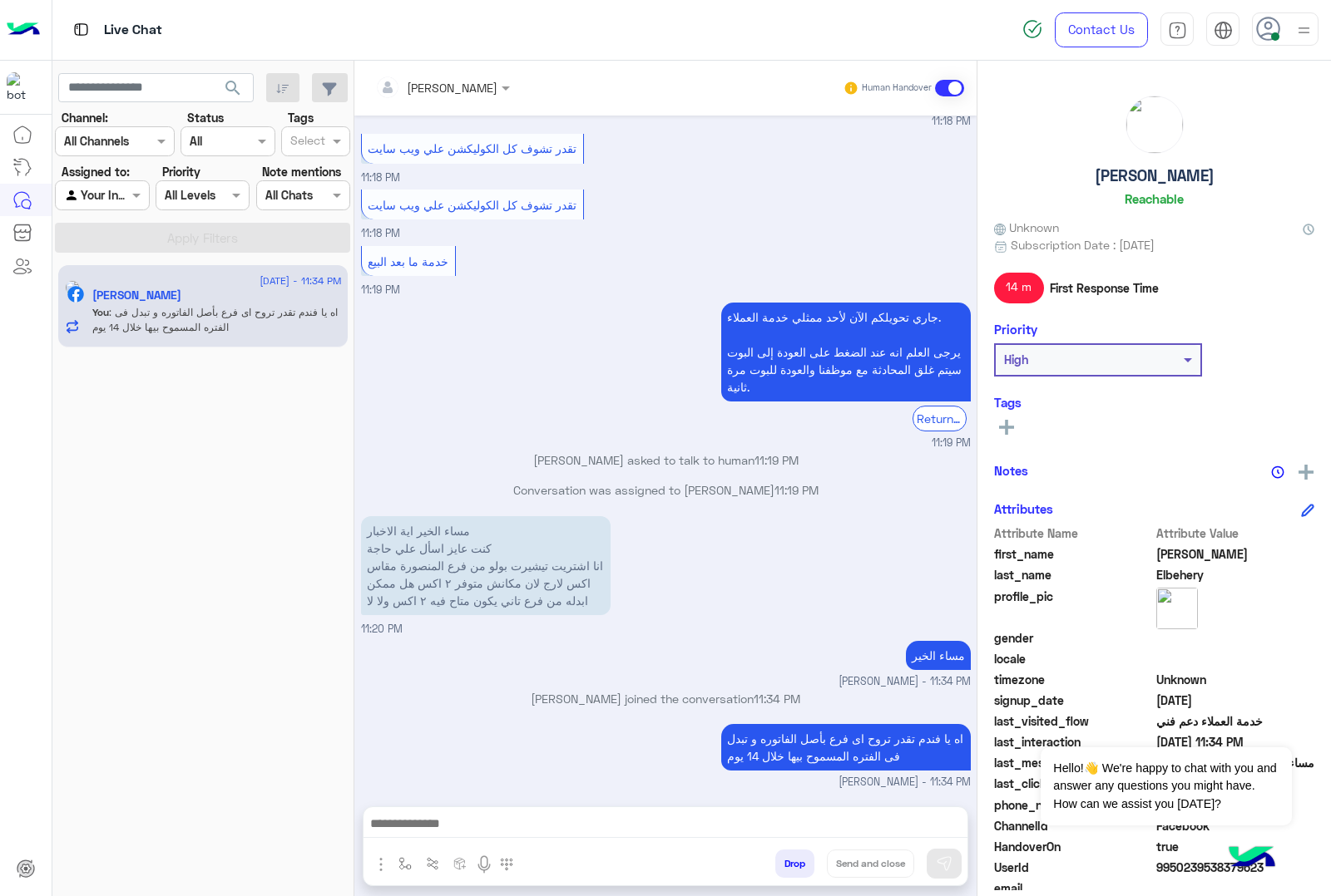
click at [1165, 179] on h5 "Ahmed Elbehery" at bounding box center [1154, 176] width 120 height 19
click at [1165, 178] on h5 "Ahmed Elbehery" at bounding box center [1154, 176] width 120 height 19
copy h5 "Ahmed Elbehery"
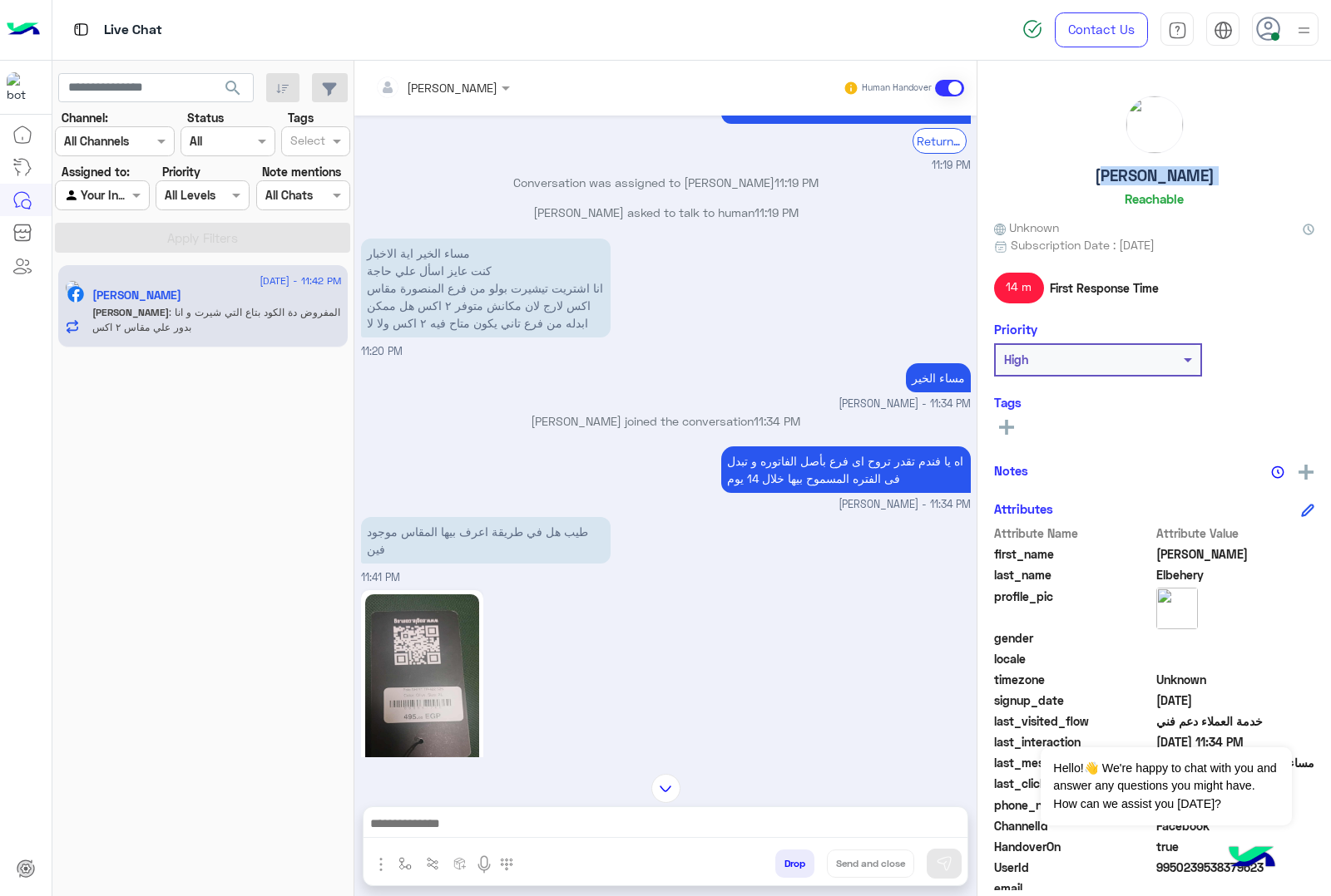
scroll to position [625, 0]
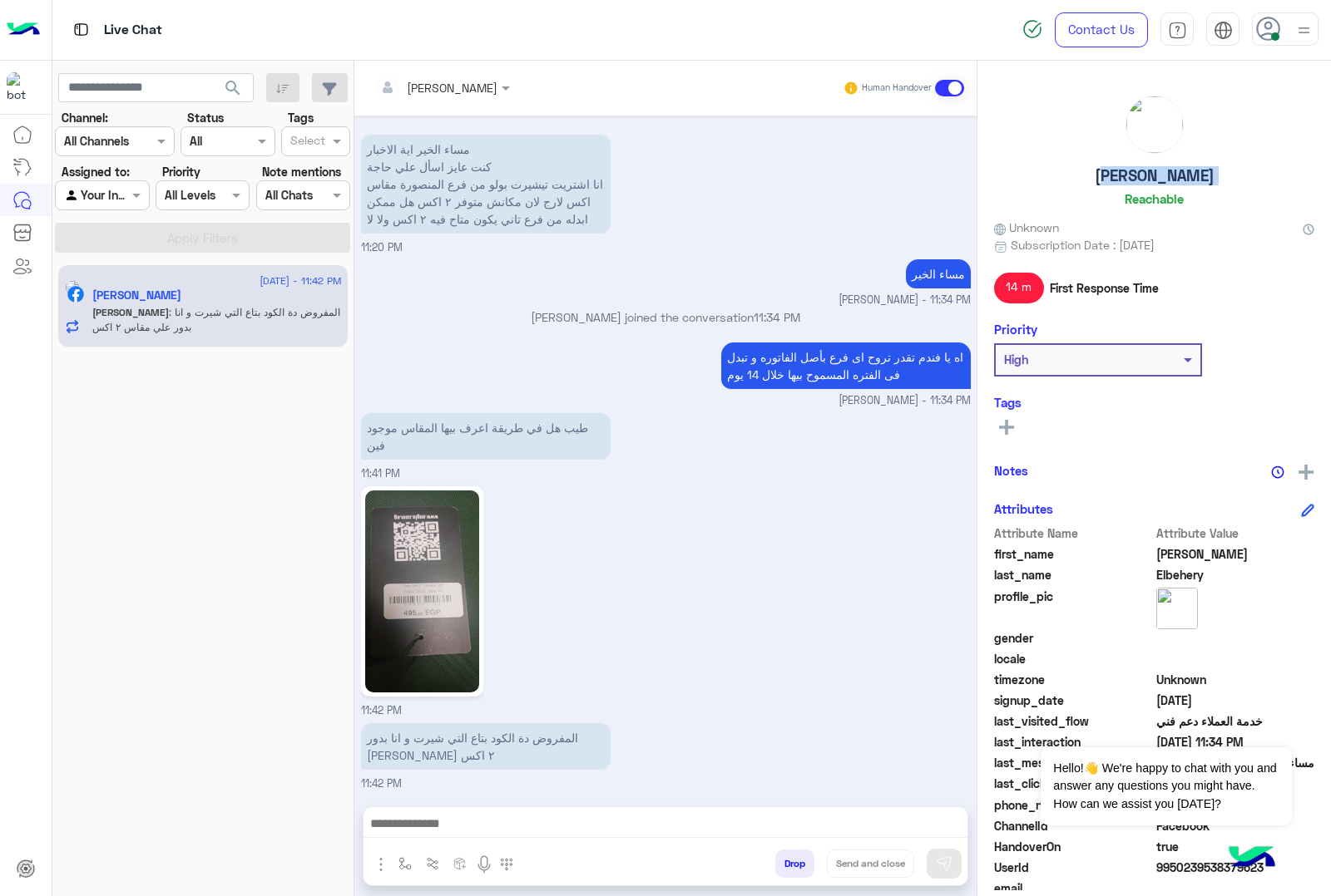
click at [435, 608] on img at bounding box center [422, 591] width 114 height 202
click at [400, 586] on img at bounding box center [422, 591] width 114 height 202
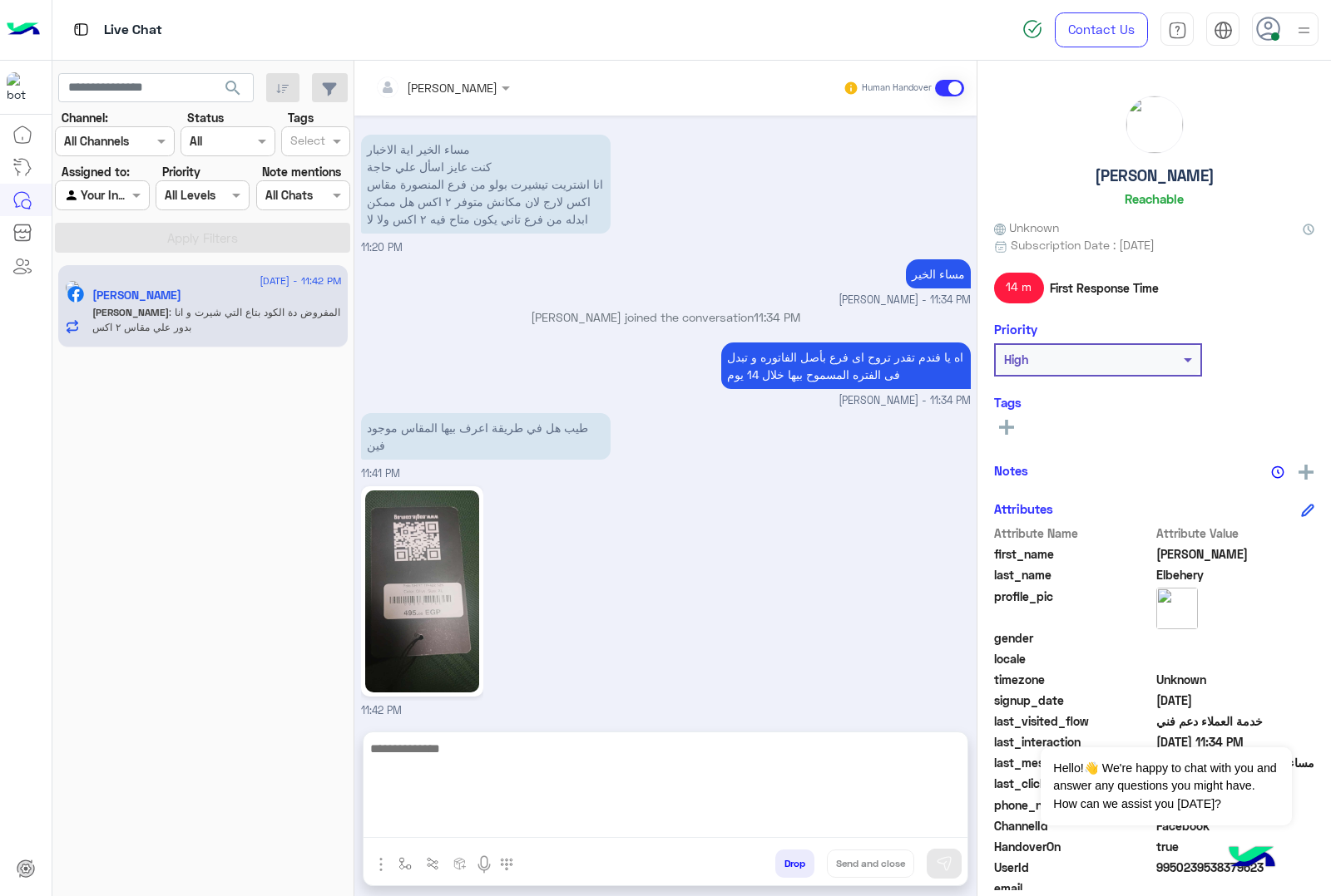
click at [471, 825] on textarea at bounding box center [665, 788] width 604 height 100
type textarea "*"
type textarea "**********"
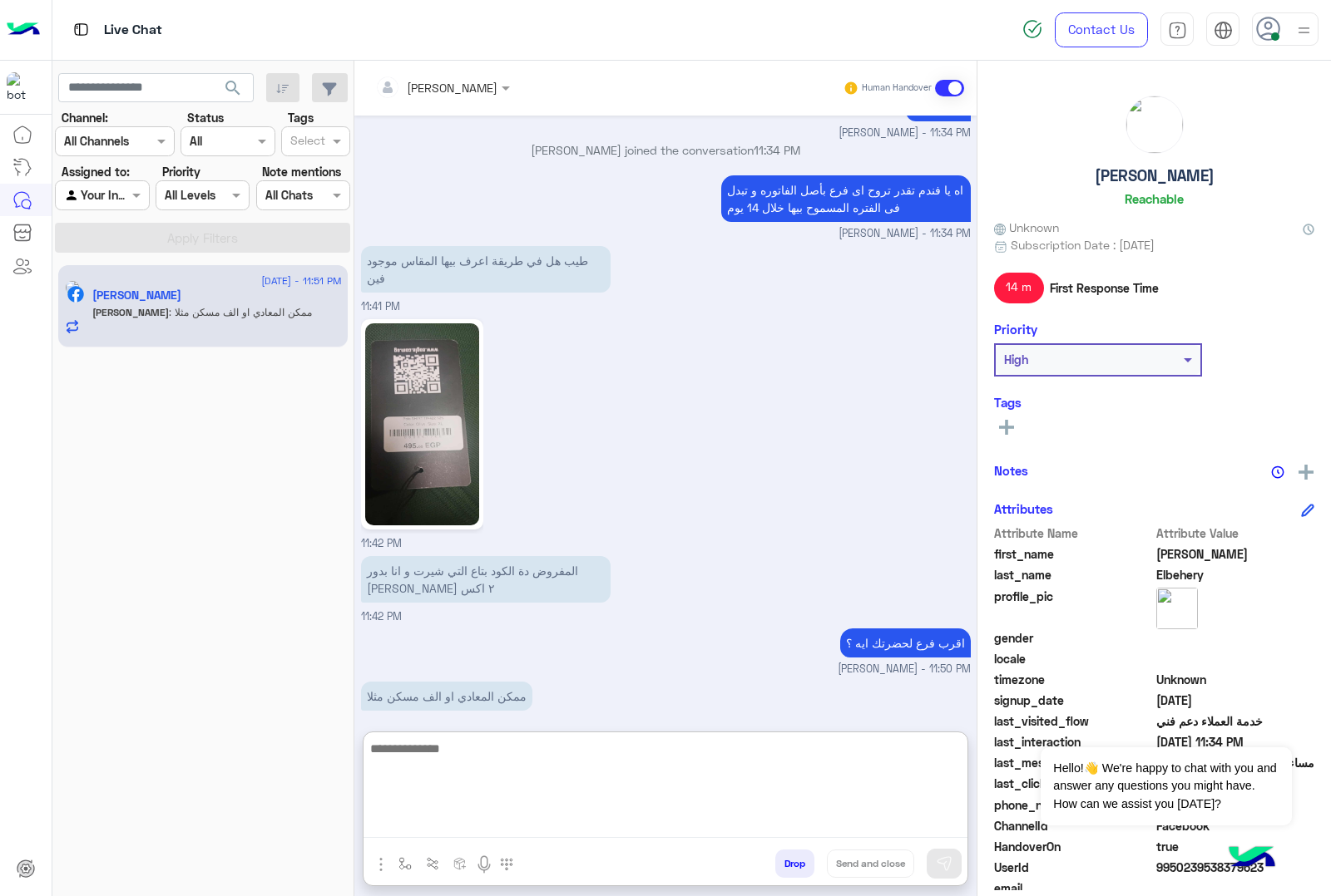
scroll to position [808, 0]
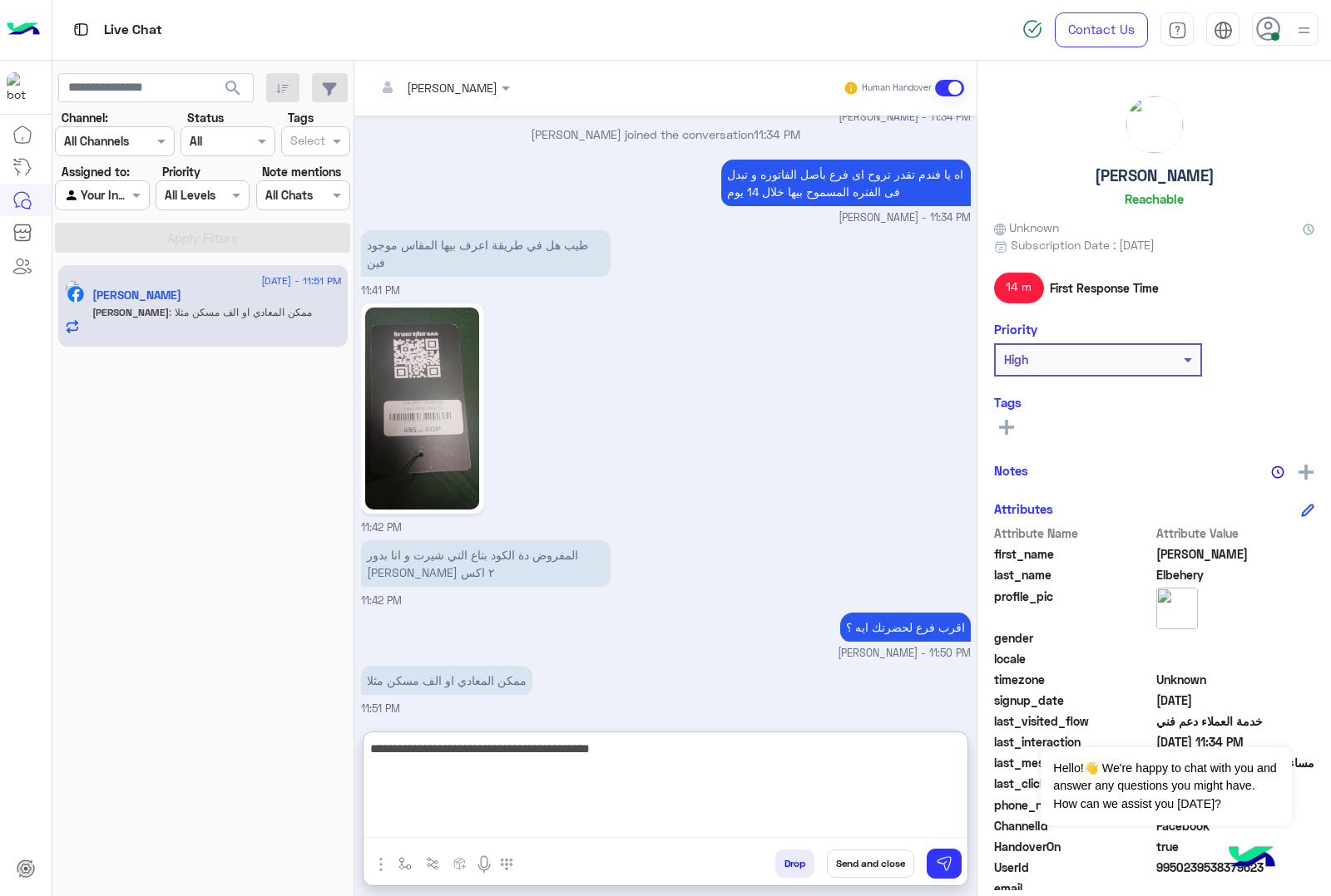
type textarea "**********"
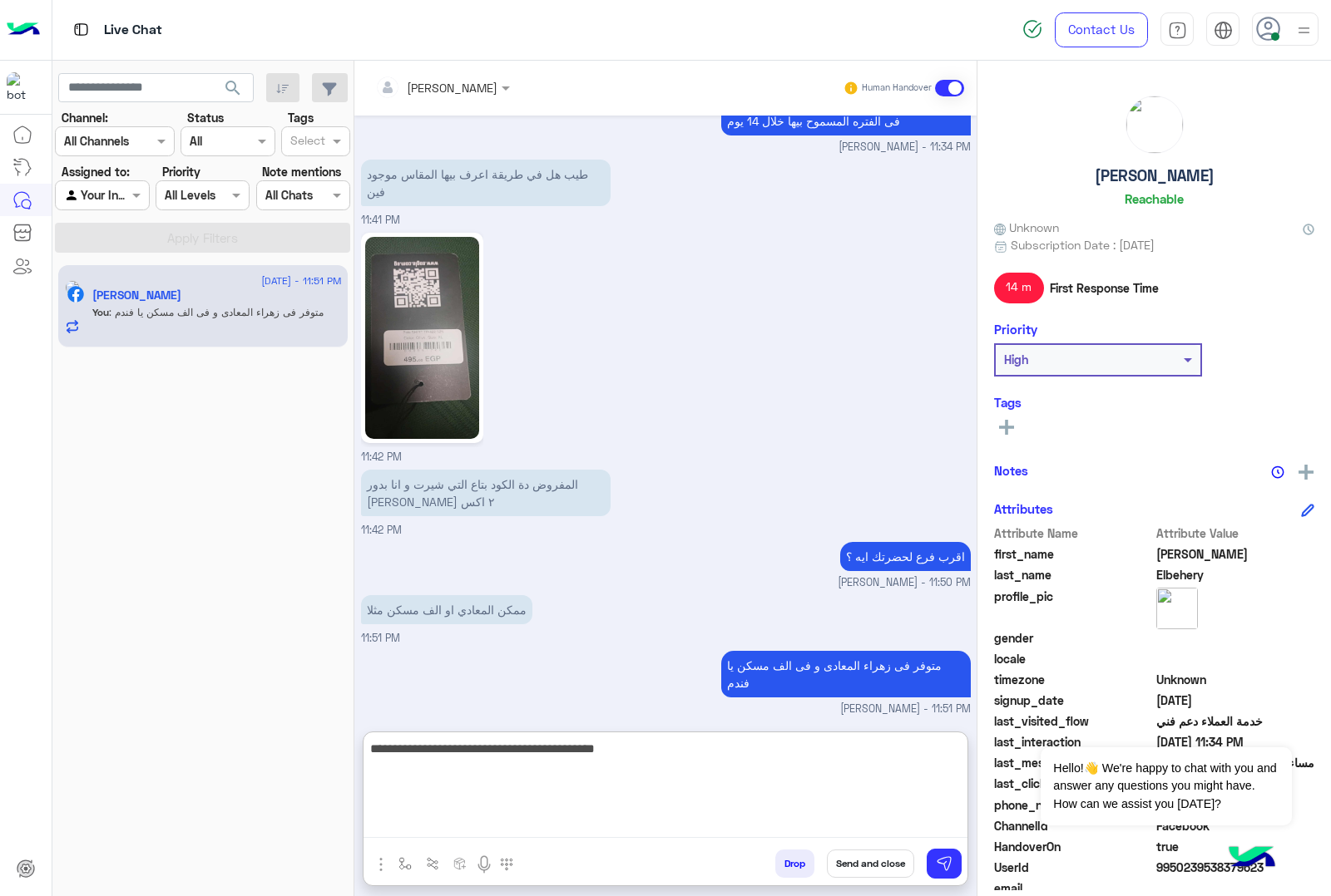
type textarea "**********"
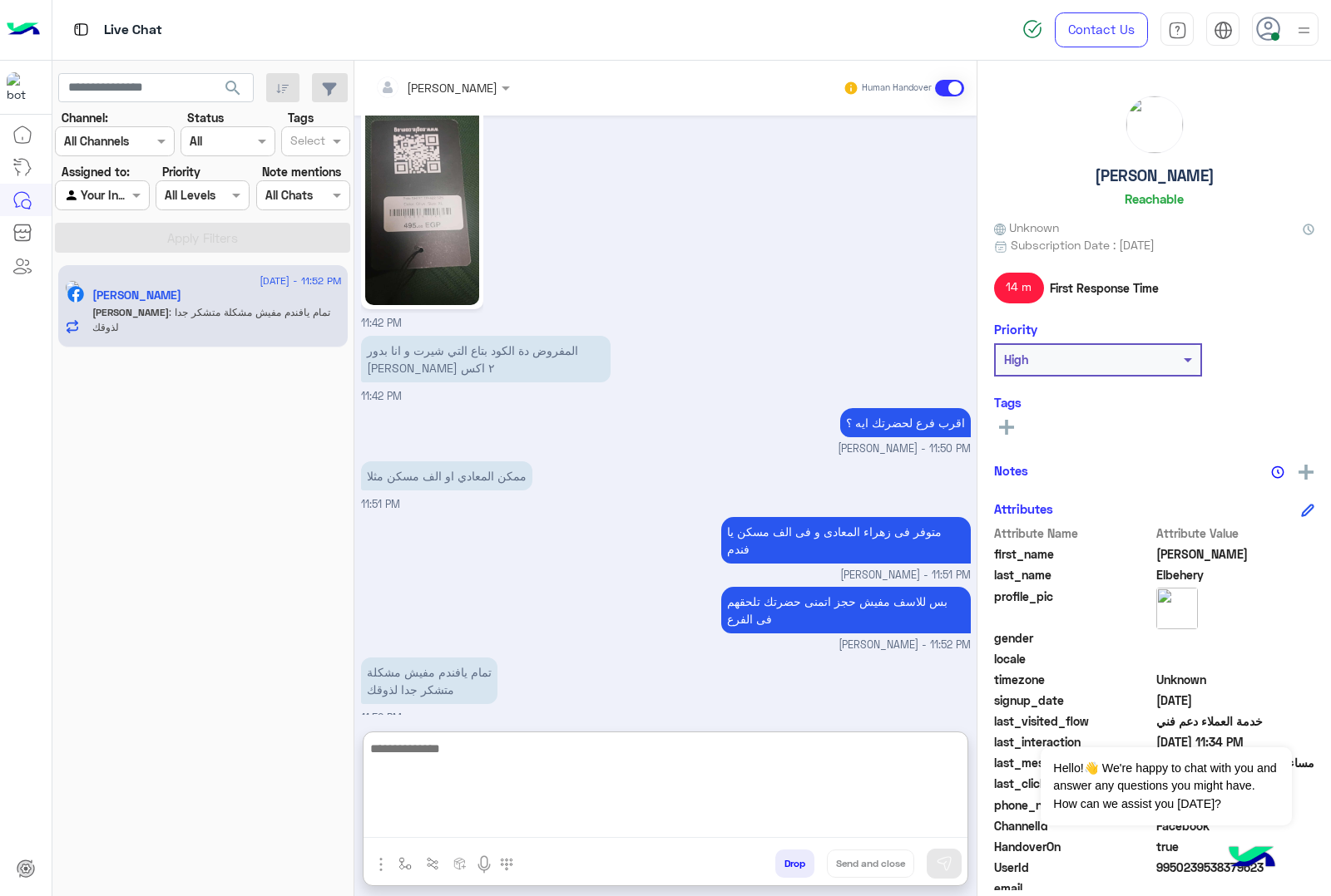
scroll to position [1021, 0]
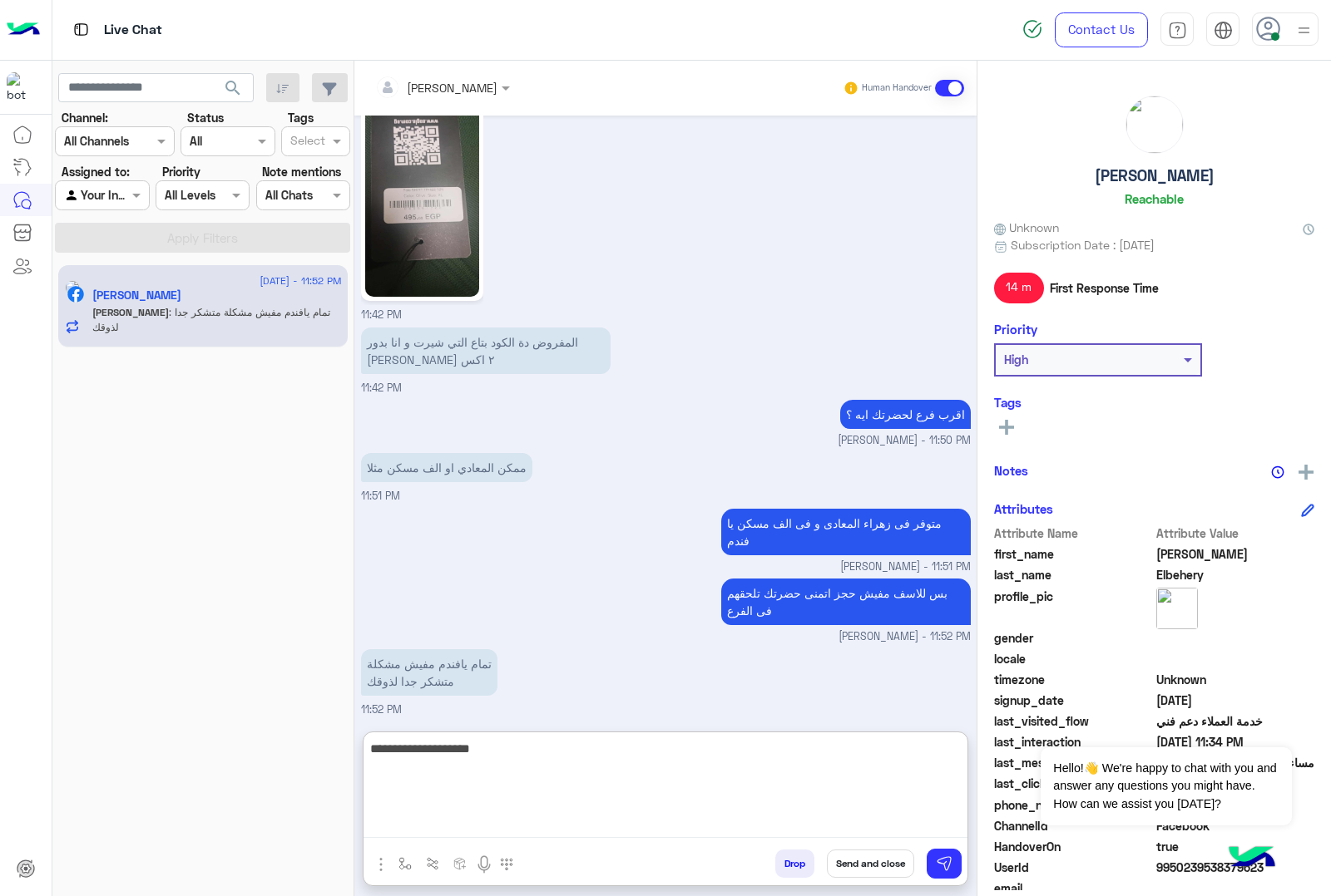
type textarea "**********"
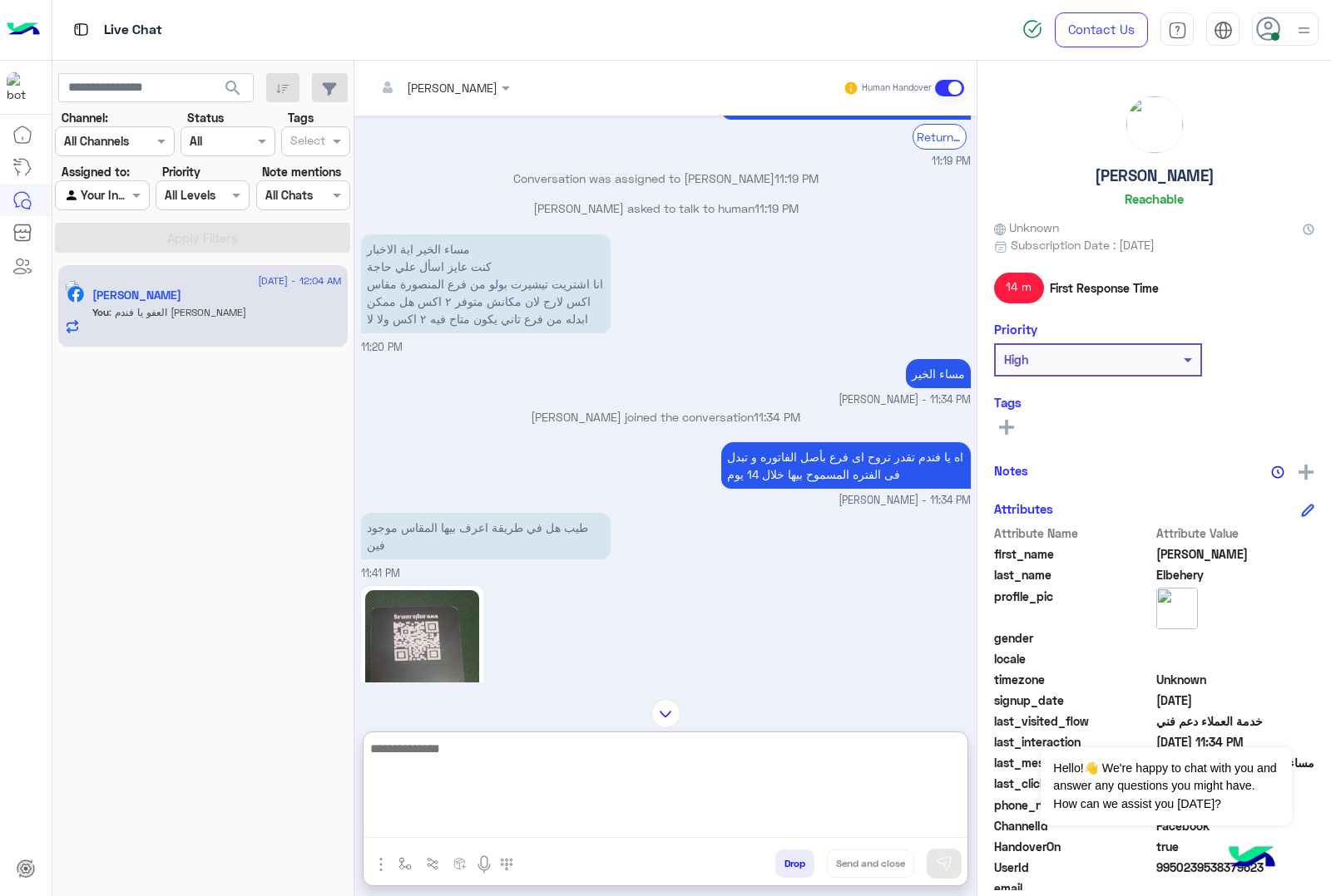
scroll to position [480, 0]
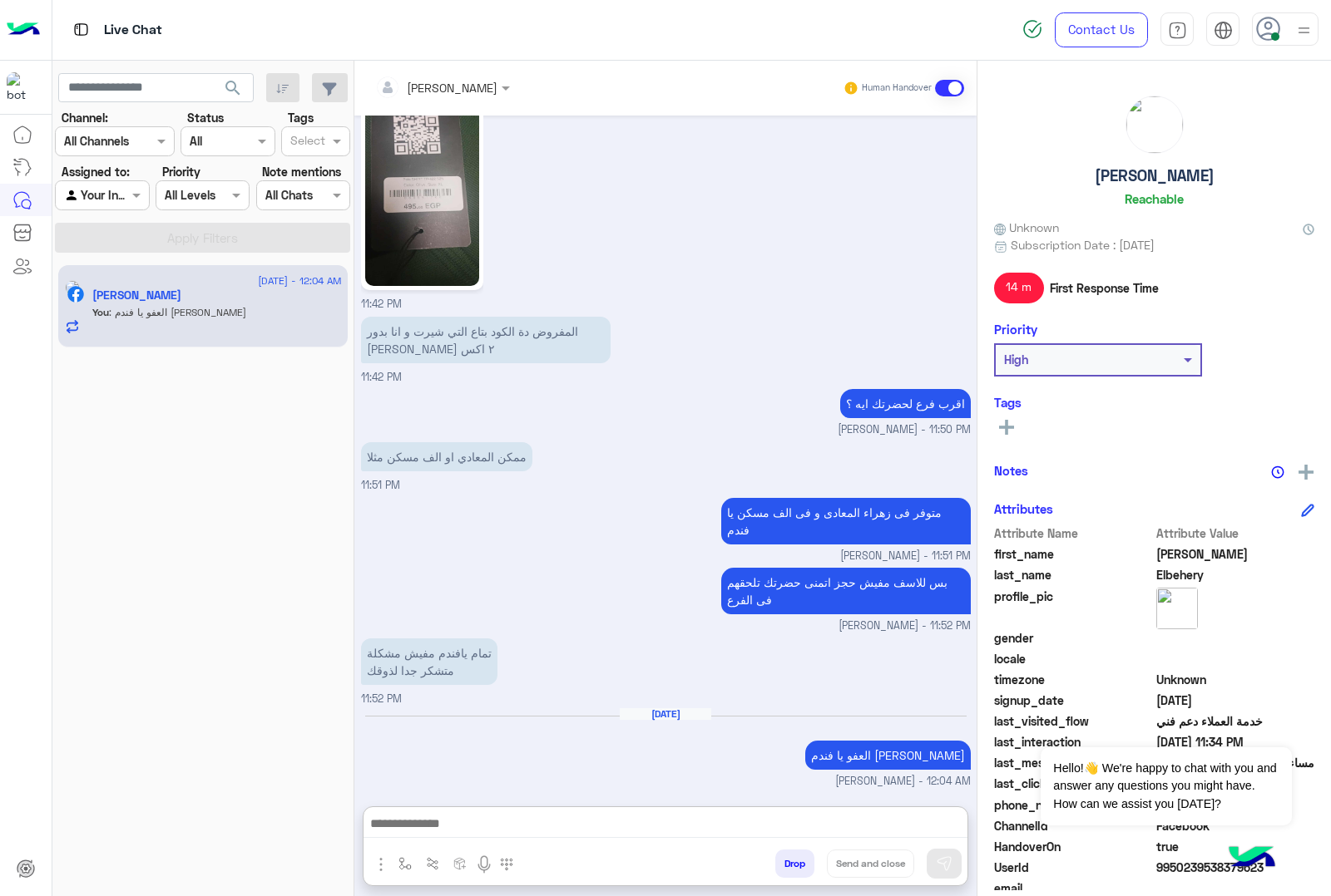
click at [762, 879] on div "Drop Send and close" at bounding box center [746, 867] width 441 height 37
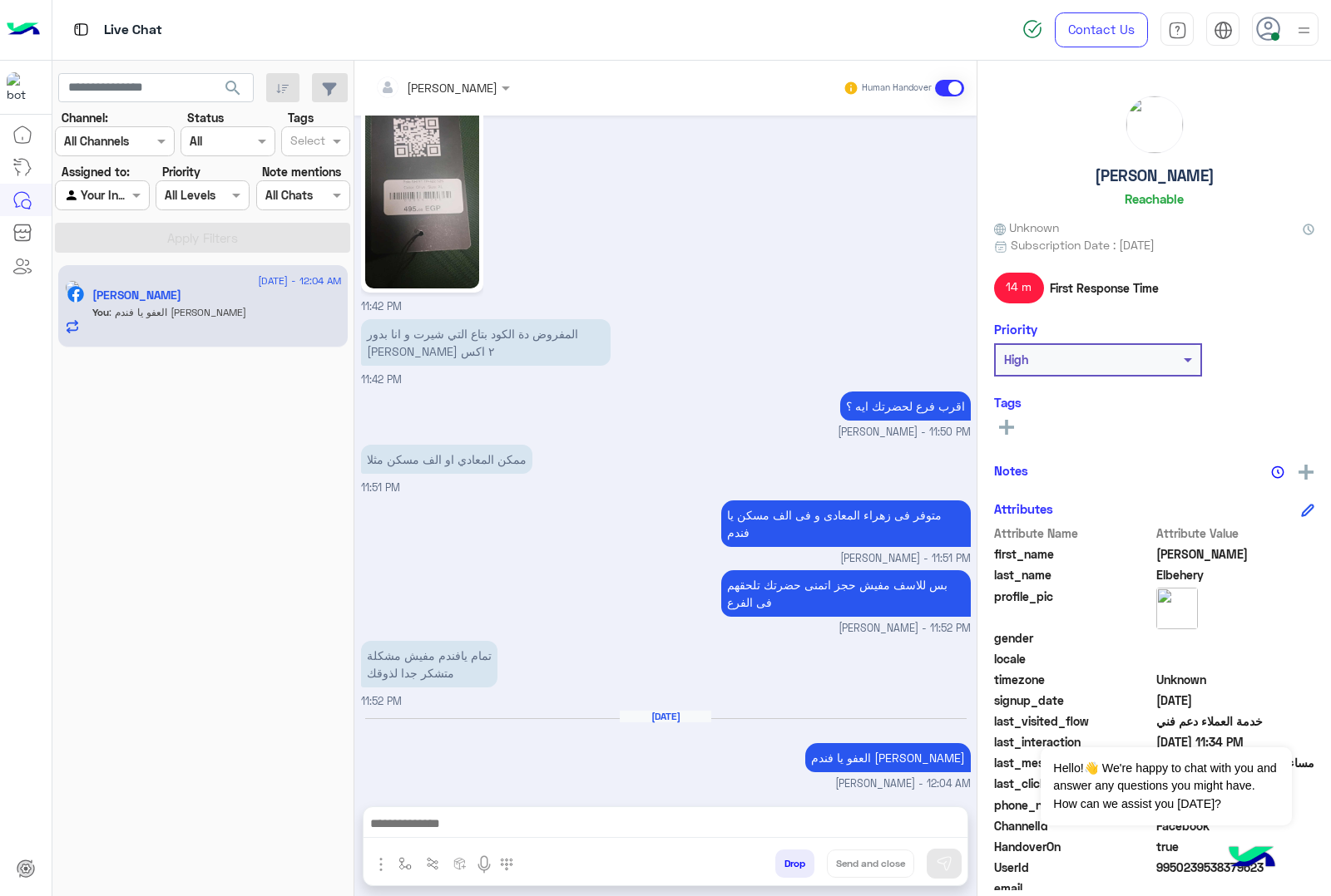
click at [782, 853] on button "Drop" at bounding box center [795, 864] width 39 height 28
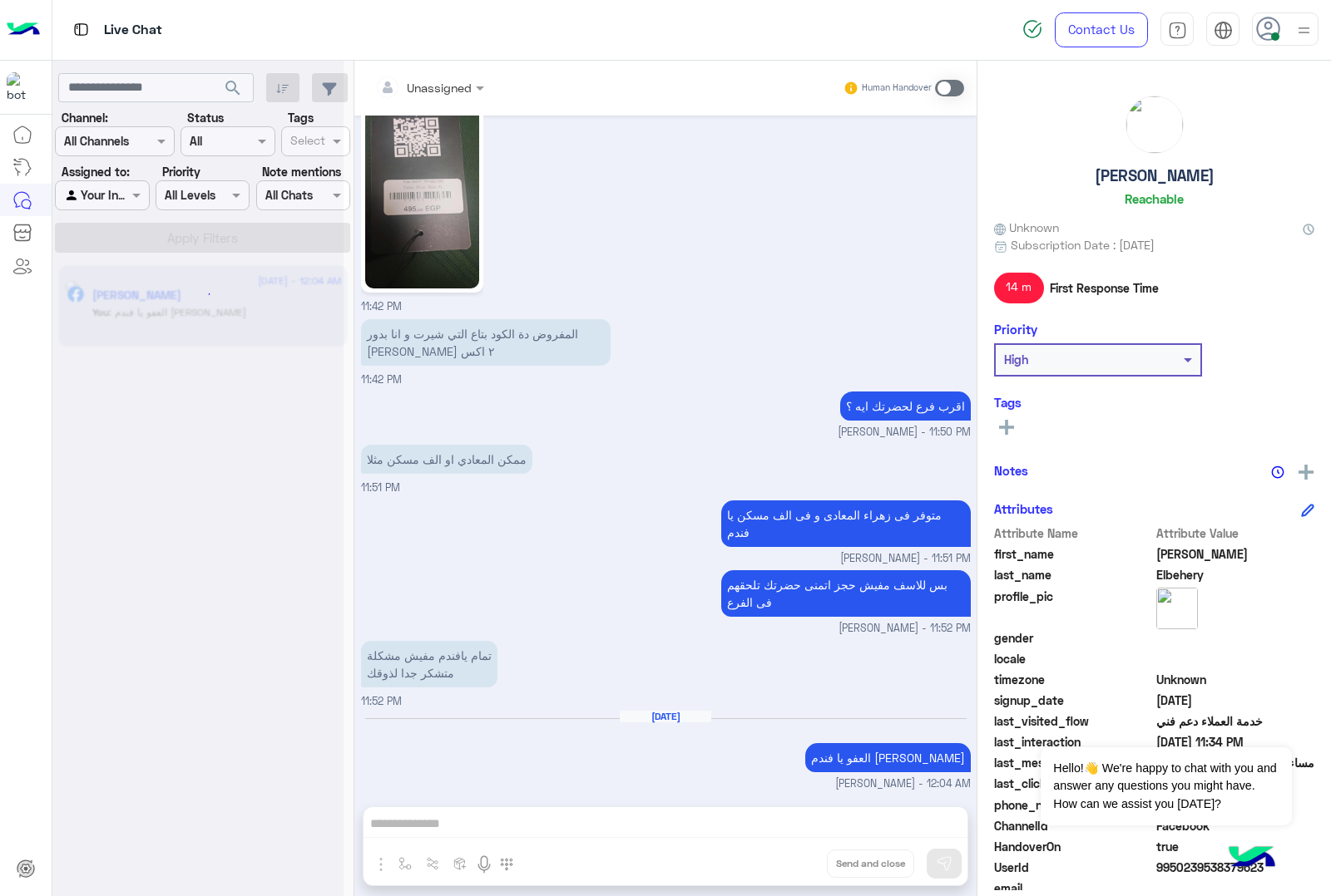
scroll to position [1060, 0]
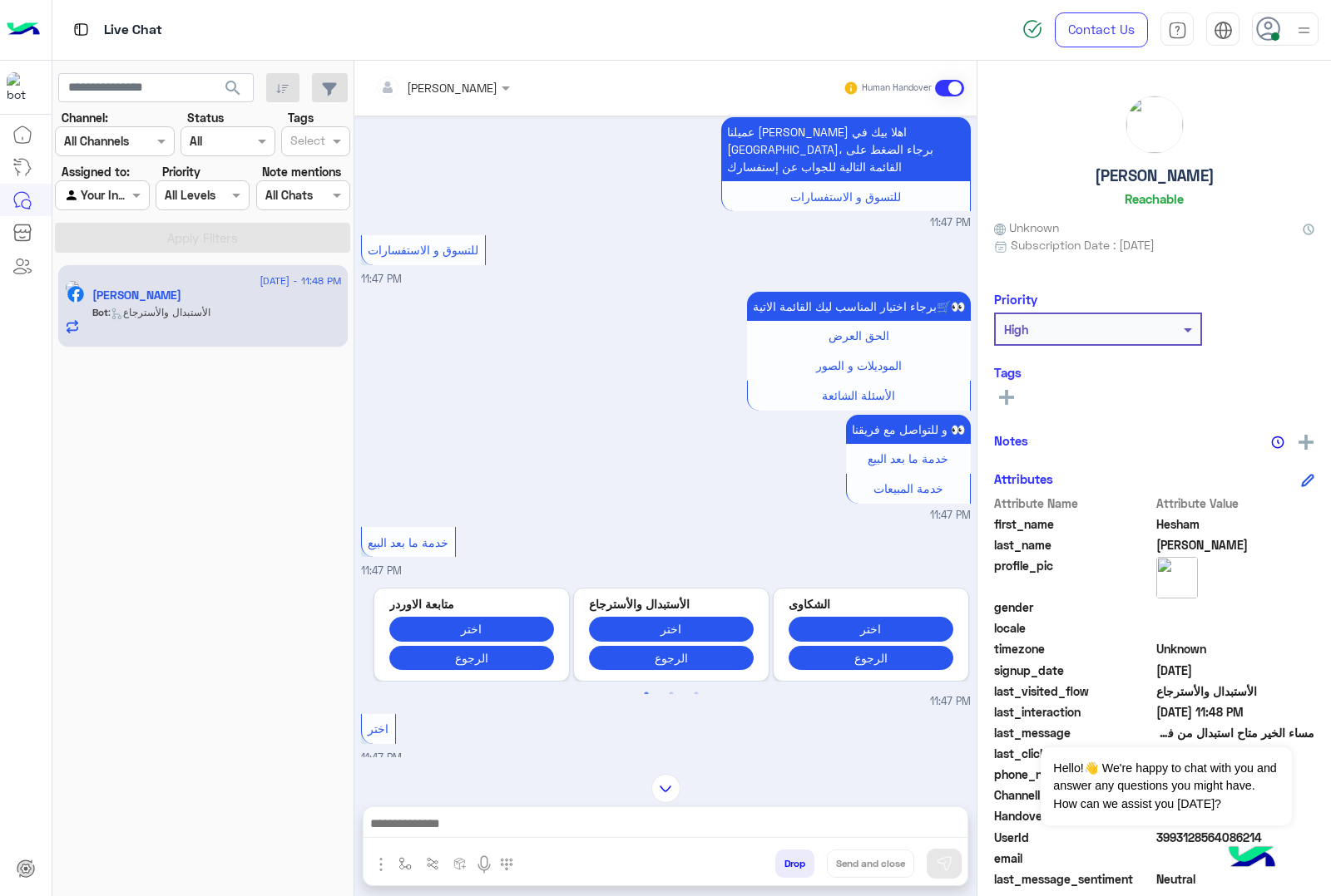
scroll to position [1469, 0]
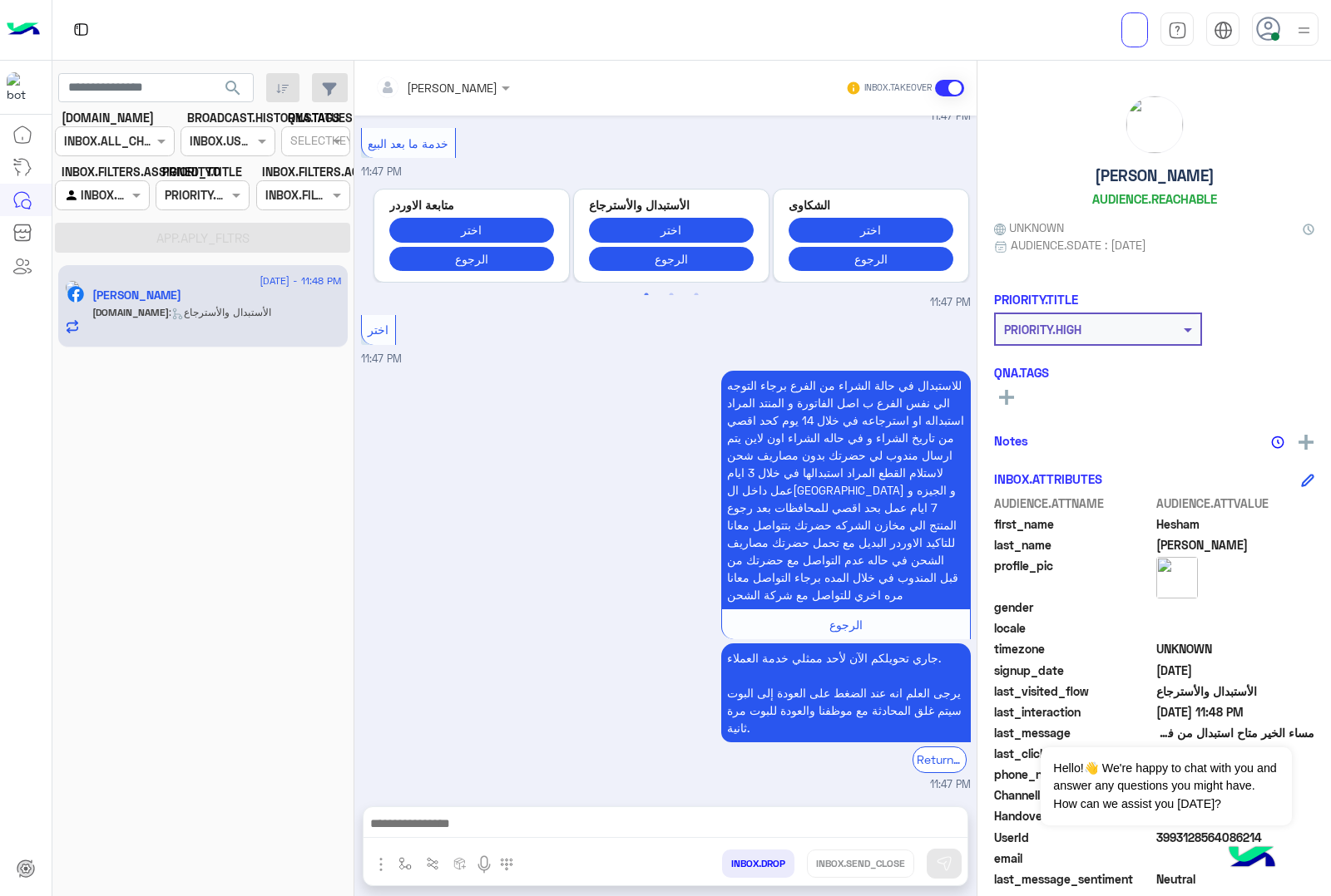
scroll to position [1469, 0]
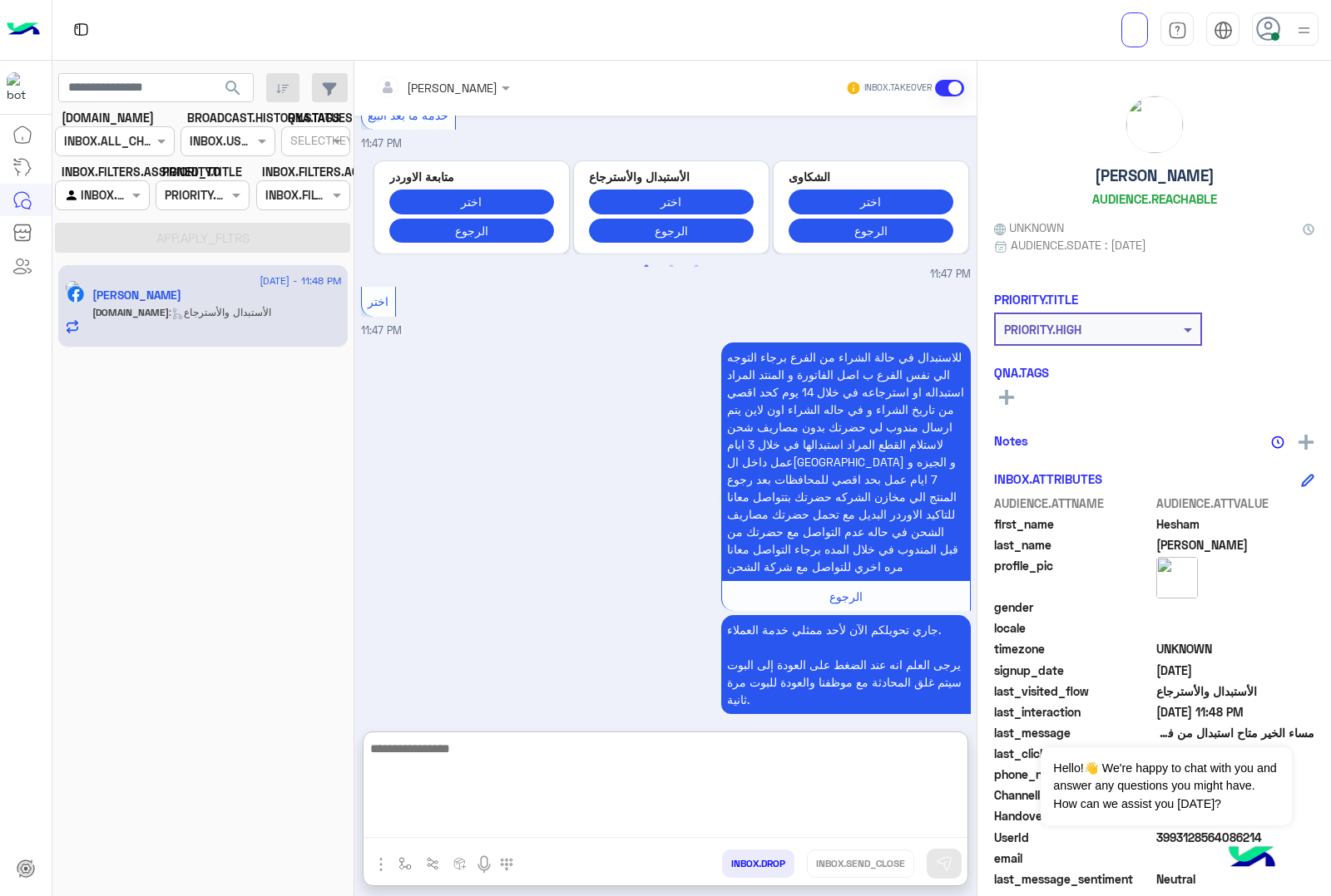
click at [564, 822] on textarea at bounding box center [665, 788] width 604 height 100
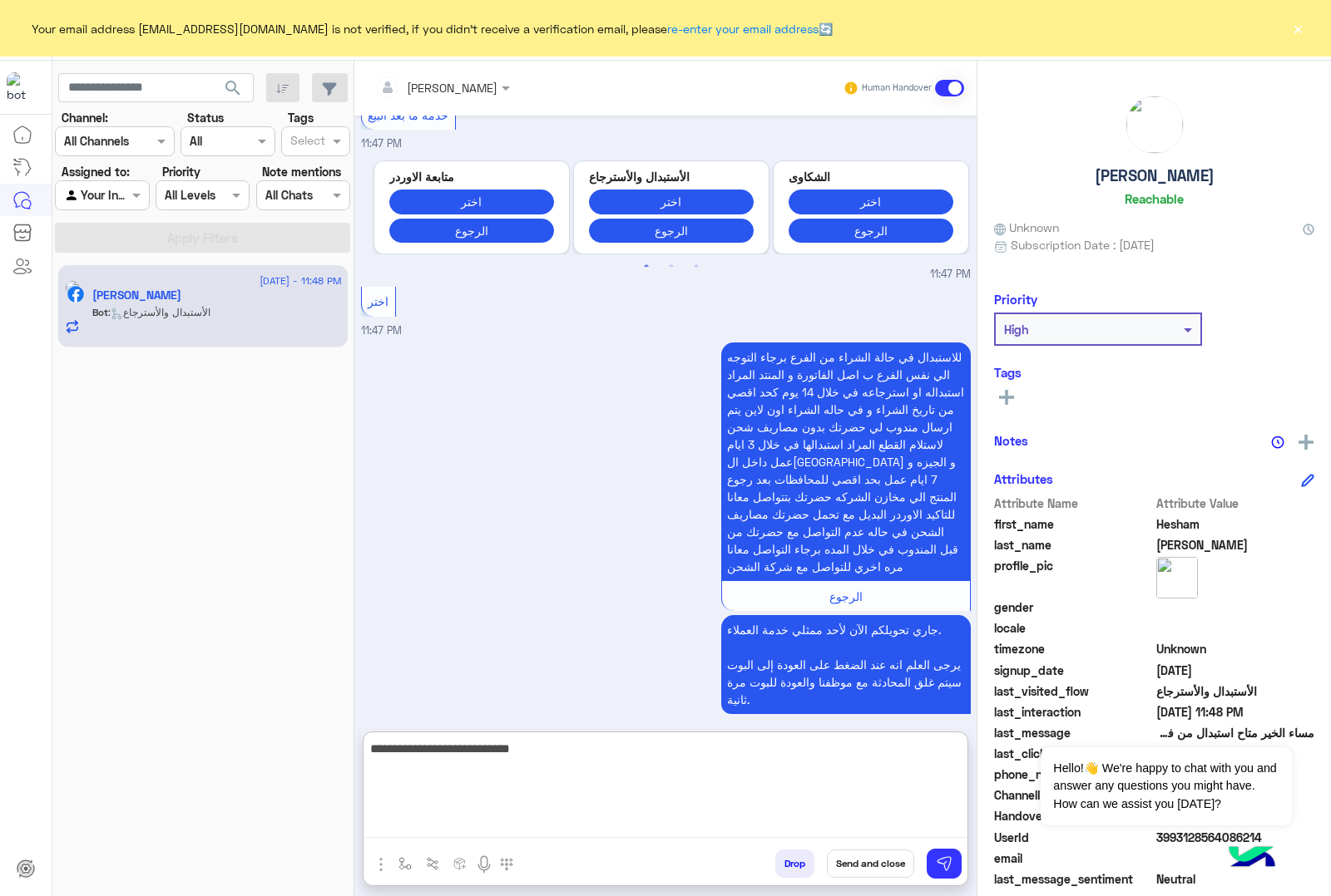
type textarea "**********"
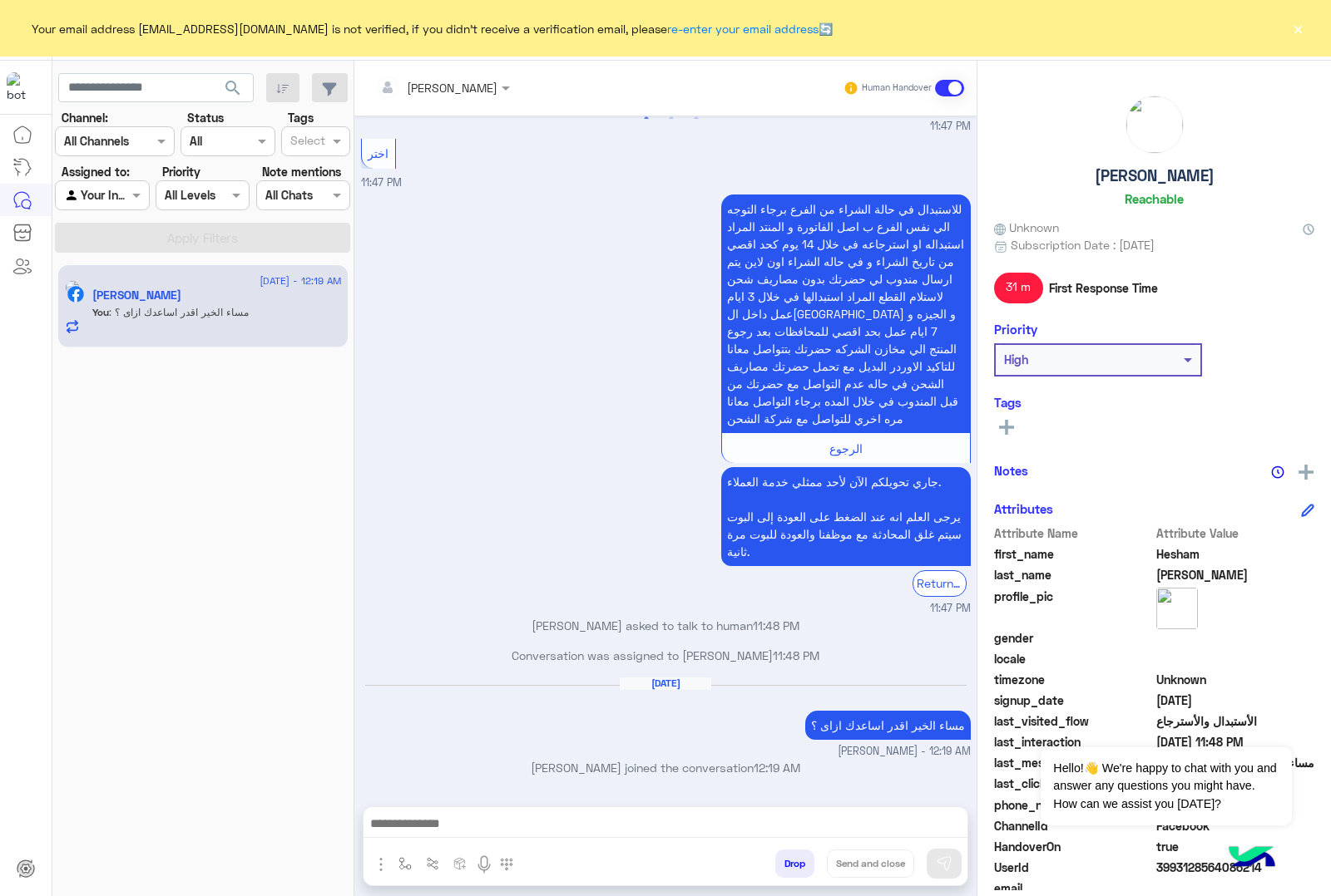
click at [1298, 34] on button "×" at bounding box center [1297, 27] width 16 height 16
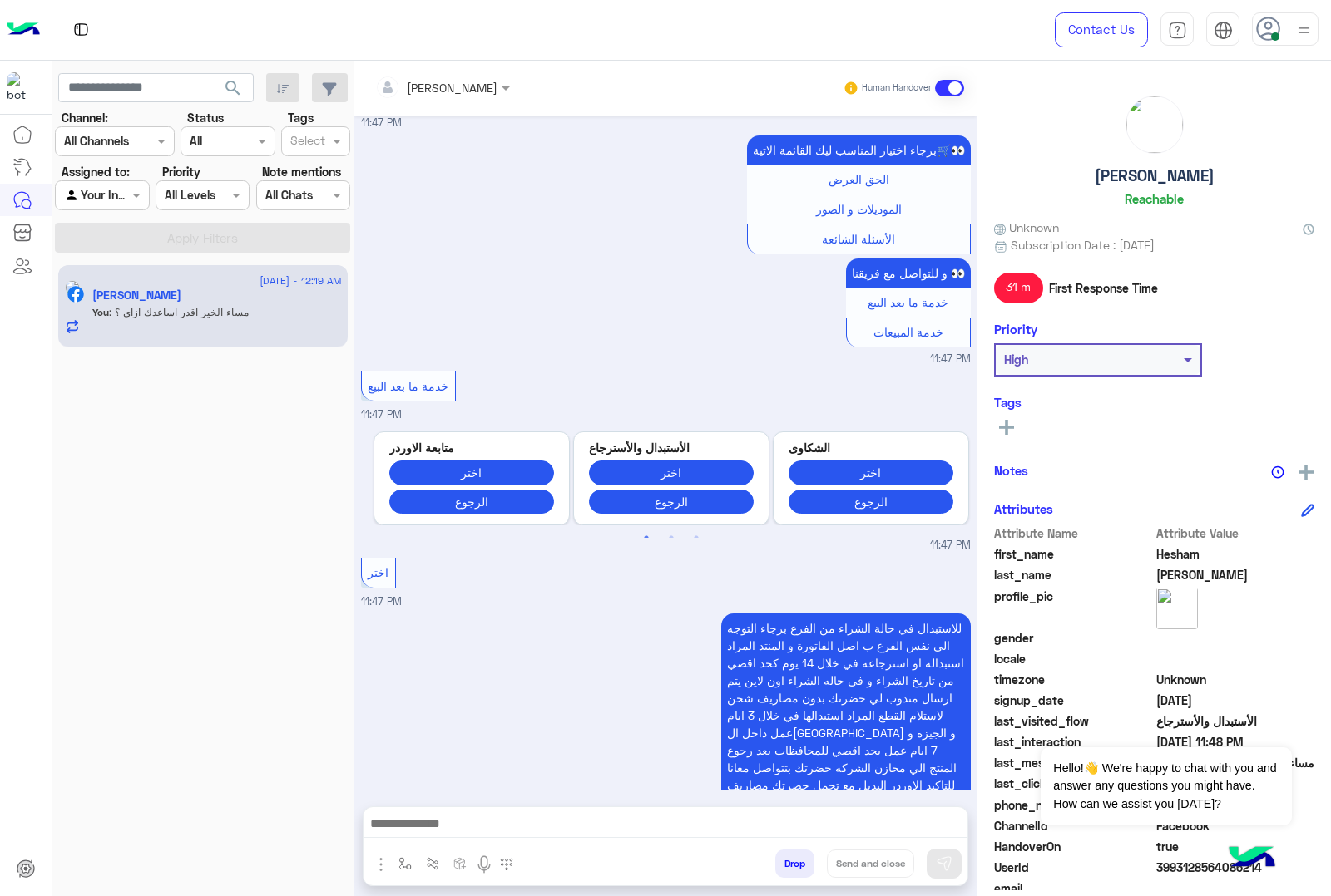
scroll to position [1582, 0]
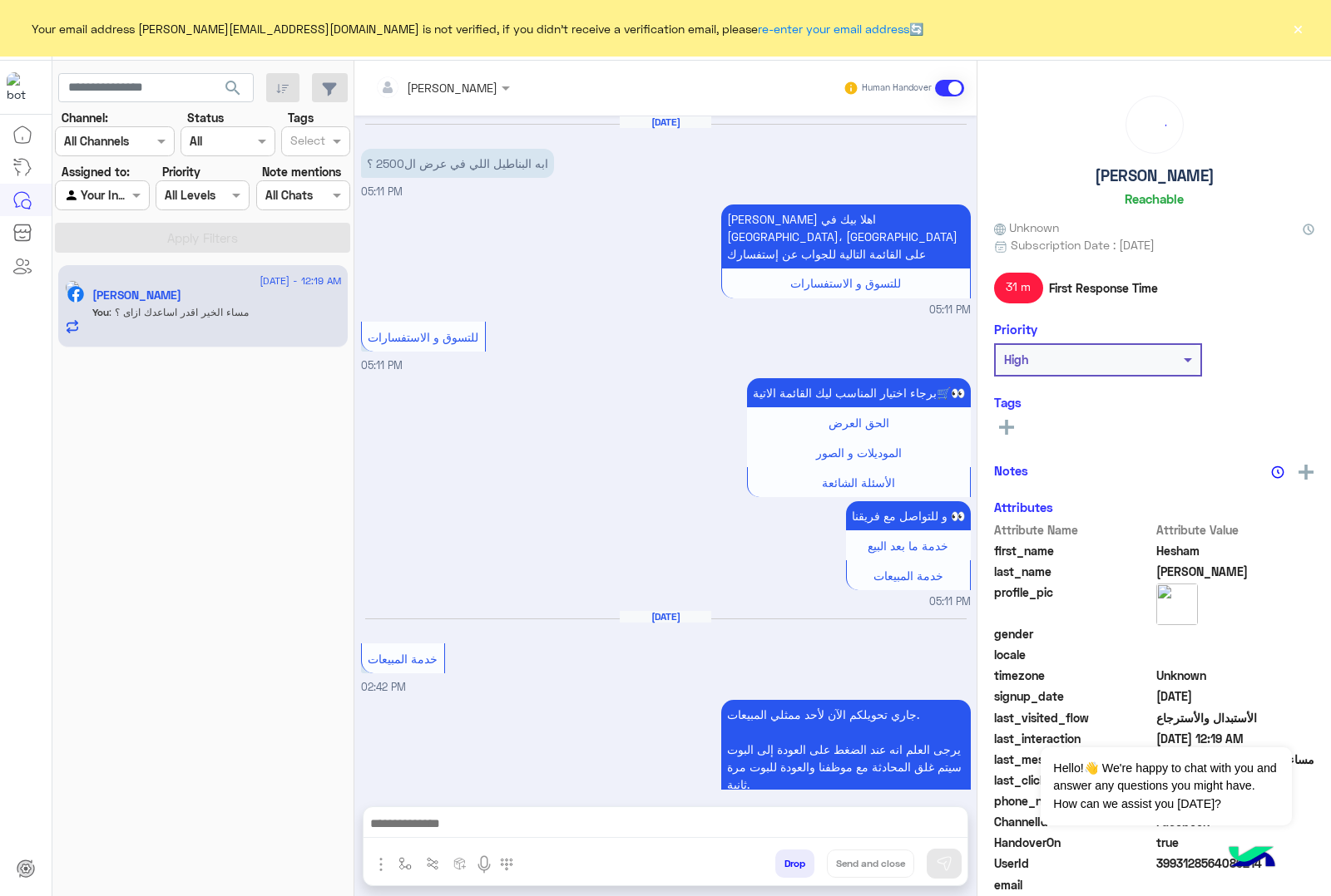
scroll to position [1582, 0]
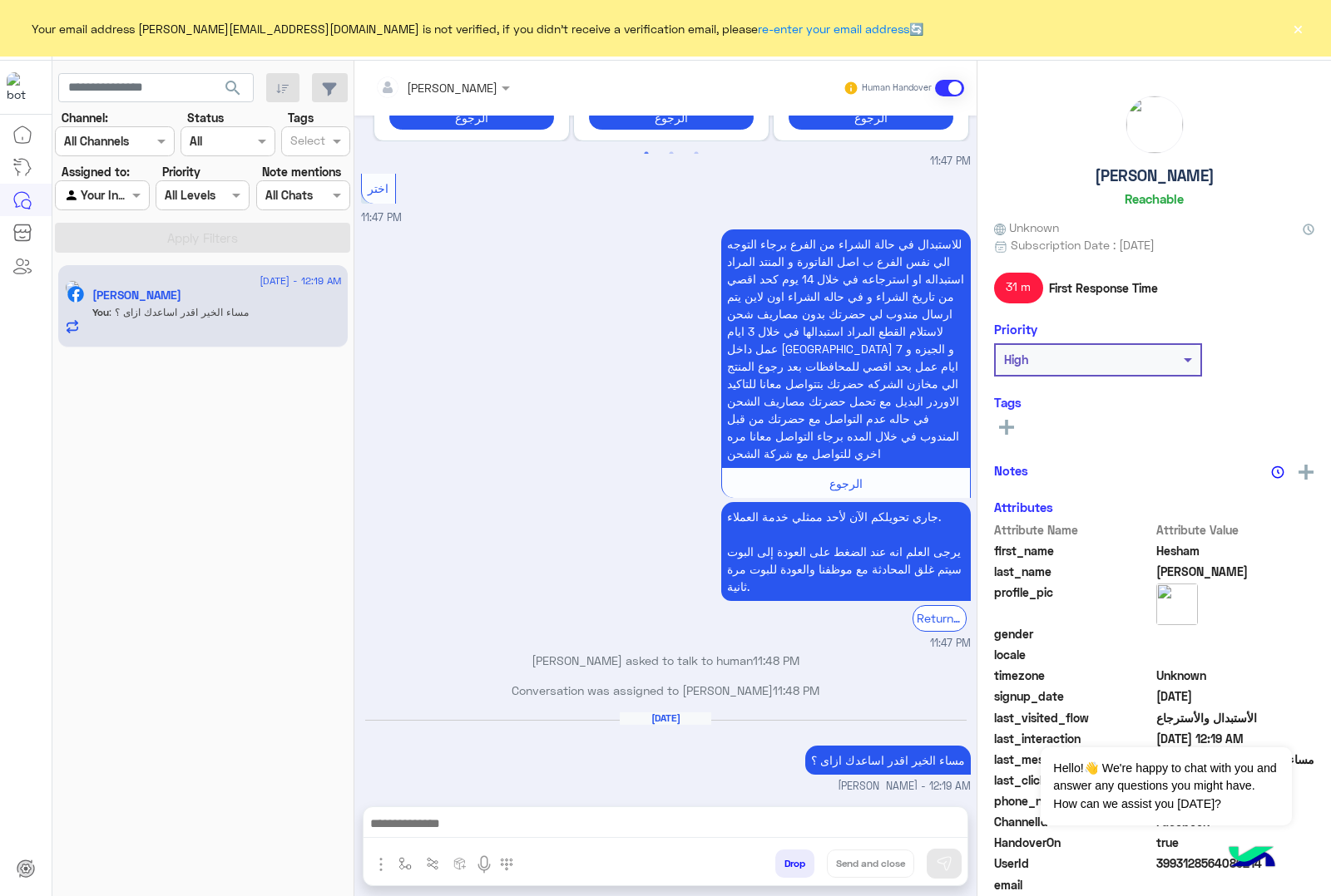
click at [1295, 23] on button "×" at bounding box center [1297, 27] width 16 height 16
